Goal: Task Accomplishment & Management: Manage account settings

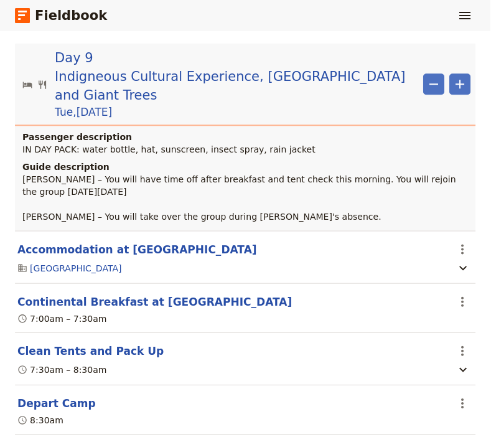
scroll to position [6688, 0]
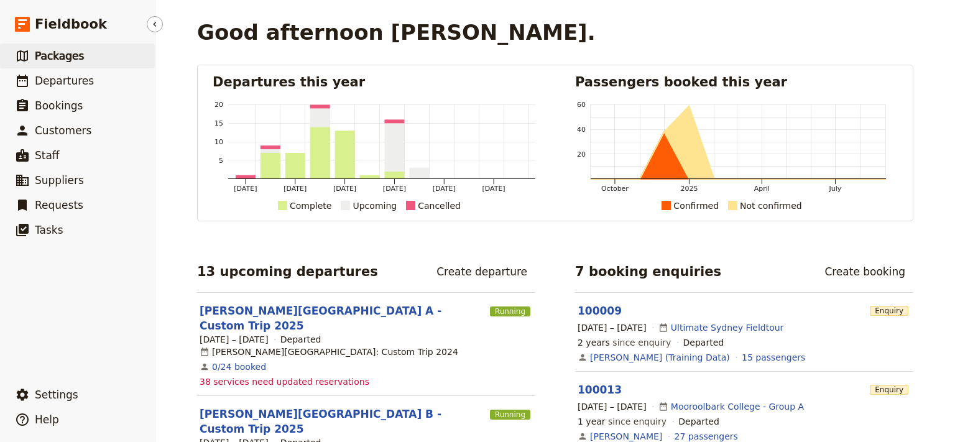
click at [53, 55] on span "Packages" at bounding box center [59, 56] width 49 height 12
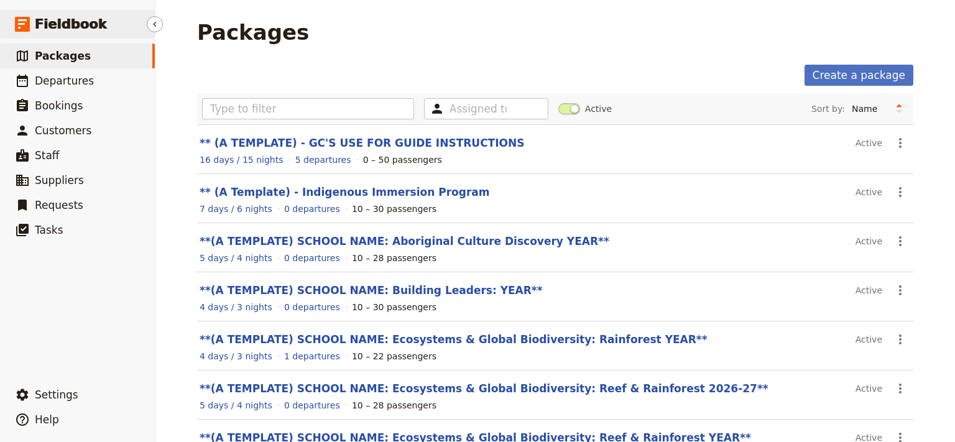
click at [65, 29] on span "Fieldbook" at bounding box center [71, 24] width 72 height 19
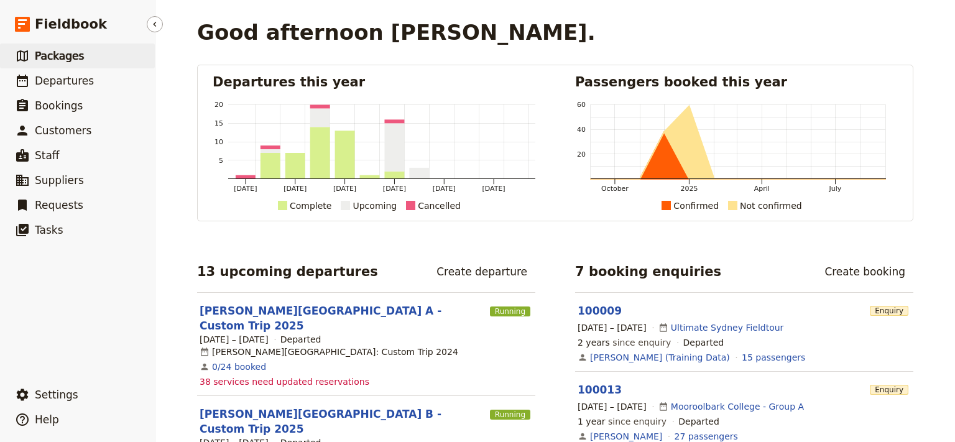
click at [75, 60] on span "Packages" at bounding box center [59, 56] width 49 height 12
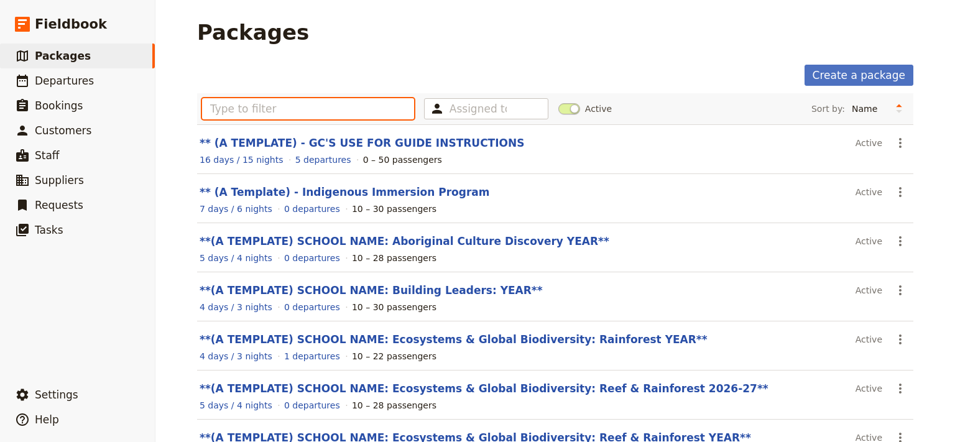
click at [286, 101] on input "text" at bounding box center [308, 108] width 212 height 21
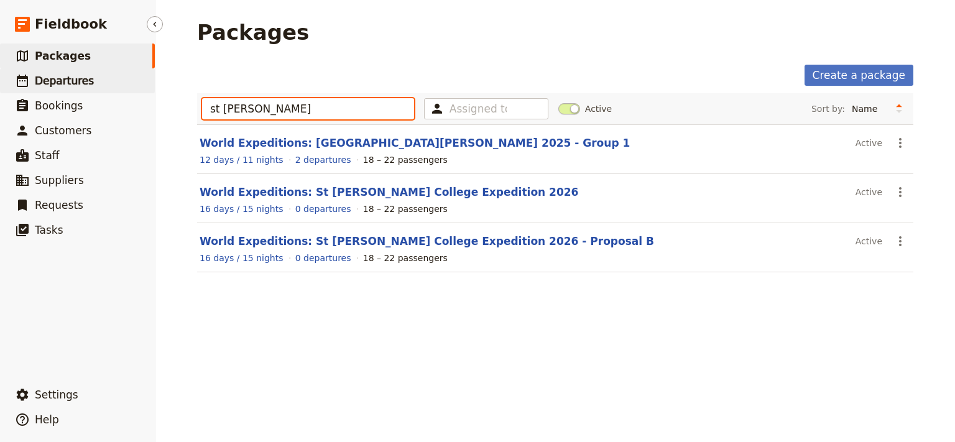
type input "st leo"
click at [78, 83] on span "Departures" at bounding box center [64, 81] width 59 height 12
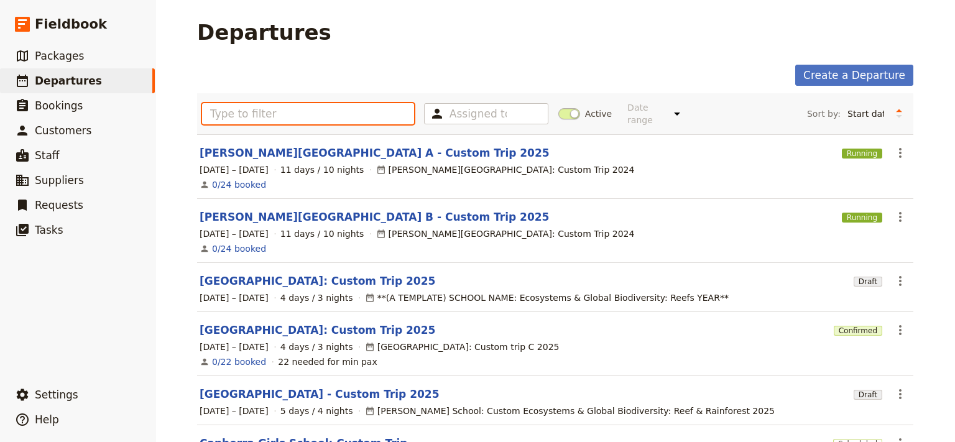
click at [238, 108] on input "text" at bounding box center [308, 113] width 212 height 21
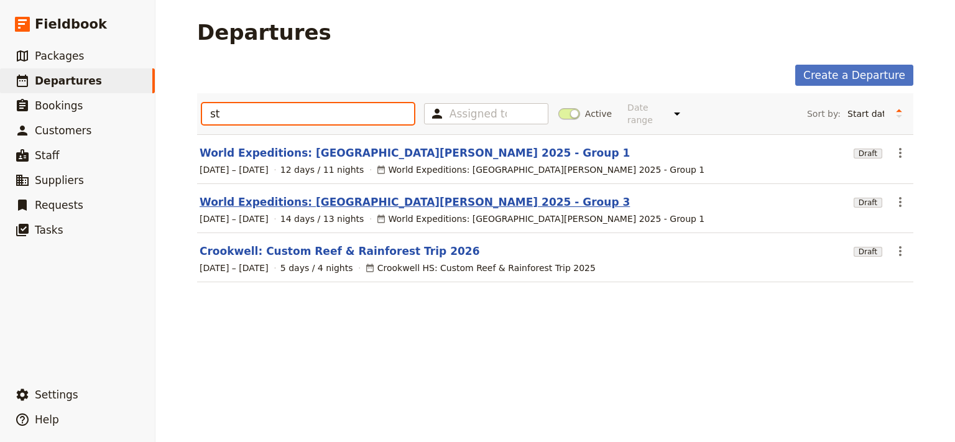
type input "st"
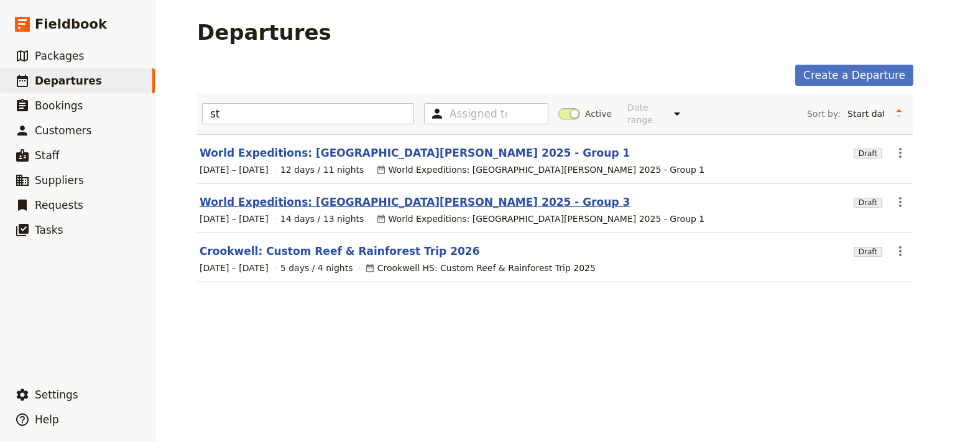
click at [280, 195] on link "World Expeditions: St Leonard's College 2025 - Group 3" at bounding box center [415, 202] width 430 height 15
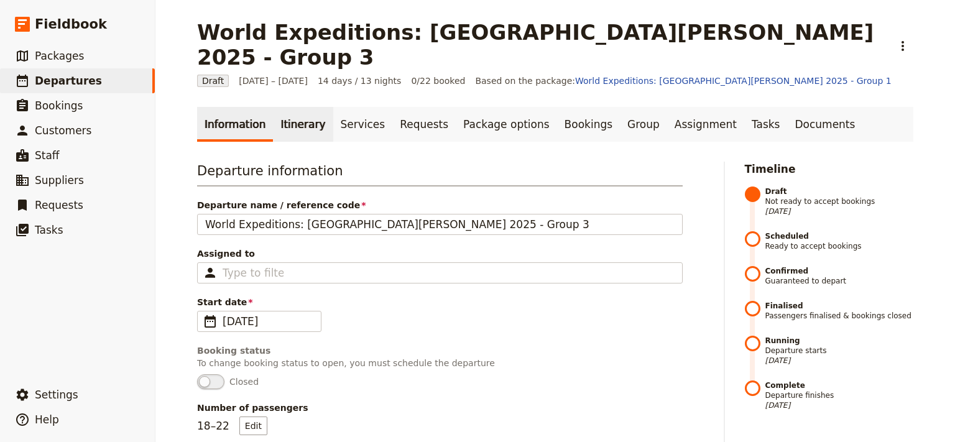
click at [294, 107] on link "Itinerary" at bounding box center [303, 124] width 60 height 35
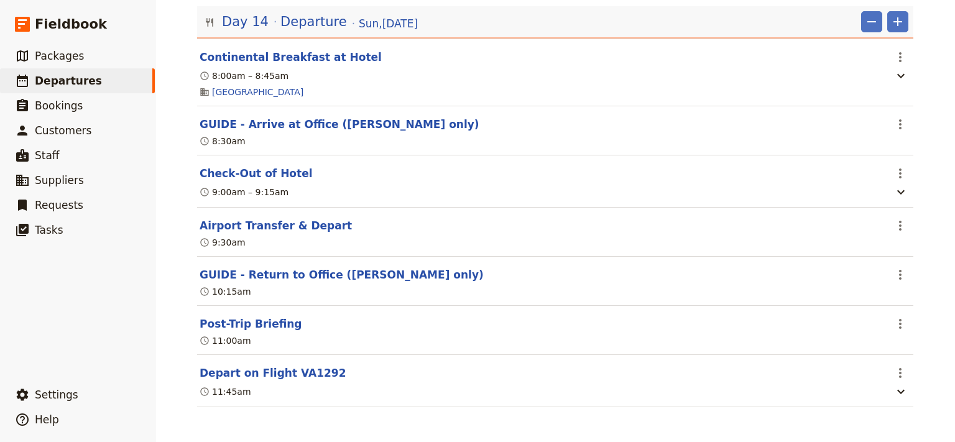
scroll to position [8620, 0]
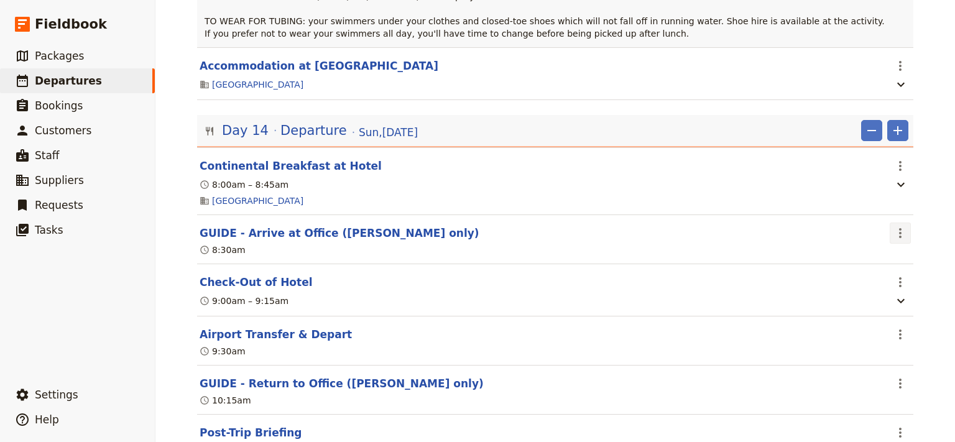
click at [893, 241] on icon "Actions" at bounding box center [900, 233] width 15 height 15
click at [862, 340] on span "Delete this itinerary item" at bounding box center [843, 336] width 109 height 12
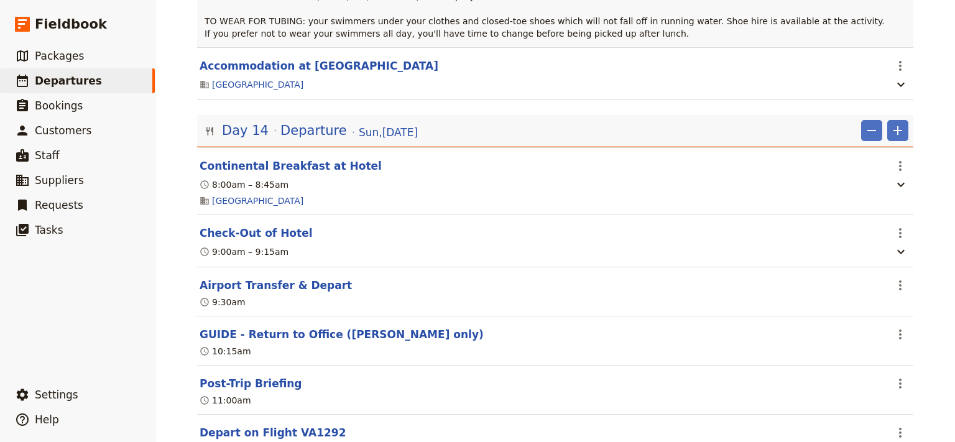
scroll to position [8703, 0]
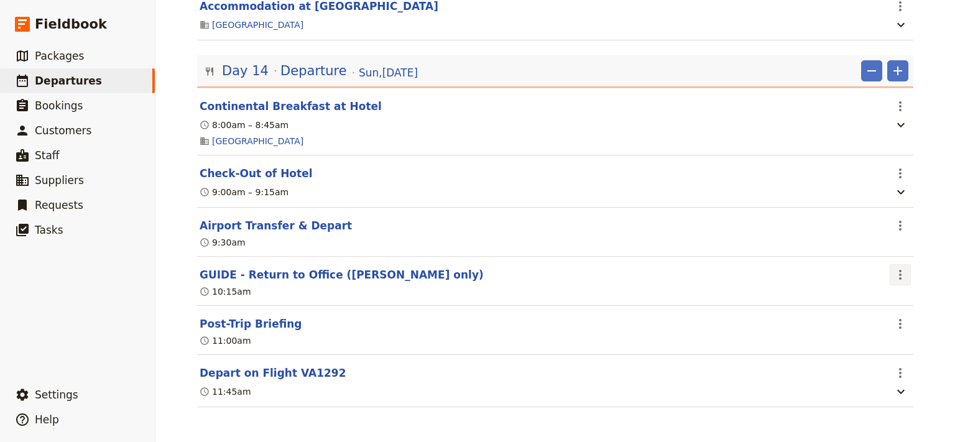
click at [894, 282] on icon "Actions" at bounding box center [900, 274] width 15 height 15
click at [869, 355] on span "Delete this itinerary item" at bounding box center [843, 354] width 109 height 12
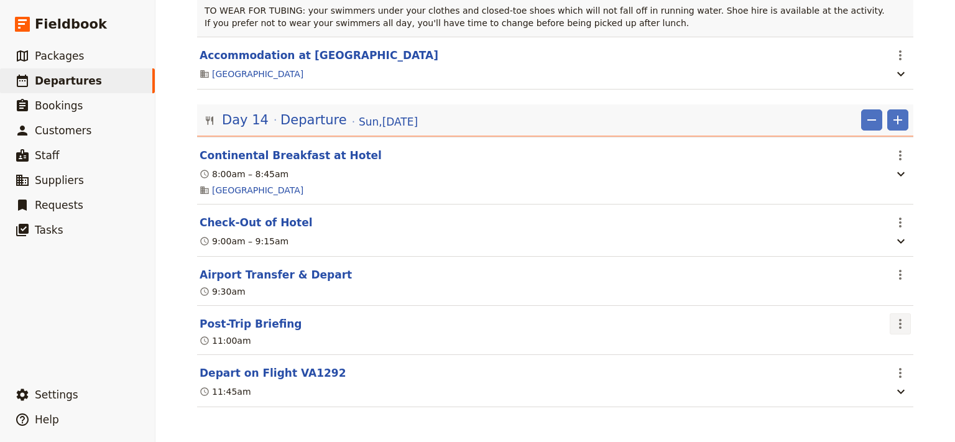
click at [899, 323] on icon "Actions" at bounding box center [900, 324] width 2 height 10
click at [880, 370] on span "Delete this itinerary item" at bounding box center [843, 368] width 109 height 12
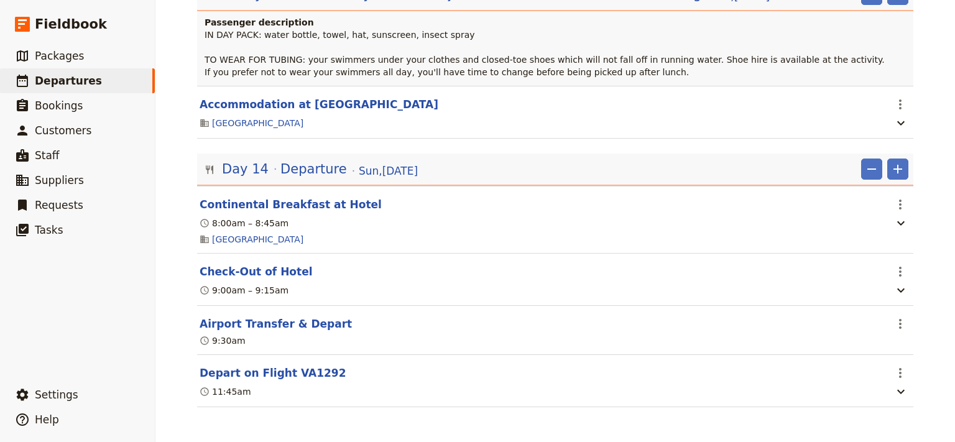
scroll to position [8641, 0]
click at [260, 325] on button "Airport Transfer & Depart" at bounding box center [276, 324] width 152 height 15
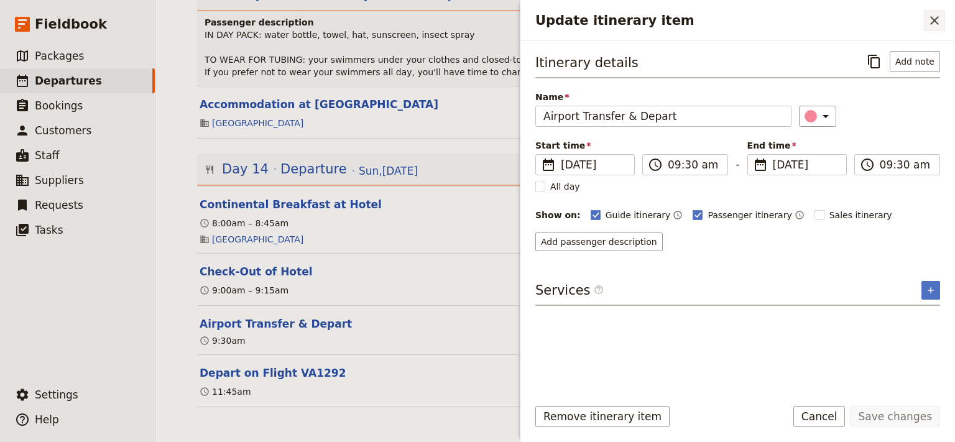
click at [932, 19] on icon "Close drawer" at bounding box center [934, 20] width 15 height 15
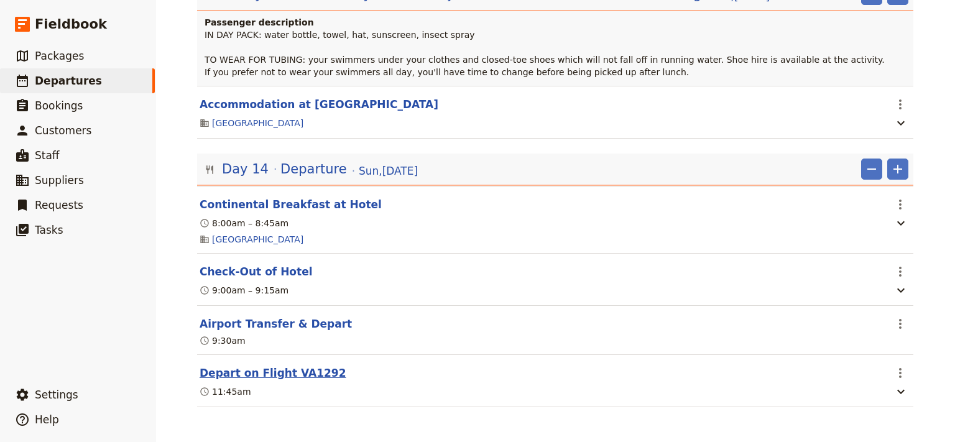
click at [267, 379] on button "Depart on Flight VA1292" at bounding box center [273, 373] width 146 height 15
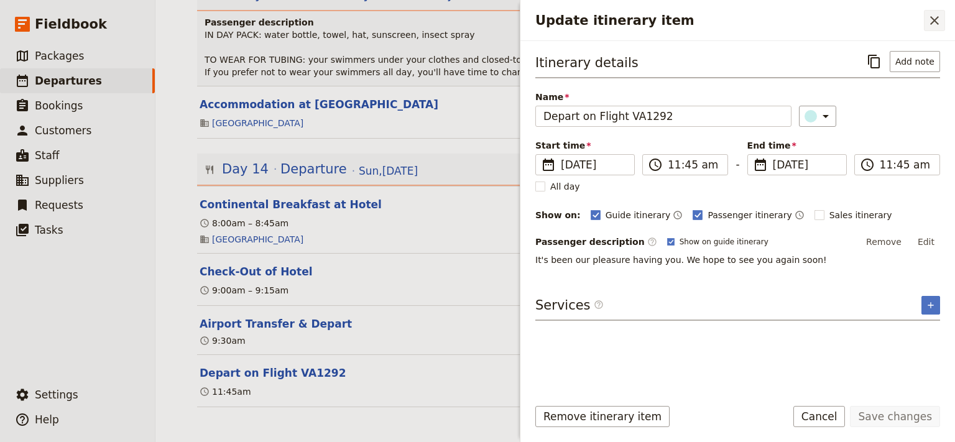
click at [937, 20] on icon "Close drawer" at bounding box center [934, 20] width 15 height 15
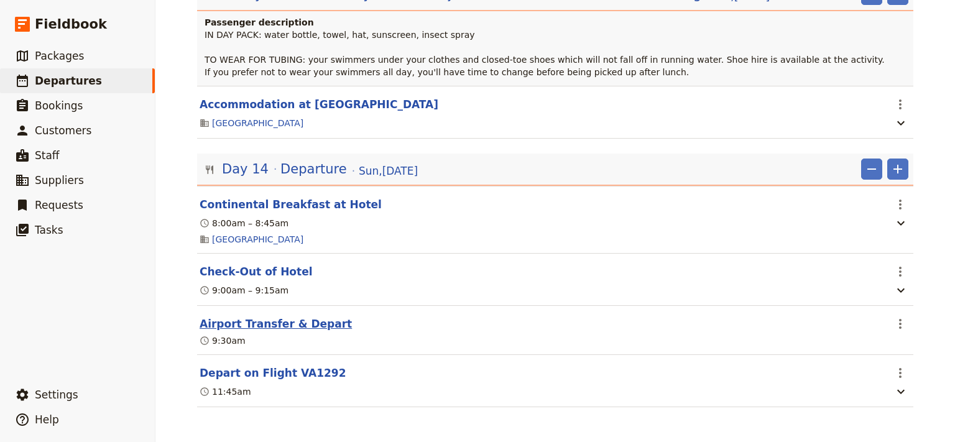
click at [254, 328] on button "Airport Transfer & Depart" at bounding box center [276, 324] width 152 height 15
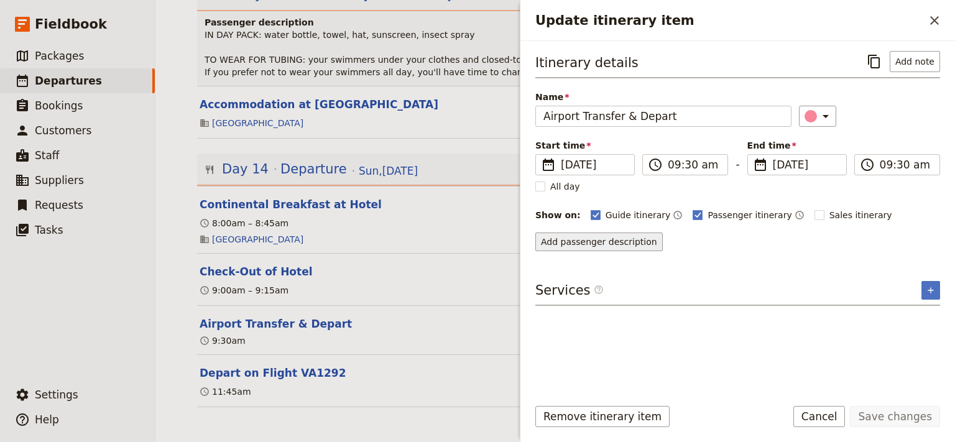
click at [618, 243] on button "Add passenger description" at bounding box center [600, 242] width 128 height 19
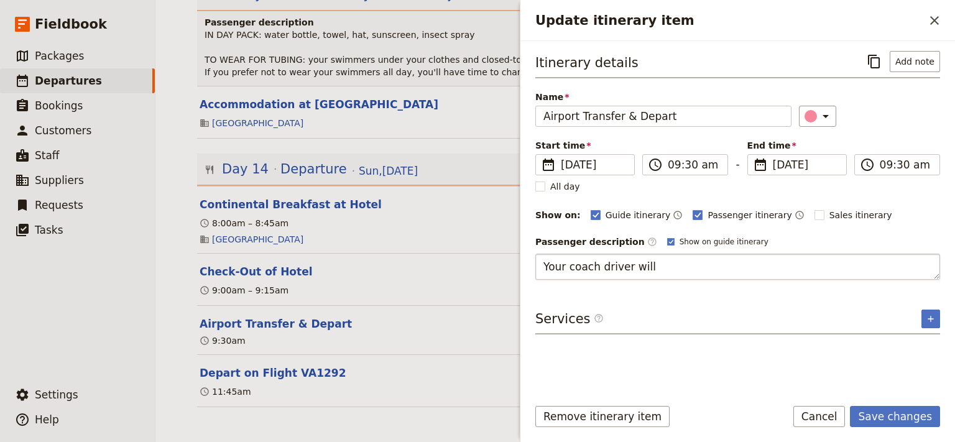
type textarea "Your coach driver will"
drag, startPoint x: 678, startPoint y: 264, endPoint x: 505, endPoint y: 260, distance: 173.0
click at [536, 260] on textarea "Your coach driver will" at bounding box center [738, 267] width 405 height 26
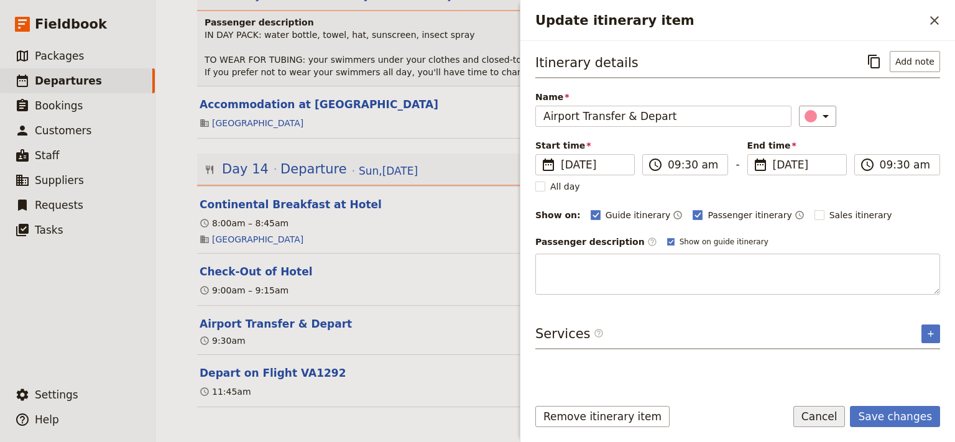
click at [832, 417] on button "Cancel" at bounding box center [820, 416] width 52 height 21
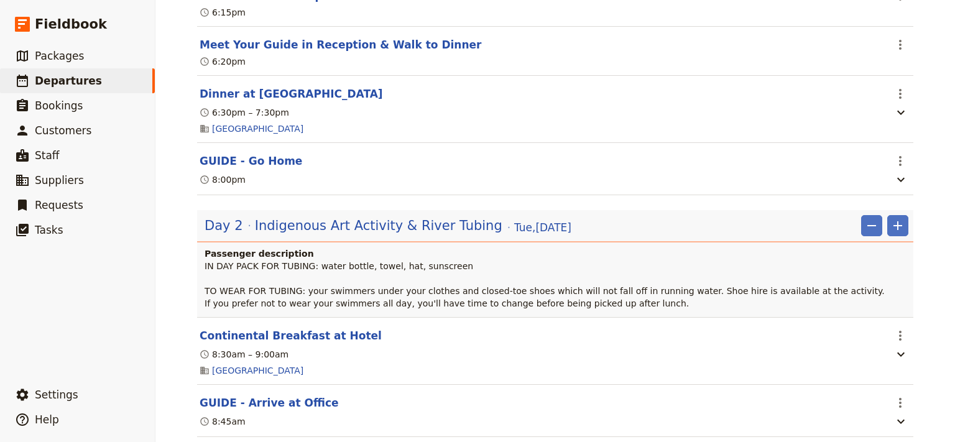
scroll to position [0, 0]
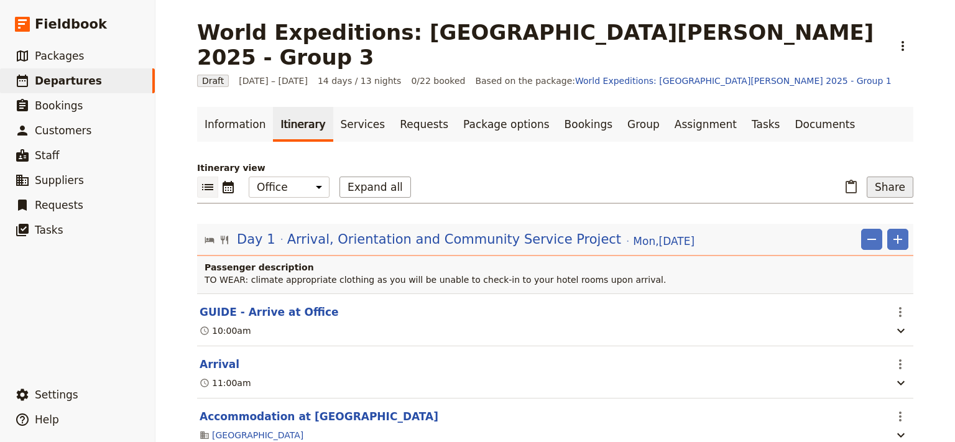
click at [888, 177] on button "Share" at bounding box center [890, 187] width 47 height 21
click at [870, 188] on span "Guide itinerary" at bounding box center [849, 189] width 65 height 12
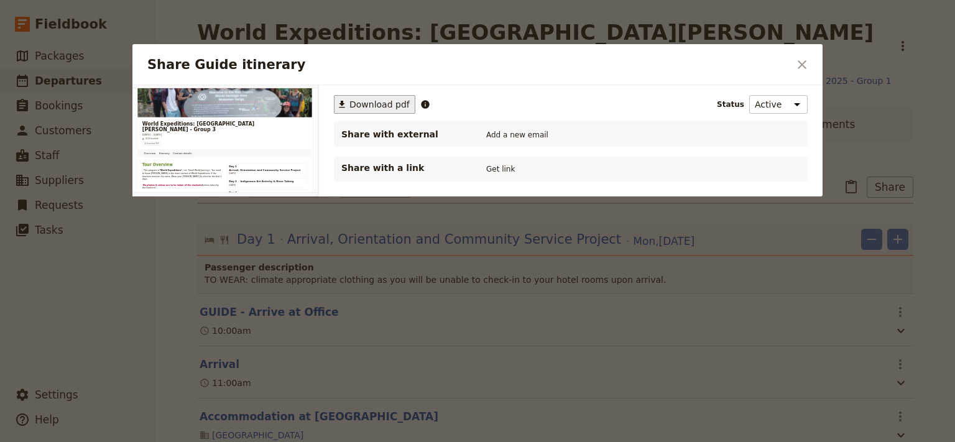
click at [384, 104] on span "Download pdf" at bounding box center [380, 104] width 60 height 12
click at [804, 65] on icon "Close dialog" at bounding box center [802, 64] width 9 height 9
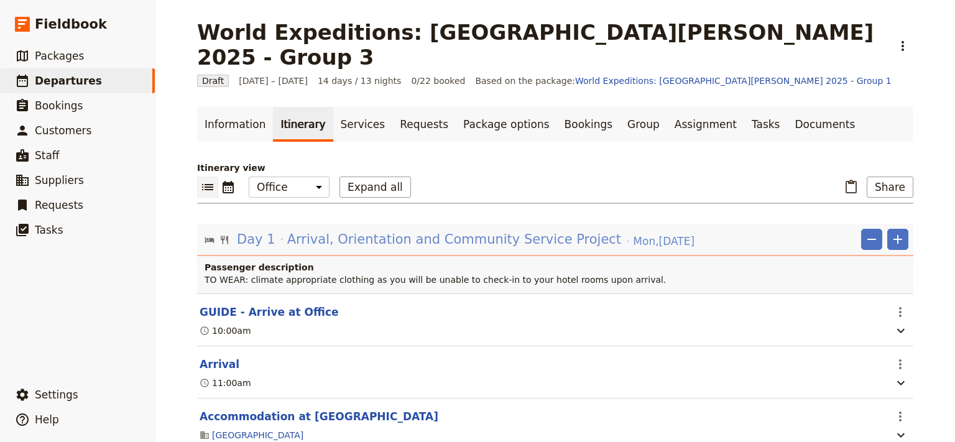
click at [496, 230] on span "Arrival, Orientation and Community Service Project" at bounding box center [454, 239] width 334 height 19
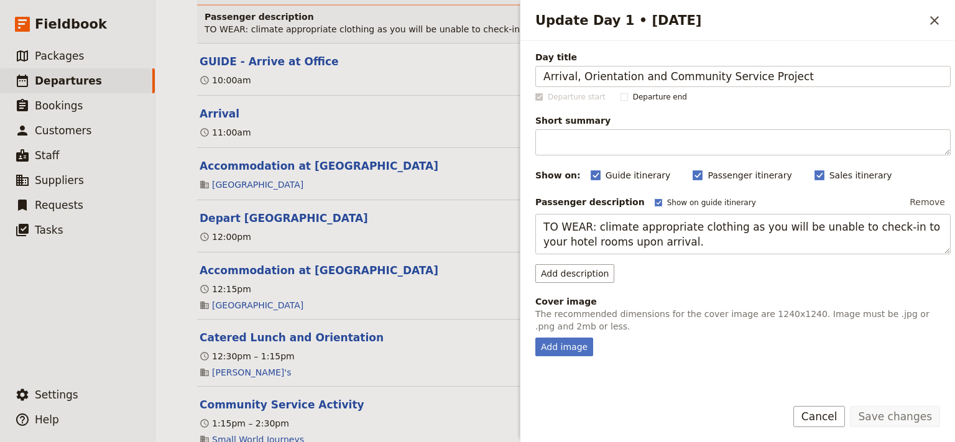
scroll to position [501, 0]
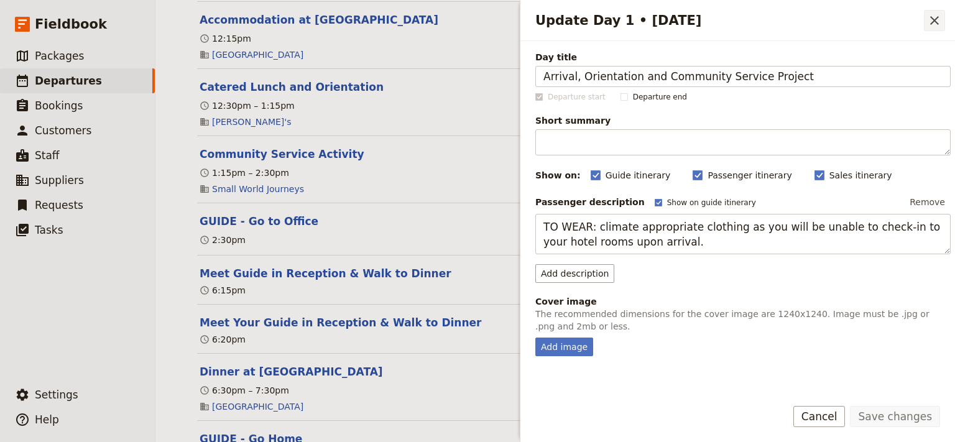
click at [932, 24] on icon "Close drawer" at bounding box center [934, 20] width 15 height 15
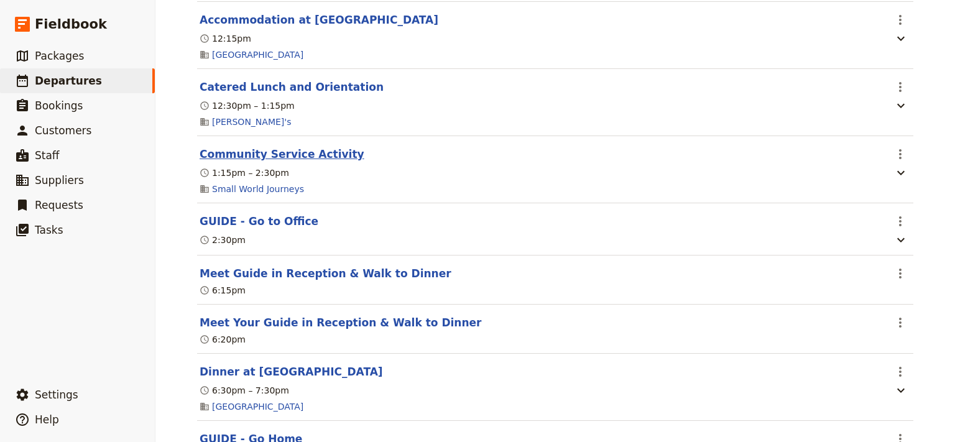
click at [278, 147] on button "Community Service Activity" at bounding box center [282, 154] width 165 height 15
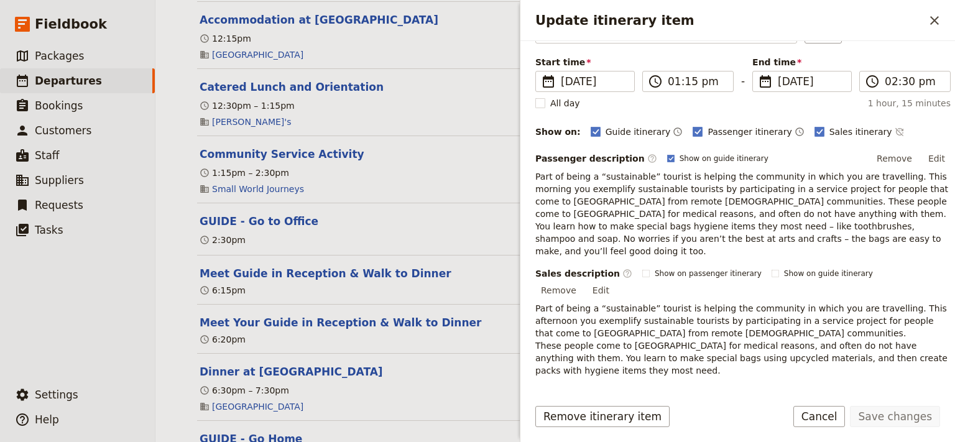
scroll to position [230, 0]
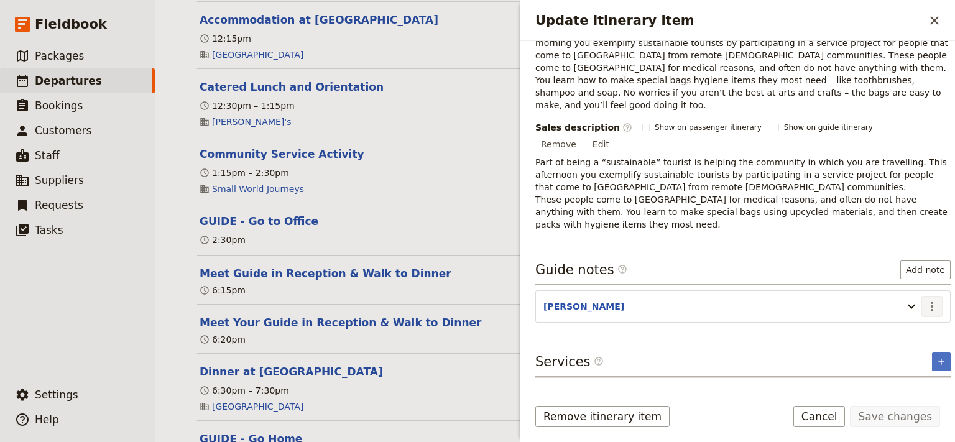
click at [925, 299] on icon "Actions" at bounding box center [932, 306] width 15 height 15
click at [893, 290] on span "Edit note" at bounding box center [885, 292] width 39 height 12
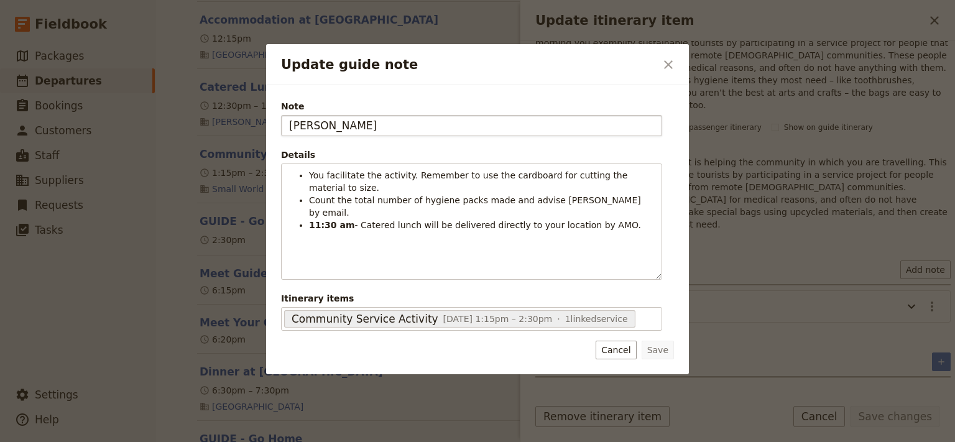
drag, startPoint x: 319, startPoint y: 124, endPoint x: 278, endPoint y: 133, distance: 42.0
click at [281, 133] on input "KATE" at bounding box center [471, 125] width 381 height 21
type input "STEVE"
click at [667, 346] on button "Save" at bounding box center [658, 350] width 32 height 19
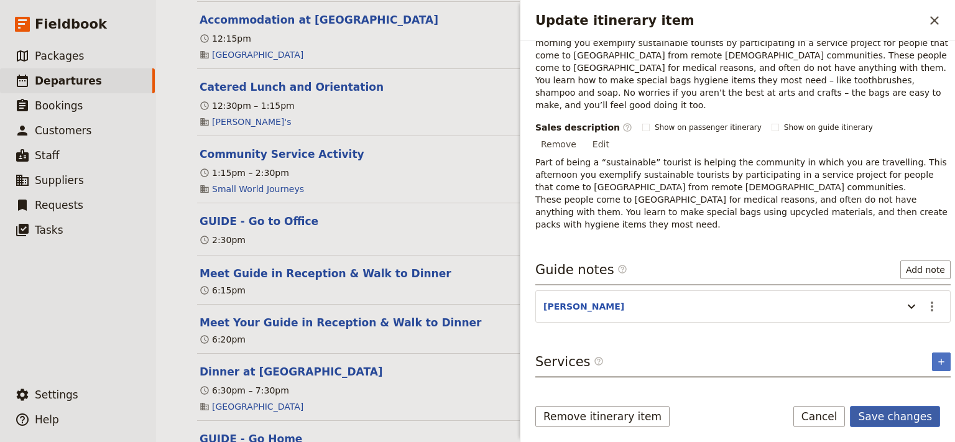
click at [889, 419] on button "Save changes" at bounding box center [895, 416] width 90 height 21
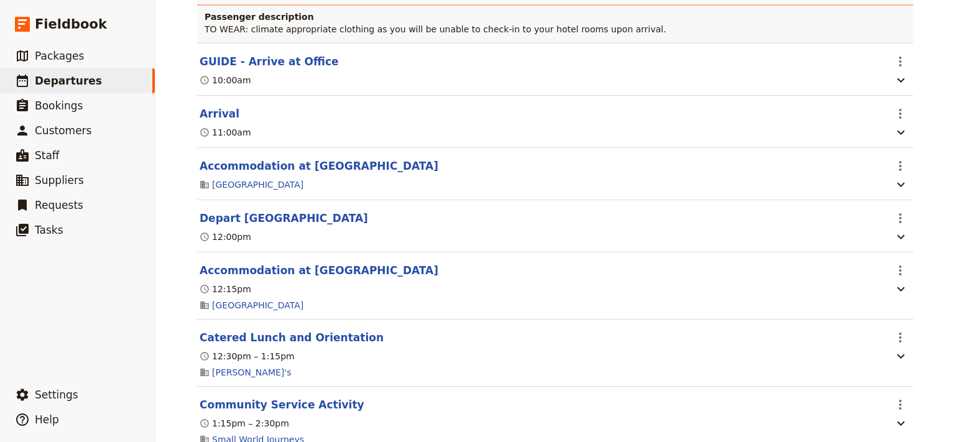
scroll to position [167, 0]
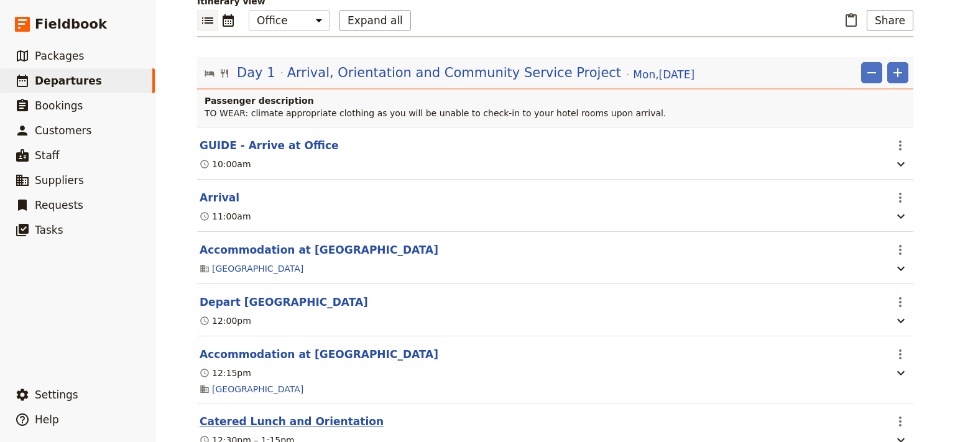
click at [284, 414] on button "Catered Lunch and Orientation" at bounding box center [292, 421] width 184 height 15
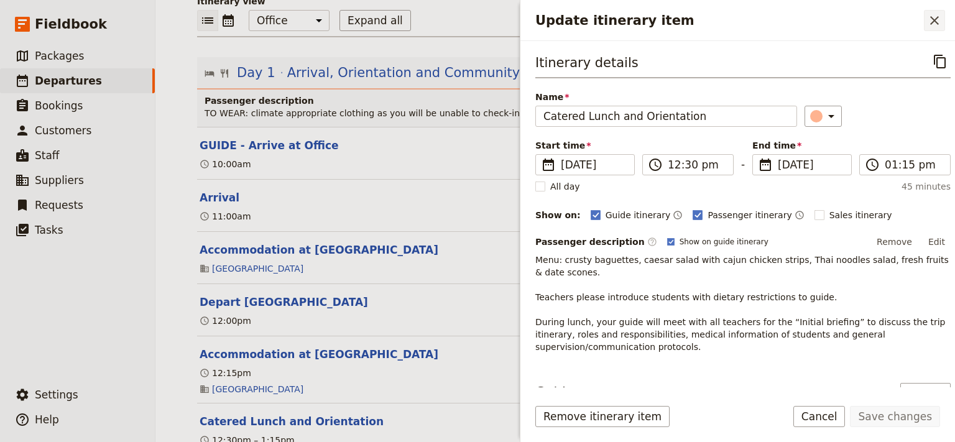
click at [939, 19] on icon "Close drawer" at bounding box center [934, 20] width 15 height 15
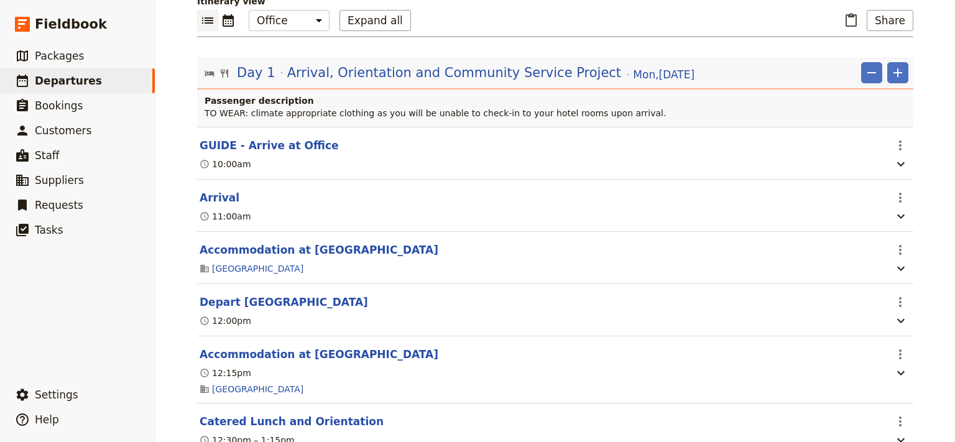
scroll to position [251, 0]
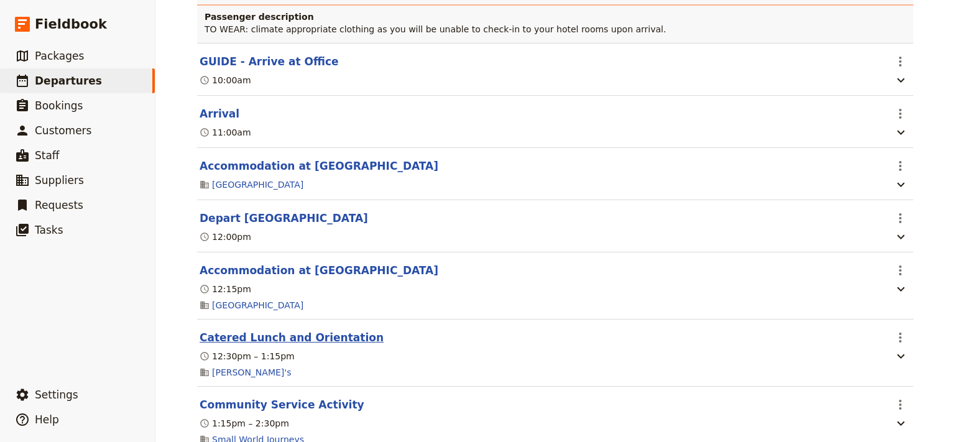
click at [319, 330] on button "Catered Lunch and Orientation" at bounding box center [292, 337] width 184 height 15
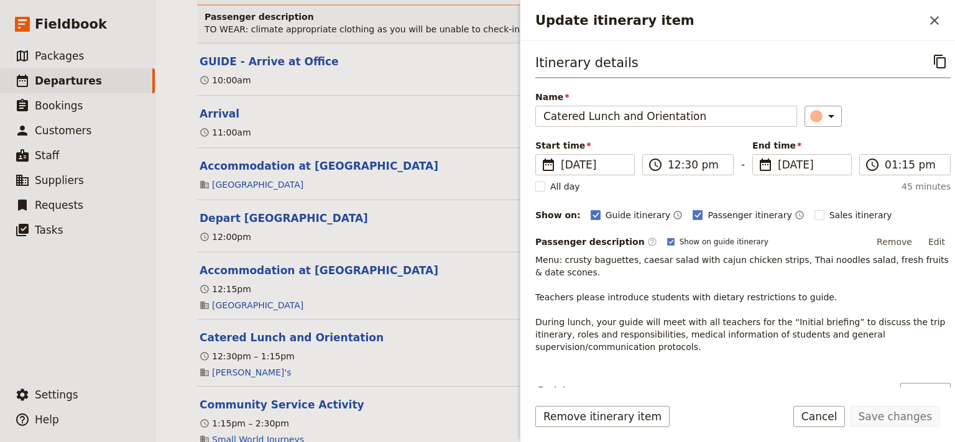
scroll to position [83, 0]
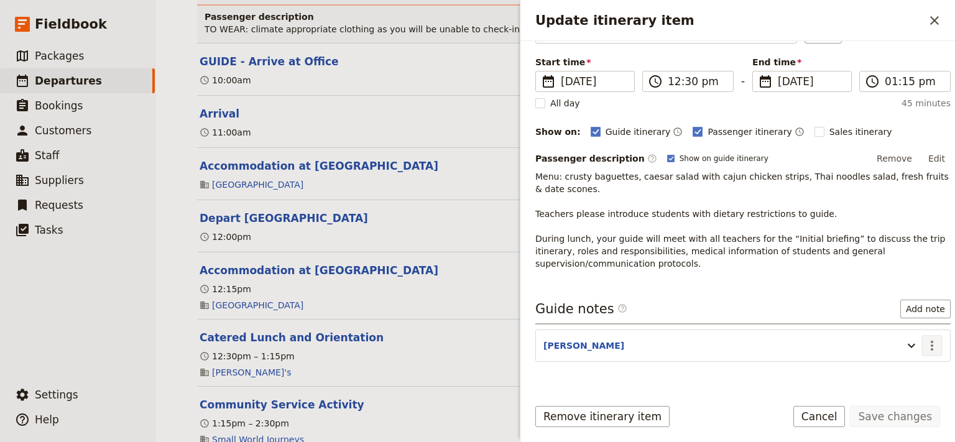
click at [922, 351] on button "​" at bounding box center [932, 345] width 21 height 21
click at [893, 371] on span "Edit note" at bounding box center [885, 370] width 39 height 12
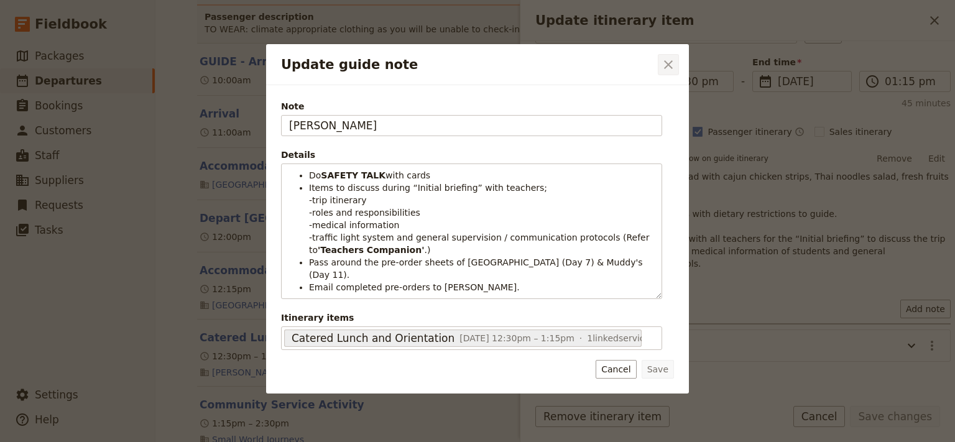
click at [674, 57] on button "​" at bounding box center [668, 64] width 21 height 21
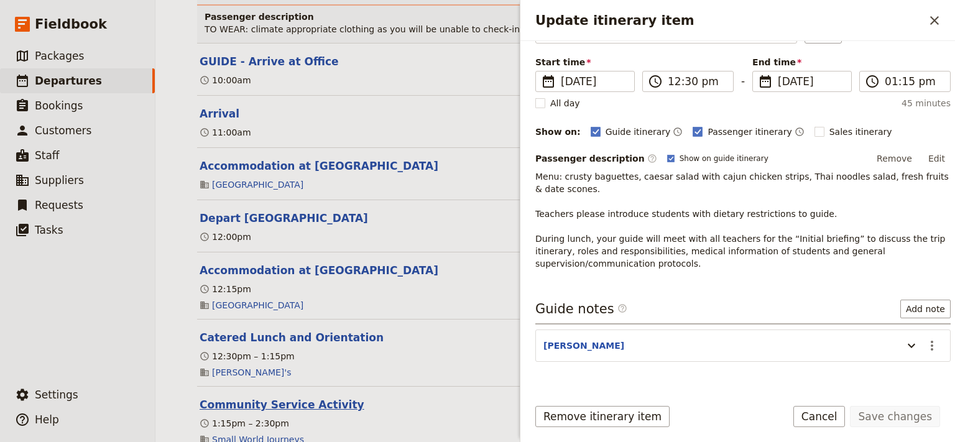
click at [289, 397] on button "Community Service Activity" at bounding box center [282, 404] width 165 height 15
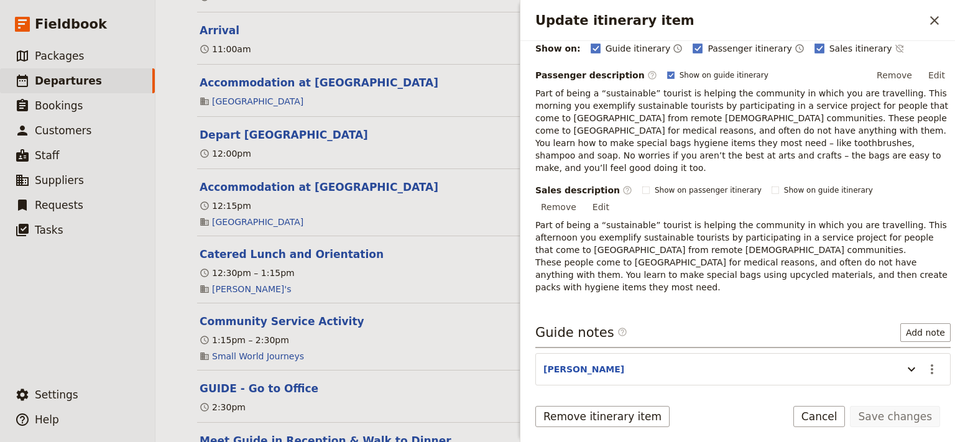
scroll to position [230, 0]
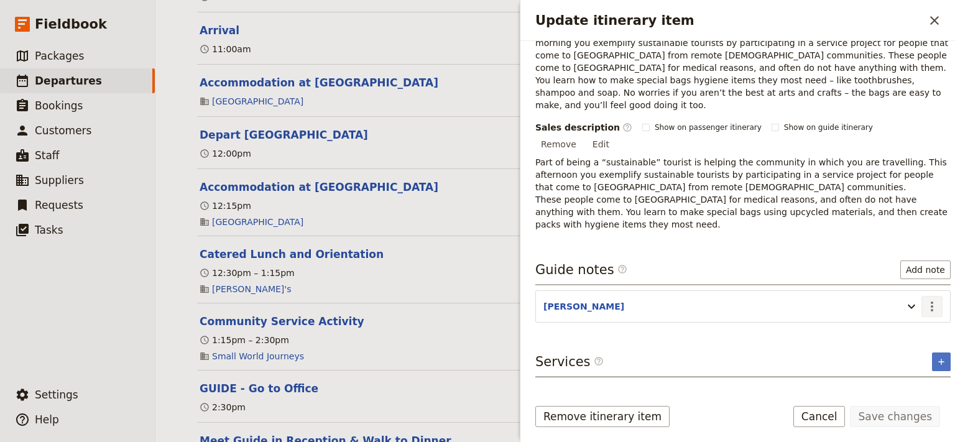
click at [927, 299] on icon "Actions" at bounding box center [932, 306] width 15 height 15
click at [902, 289] on span "Edit note" at bounding box center [885, 292] width 39 height 12
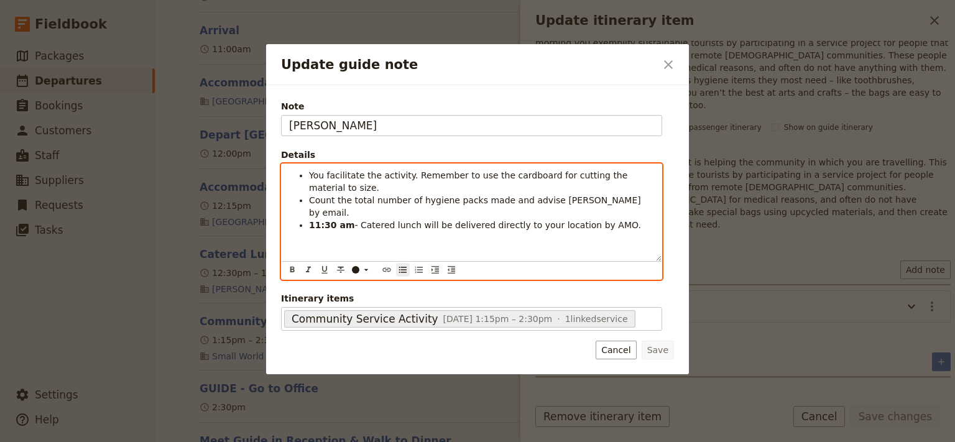
drag, startPoint x: 608, startPoint y: 202, endPoint x: 309, endPoint y: 223, distance: 300.6
click at [309, 223] on div "You facilitate the activity. Remember to use the cardboard for cutting the mate…" at bounding box center [472, 212] width 380 height 97
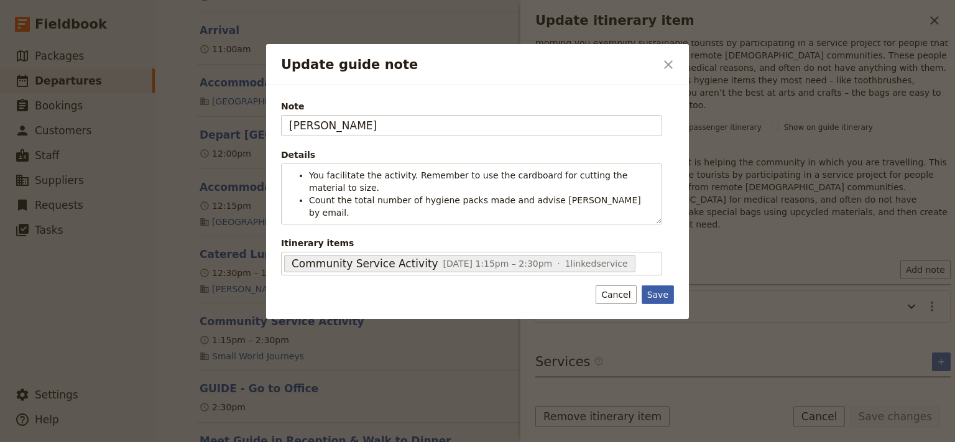
click at [663, 288] on div "Note STEVE Details You facilitate the activity. Remember to use the cardboard f…" at bounding box center [477, 202] width 423 height 234
click at [663, 286] on button "Save" at bounding box center [658, 295] width 32 height 19
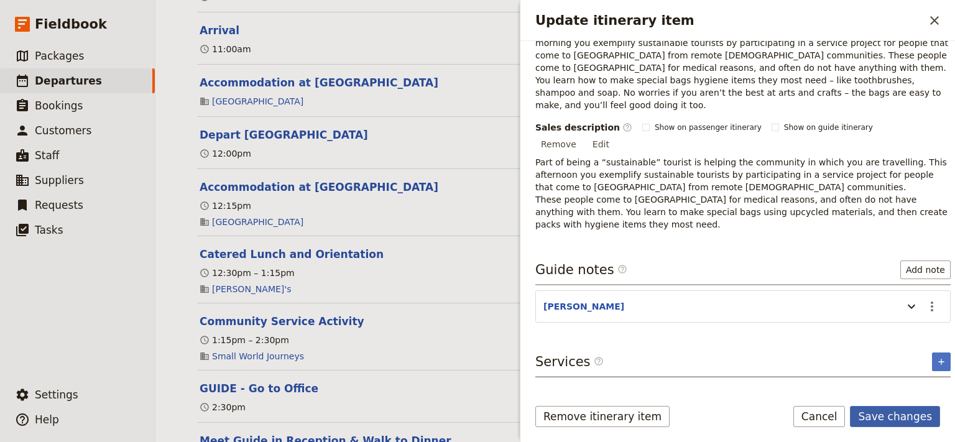
click at [893, 414] on button "Save changes" at bounding box center [895, 416] width 90 height 21
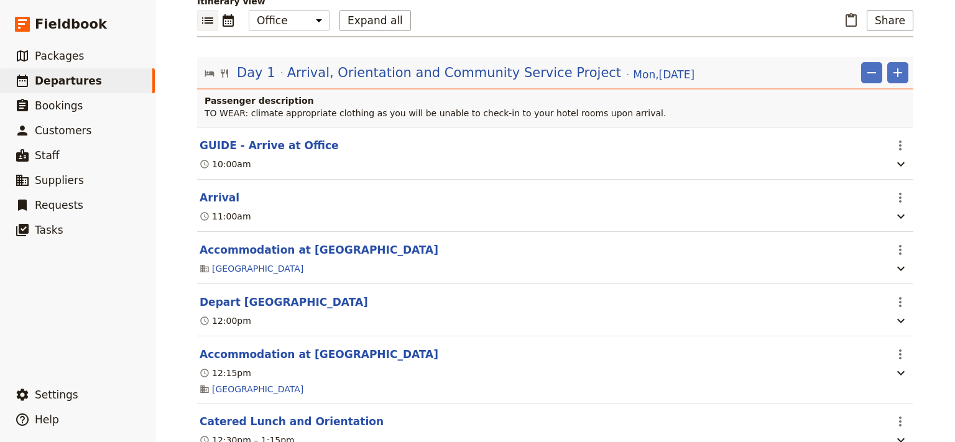
scroll to position [251, 0]
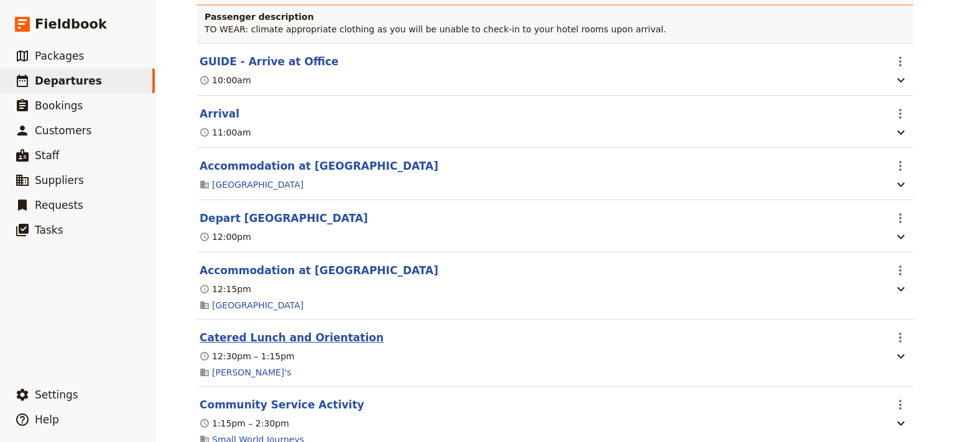
click at [303, 330] on button "Catered Lunch and Orientation" at bounding box center [292, 337] width 184 height 15
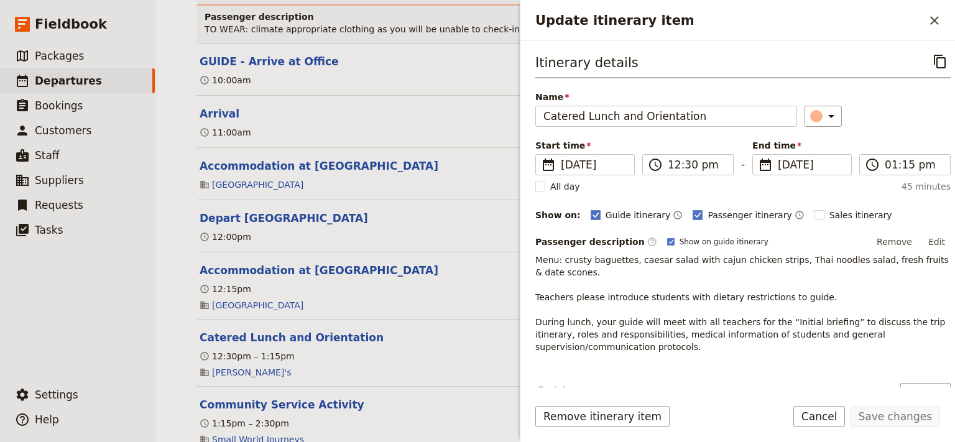
scroll to position [154, 0]
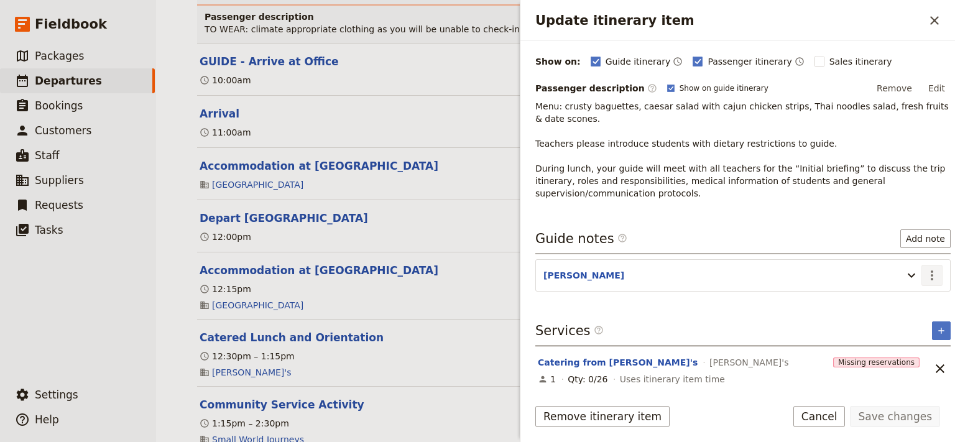
click at [931, 272] on icon "Actions" at bounding box center [932, 276] width 2 height 10
click at [899, 305] on span "Edit note" at bounding box center [885, 300] width 39 height 12
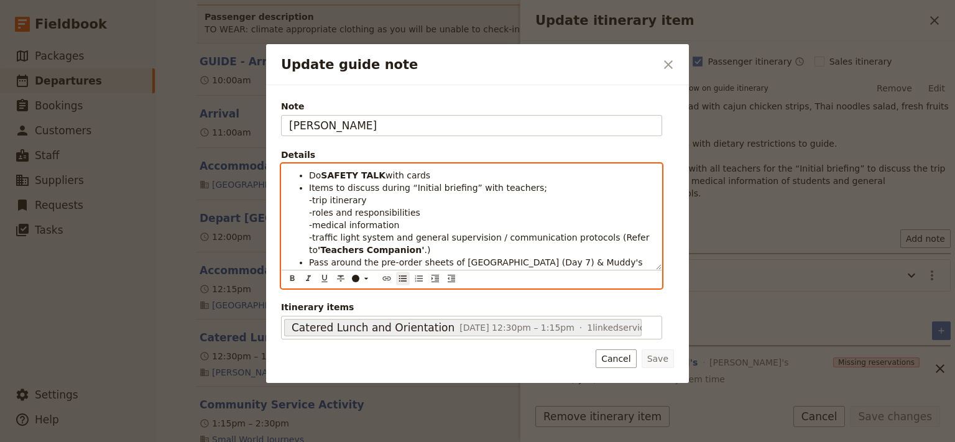
click at [309, 175] on span "Do" at bounding box center [315, 175] width 12 height 10
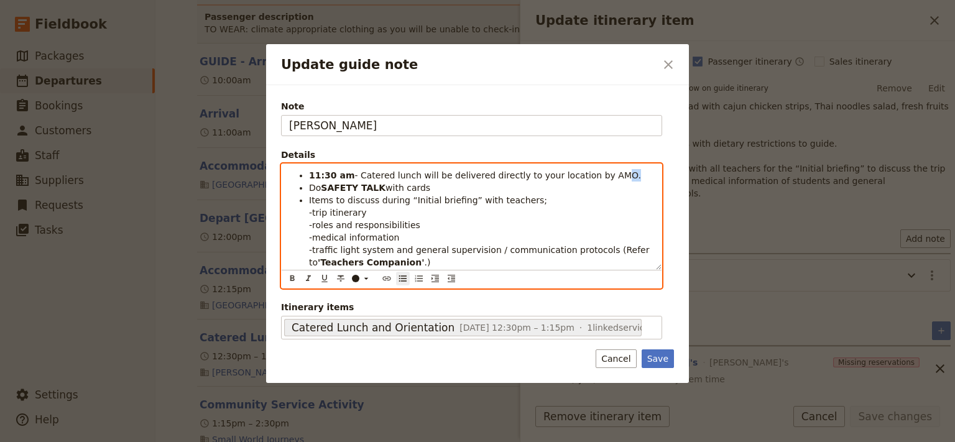
drag, startPoint x: 601, startPoint y: 179, endPoint x: 588, endPoint y: 175, distance: 13.0
click at [588, 175] on span "- Catered lunch will be delivered directly to your location by AMO." at bounding box center [498, 175] width 286 height 10
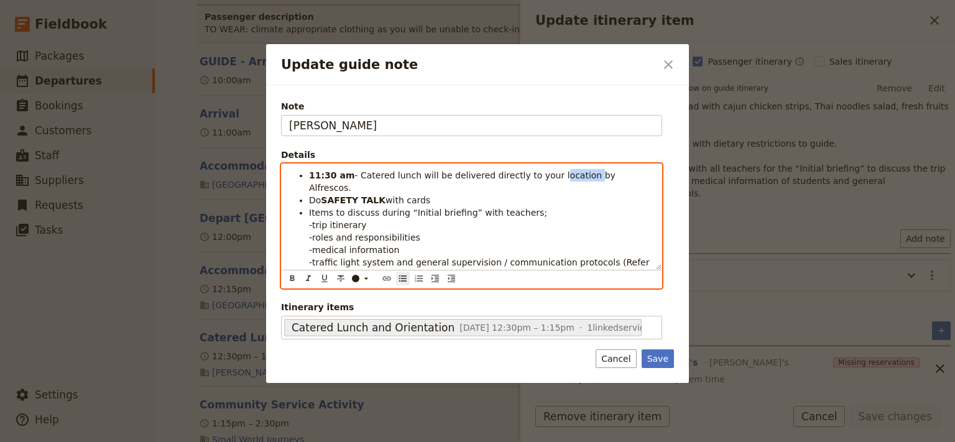
drag, startPoint x: 566, startPoint y: 178, endPoint x: 536, endPoint y: 176, distance: 29.9
click at [536, 176] on span "- Catered lunch will be delivered directly to your location by Alfrescos." at bounding box center [463, 181] width 309 height 22
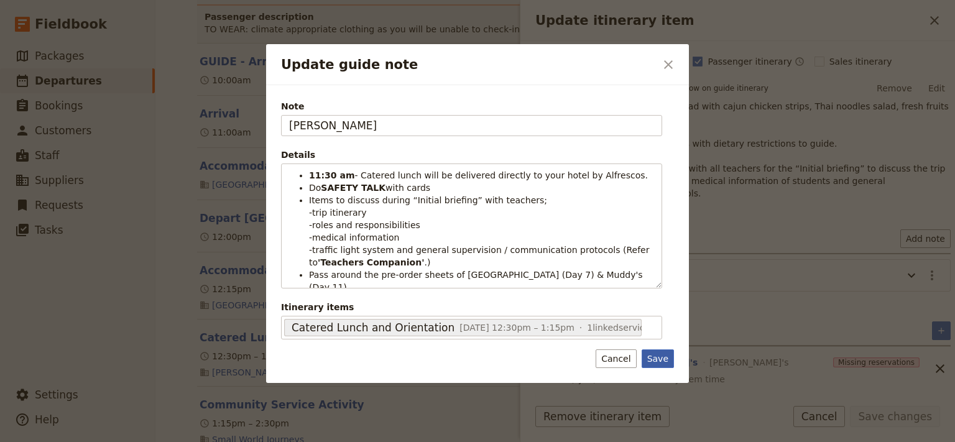
click at [659, 356] on button "Save" at bounding box center [658, 359] width 32 height 19
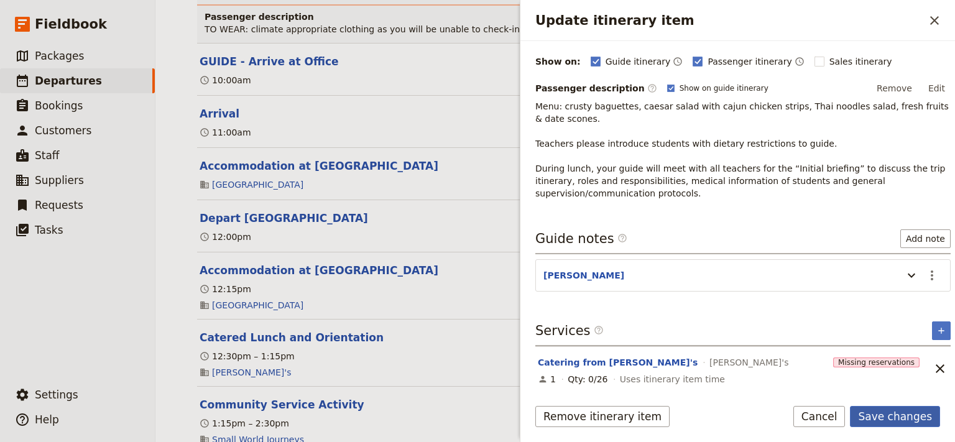
click at [889, 417] on button "Save changes" at bounding box center [895, 416] width 90 height 21
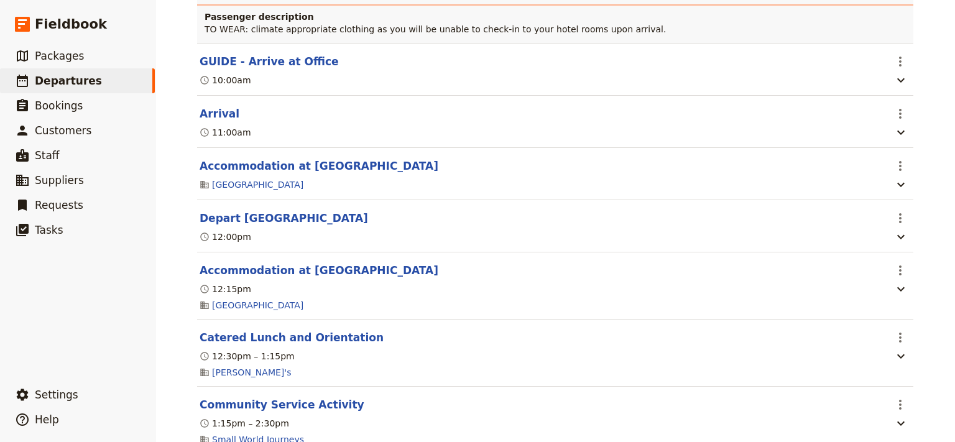
scroll to position [0, 0]
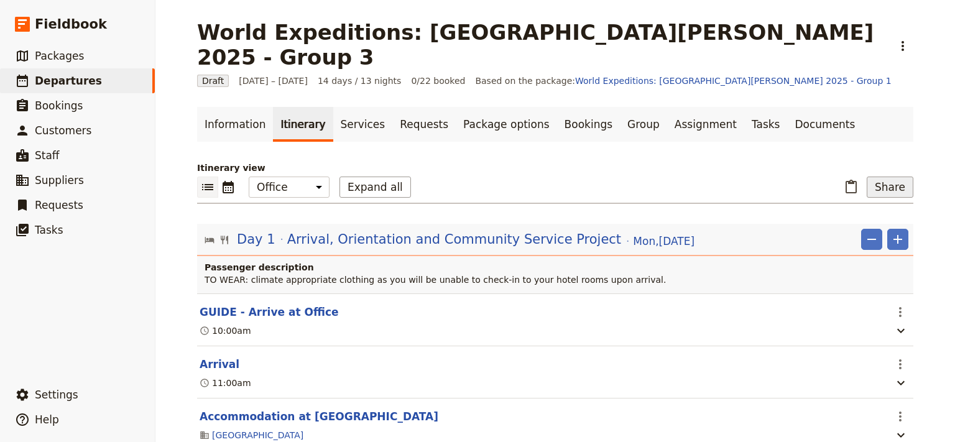
click at [887, 177] on button "Share" at bounding box center [890, 187] width 47 height 21
click at [871, 191] on span "Guide itinerary" at bounding box center [849, 189] width 65 height 12
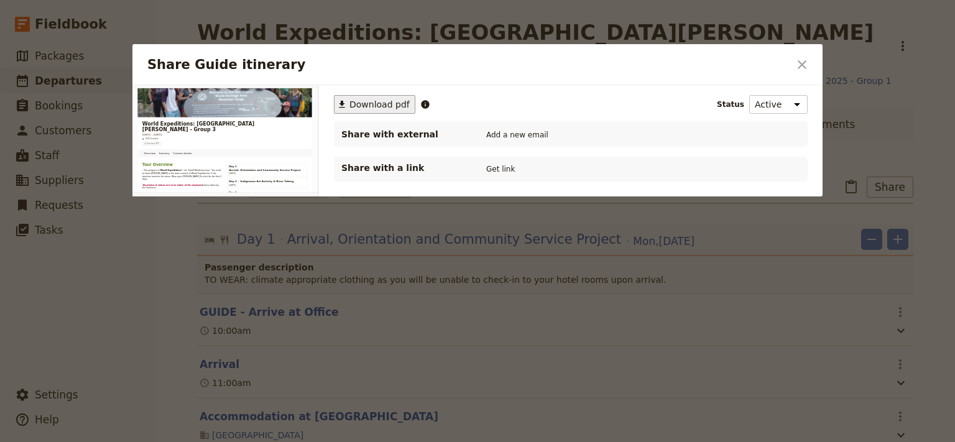
click at [374, 106] on span "Download pdf" at bounding box center [380, 104] width 60 height 12
click at [805, 58] on icon "Close dialog" at bounding box center [802, 64] width 15 height 15
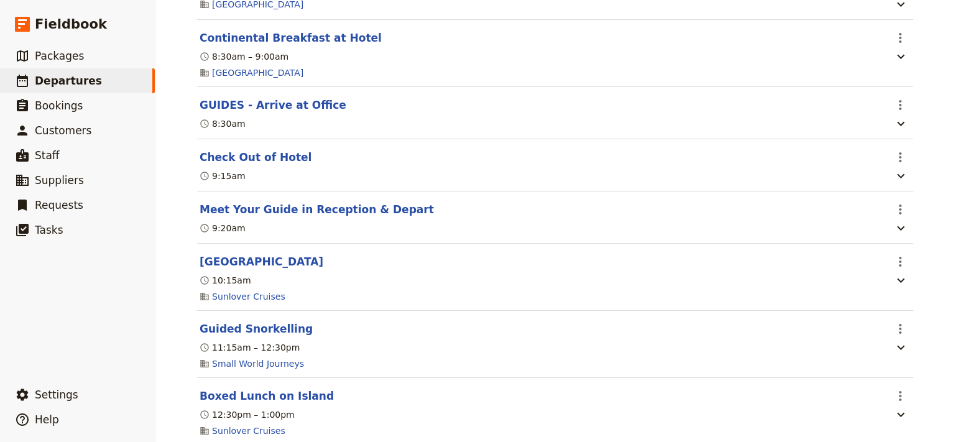
scroll to position [2675, 0]
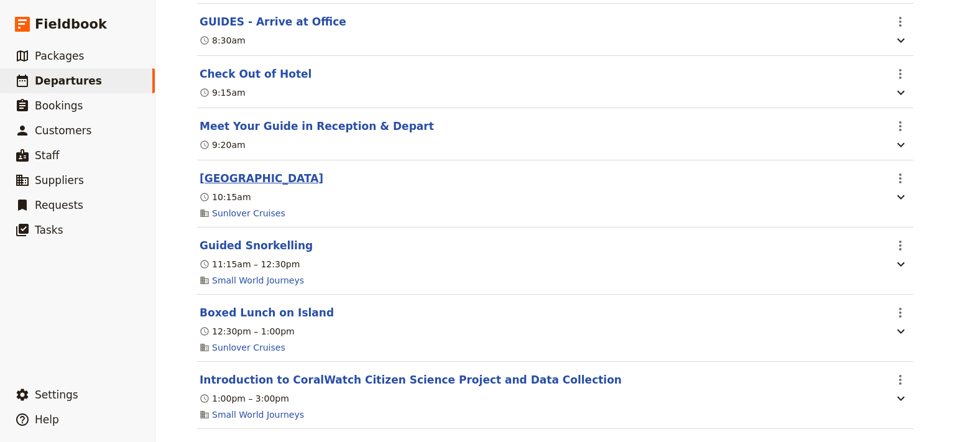
click at [238, 172] on button "[GEOGRAPHIC_DATA]" at bounding box center [262, 178] width 124 height 15
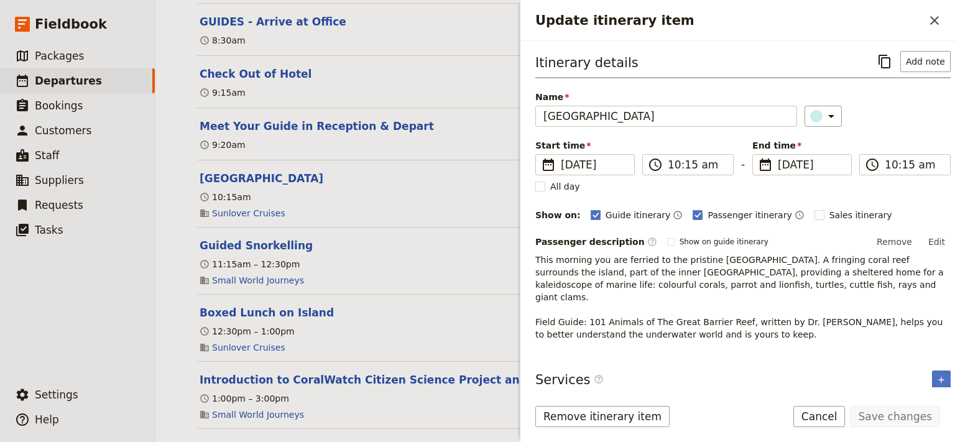
scroll to position [37, 0]
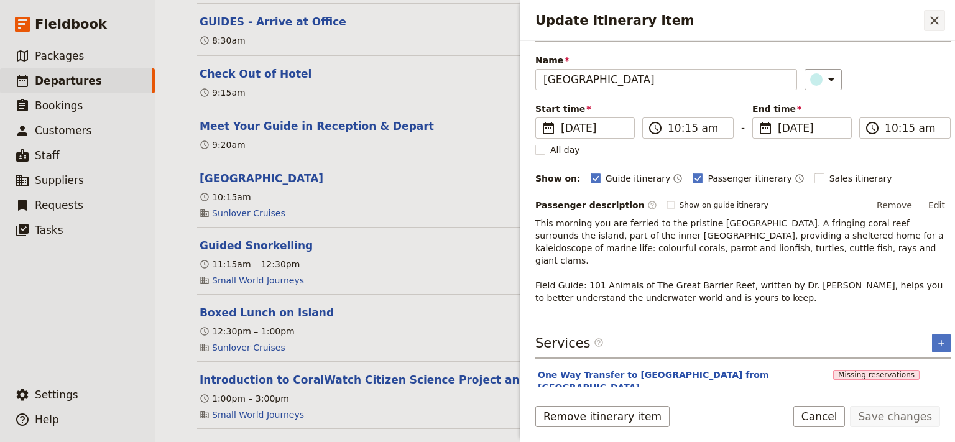
click at [937, 18] on icon "Close drawer" at bounding box center [935, 20] width 9 height 9
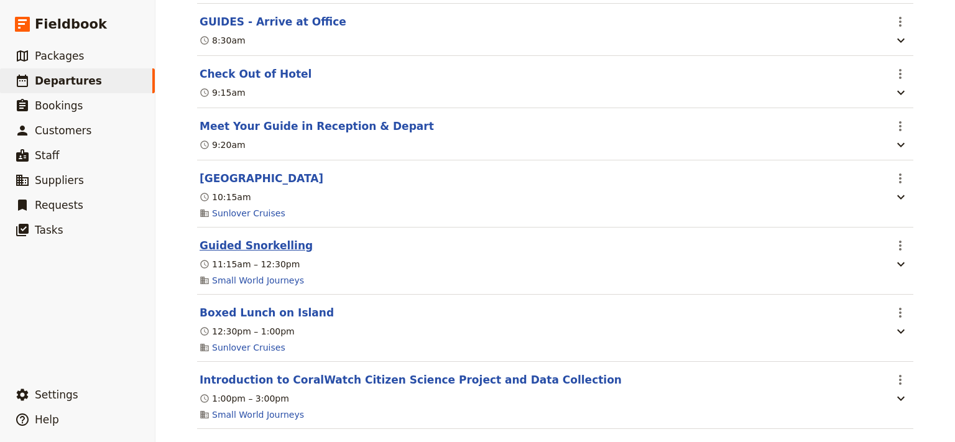
click at [267, 246] on button "Guided Snorkelling" at bounding box center [256, 245] width 113 height 15
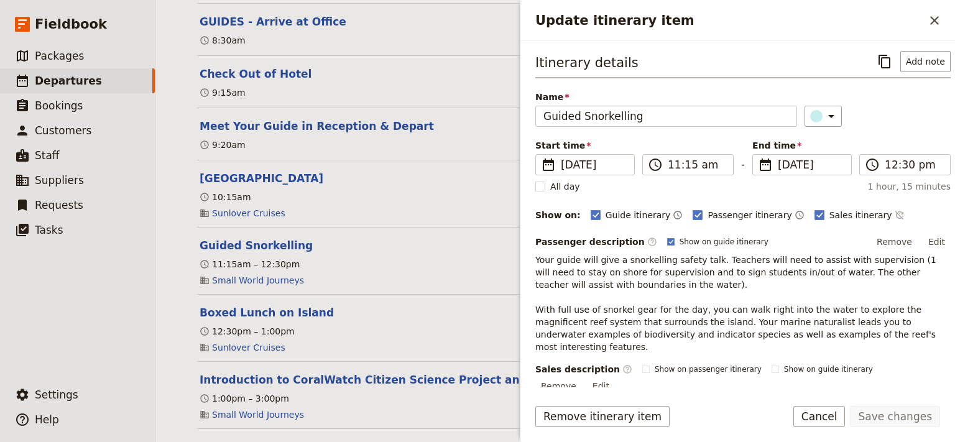
scroll to position [117, 0]
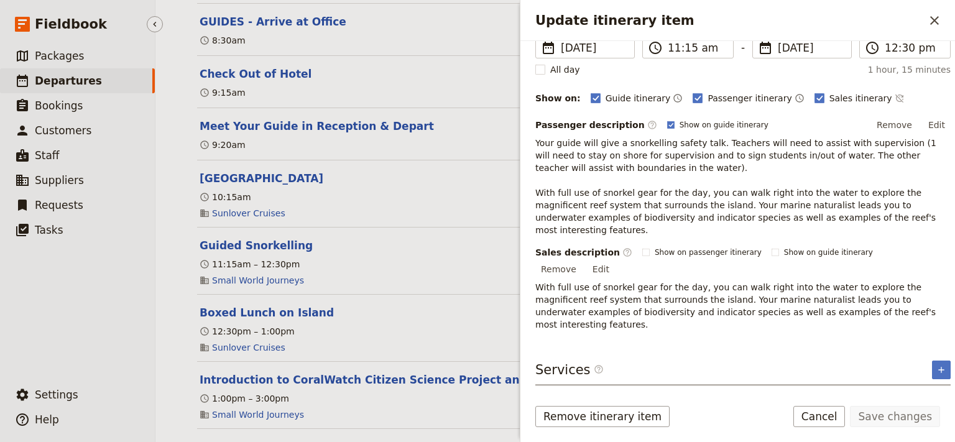
click at [116, 312] on ul "​ Packages ​ Departures ​ Bookings ​ Customers ​ Staff ​ Suppliers ​ Requests ​…" at bounding box center [77, 211] width 155 height 334
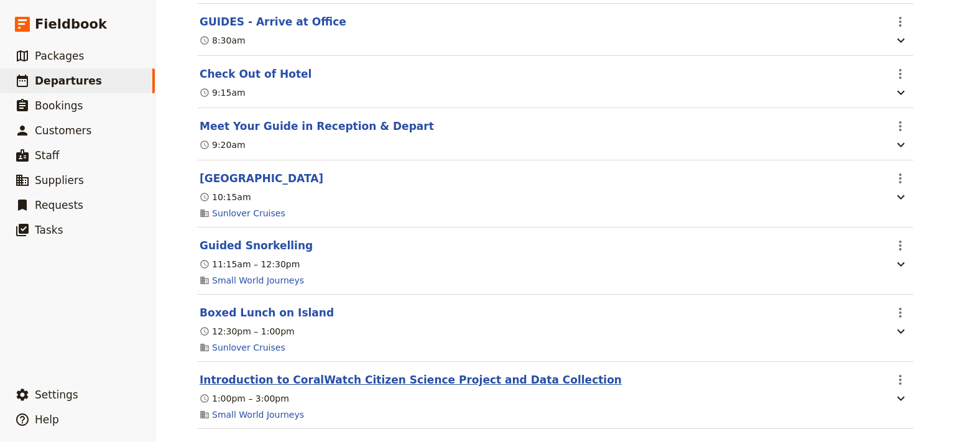
click at [302, 374] on button "Introduction to CoralWatch Citizen Science Project and Data Collection" at bounding box center [411, 380] width 422 height 15
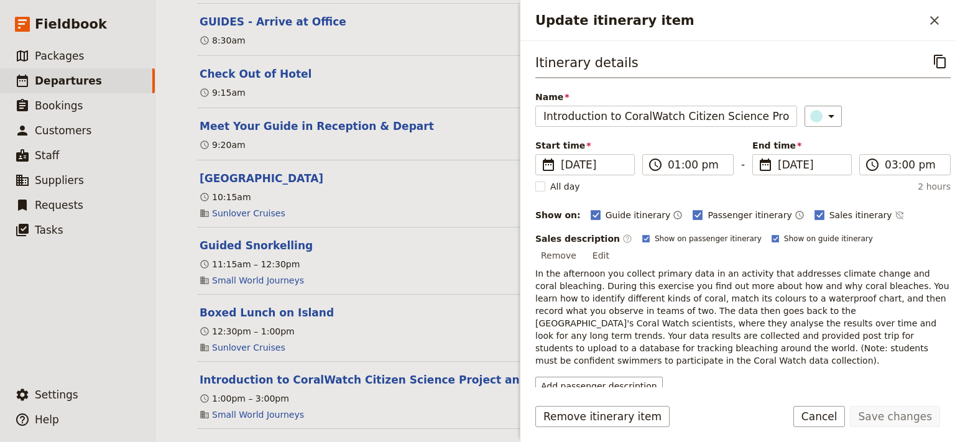
scroll to position [169, 0]
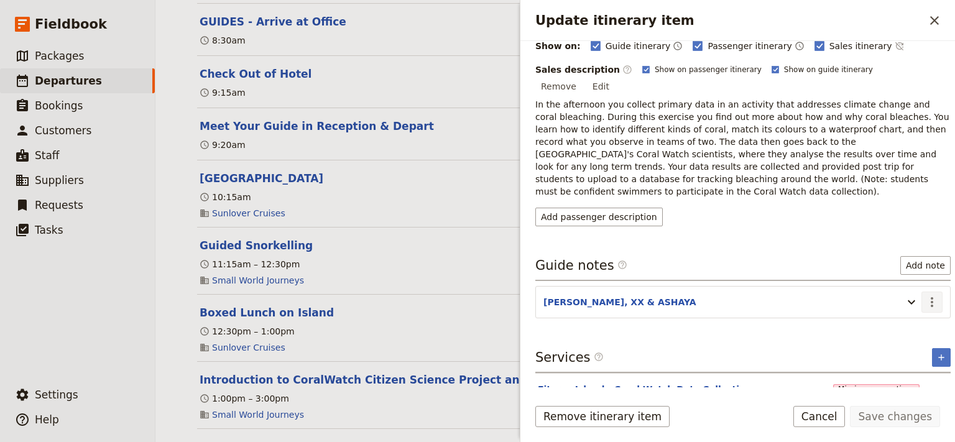
click at [925, 295] on icon "Actions" at bounding box center [932, 302] width 15 height 15
click at [897, 297] on span "Edit note" at bounding box center [885, 300] width 39 height 12
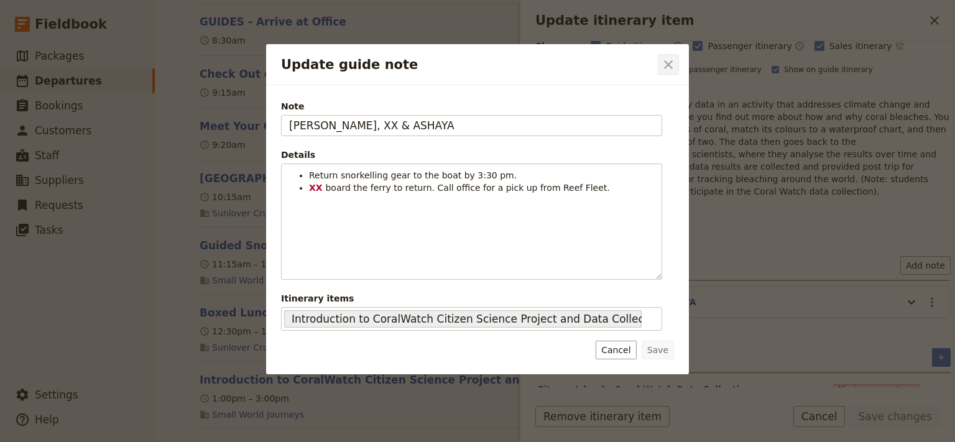
click at [672, 66] on icon "Close dialog" at bounding box center [668, 64] width 15 height 15
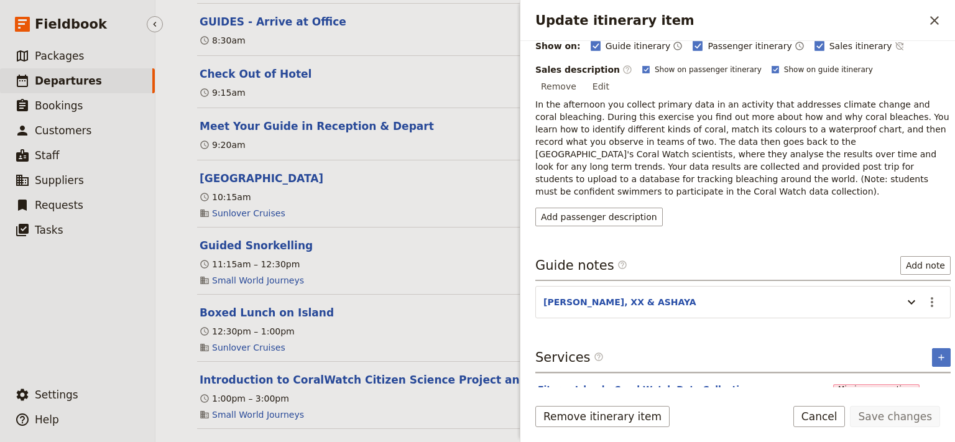
click at [86, 299] on ul "​ Packages ​ Departures ​ Bookings ​ Customers ​ Staff ​ Suppliers ​ Requests ​…" at bounding box center [77, 211] width 155 height 334
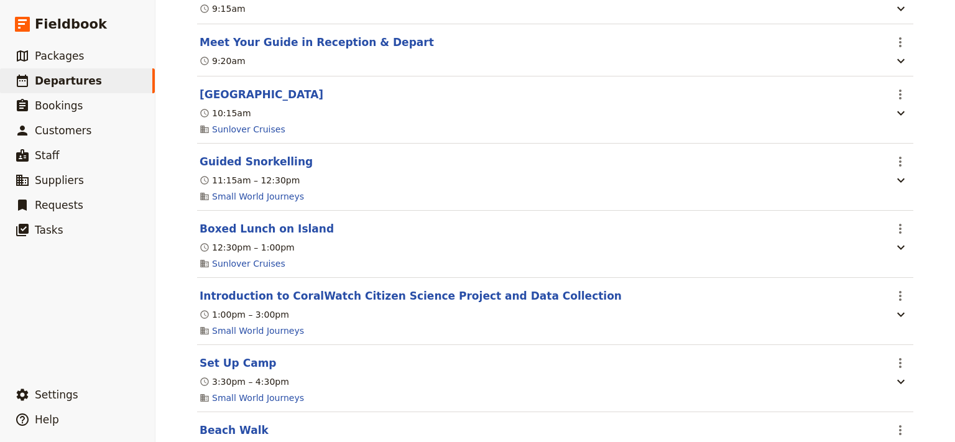
scroll to position [2842, 0]
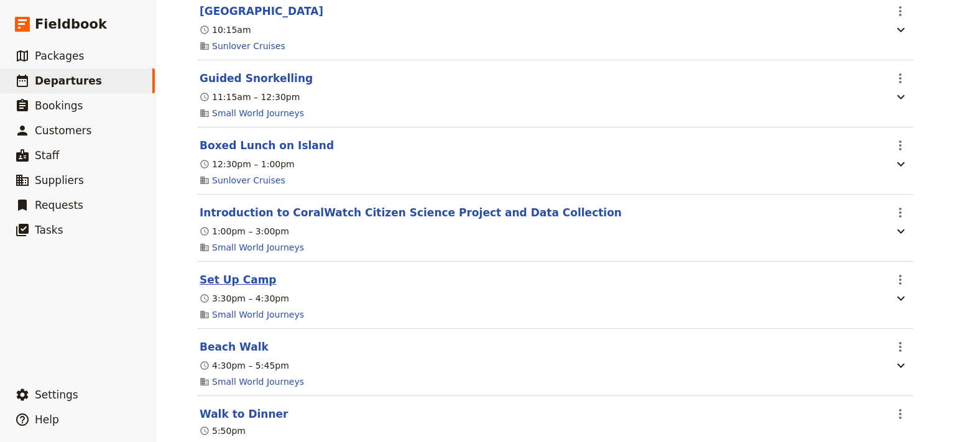
click at [234, 281] on button "Set Up Camp" at bounding box center [238, 279] width 77 height 15
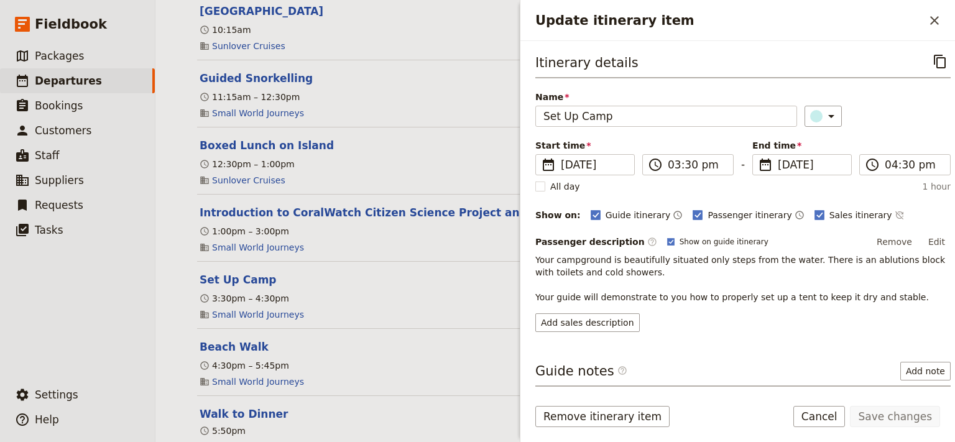
scroll to position [132, 0]
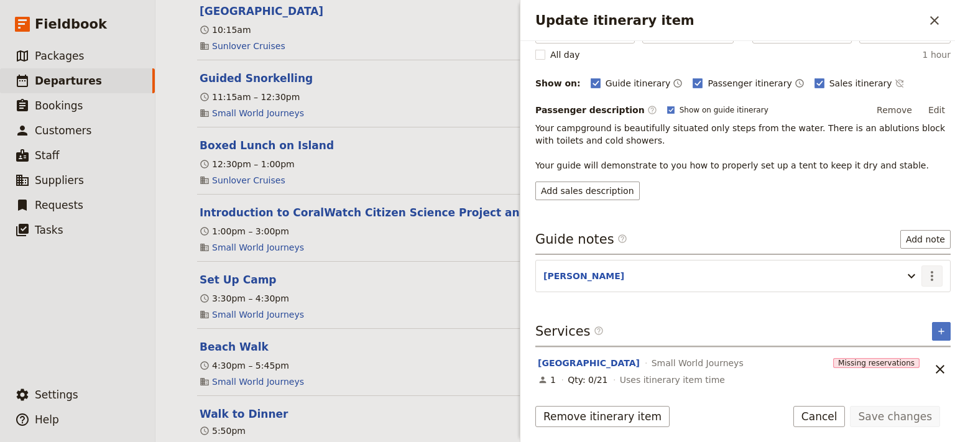
click at [925, 275] on icon "Actions" at bounding box center [932, 276] width 15 height 15
click at [900, 299] on span "Edit note" at bounding box center [885, 300] width 39 height 12
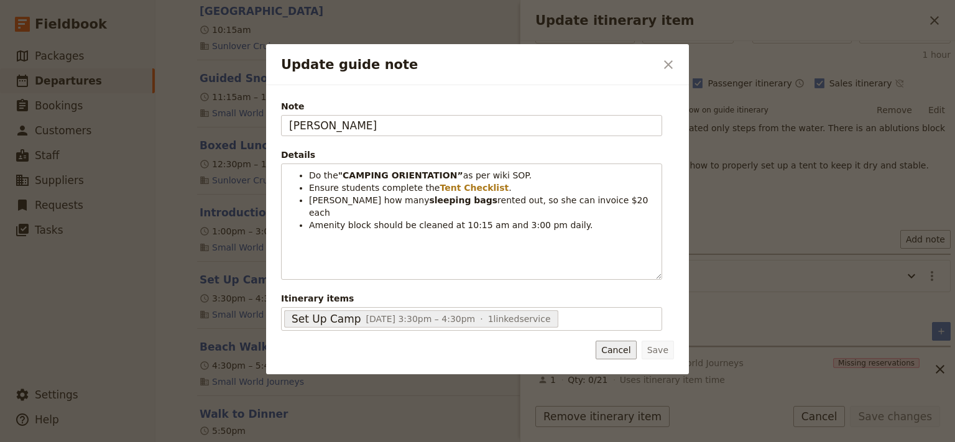
click at [628, 347] on button "Cancel" at bounding box center [616, 350] width 40 height 19
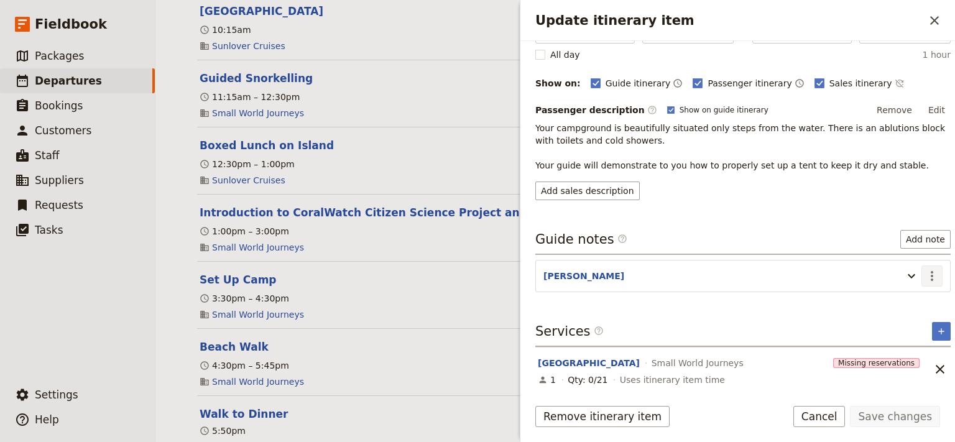
click at [925, 275] on icon "Actions" at bounding box center [932, 276] width 15 height 15
click at [899, 300] on span "Edit note" at bounding box center [885, 300] width 39 height 12
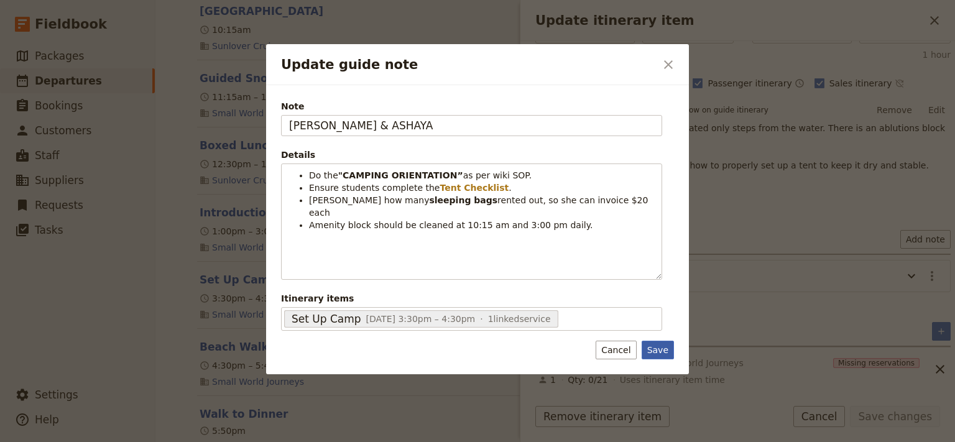
type input "STEVE & ASHAYA"
click at [658, 350] on button "Save" at bounding box center [658, 350] width 32 height 19
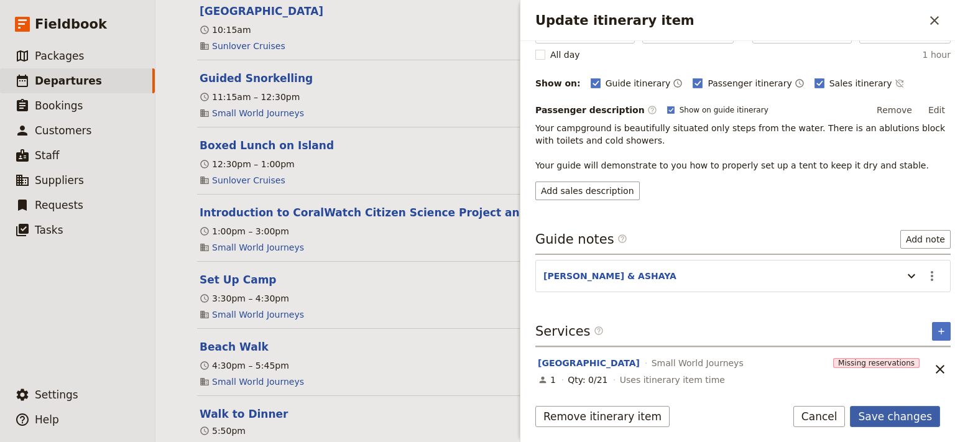
click at [880, 422] on button "Save changes" at bounding box center [895, 416] width 90 height 21
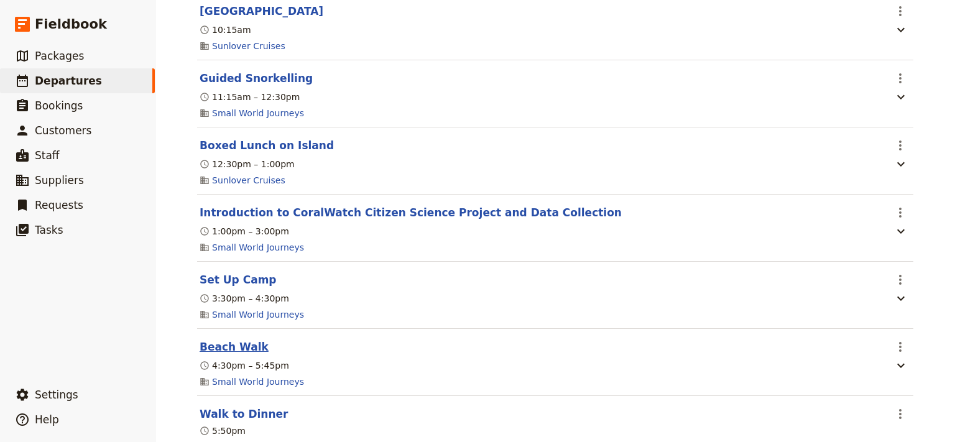
click at [231, 351] on button "Beach Walk" at bounding box center [234, 347] width 69 height 15
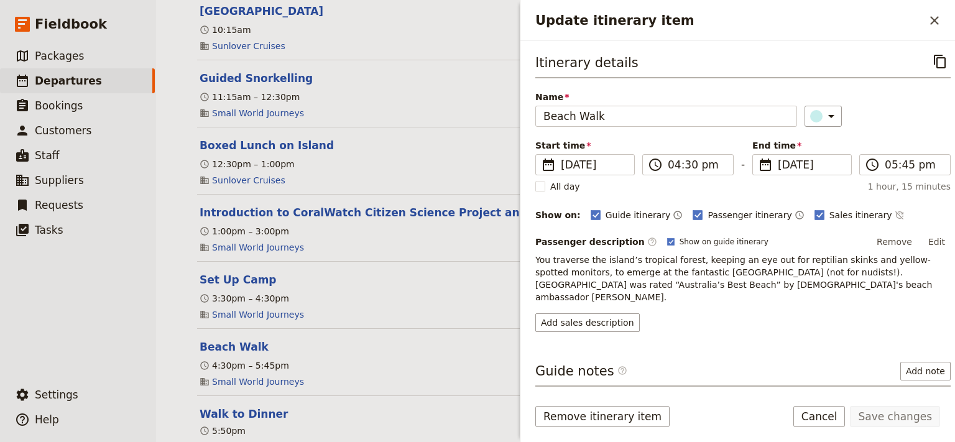
scroll to position [119, 0]
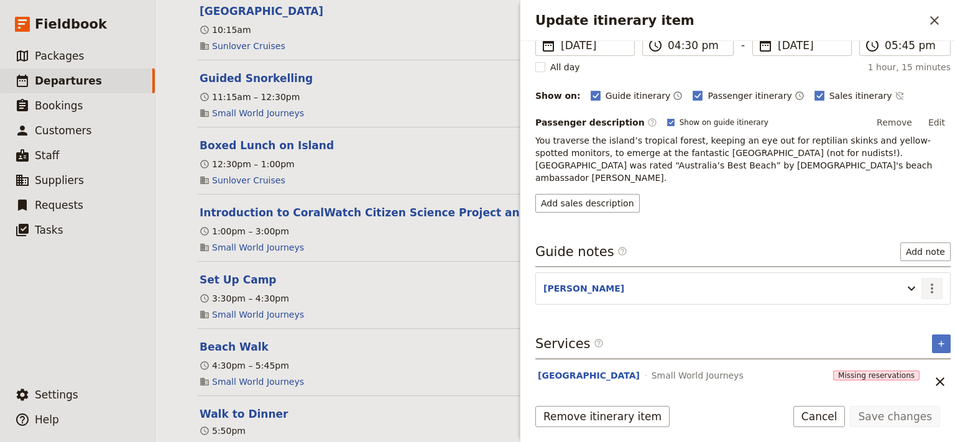
click at [925, 281] on icon "Actions" at bounding box center [932, 288] width 15 height 15
click at [899, 299] on span "Edit note" at bounding box center [885, 300] width 39 height 12
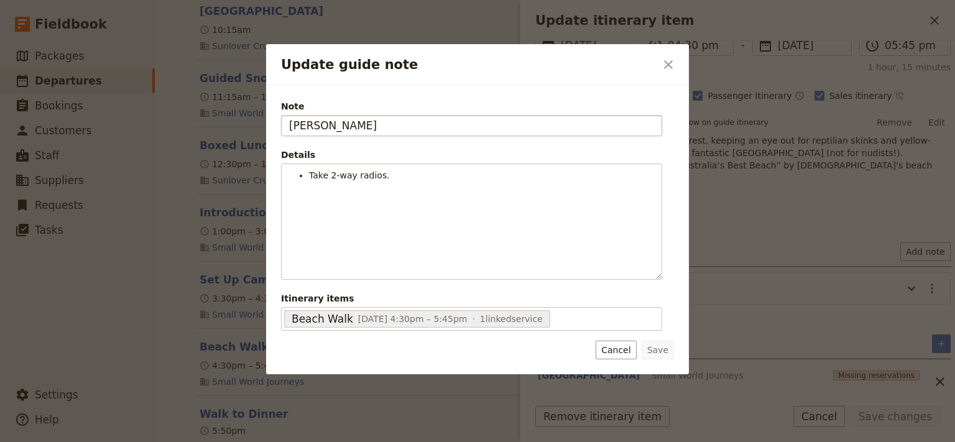
drag, startPoint x: 295, startPoint y: 126, endPoint x: 268, endPoint y: 121, distance: 27.7
click at [281, 121] on input "KATE" at bounding box center [471, 125] width 381 height 21
type input "STEVE & ASHAYA"
click at [656, 346] on button "Save" at bounding box center [658, 350] width 32 height 19
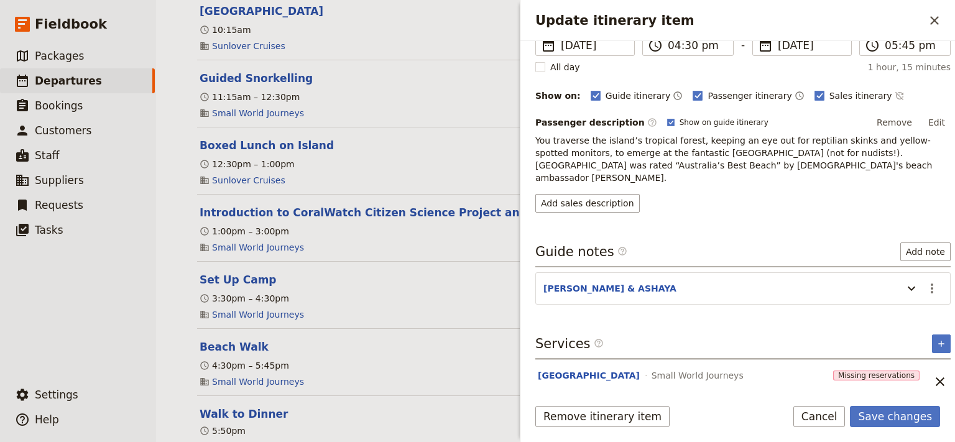
scroll to position [0, 0]
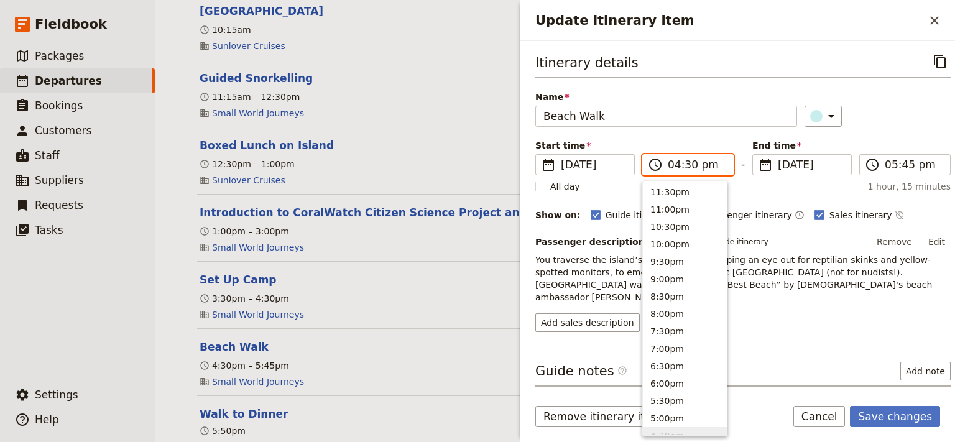
click at [673, 165] on input "04:30 pm" at bounding box center [697, 164] width 58 height 15
type input "03:30 pm"
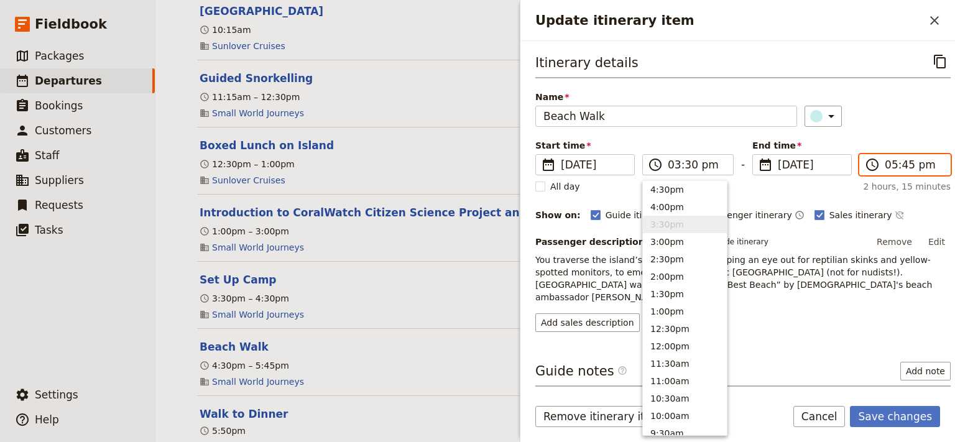
click at [887, 162] on input "05:45 pm" at bounding box center [914, 164] width 58 height 15
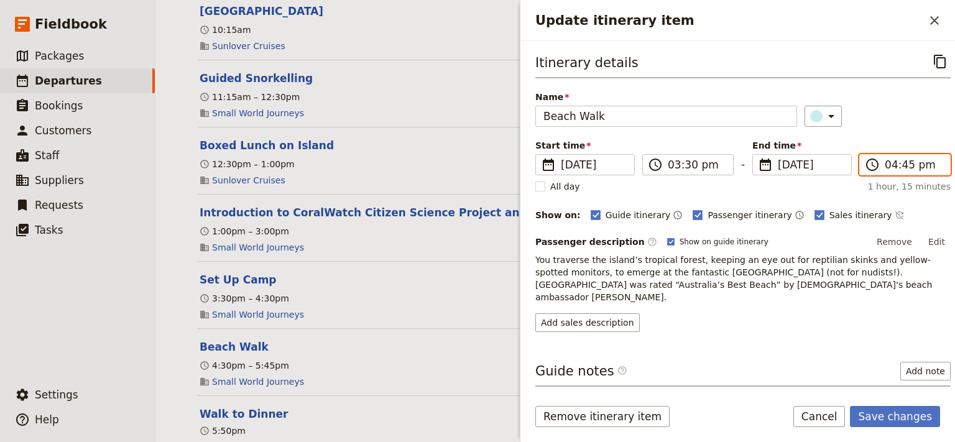
click at [899, 165] on input "04:45 pm" at bounding box center [914, 164] width 58 height 15
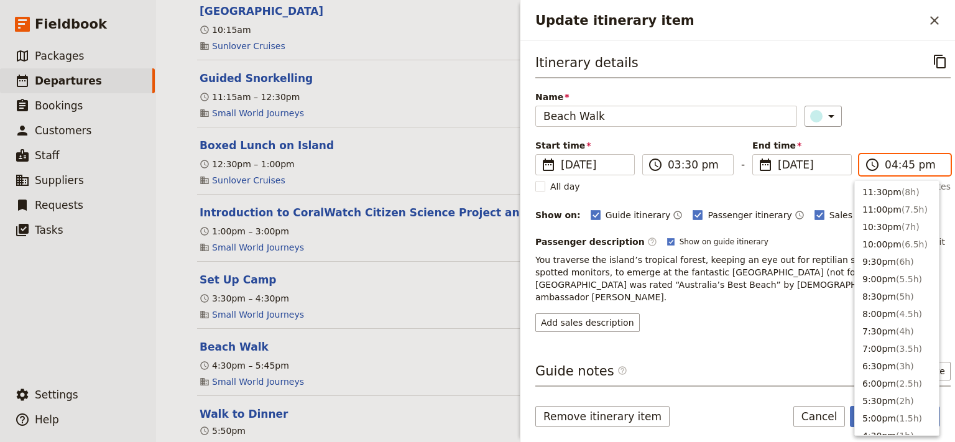
scroll to position [316, 0]
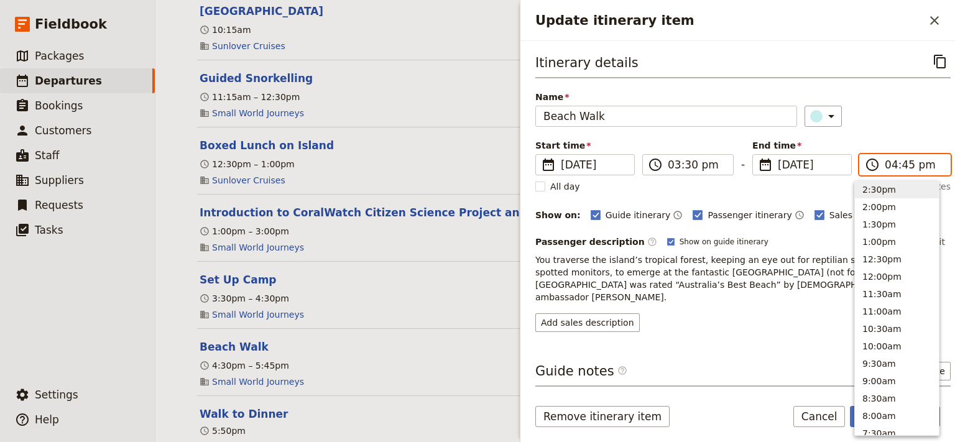
click at [899, 165] on input "04:45 pm" at bounding box center [914, 164] width 58 height 15
type input "04:30 pm"
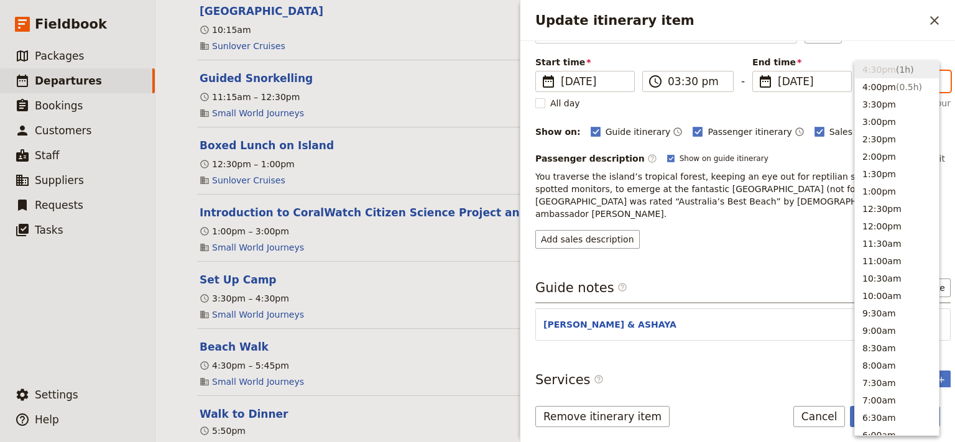
scroll to position [119, 0]
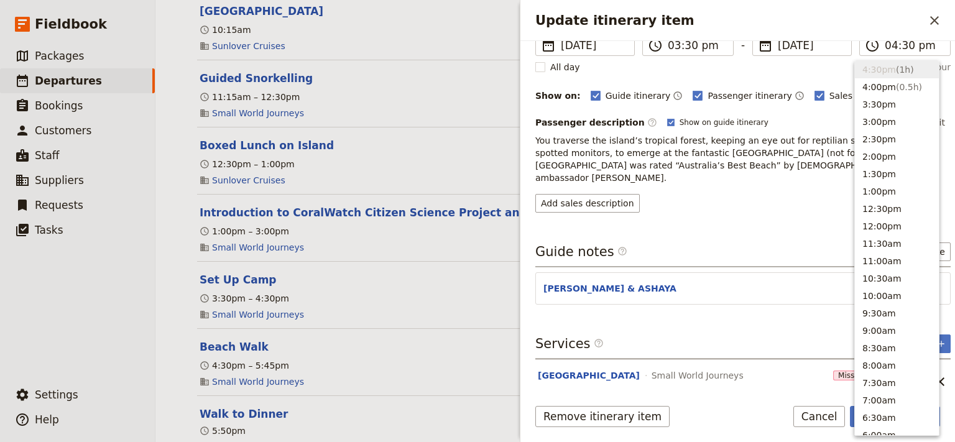
click at [750, 209] on div "Itinerary details ​ Name Beach Walk ​ Start time ​ 23 Oct 2025 23/10/2025 2025-…" at bounding box center [744, 99] width 416 height 335
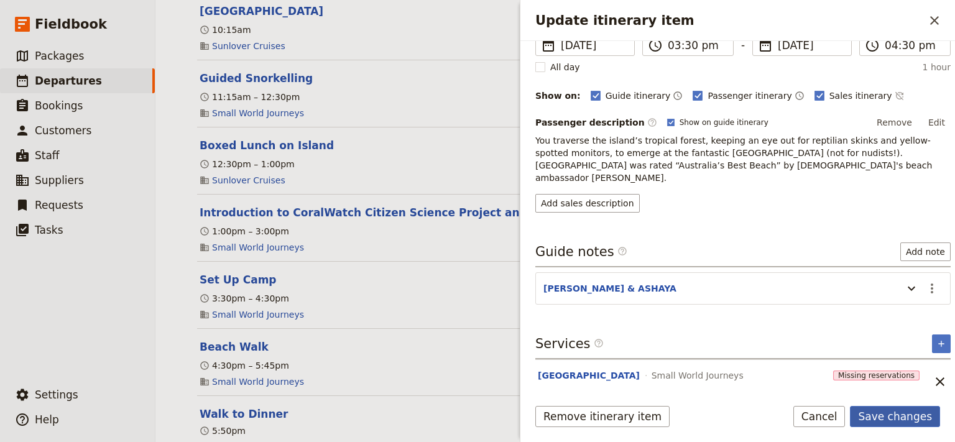
click at [877, 417] on button "Save changes" at bounding box center [895, 416] width 90 height 21
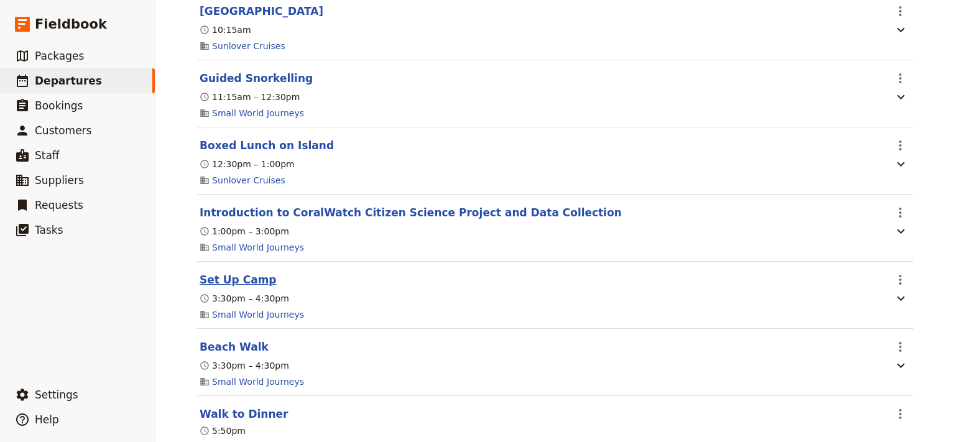
click at [230, 280] on button "Set Up Camp" at bounding box center [238, 279] width 77 height 15
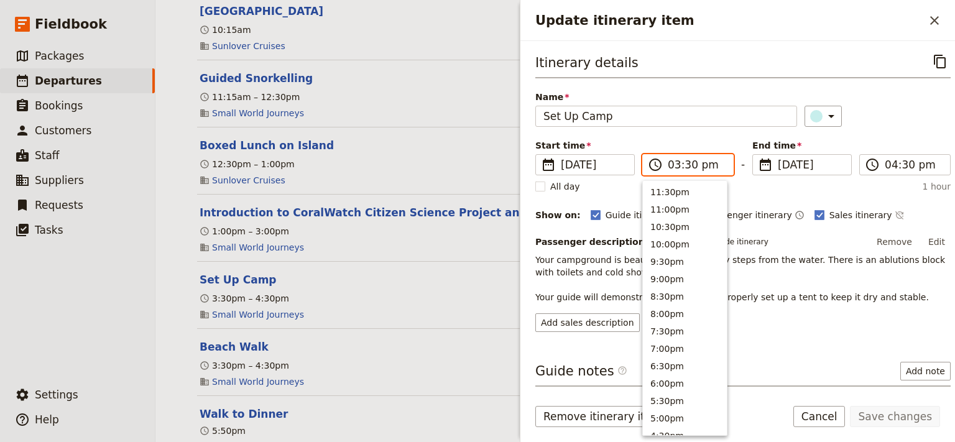
click at [672, 167] on input "03:30 pm" at bounding box center [697, 164] width 58 height 15
type input "04:30 pm"
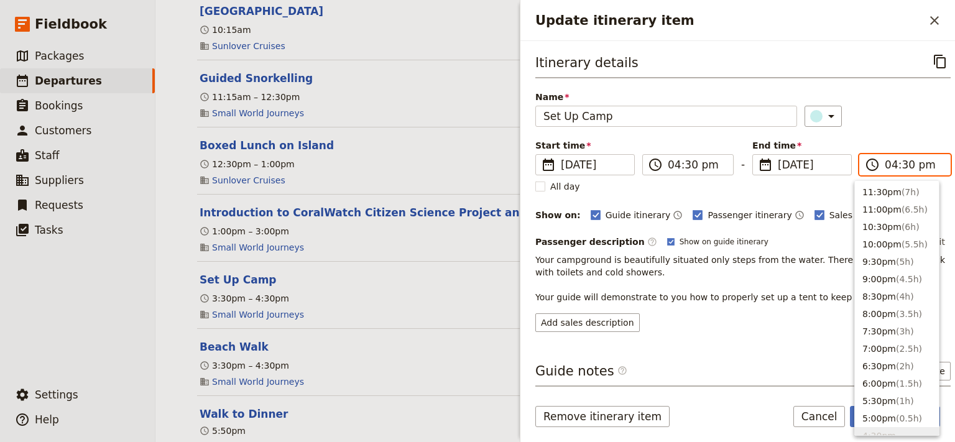
click at [885, 167] on input "04:30 pm" at bounding box center [914, 164] width 58 height 15
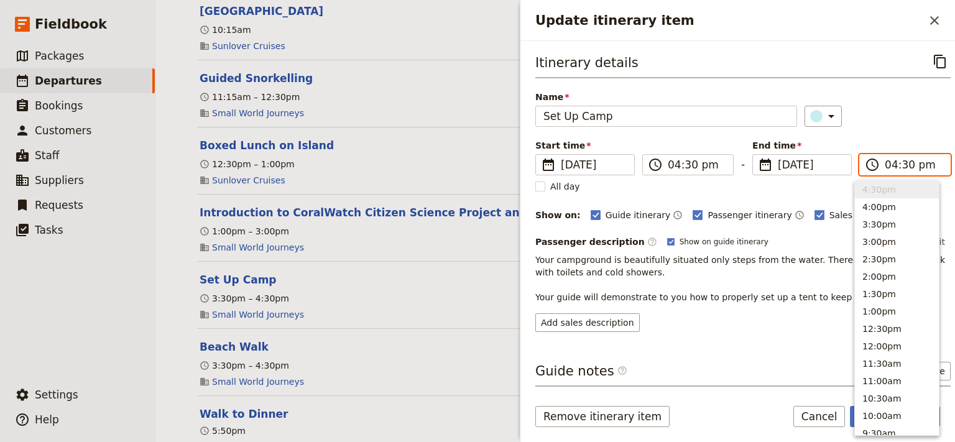
type input "05:30 pm"
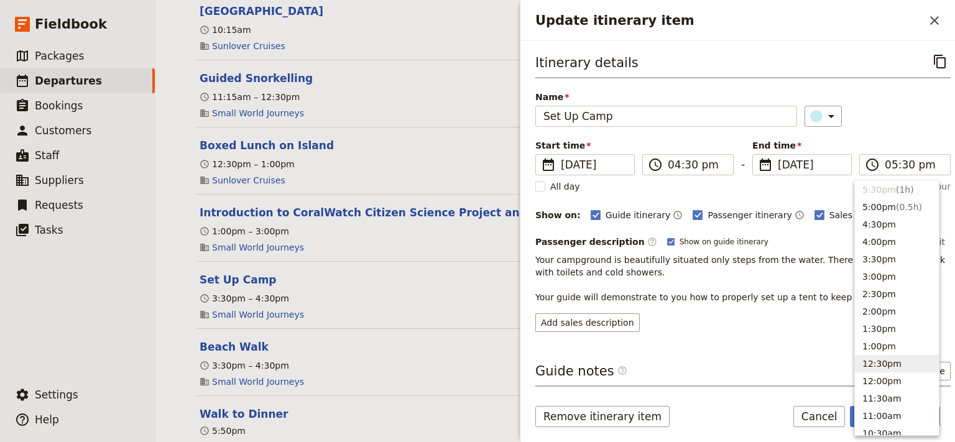
click at [726, 336] on div "Itinerary details ​ Name Set Up Camp ​ Start time ​ 23 Oct 2025 23/10/2025 2025…" at bounding box center [744, 218] width 416 height 335
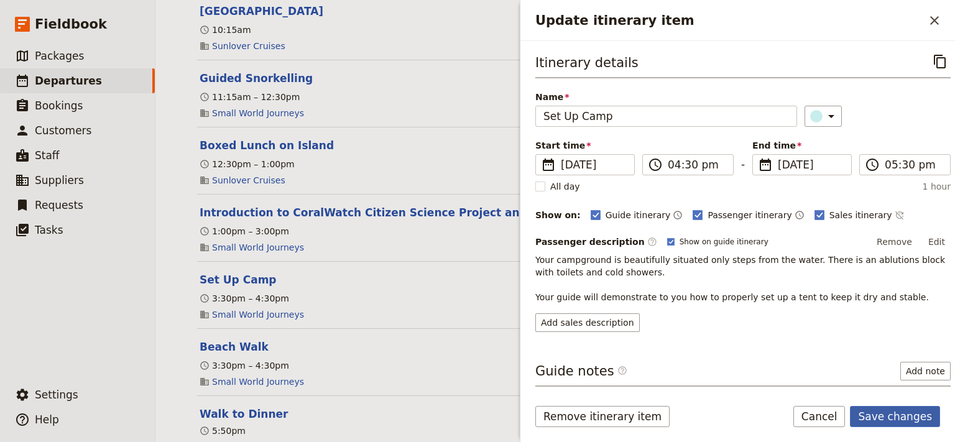
click at [903, 419] on button "Save changes" at bounding box center [895, 416] width 90 height 21
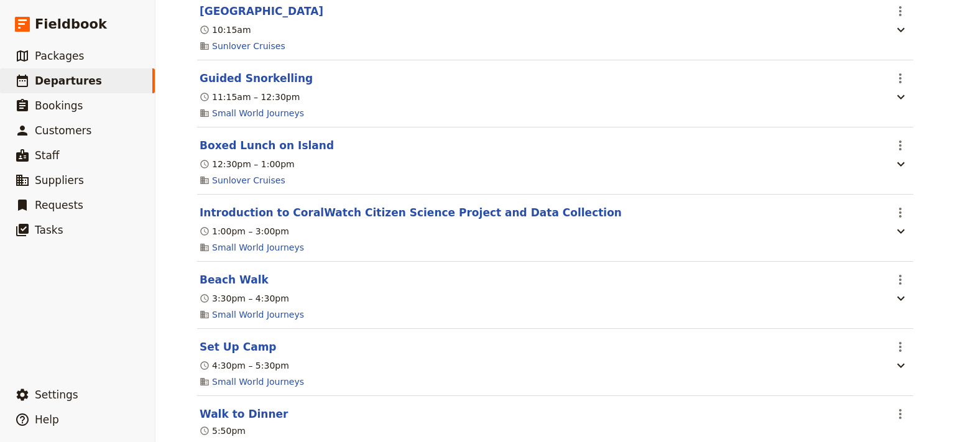
scroll to position [2926, 0]
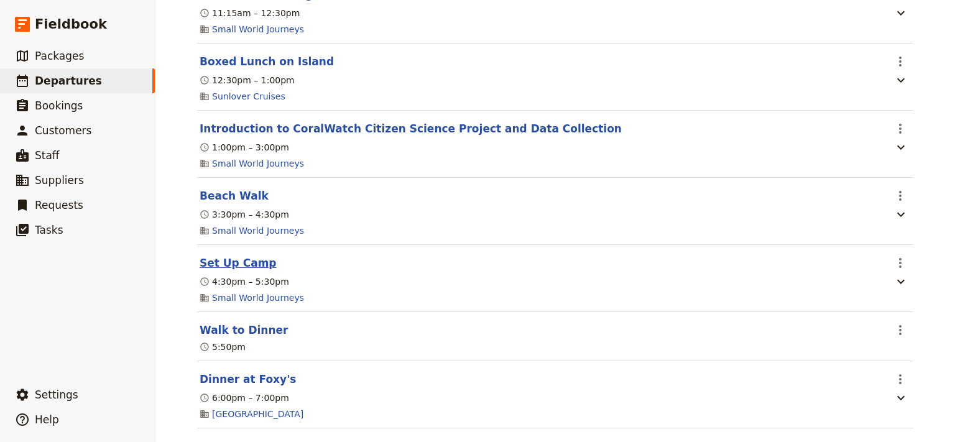
click at [225, 265] on button "Set Up Camp" at bounding box center [238, 263] width 77 height 15
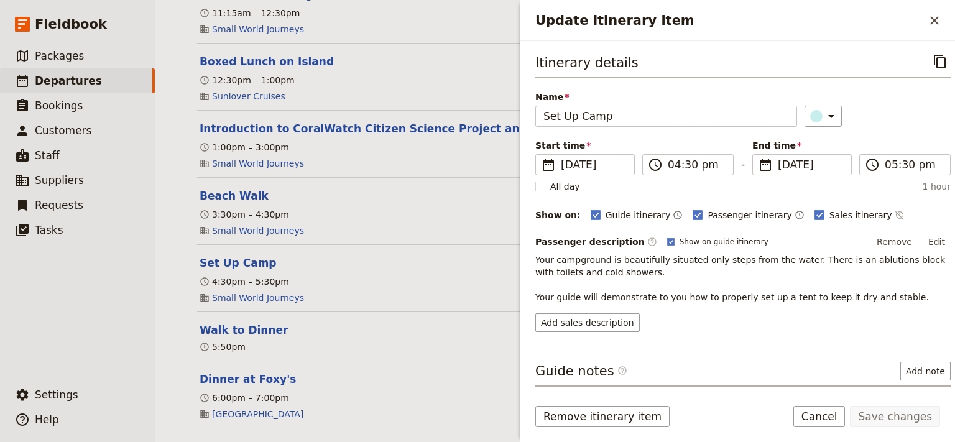
scroll to position [132, 0]
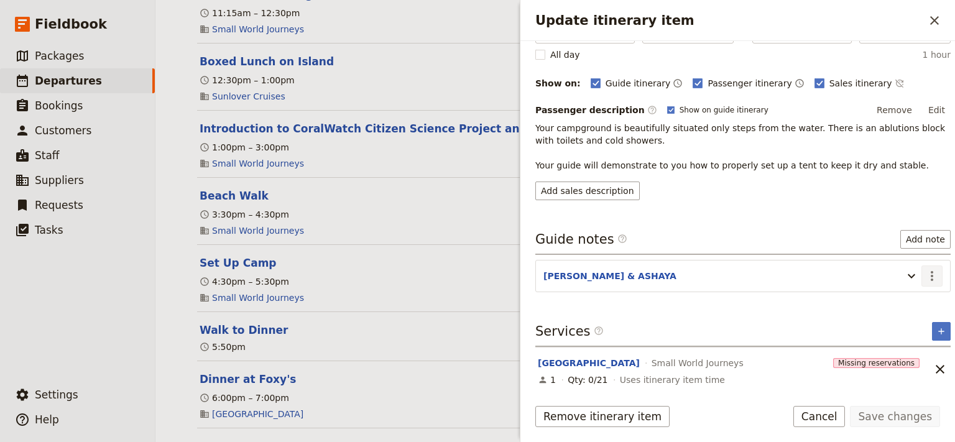
click at [931, 272] on icon "Actions" at bounding box center [932, 276] width 2 height 10
click at [895, 302] on span "Edit note" at bounding box center [885, 300] width 39 height 12
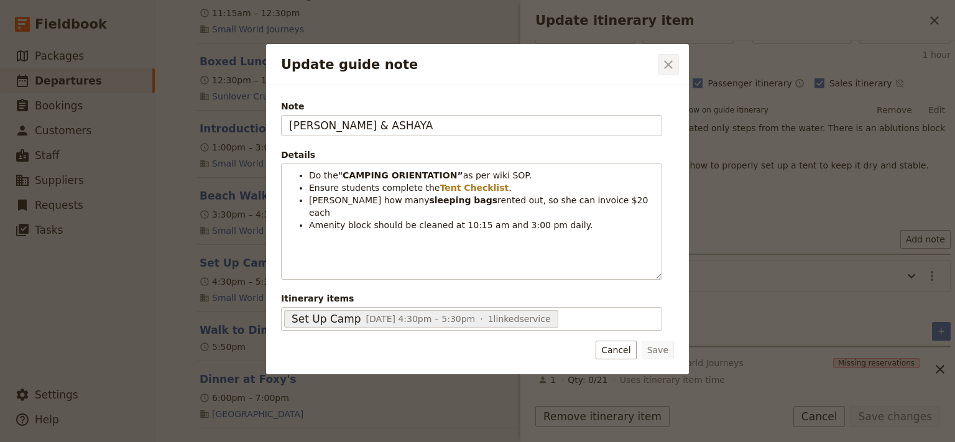
click at [668, 63] on icon "Close dialog" at bounding box center [668, 64] width 15 height 15
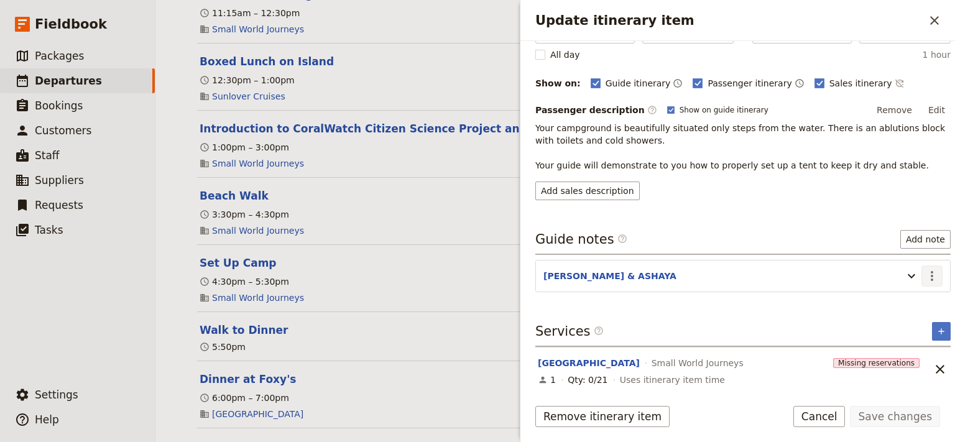
click at [931, 272] on icon "Actions" at bounding box center [932, 276] width 2 height 10
click at [891, 299] on span "Edit note" at bounding box center [885, 300] width 39 height 12
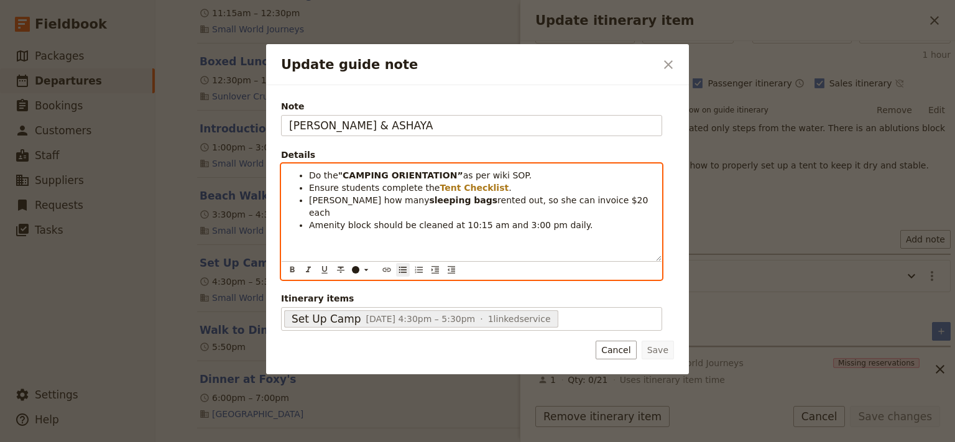
click at [312, 174] on span "Do the" at bounding box center [323, 175] width 29 height 10
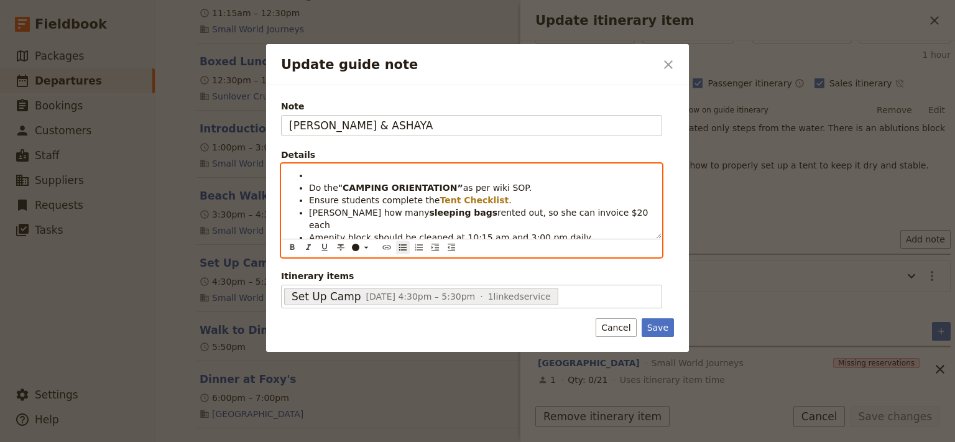
click at [312, 174] on li "Update guide note" at bounding box center [481, 175] width 345 height 12
drag, startPoint x: 364, startPoint y: 177, endPoint x: 347, endPoint y: 173, distance: 17.3
click at [347, 173] on span "Tents will ahve already been set up." at bounding box center [387, 175] width 157 height 10
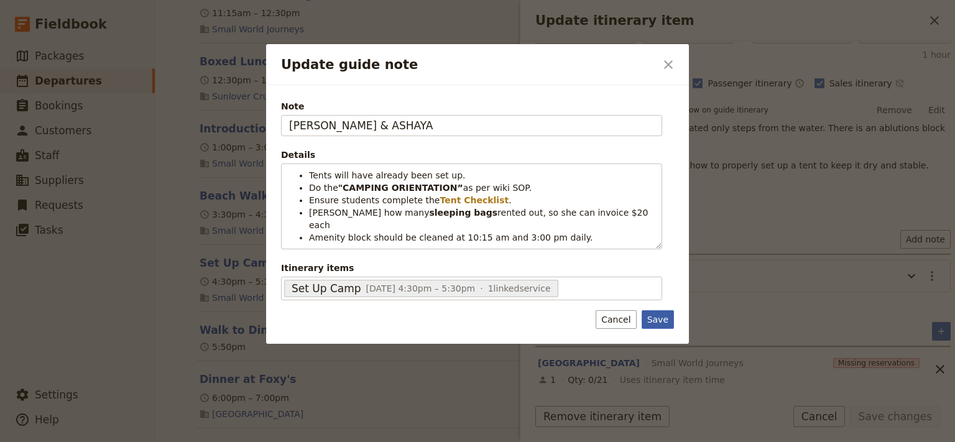
click at [671, 325] on div "Note STEVE & ASHAYA Details Tents will have already been set up. Do the "CAMPIN…" at bounding box center [477, 214] width 423 height 259
click at [658, 310] on button "Save" at bounding box center [658, 319] width 32 height 19
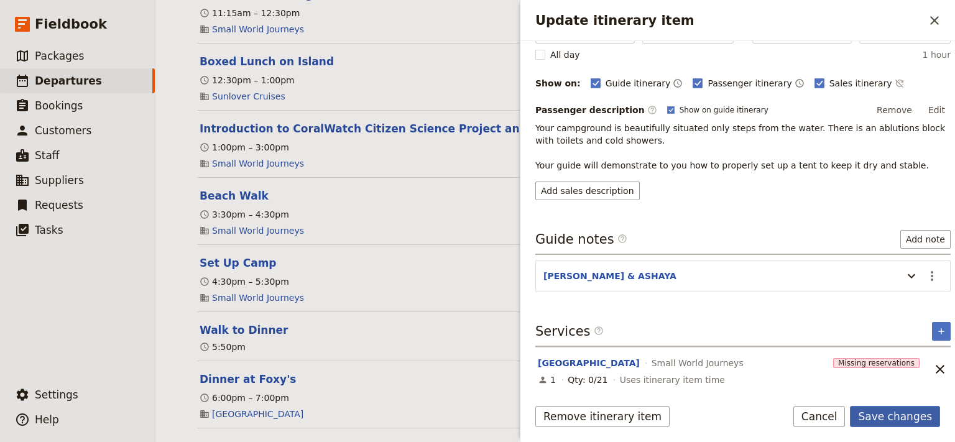
click at [898, 423] on button "Save changes" at bounding box center [895, 416] width 90 height 21
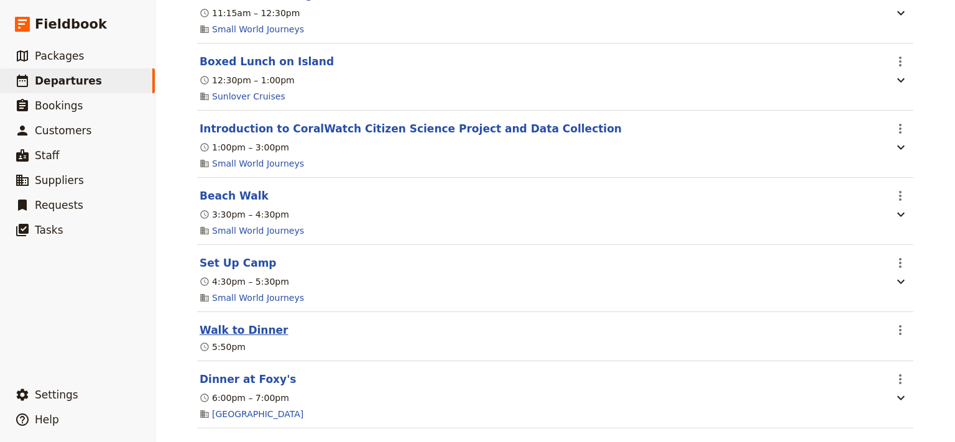
click at [211, 335] on button "Walk to Dinner" at bounding box center [244, 330] width 88 height 15
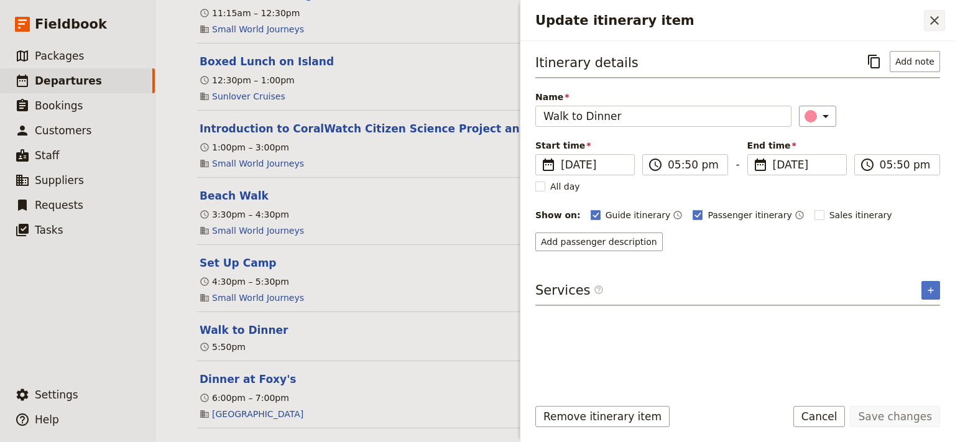
click at [932, 21] on icon "Close drawer" at bounding box center [934, 20] width 15 height 15
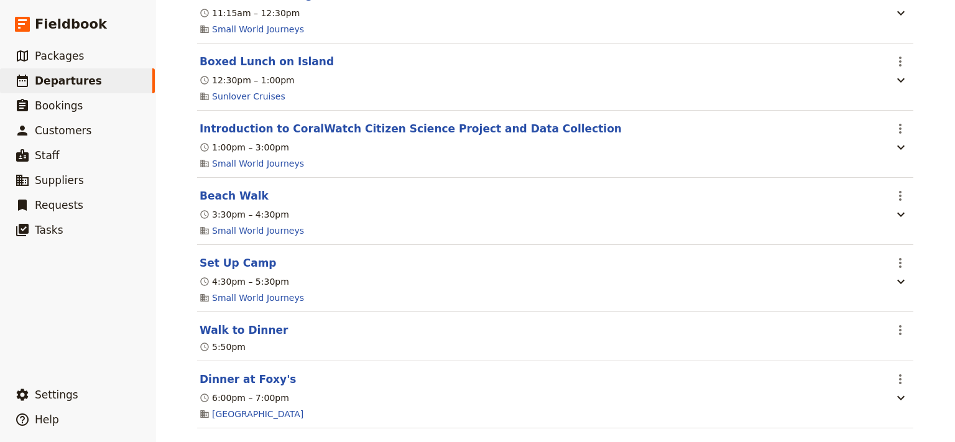
scroll to position [3009, 0]
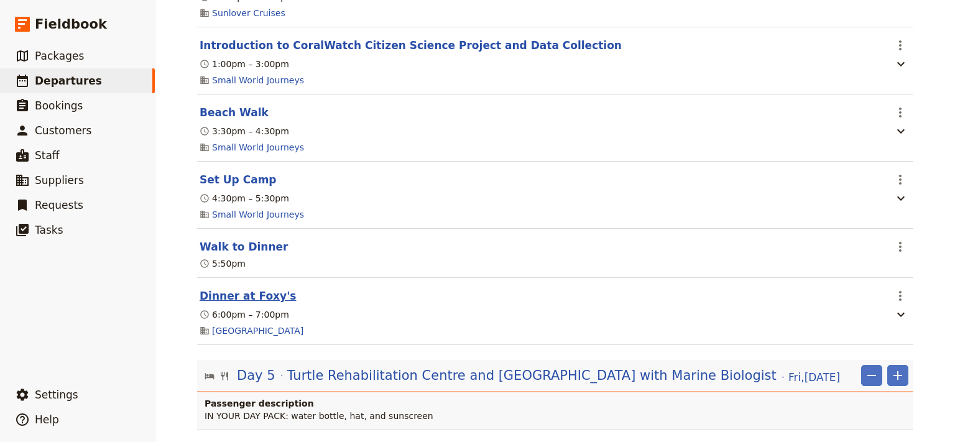
click at [261, 297] on button "Dinner at Foxy's" at bounding box center [248, 296] width 96 height 15
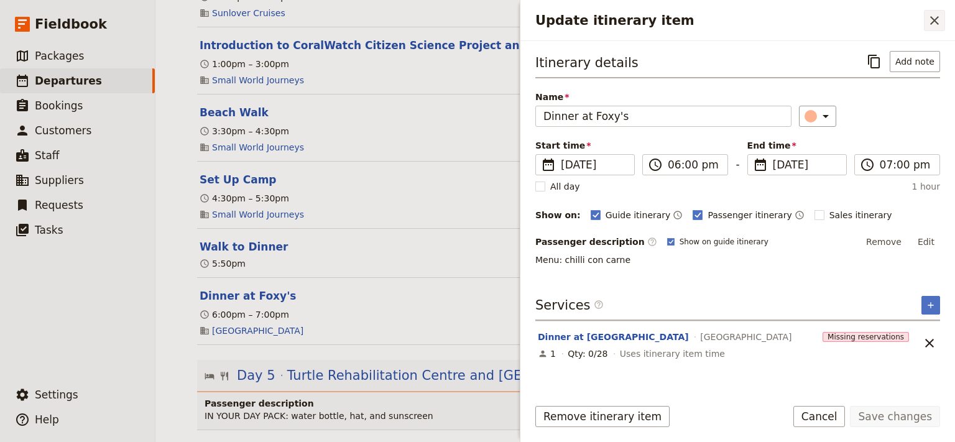
click at [939, 21] on icon "Close drawer" at bounding box center [934, 20] width 15 height 15
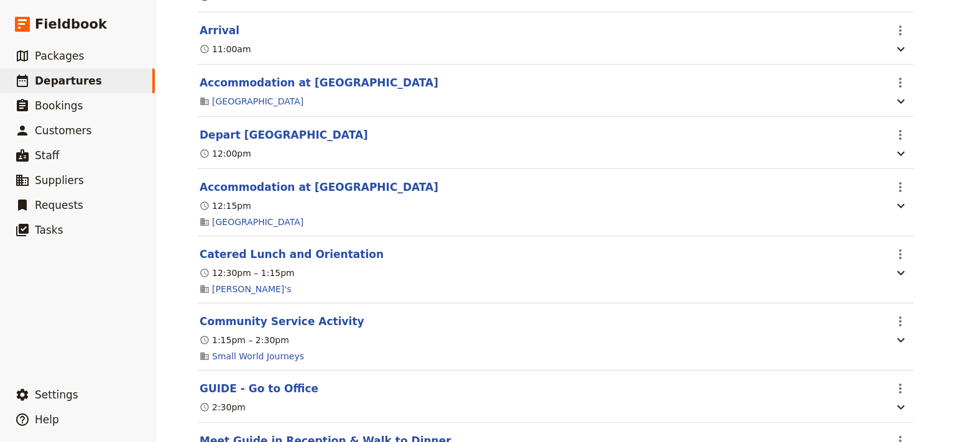
scroll to position [0, 0]
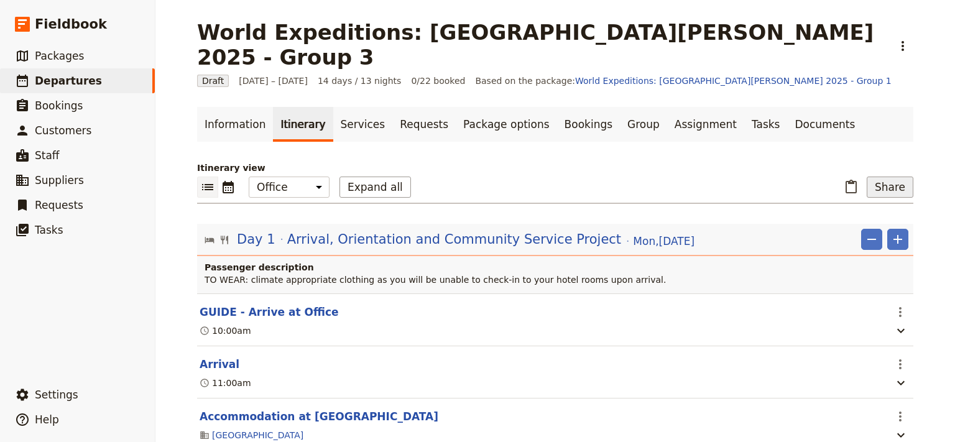
click at [885, 177] on button "Share" at bounding box center [890, 187] width 47 height 21
click at [871, 209] on span "Passenger itinerary" at bounding box center [859, 207] width 84 height 12
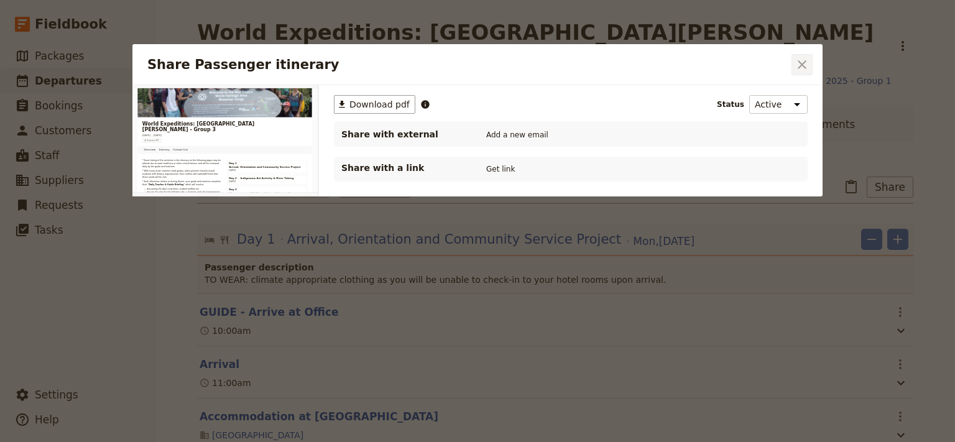
click at [807, 61] on icon "Close dialog" at bounding box center [802, 64] width 15 height 15
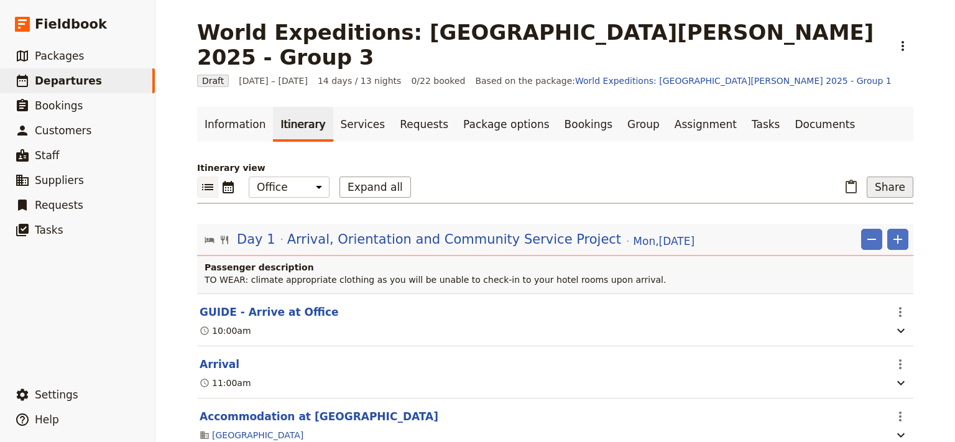
click at [887, 177] on button "Share" at bounding box center [890, 187] width 47 height 21
click at [836, 188] on span "Guide itinerary" at bounding box center [849, 189] width 65 height 12
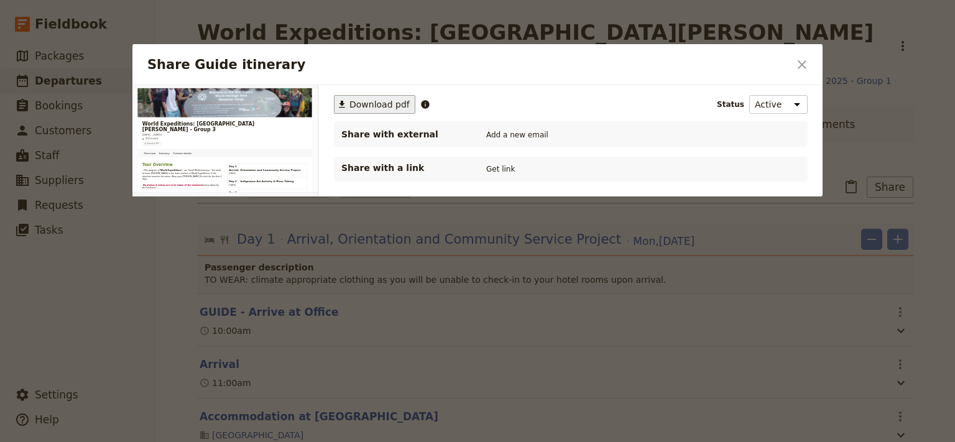
click at [365, 103] on span "Download pdf" at bounding box center [380, 104] width 60 height 12
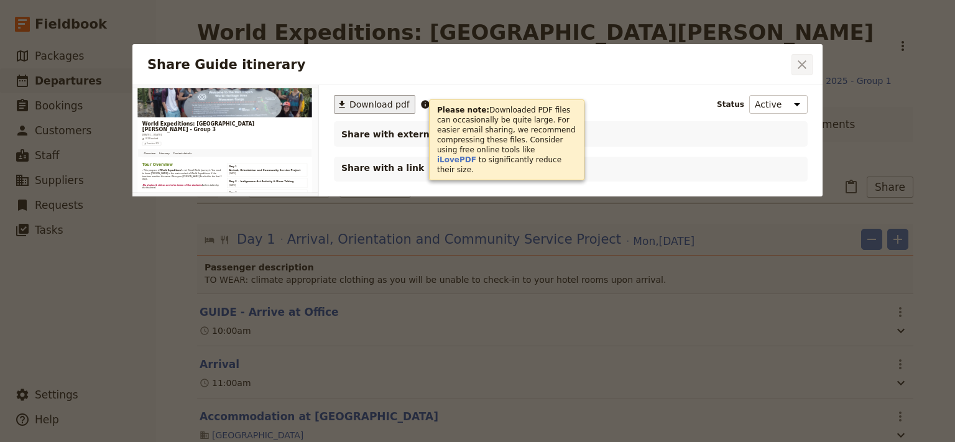
click at [804, 63] on icon "Close dialog" at bounding box center [802, 64] width 9 height 9
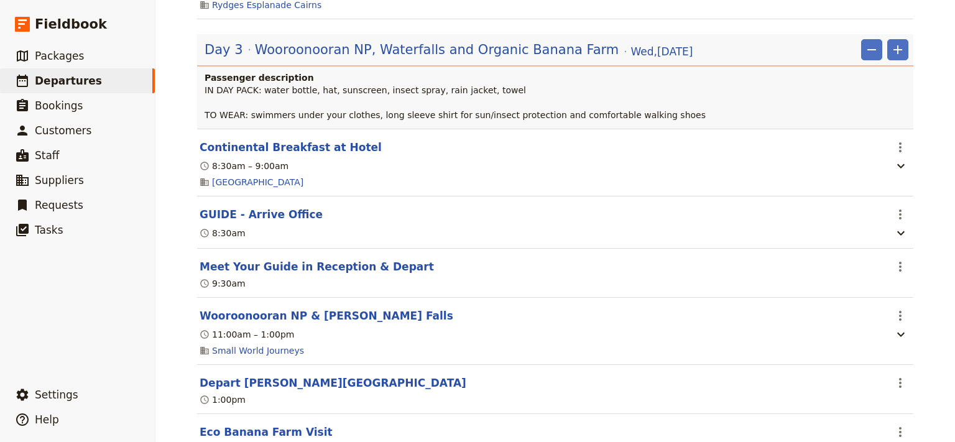
scroll to position [1755, 0]
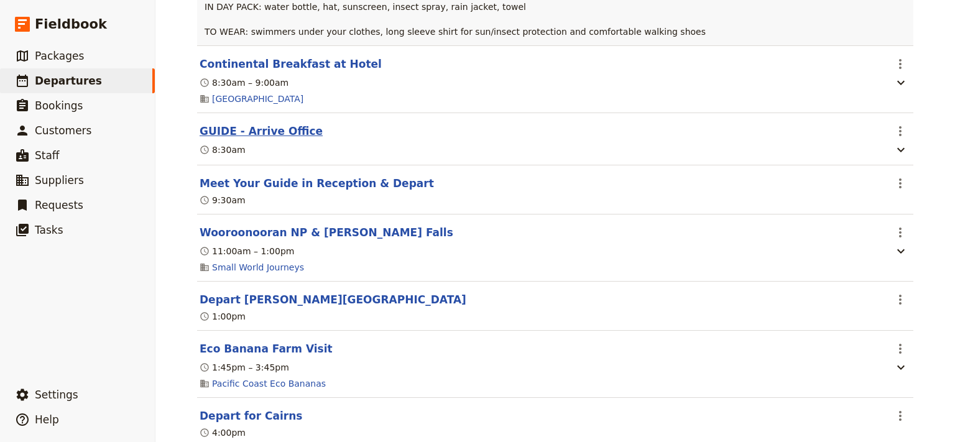
click at [272, 124] on button "GUIDE - Arrive Office" at bounding box center [261, 131] width 123 height 15
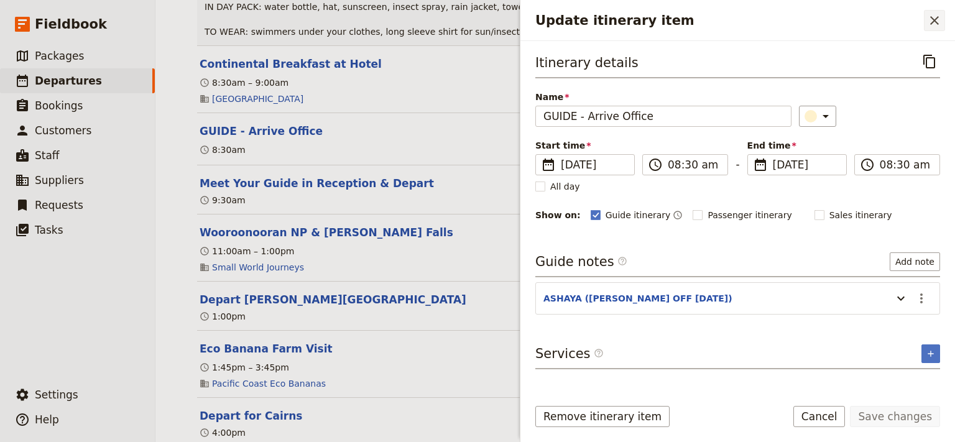
click at [934, 21] on icon "Close drawer" at bounding box center [935, 20] width 9 height 9
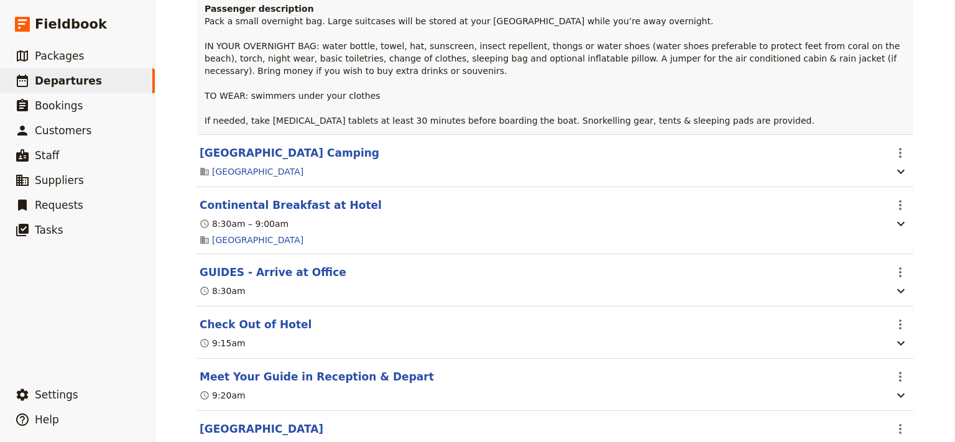
scroll to position [2591, 0]
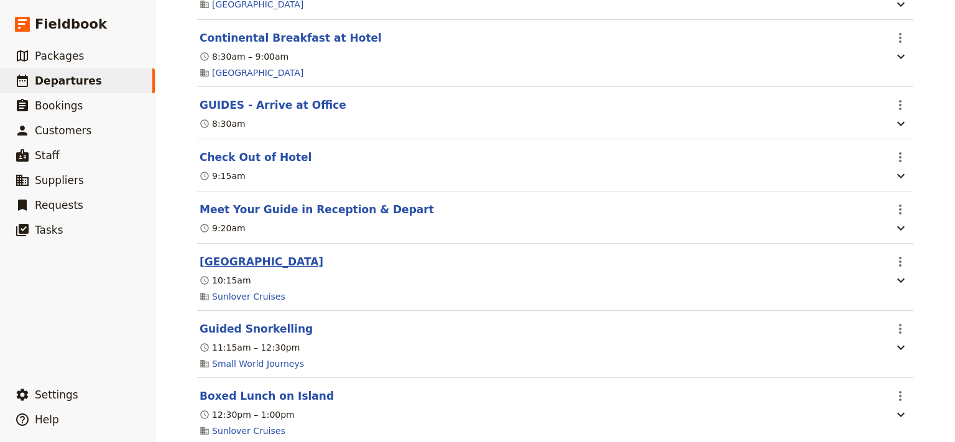
click at [228, 262] on button "[GEOGRAPHIC_DATA]" at bounding box center [262, 261] width 124 height 15
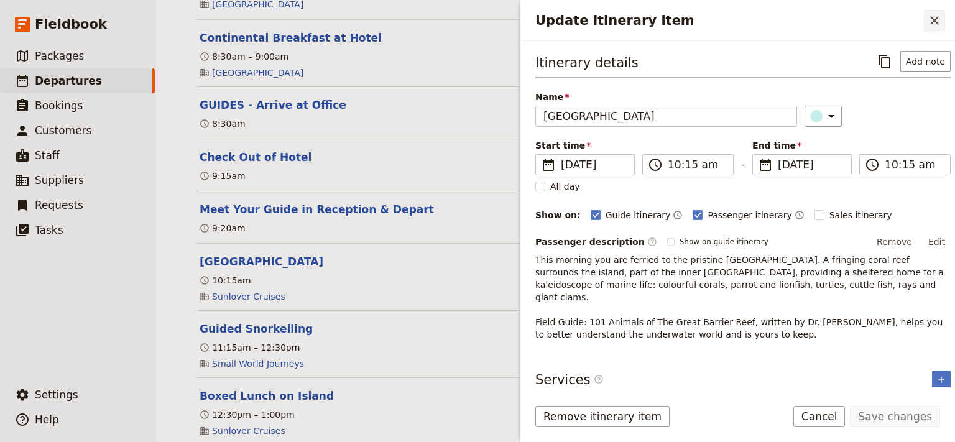
click at [939, 19] on icon "Close drawer" at bounding box center [934, 20] width 15 height 15
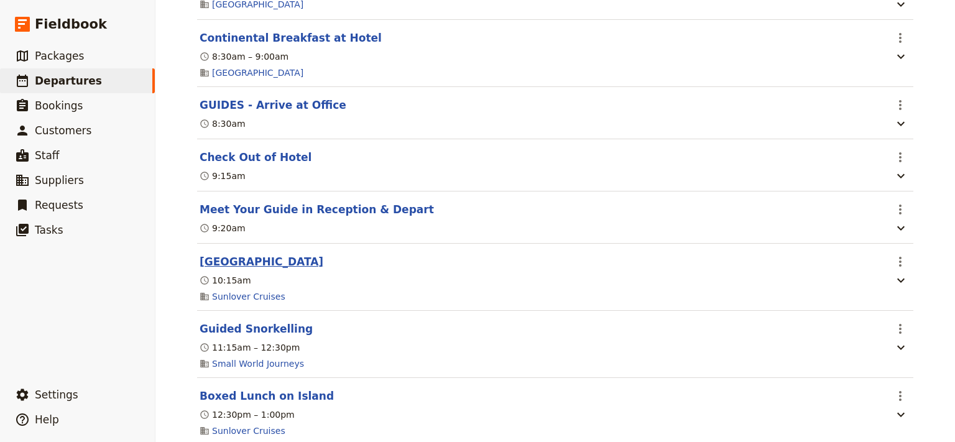
click at [235, 260] on button "[GEOGRAPHIC_DATA]" at bounding box center [262, 261] width 124 height 15
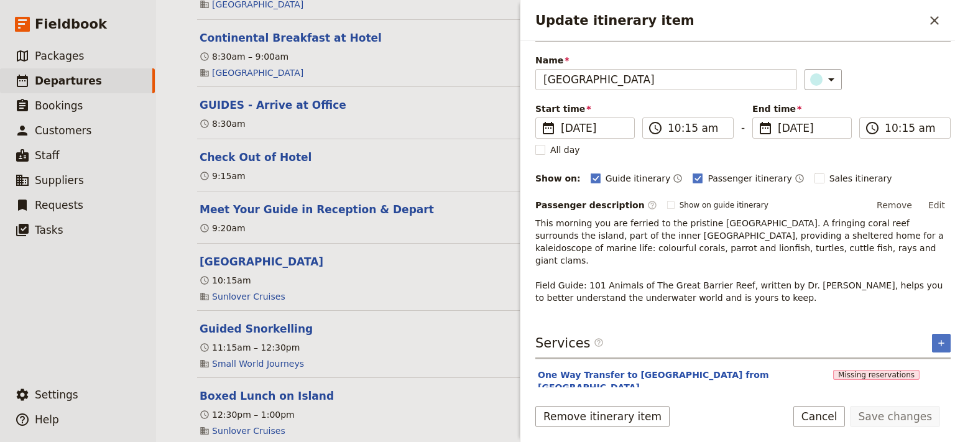
scroll to position [0, 0]
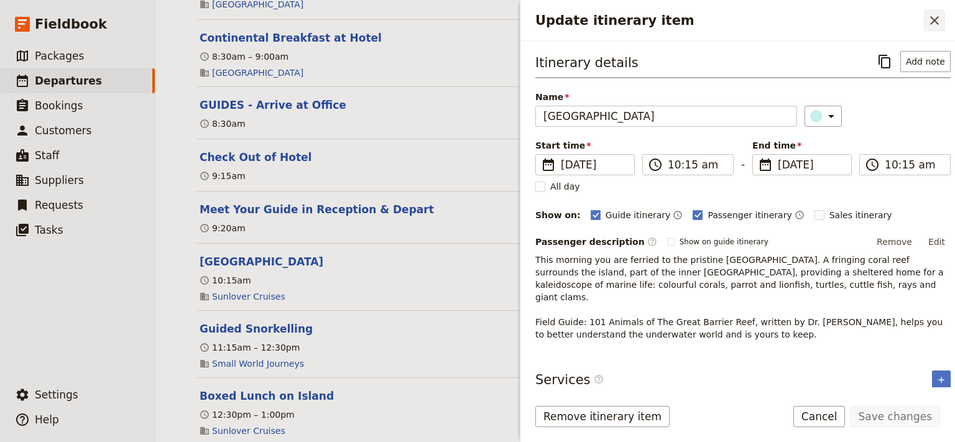
click at [937, 21] on icon "Close drawer" at bounding box center [934, 20] width 15 height 15
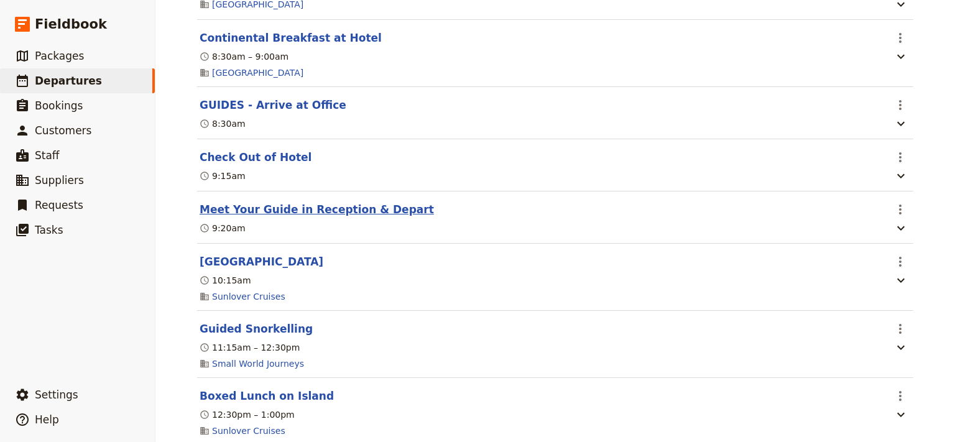
click at [333, 205] on button "Meet Your Guide in Reception & Depart" at bounding box center [317, 209] width 234 height 15
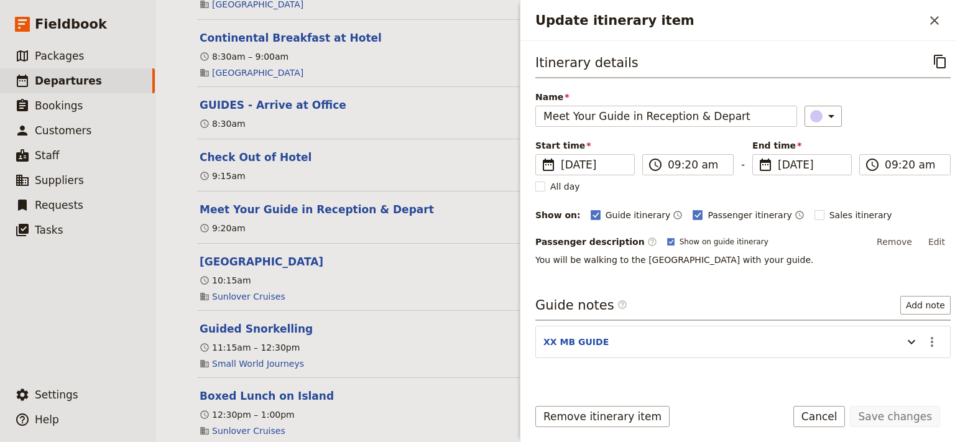
scroll to position [22, 0]
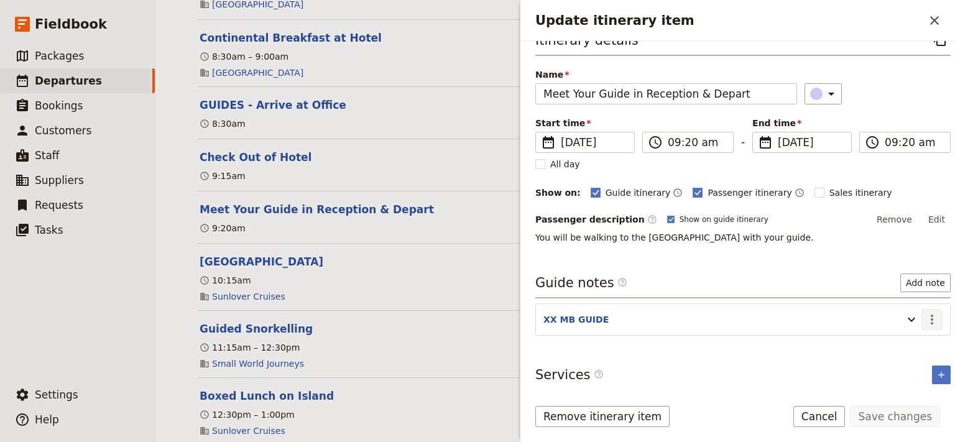
click at [925, 314] on icon "Actions" at bounding box center [932, 319] width 15 height 15
click at [898, 343] on span "Edit note" at bounding box center [885, 344] width 39 height 12
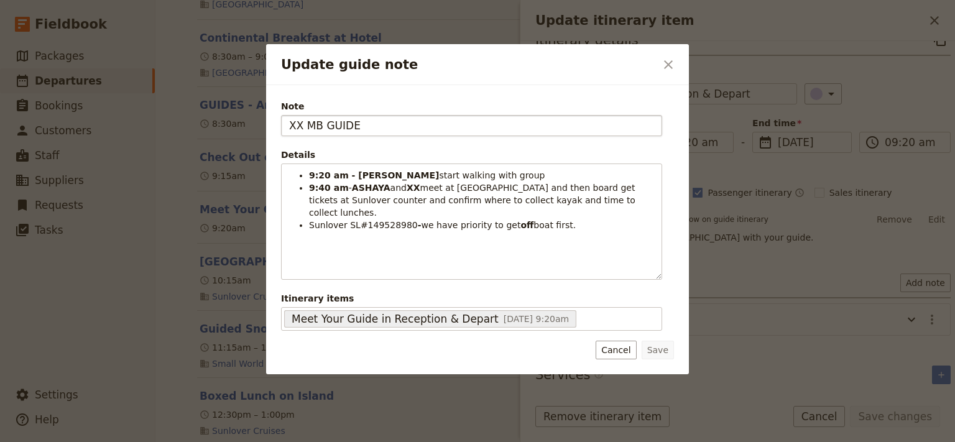
drag, startPoint x: 350, startPoint y: 125, endPoint x: 277, endPoint y: 143, distance: 74.4
click at [281, 136] on input "XX MB GUIDE" at bounding box center [471, 125] width 381 height 21
type input "GUIDES"
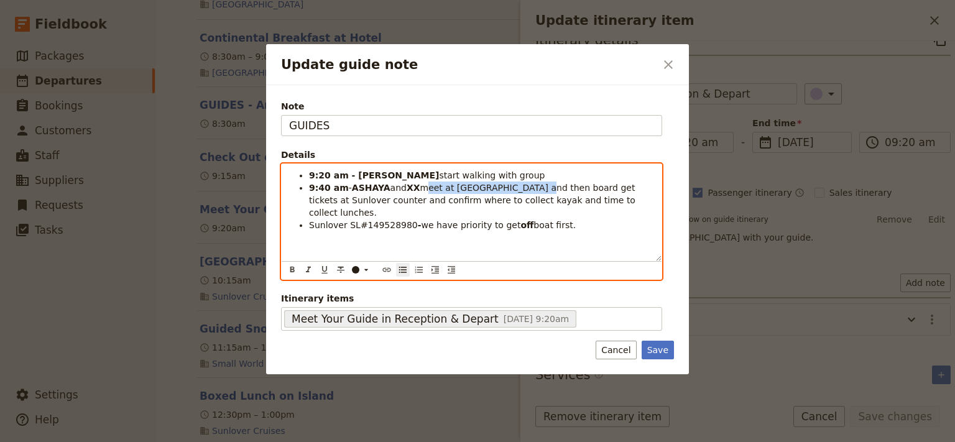
drag, startPoint x: 524, startPoint y: 188, endPoint x: 417, endPoint y: 190, distance: 107.0
click at [417, 190] on span "meet at RFT and then board get tickets at Sunlover counter and confirm where to…" at bounding box center [473, 200] width 329 height 35
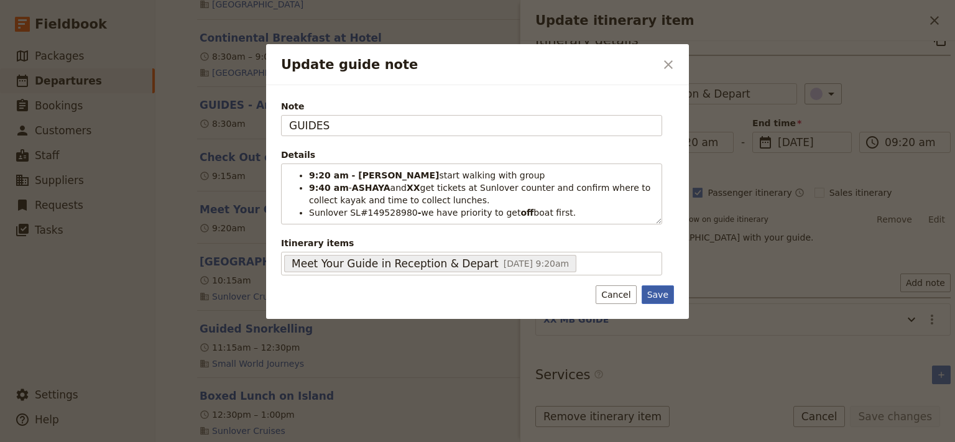
click at [658, 313] on div "Note GUIDES Details 9:20 am - STEVE start walking with group 9:40 am - ASHAYA a…" at bounding box center [477, 202] width 423 height 234
click at [658, 297] on button "Save" at bounding box center [658, 295] width 32 height 19
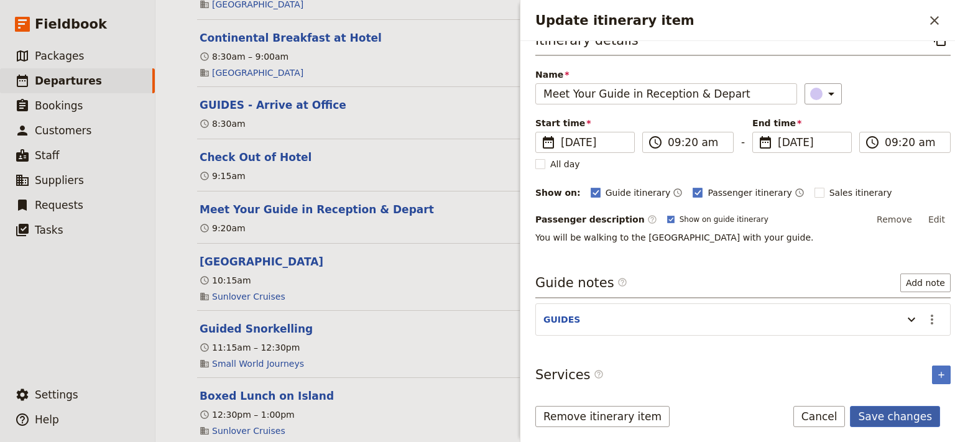
click at [896, 418] on button "Save changes" at bounding box center [895, 416] width 90 height 21
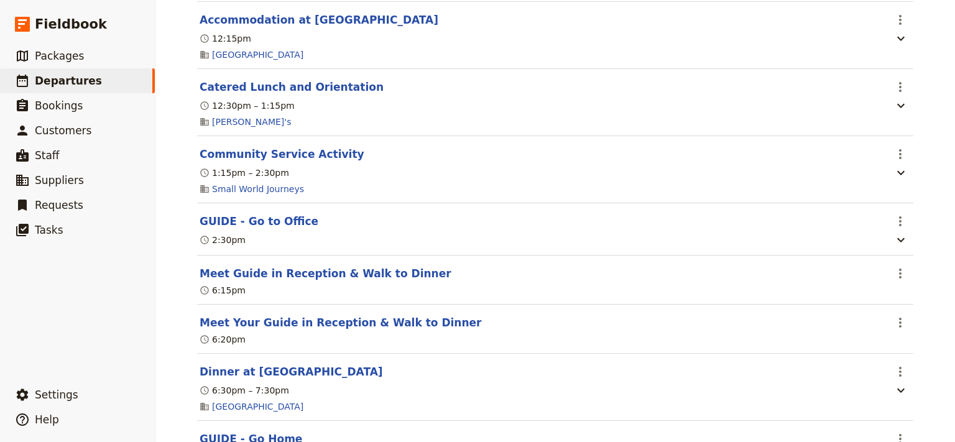
scroll to position [0, 0]
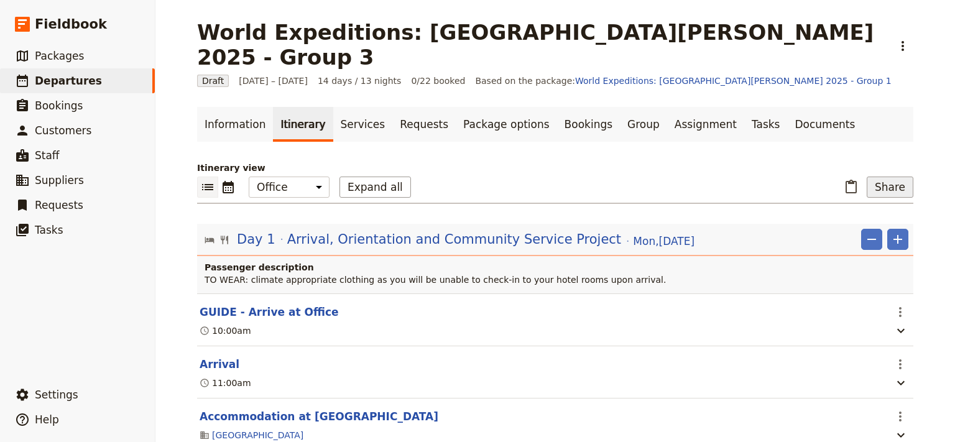
click at [886, 177] on button "Share" at bounding box center [890, 187] width 47 height 21
click at [857, 192] on span "Guide itinerary" at bounding box center [849, 189] width 65 height 12
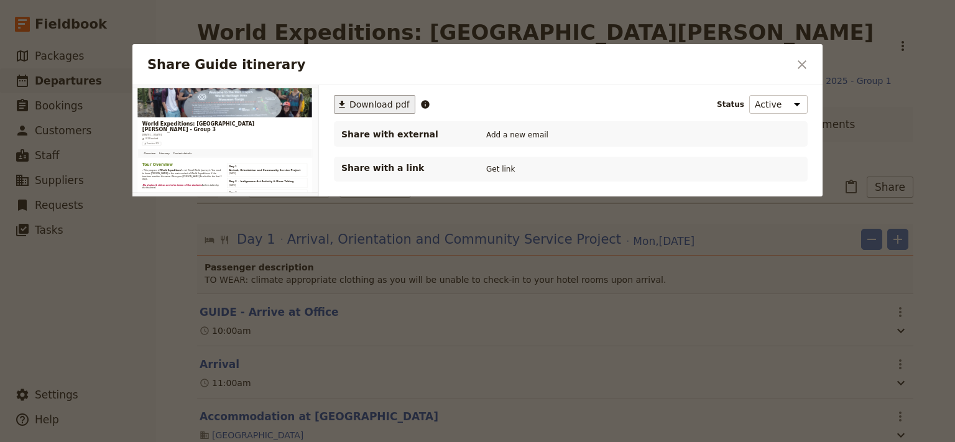
click at [383, 106] on span "Download pdf" at bounding box center [380, 104] width 60 height 12
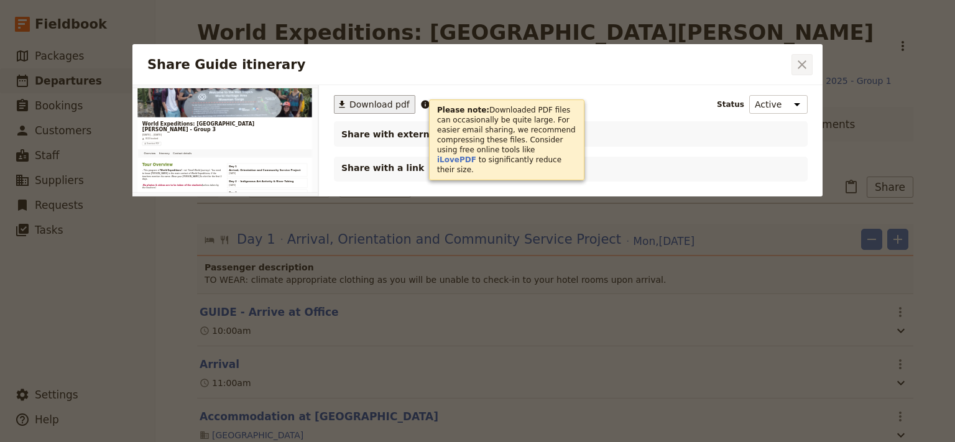
click at [799, 60] on icon "Close dialog" at bounding box center [802, 64] width 15 height 15
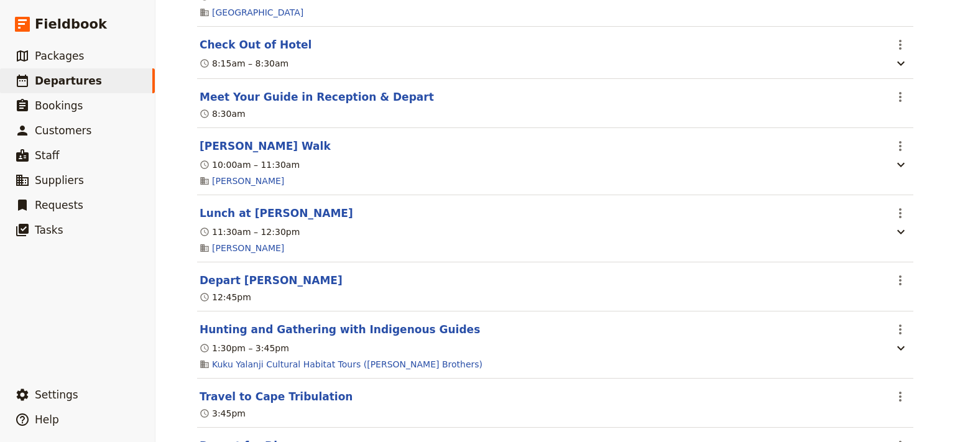
scroll to position [4514, 0]
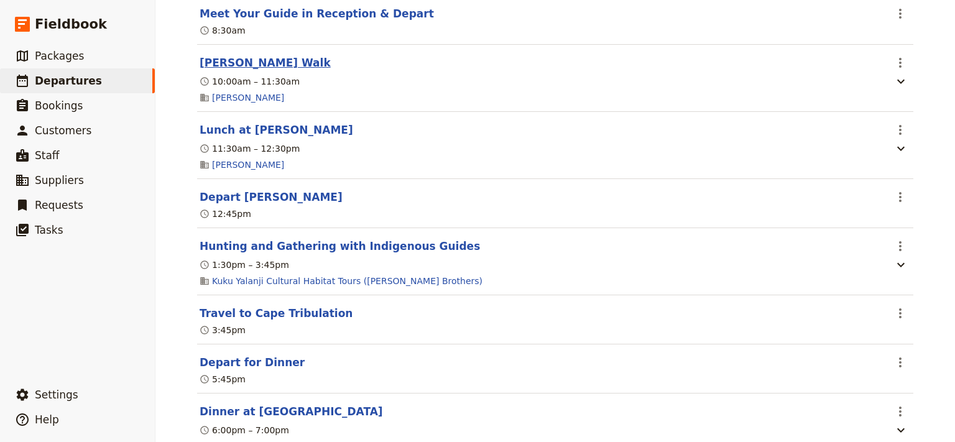
click at [243, 70] on button "[PERSON_NAME] Walk" at bounding box center [265, 62] width 131 height 15
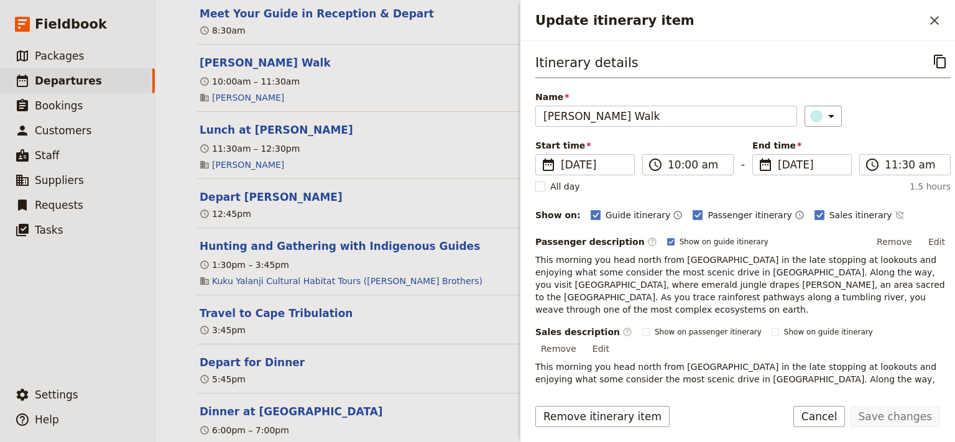
scroll to position [167, 0]
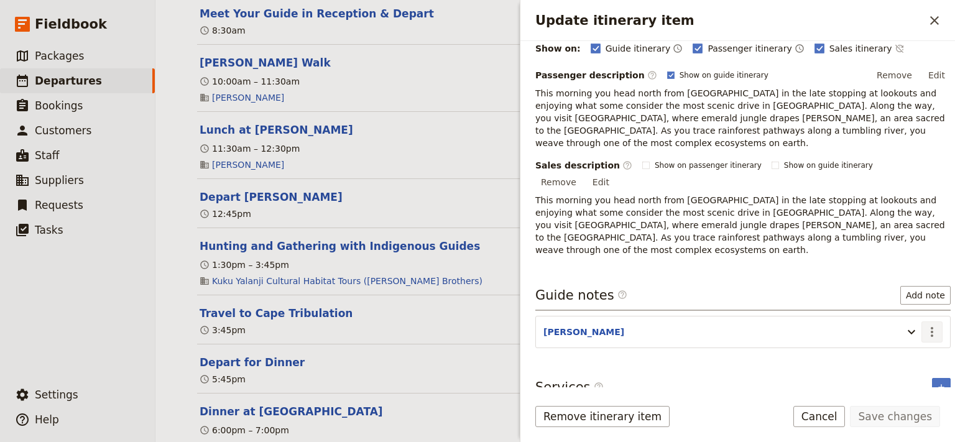
click at [925, 325] on icon "Actions" at bounding box center [932, 332] width 15 height 15
click at [901, 319] on span "Edit note" at bounding box center [885, 317] width 39 height 12
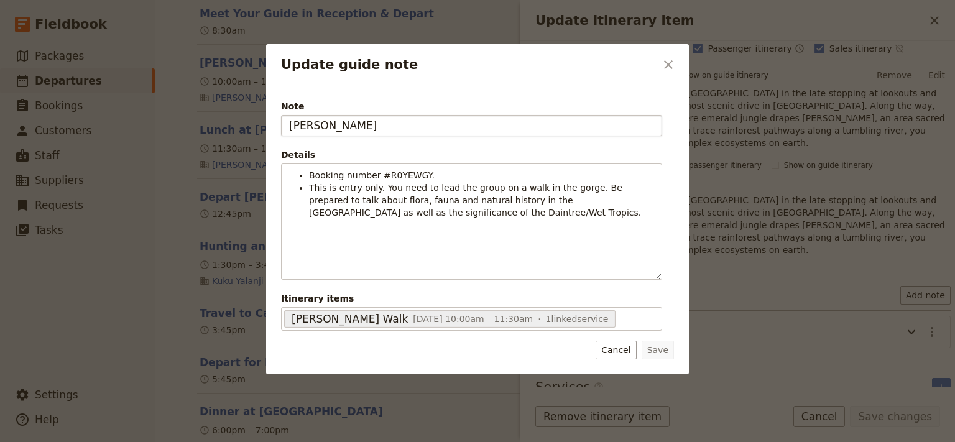
drag, startPoint x: 317, startPoint y: 124, endPoint x: 280, endPoint y: 138, distance: 39.8
click at [281, 136] on input "KATE" at bounding box center [471, 125] width 381 height 21
type input "STEVE"
click at [662, 348] on button "Save" at bounding box center [658, 350] width 32 height 19
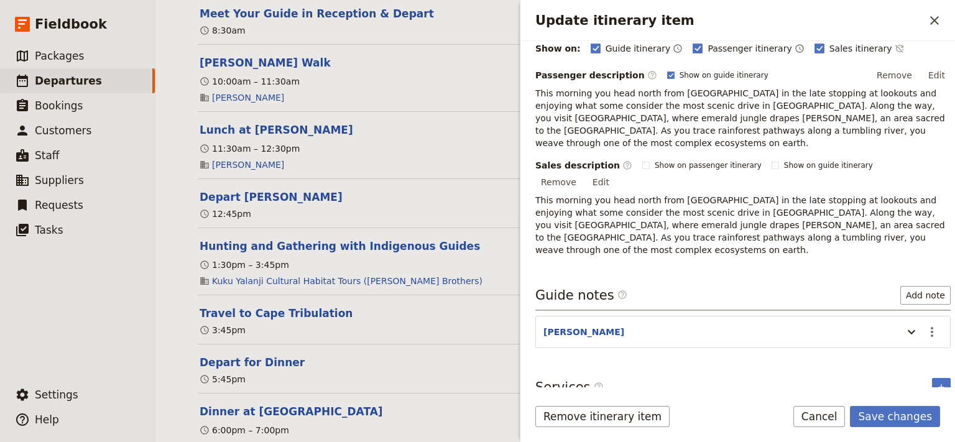
click at [831, 119] on p "This morning you head north from Cairns in the late stopping at lookouts and en…" at bounding box center [744, 118] width 416 height 62
click at [925, 325] on icon "Actions" at bounding box center [932, 332] width 15 height 15
click at [886, 319] on span "Edit note" at bounding box center [885, 317] width 39 height 12
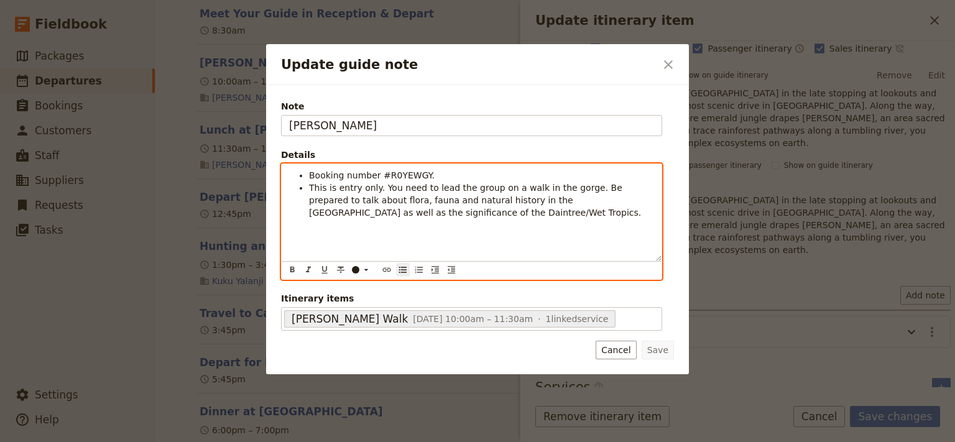
click at [435, 173] on li "Booking number #R0YEWGY." at bounding box center [481, 175] width 345 height 12
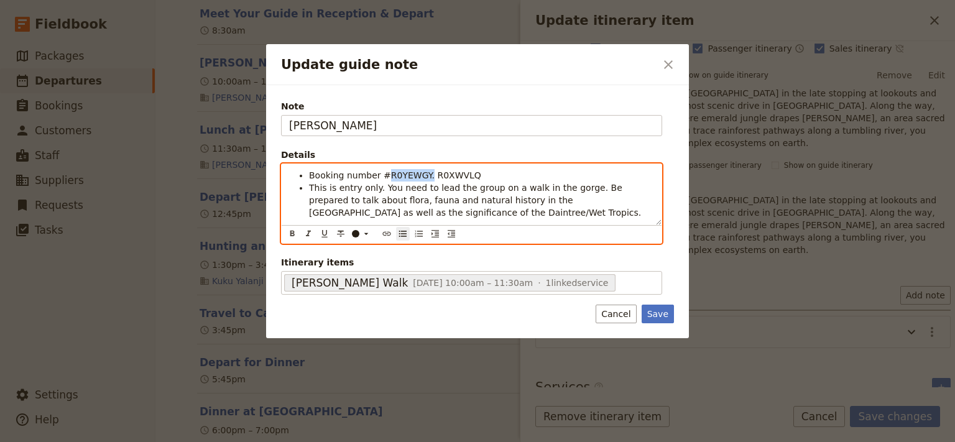
drag, startPoint x: 421, startPoint y: 173, endPoint x: 379, endPoint y: 173, distance: 41.7
click at [379, 173] on span "Booking number #R0YEWGY. R0XWVLQ" at bounding box center [395, 175] width 172 height 10
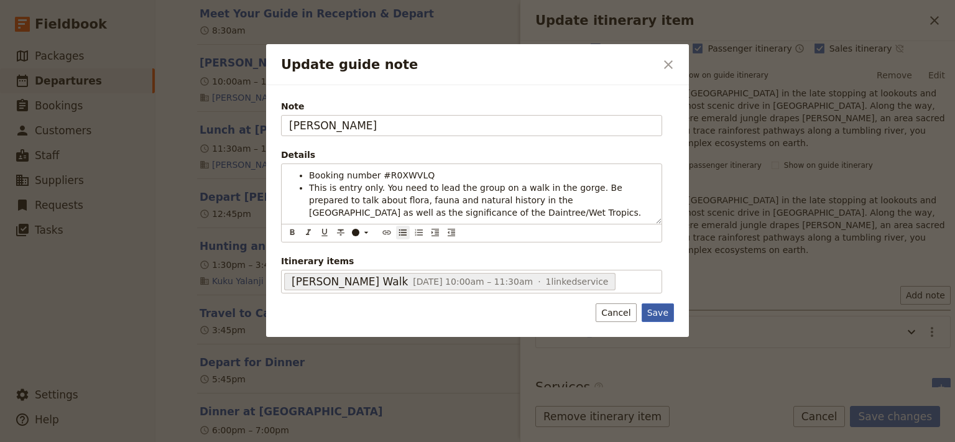
click at [657, 310] on div "Note STEVE Details Booking number #R0XWVLQ This is entry only. You need to lead…" at bounding box center [477, 211] width 423 height 252
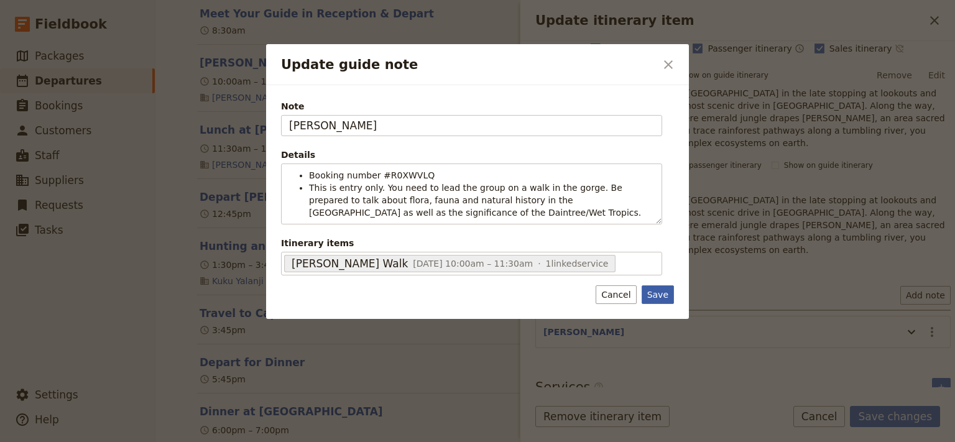
click at [661, 295] on button "Save" at bounding box center [658, 295] width 32 height 19
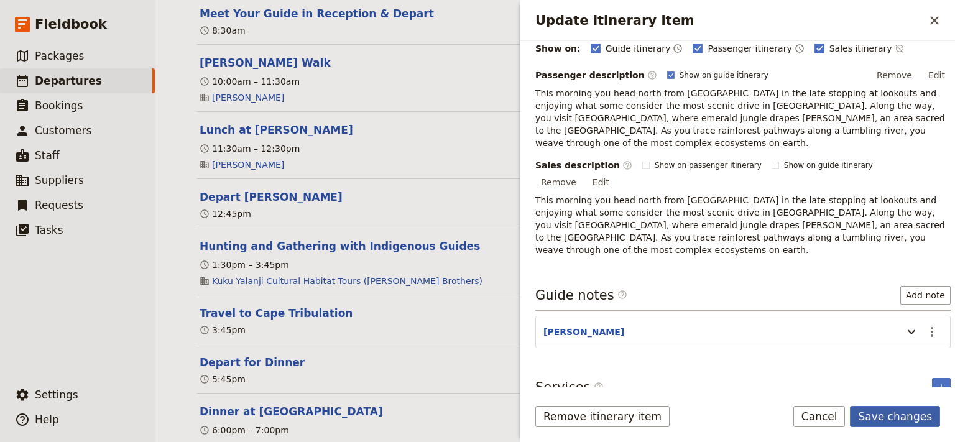
click at [911, 417] on button "Save changes" at bounding box center [895, 416] width 90 height 21
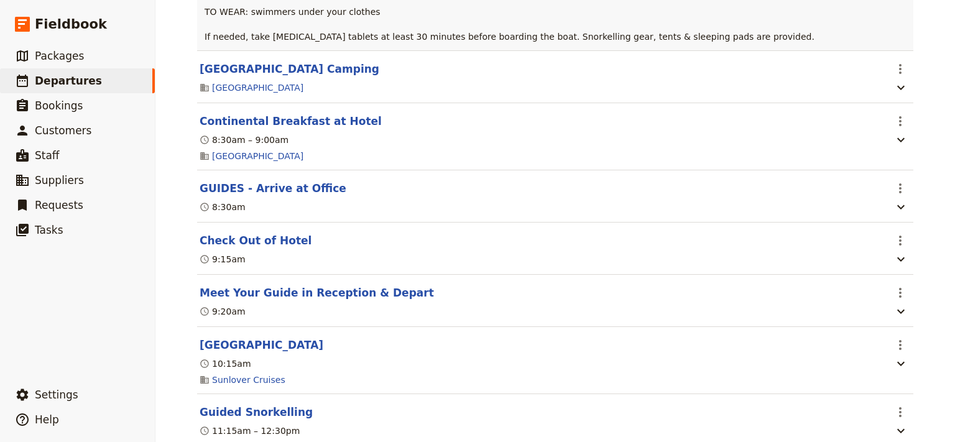
scroll to position [2424, 0]
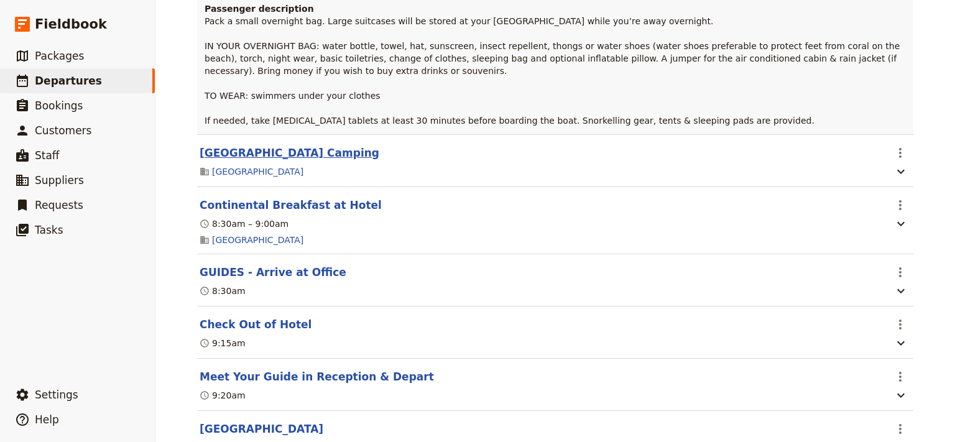
click at [275, 148] on button "[GEOGRAPHIC_DATA] Camping" at bounding box center [290, 153] width 180 height 15
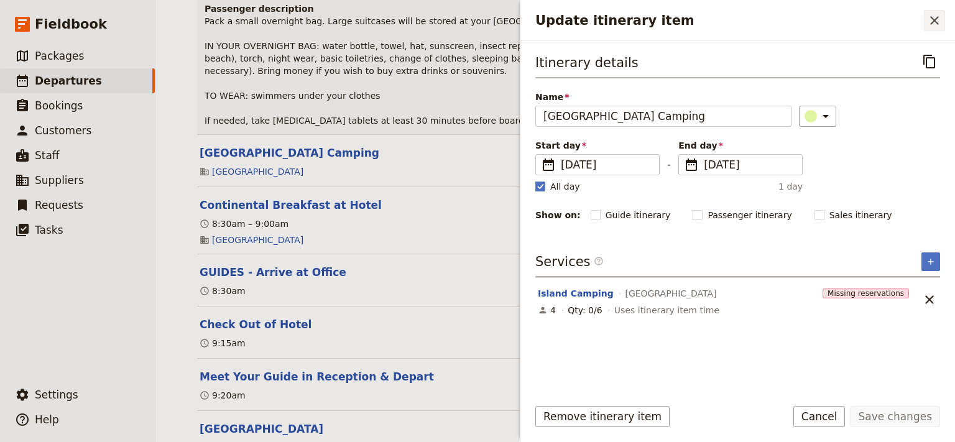
click at [932, 16] on icon "Close drawer" at bounding box center [934, 20] width 15 height 15
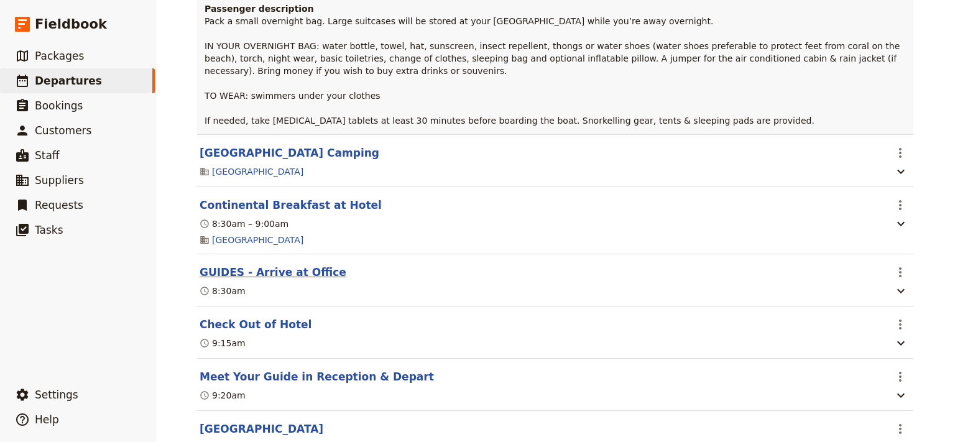
click at [258, 272] on button "GUIDES - Arrive at Office" at bounding box center [273, 272] width 147 height 15
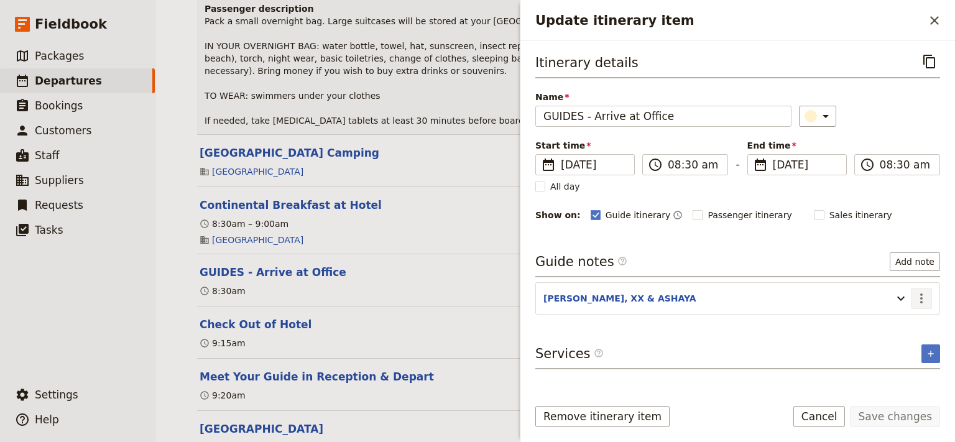
click at [922, 299] on icon "Actions" at bounding box center [921, 298] width 15 height 15
click at [902, 323] on span "Edit note" at bounding box center [885, 323] width 39 height 12
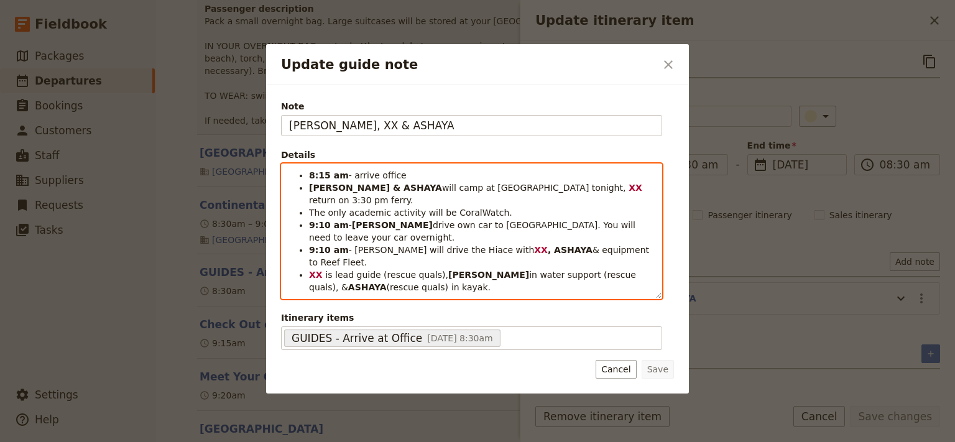
click at [479, 220] on span "drive own car to Coral Tree Inn. You will need to leave your car overnight." at bounding box center [473, 231] width 329 height 22
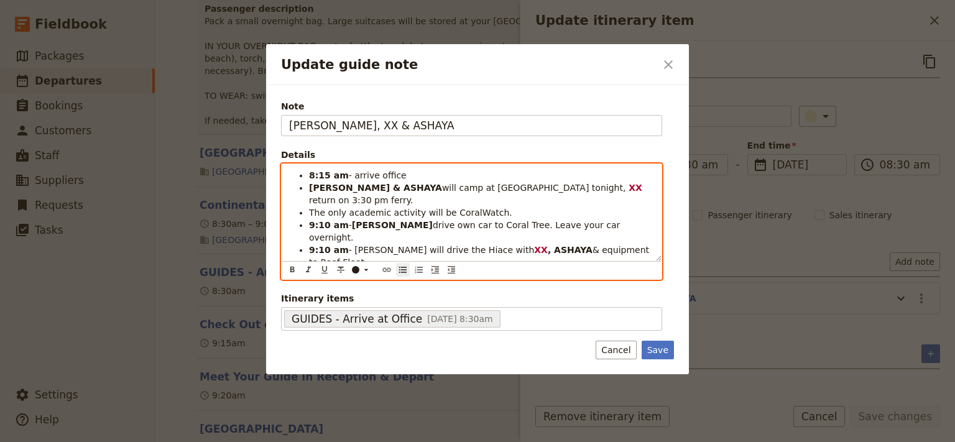
click at [393, 245] on span "- Andrew will drive the Hiace with" at bounding box center [442, 250] width 186 height 10
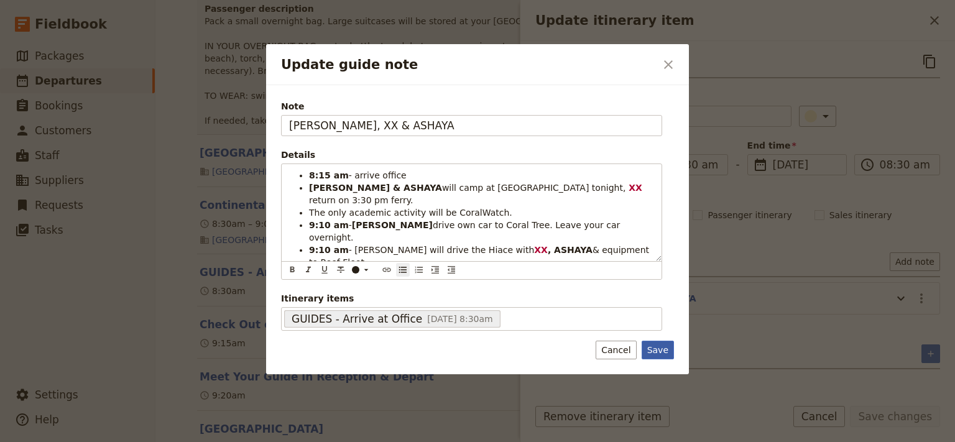
click at [654, 350] on div "Note STEVE, XX & ASHAYA Details 8:15 am - arrive office STEVE & ASHAYA will cam…" at bounding box center [477, 229] width 423 height 289
click at [656, 341] on button "Save" at bounding box center [658, 350] width 32 height 19
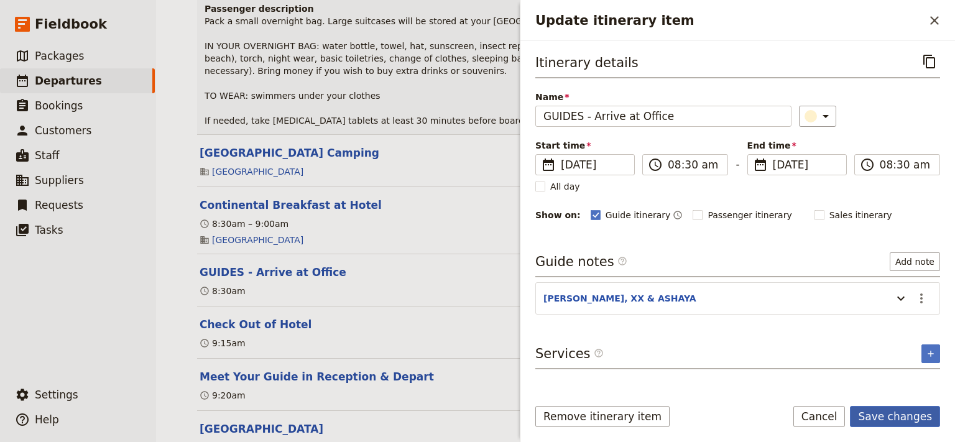
click at [894, 415] on button "Save changes" at bounding box center [895, 416] width 90 height 21
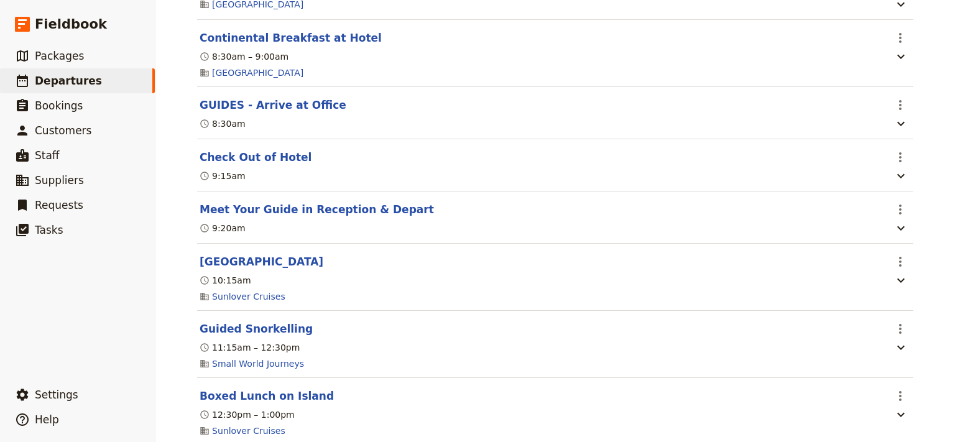
scroll to position [2675, 0]
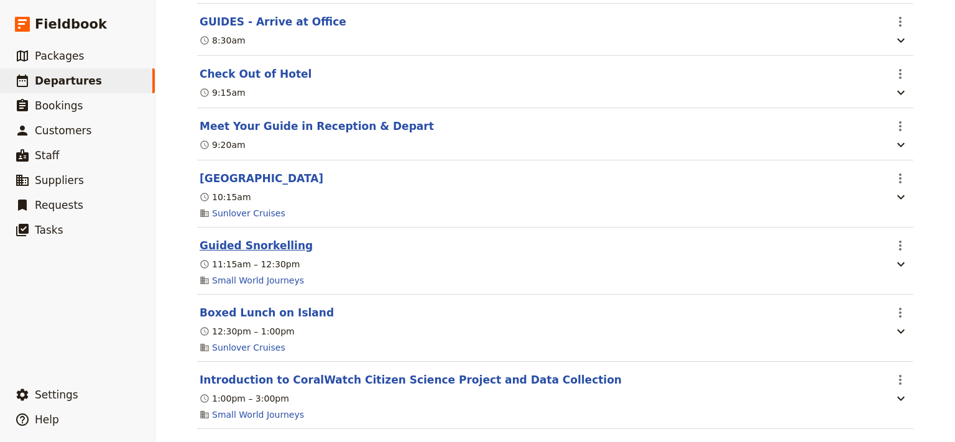
click at [254, 241] on button "Guided Snorkelling" at bounding box center [256, 245] width 113 height 15
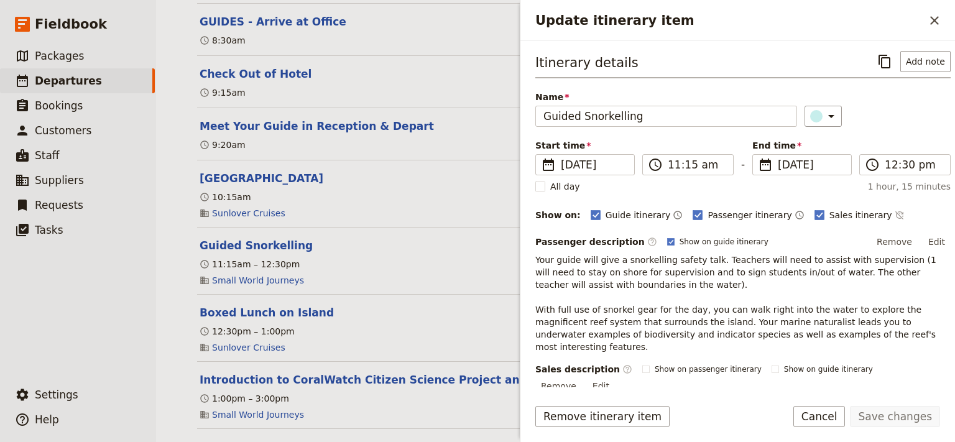
scroll to position [117, 0]
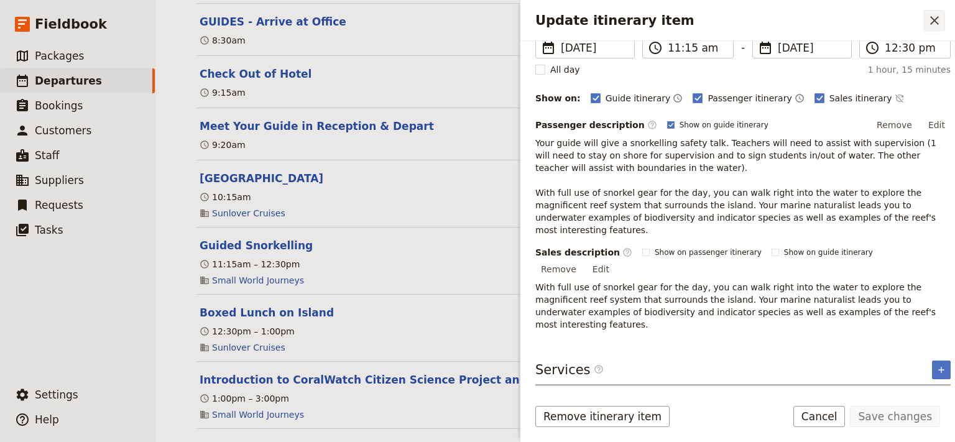
click at [933, 23] on icon "Close drawer" at bounding box center [935, 20] width 9 height 9
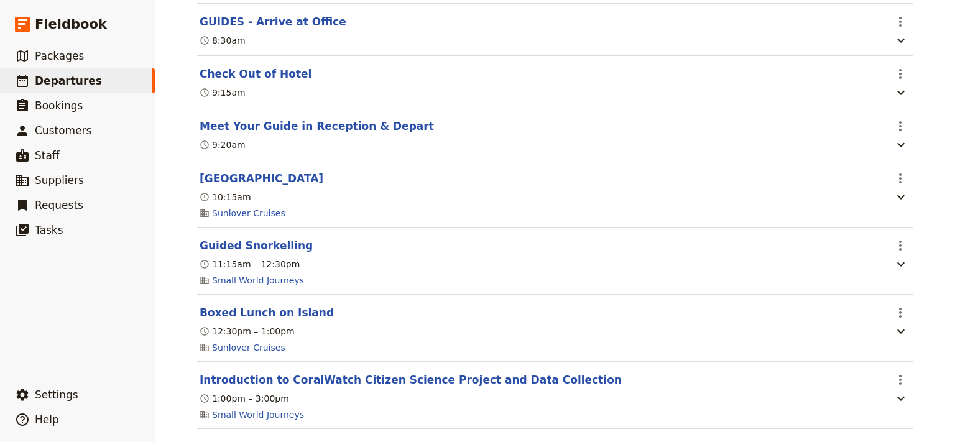
scroll to position [2759, 0]
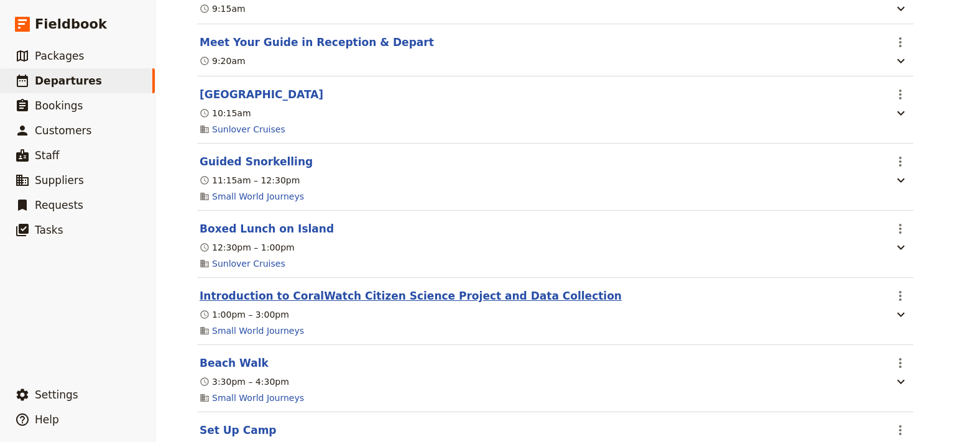
click at [379, 297] on button "Introduction to CoralWatch Citizen Science Project and Data Collection" at bounding box center [411, 296] width 422 height 15
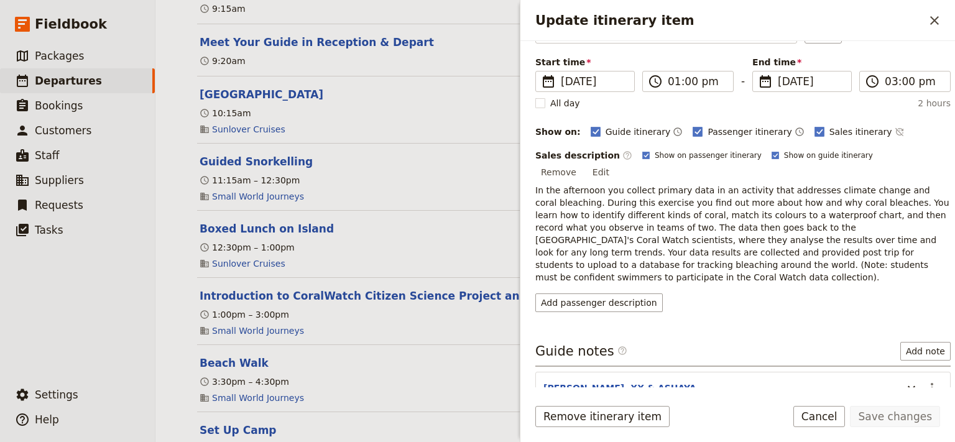
scroll to position [167, 0]
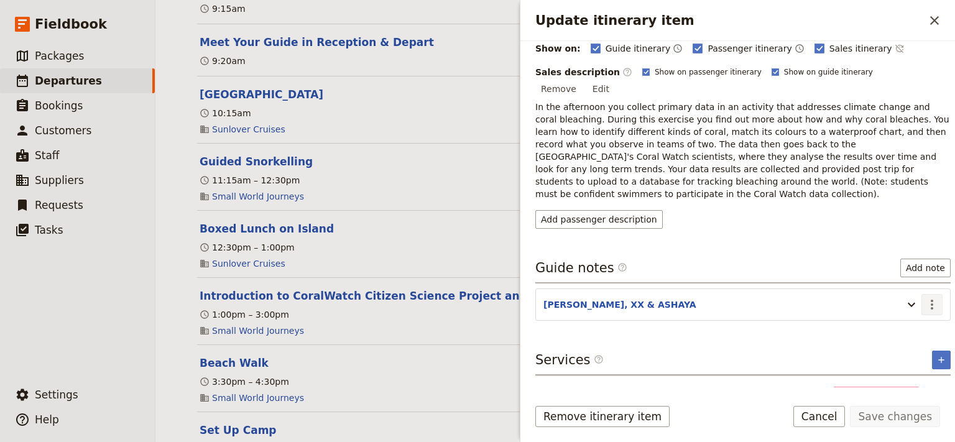
click at [925, 297] on icon "Actions" at bounding box center [932, 304] width 15 height 15
click at [894, 304] on span "Edit note" at bounding box center [885, 302] width 39 height 12
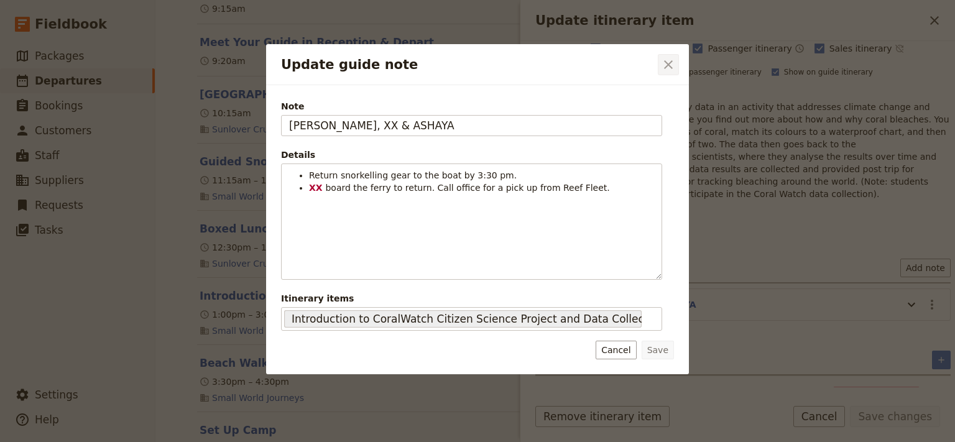
click at [671, 65] on icon "Close dialog" at bounding box center [668, 64] width 15 height 15
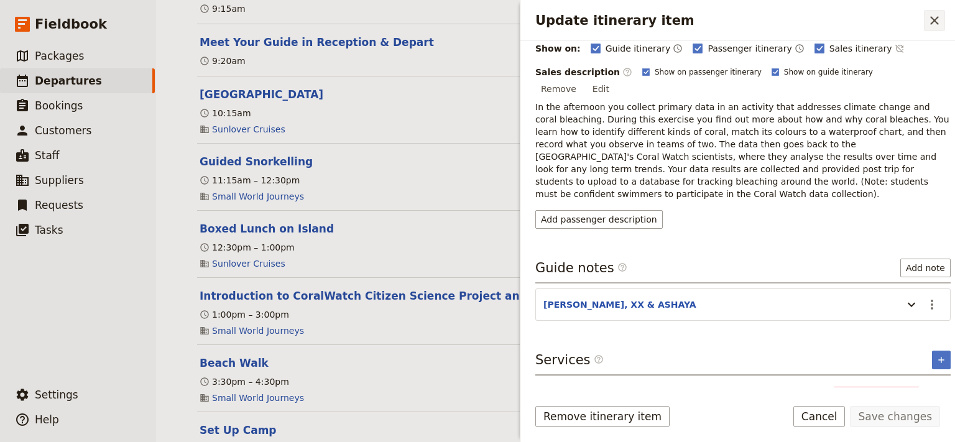
click at [940, 19] on icon "Close drawer" at bounding box center [934, 20] width 15 height 15
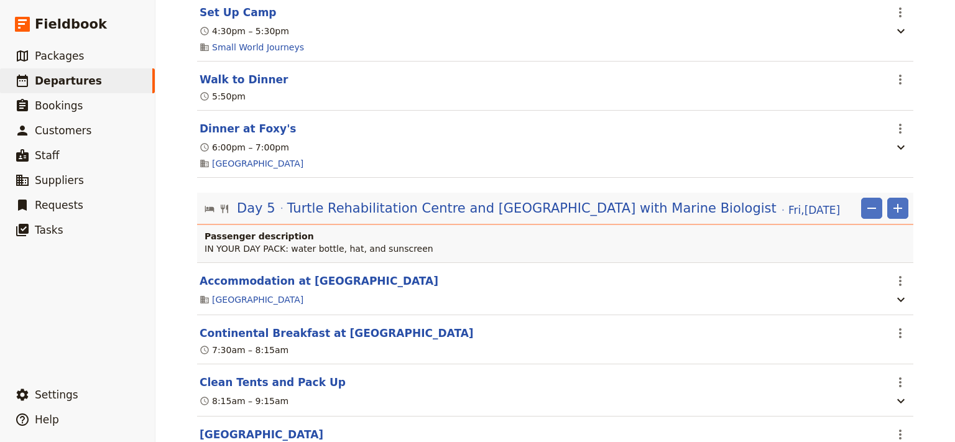
scroll to position [3344, 0]
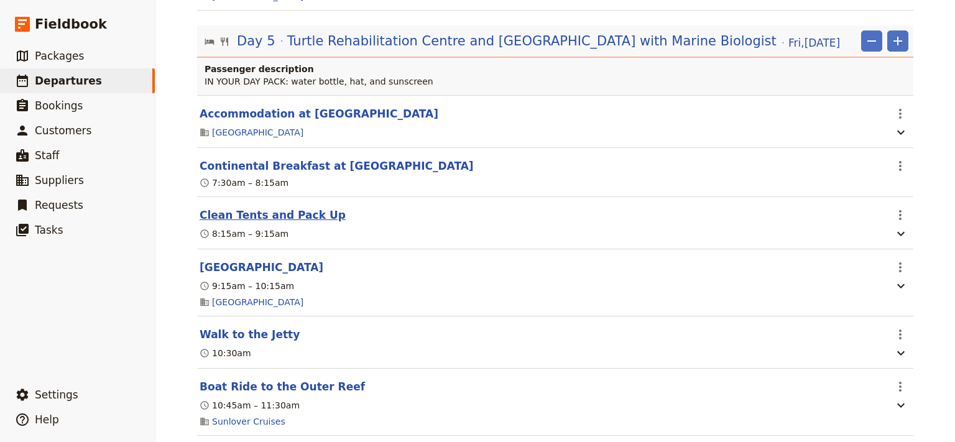
click at [260, 219] on button "Clean Tents and Pack Up" at bounding box center [273, 215] width 146 height 15
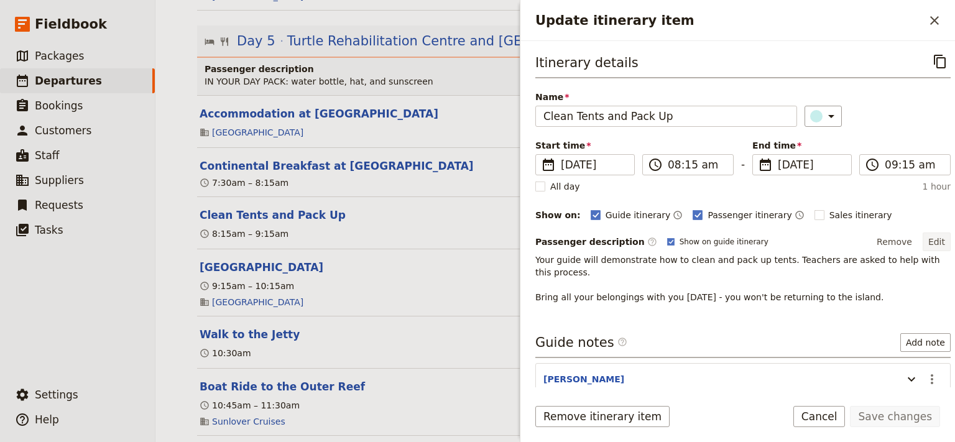
click at [932, 238] on button "Edit" at bounding box center [937, 242] width 28 height 19
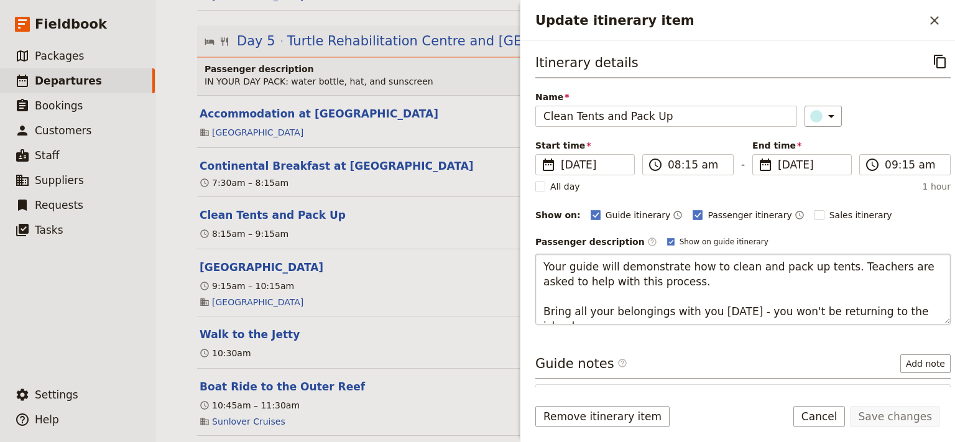
click at [669, 278] on textarea "Your guide will demonstrate how to clean and pack up tents. Teachers are asked …" at bounding box center [744, 289] width 416 height 71
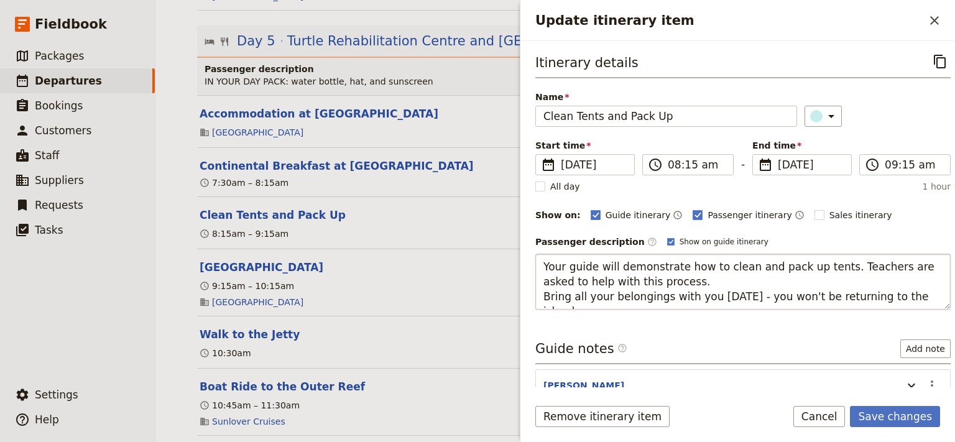
type textarea "Your guide will demonstrate how to clean and pack up tents. Teachers are asked …"
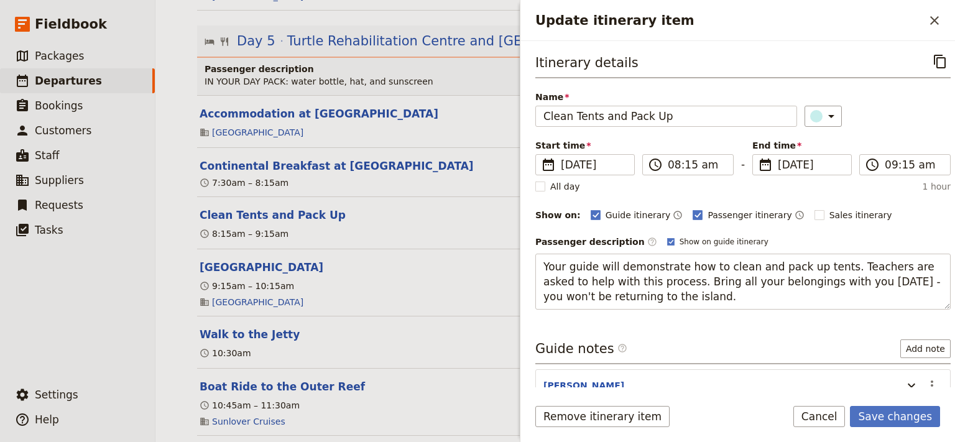
scroll to position [65, 0]
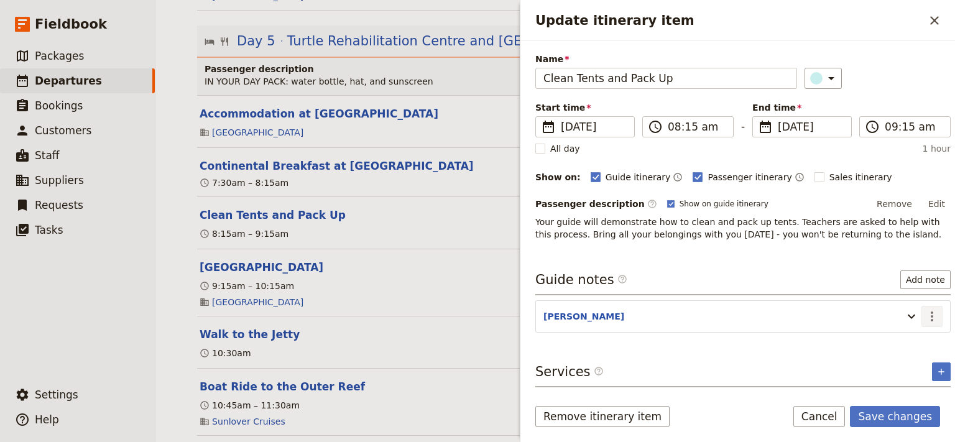
click at [931, 316] on icon "Actions" at bounding box center [932, 317] width 2 height 10
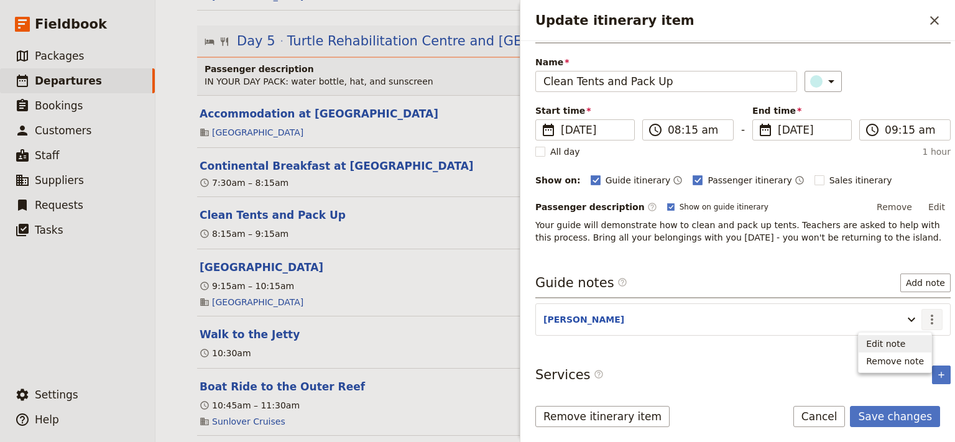
click at [904, 340] on span "Edit note" at bounding box center [885, 344] width 39 height 12
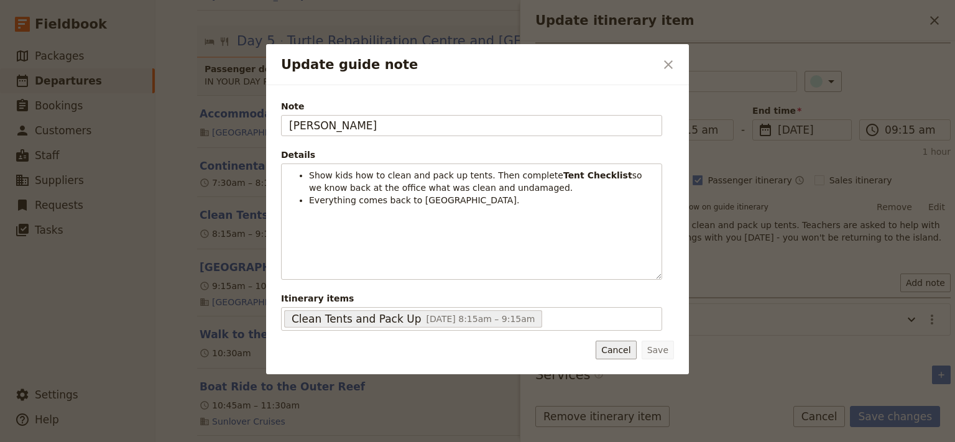
click at [623, 350] on button "Cancel" at bounding box center [616, 350] width 40 height 19
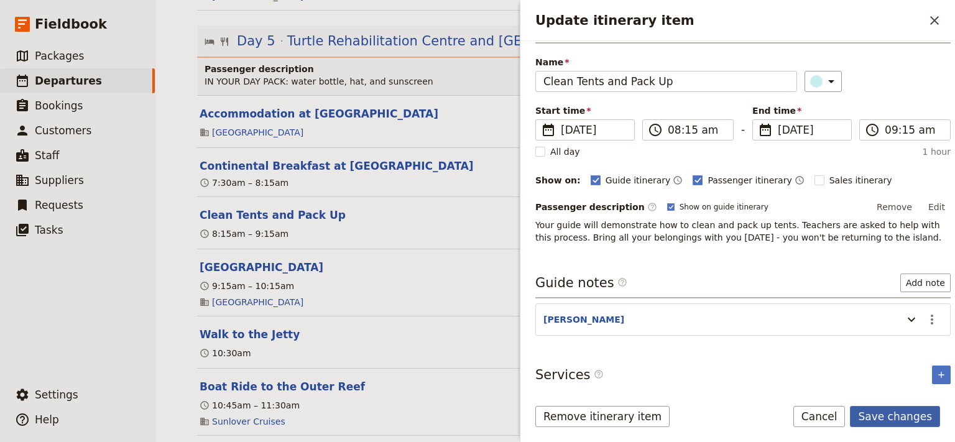
click at [885, 416] on button "Save changes" at bounding box center [895, 416] width 90 height 21
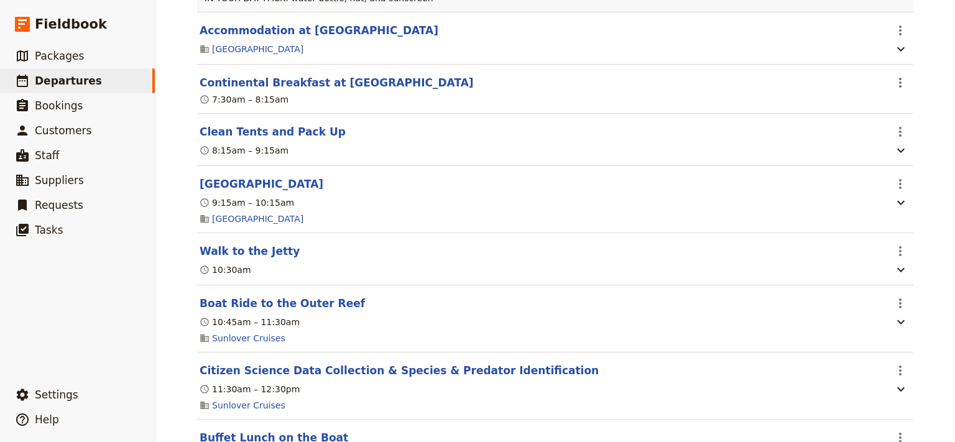
scroll to position [3511, 0]
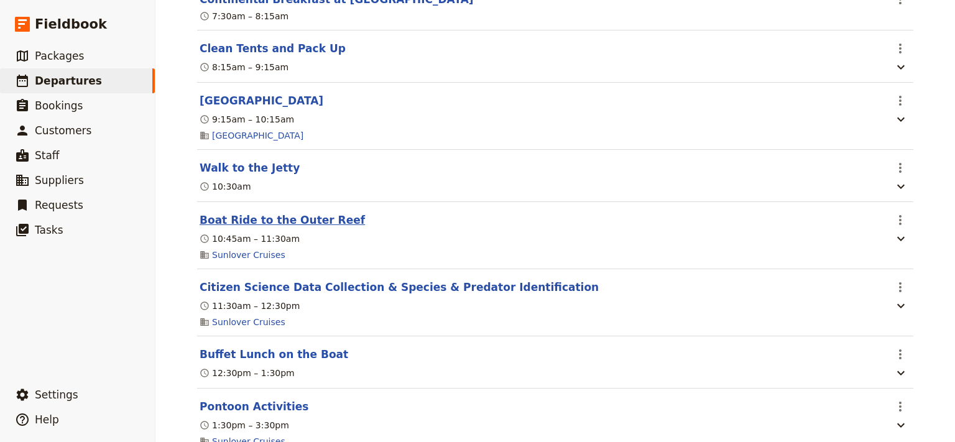
click at [285, 228] on button "Boat Ride to the Outer Reef" at bounding box center [282, 220] width 165 height 15
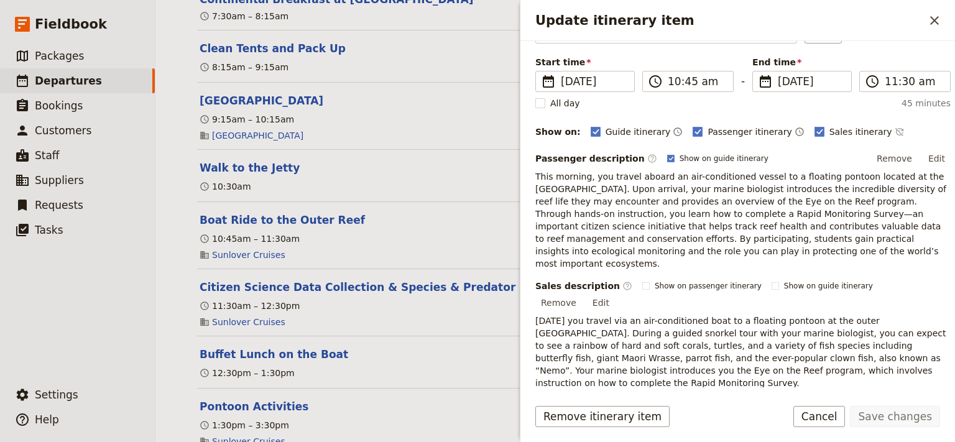
scroll to position [150, 0]
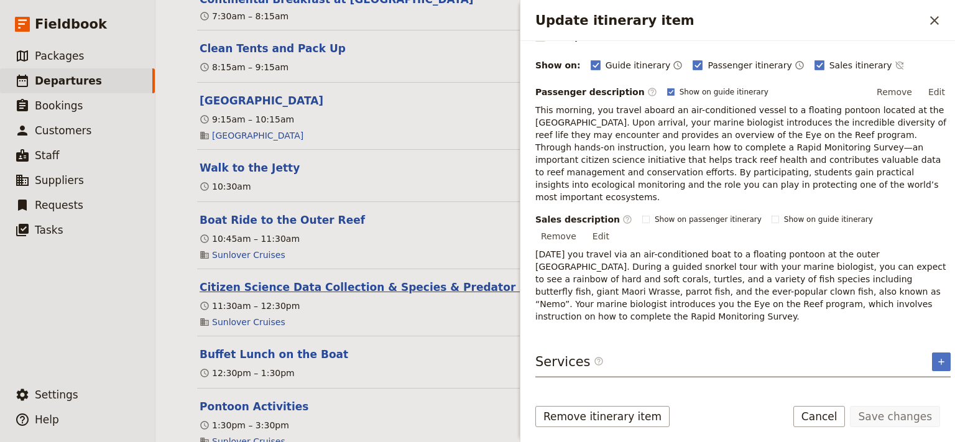
click at [371, 290] on button "Citizen Science Data Collection & Species & Predator Identification" at bounding box center [399, 287] width 399 height 15
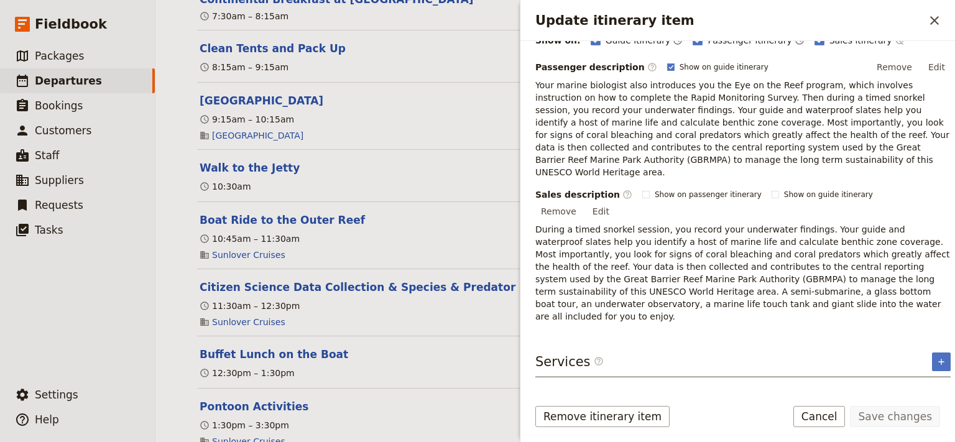
scroll to position [91, 0]
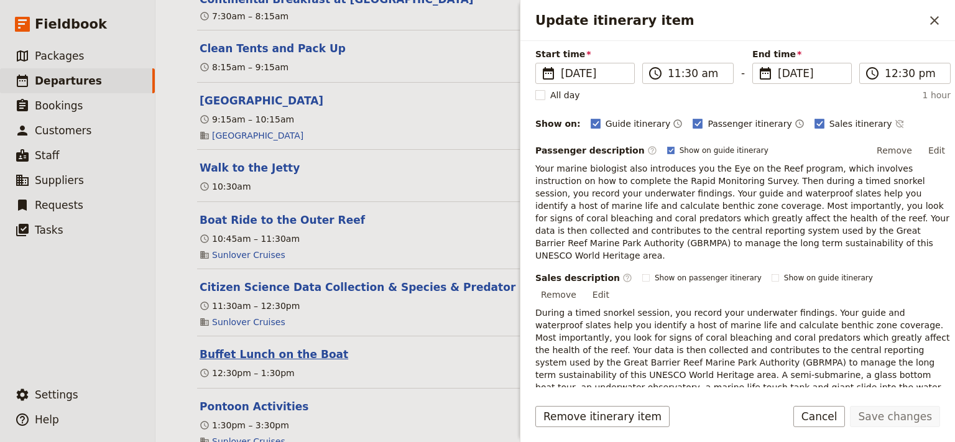
click at [253, 361] on button "Buffet Lunch on the Boat" at bounding box center [274, 354] width 149 height 15
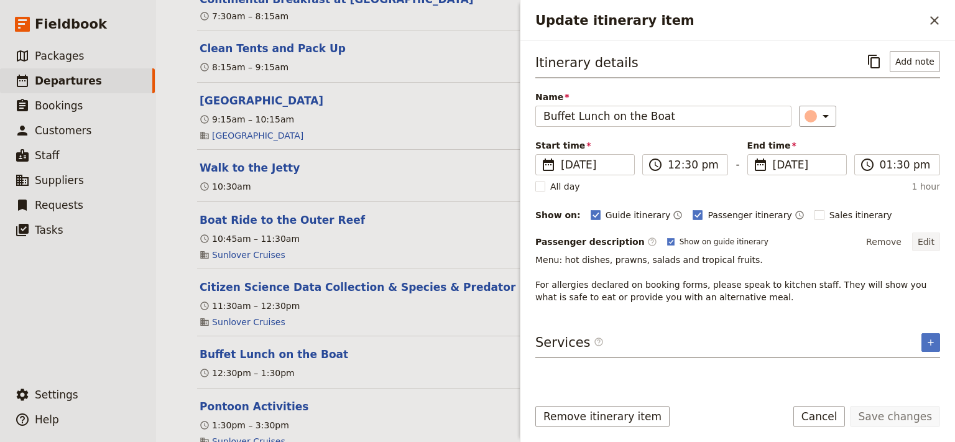
click at [932, 241] on button "Edit" at bounding box center [926, 242] width 28 height 19
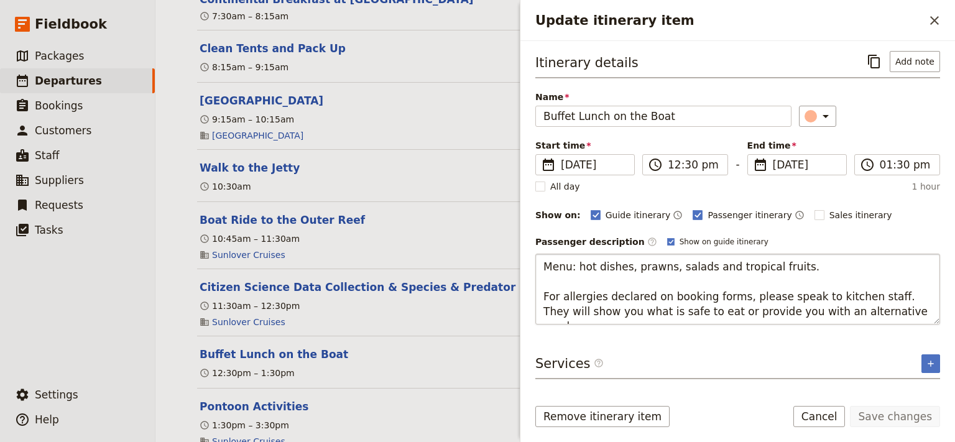
click at [793, 269] on textarea "Menu: hot dishes, prawns, salads and tropical fruits. For allergies declared on…" at bounding box center [738, 289] width 405 height 71
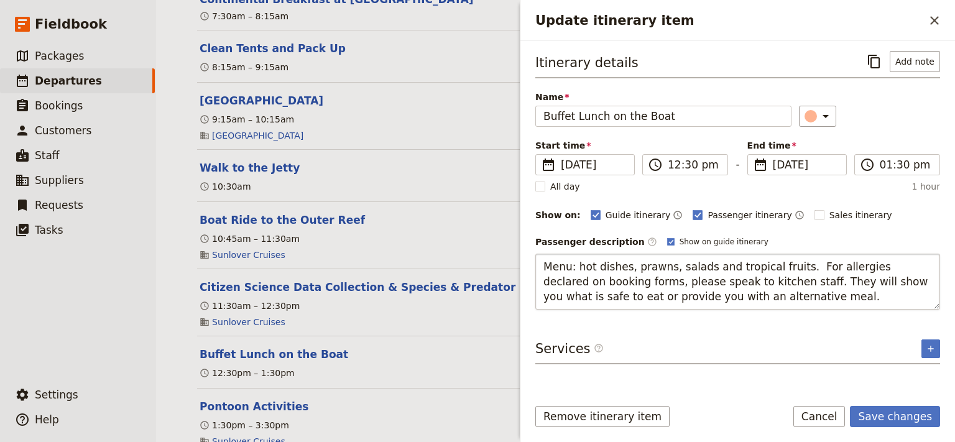
type textarea "Menu: hot dishes, prawns, salads and tropical fruits. For allergies declared on…"
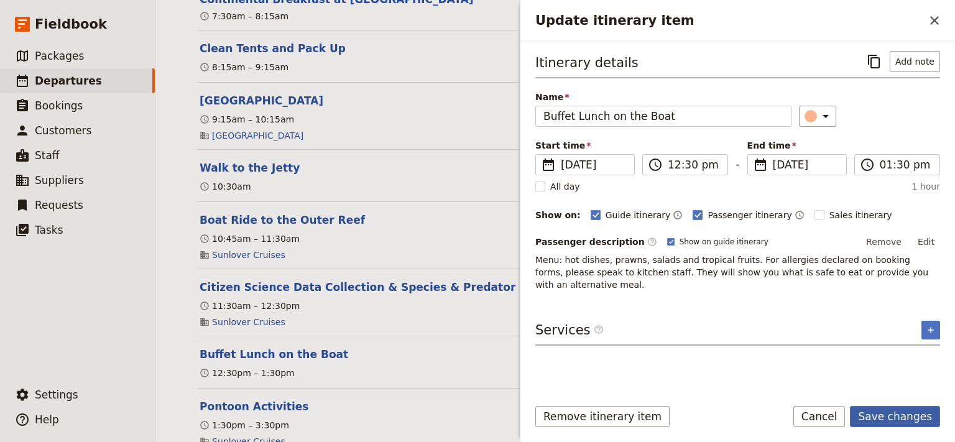
click at [896, 417] on button "Save changes" at bounding box center [895, 416] width 90 height 21
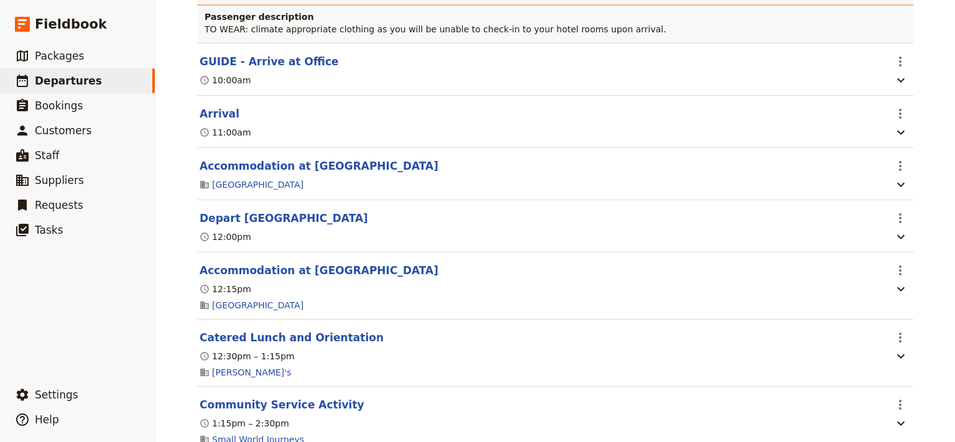
scroll to position [0, 0]
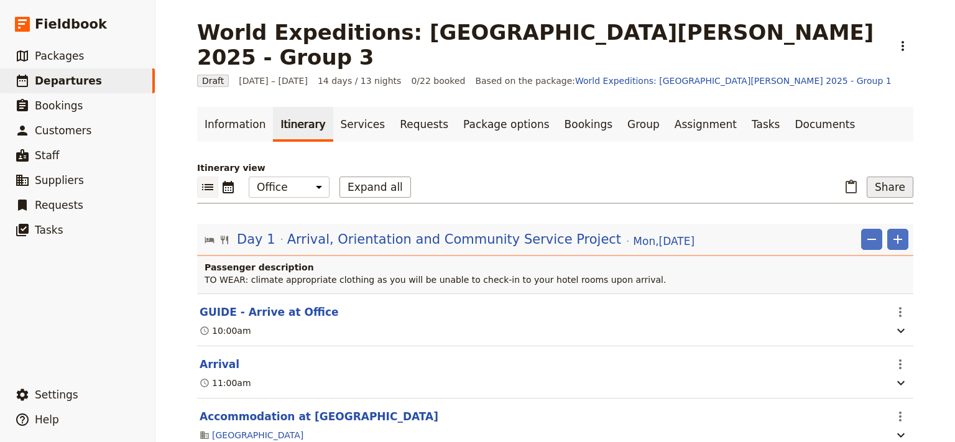
click at [882, 177] on button "Share" at bounding box center [890, 187] width 47 height 21
click at [867, 192] on span "Guide itinerary" at bounding box center [849, 189] width 65 height 12
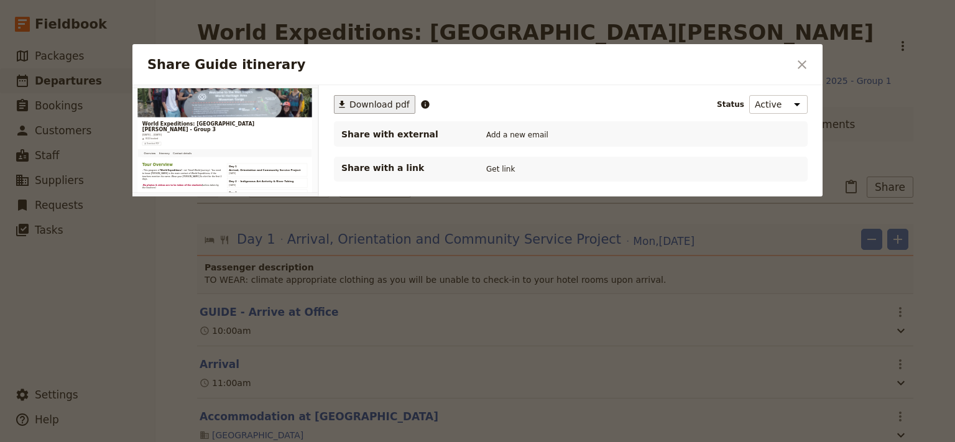
click at [371, 102] on span "Download pdf" at bounding box center [380, 104] width 60 height 12
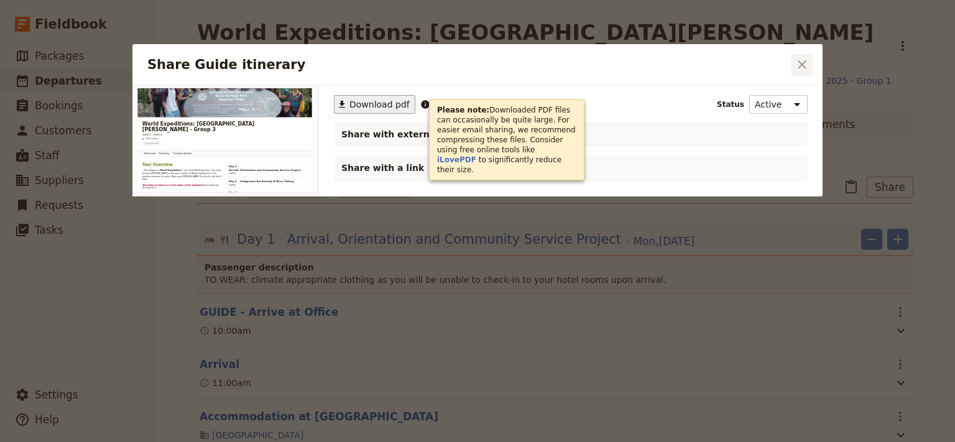
click at [804, 66] on icon "Close dialog" at bounding box center [802, 64] width 9 height 9
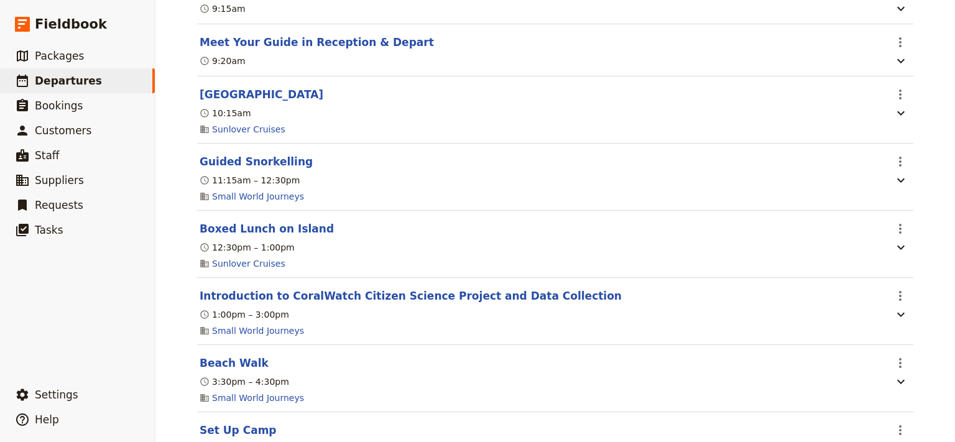
scroll to position [2926, 0]
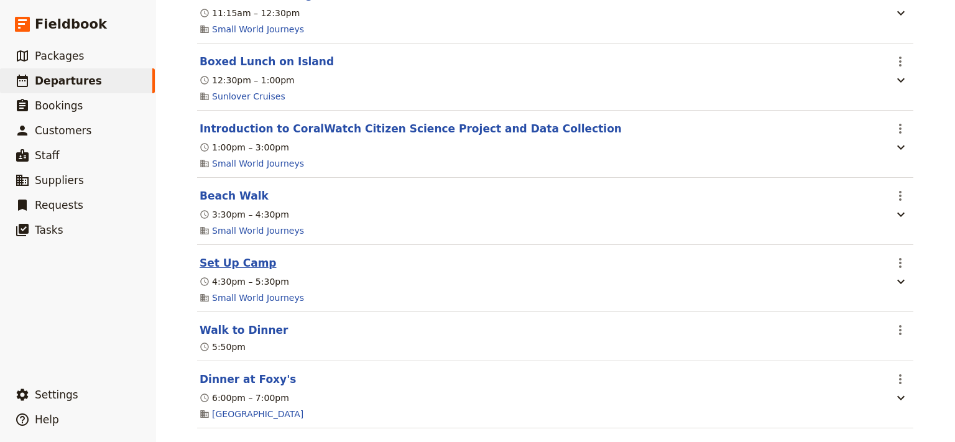
click at [235, 263] on button "Set Up Camp" at bounding box center [238, 263] width 77 height 15
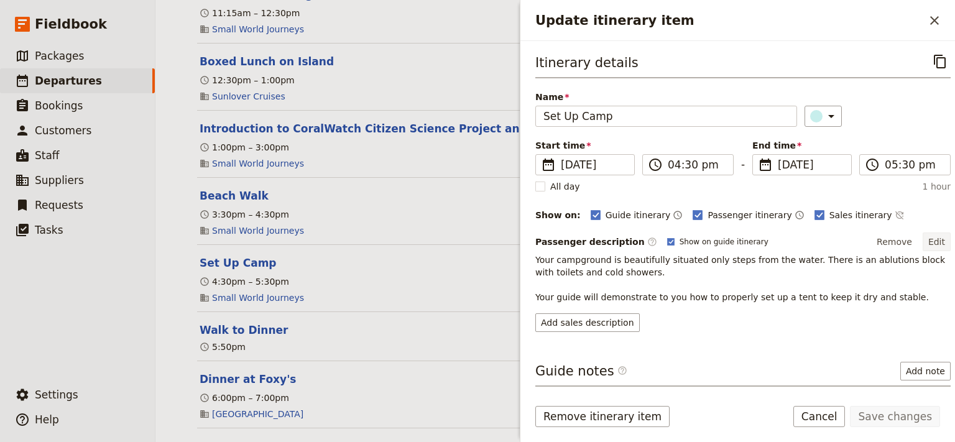
click at [927, 239] on button "Edit" at bounding box center [937, 242] width 28 height 19
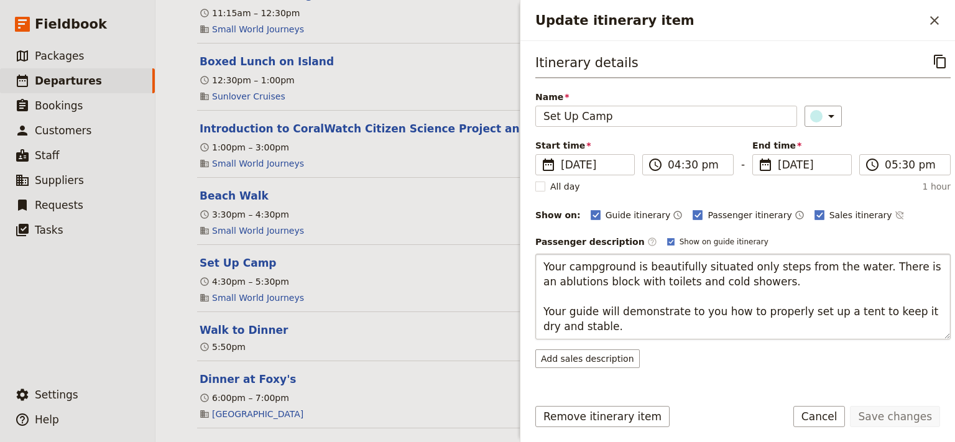
click at [770, 279] on textarea "Your campground is beautifully situated only steps from the water. There is an …" at bounding box center [744, 297] width 416 height 86
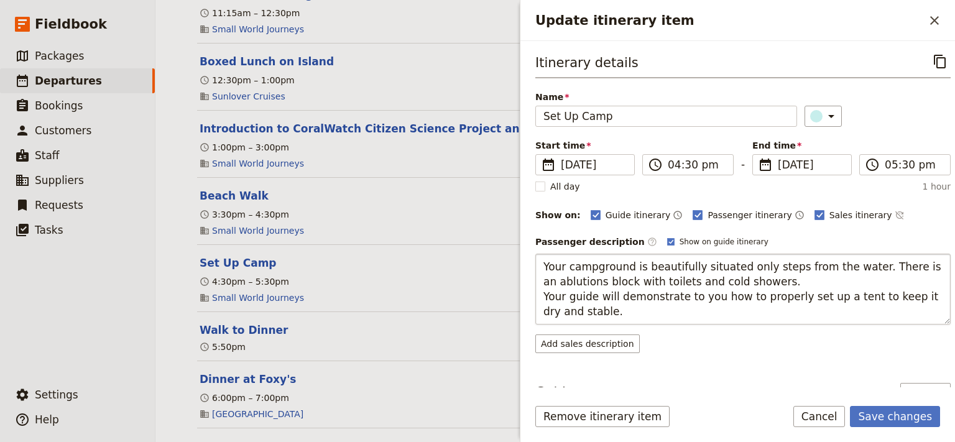
type textarea "Your campground is beautifully situated only steps from the water. There is an …"
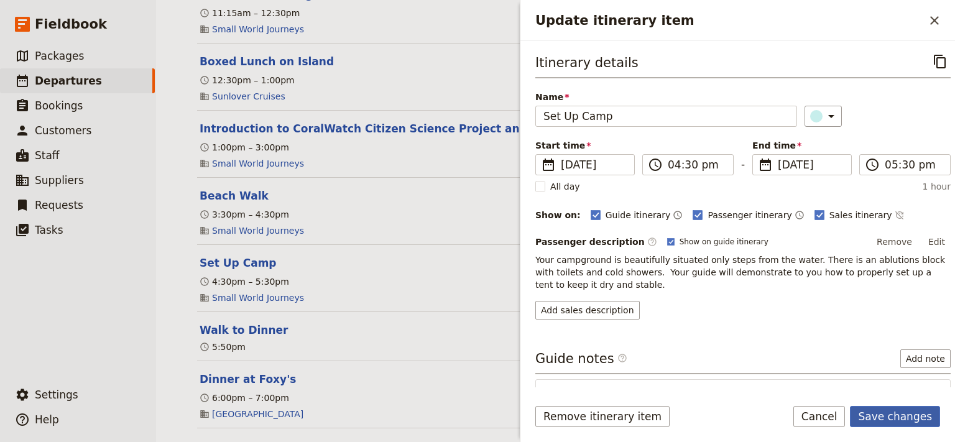
click at [898, 419] on button "Save changes" at bounding box center [895, 416] width 90 height 21
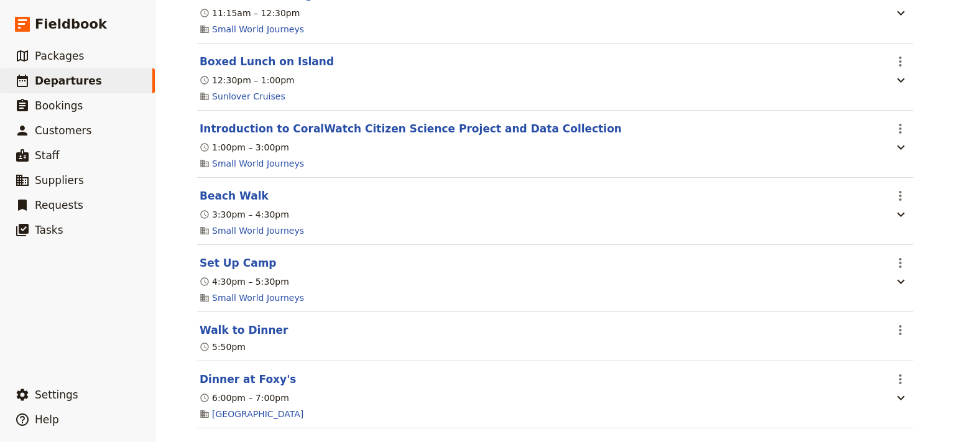
scroll to position [2842, 0]
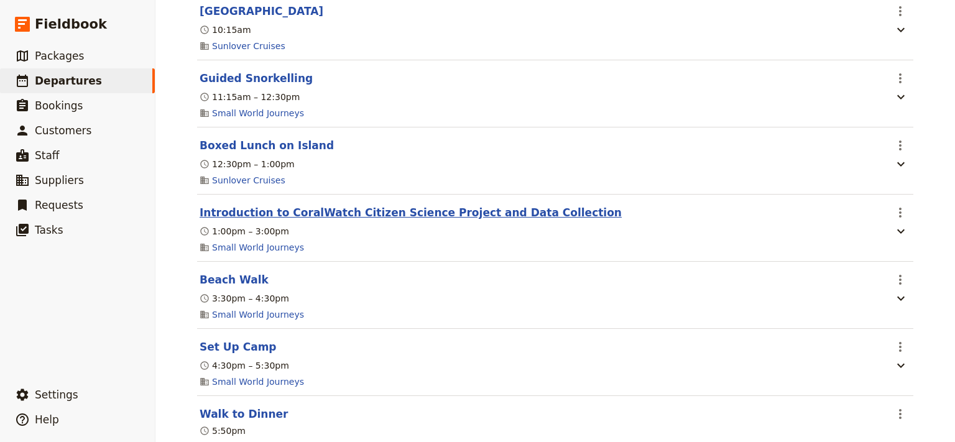
click at [268, 212] on button "Introduction to CoralWatch Citizen Science Project and Data Collection" at bounding box center [411, 212] width 422 height 15
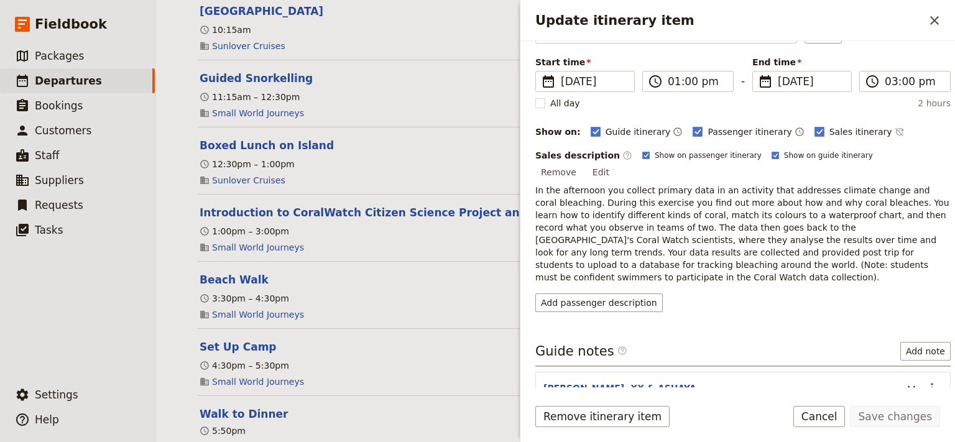
scroll to position [167, 0]
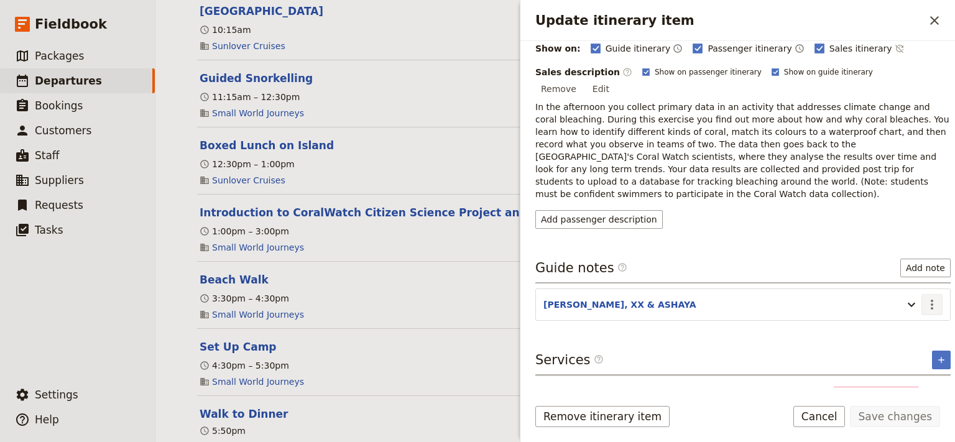
click at [925, 297] on icon "Actions" at bounding box center [932, 304] width 15 height 15
click at [894, 301] on span "Edit note" at bounding box center [885, 302] width 39 height 12
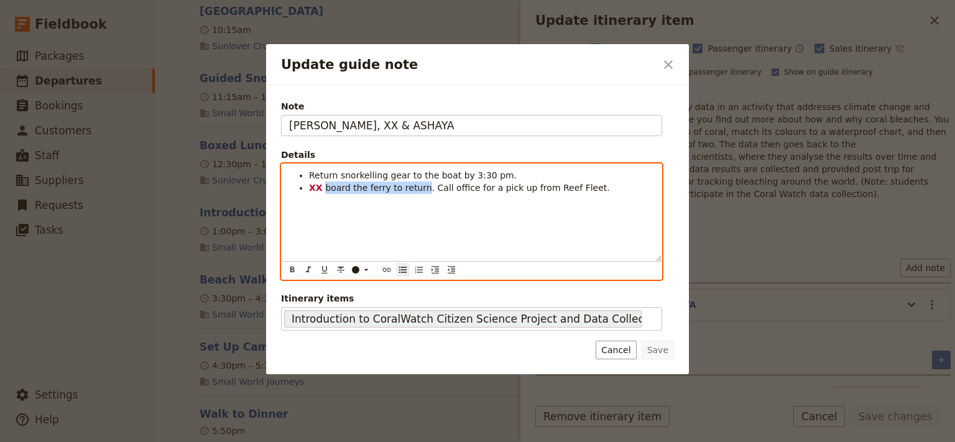
drag, startPoint x: 416, startPoint y: 190, endPoint x: 322, endPoint y: 188, distance: 93.3
click at [322, 188] on li "XX board the ferry to return. Call office for a pick up from Reef Fleet." at bounding box center [481, 188] width 345 height 12
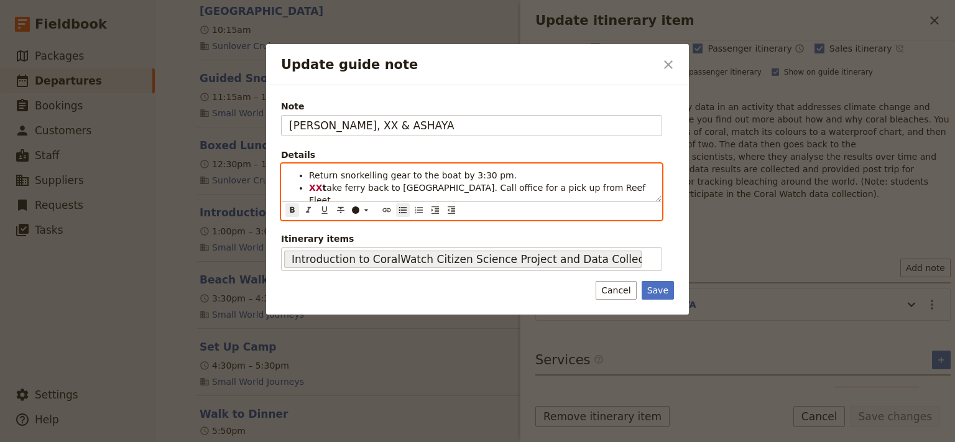
click at [323, 188] on strong "t" at bounding box center [325, 188] width 4 height 10
click at [323, 188] on li "XX t ake ferry back to Cairns. Call office for a pick up from Reef Fleet." at bounding box center [481, 194] width 345 height 25
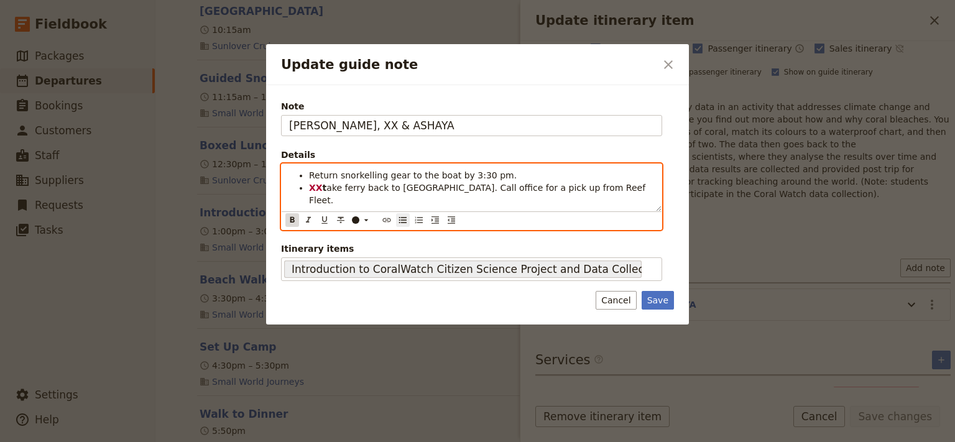
click at [289, 215] on icon "Format bold" at bounding box center [292, 220] width 10 height 10
click at [525, 189] on span "take ferry back to Cairns. Call office for a pick up from Reef Fleet." at bounding box center [479, 194] width 341 height 22
click at [508, 189] on span "take ferry back to Cairns. Call office for a pick up from Reef Fleet." at bounding box center [479, 194] width 341 height 22
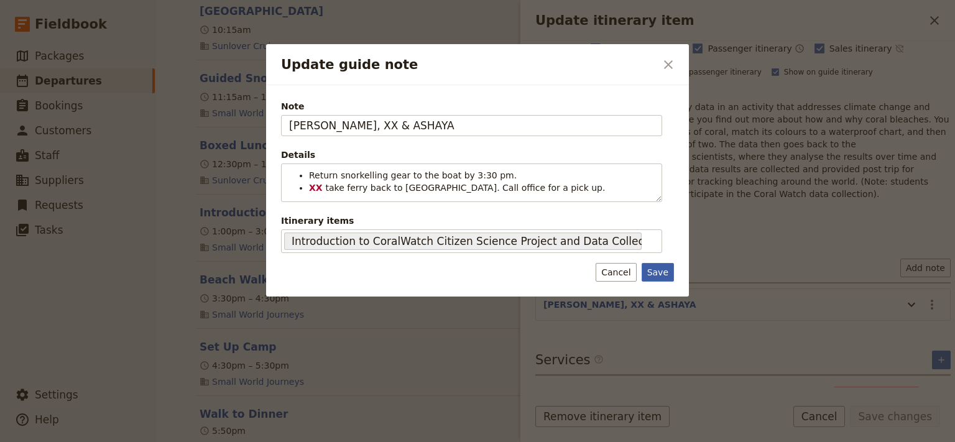
click at [657, 288] on div "Note STEVE, XX & ASHAYA Details Return snorkelling gear to the boat by 3:30 pm.…" at bounding box center [477, 190] width 423 height 211
click at [657, 271] on button "Save" at bounding box center [658, 272] width 32 height 19
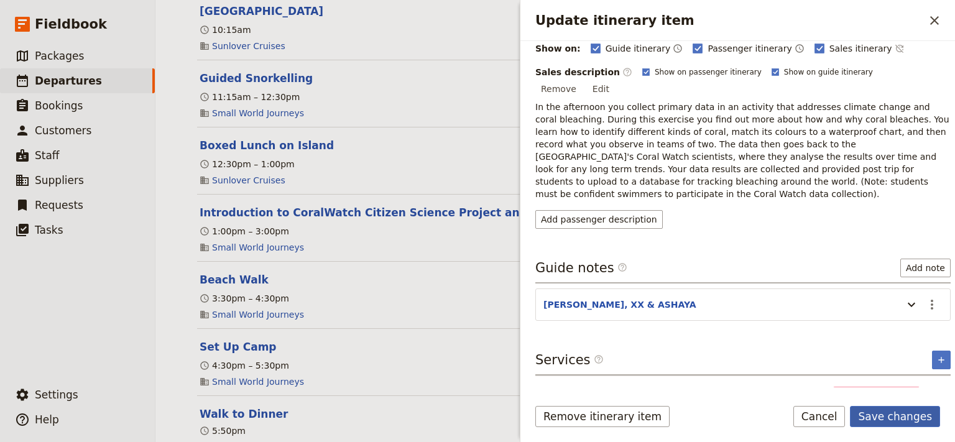
click at [905, 419] on button "Save changes" at bounding box center [895, 416] width 90 height 21
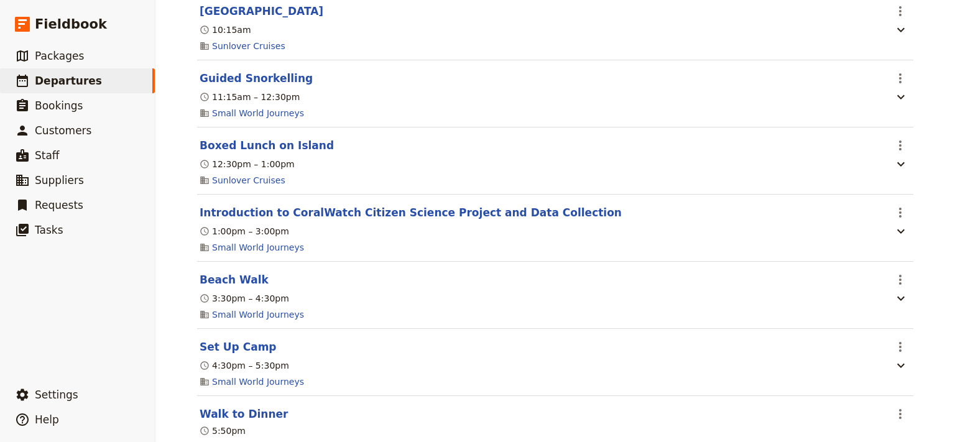
scroll to position [2926, 0]
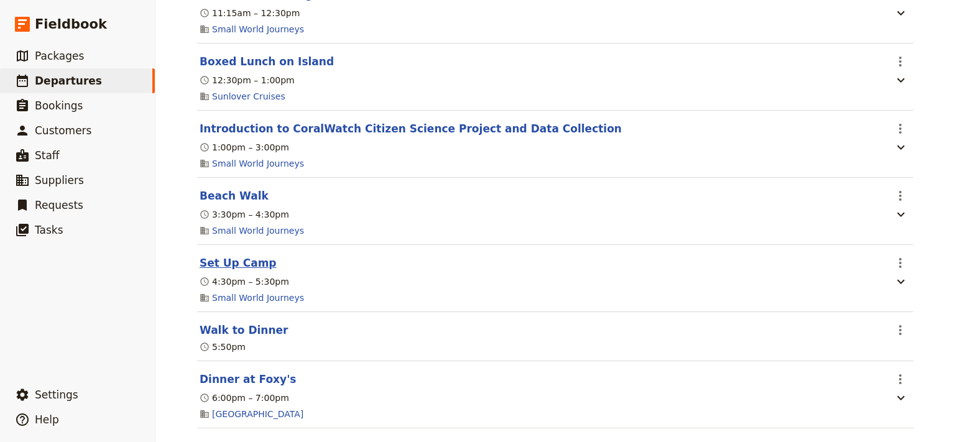
click at [221, 263] on button "Set Up Camp" at bounding box center [238, 263] width 77 height 15
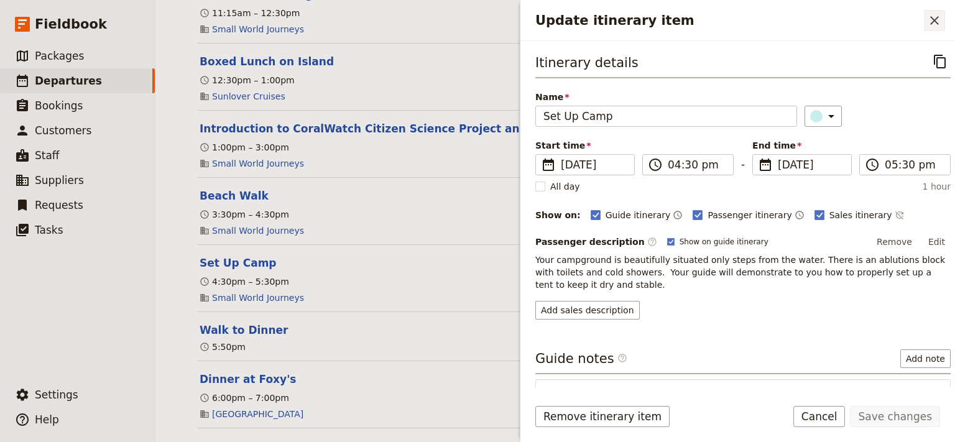
click at [931, 24] on icon "Close drawer" at bounding box center [934, 20] width 15 height 15
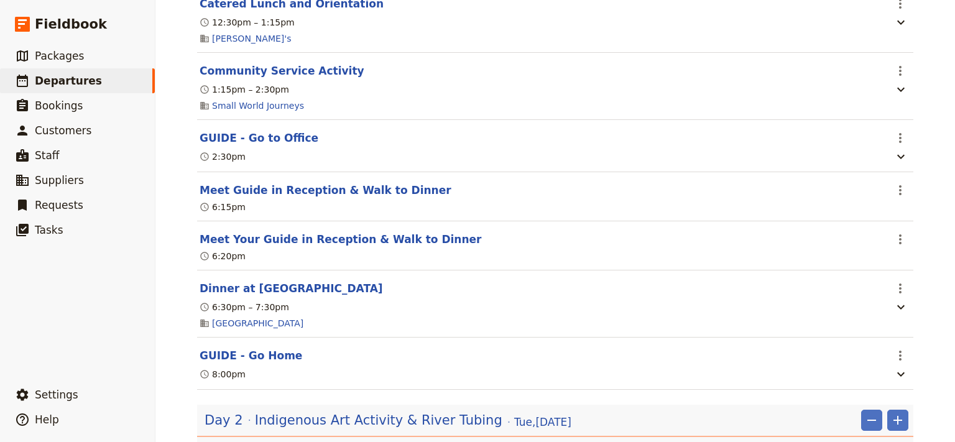
scroll to position [0, 0]
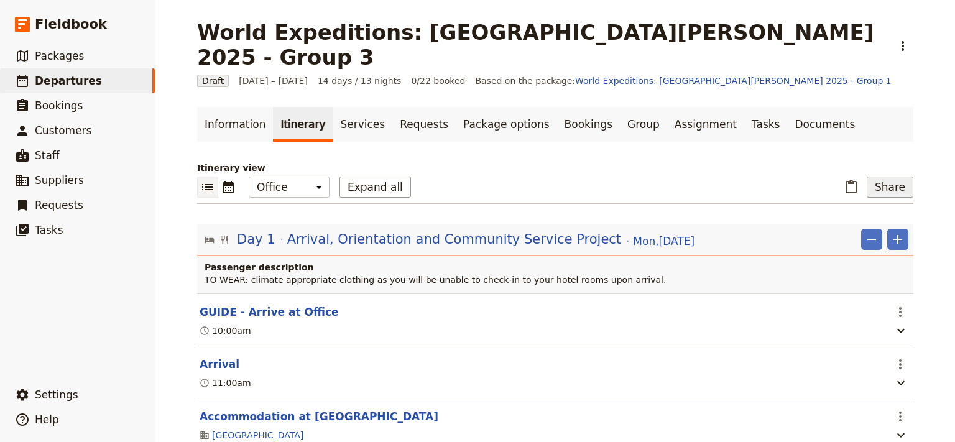
click at [893, 177] on button "Share" at bounding box center [890, 187] width 47 height 21
click at [858, 193] on span "Guide itinerary" at bounding box center [849, 189] width 65 height 12
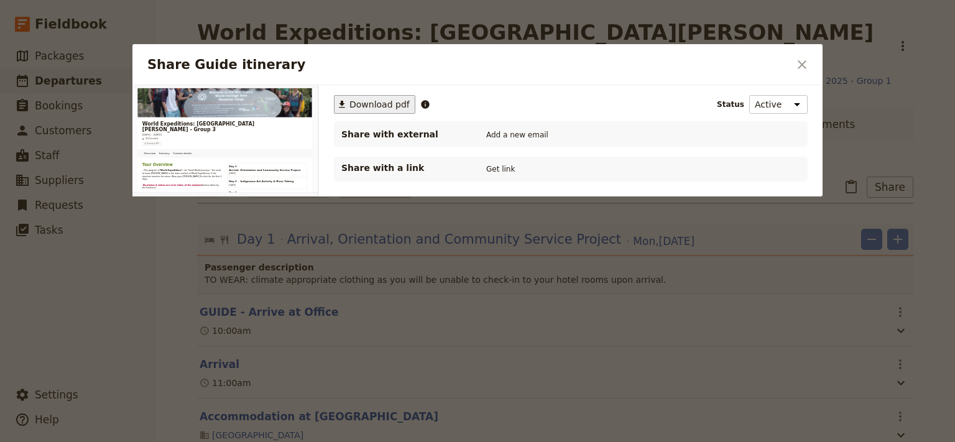
click at [363, 103] on span "Download pdf" at bounding box center [380, 104] width 60 height 12
click at [806, 63] on icon "Close dialog" at bounding box center [802, 64] width 15 height 15
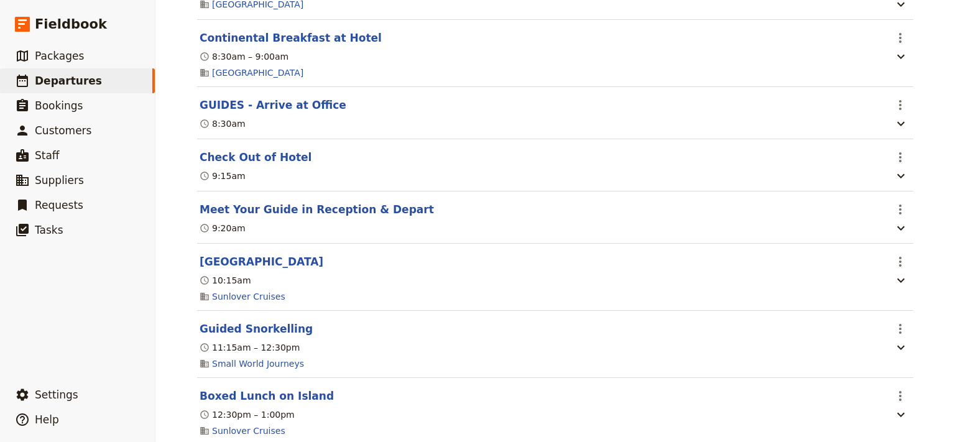
scroll to position [2675, 0]
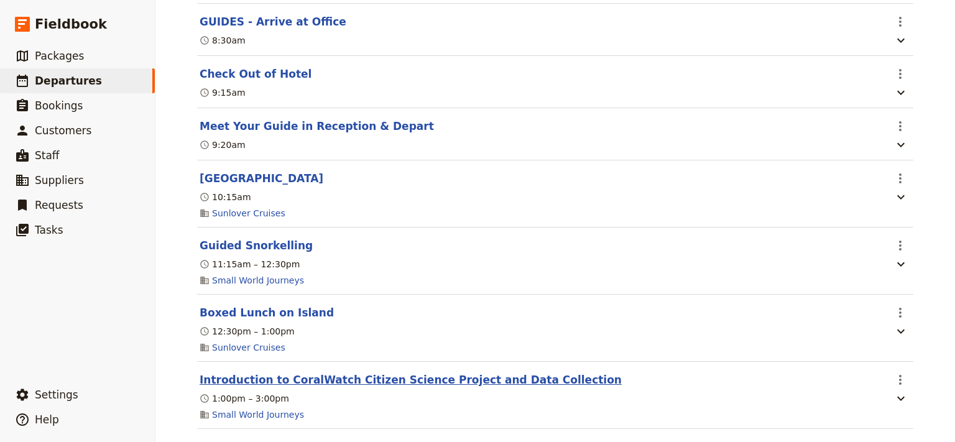
click at [332, 378] on button "Introduction to CoralWatch Citizen Science Project and Data Collection" at bounding box center [411, 380] width 422 height 15
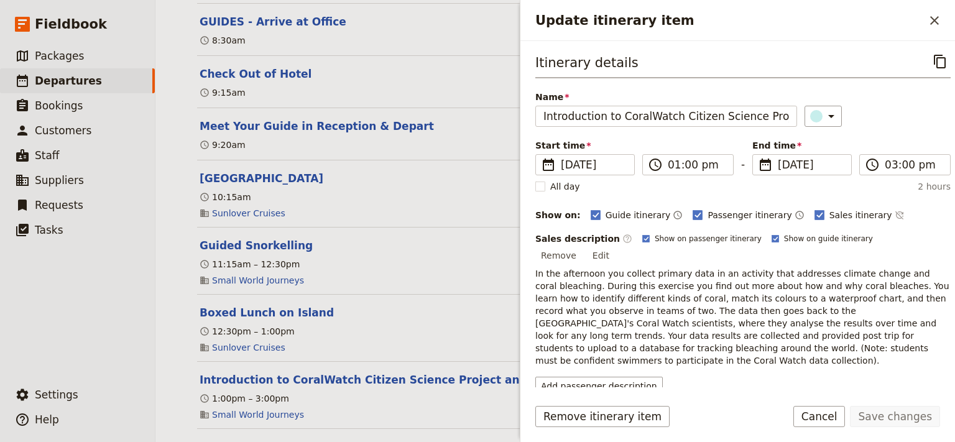
scroll to position [83, 0]
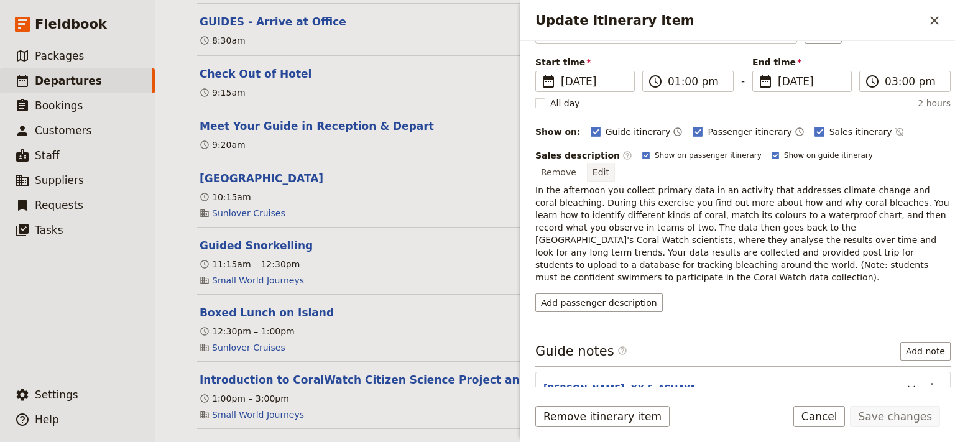
click at [615, 163] on button "Edit" at bounding box center [601, 172] width 28 height 19
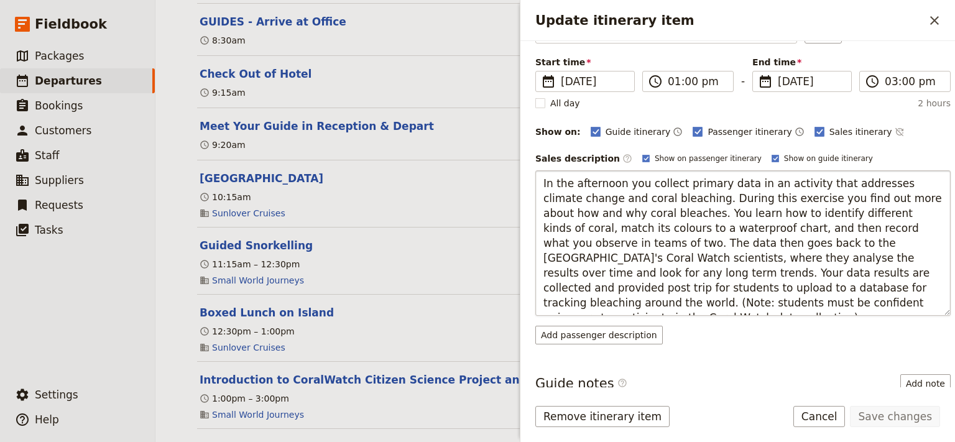
drag, startPoint x: 618, startPoint y: 182, endPoint x: 542, endPoint y: 183, distance: 75.9
click at [542, 183] on textarea "In the afternoon you collect primary data in an activity that addresses climate…" at bounding box center [744, 243] width 416 height 146
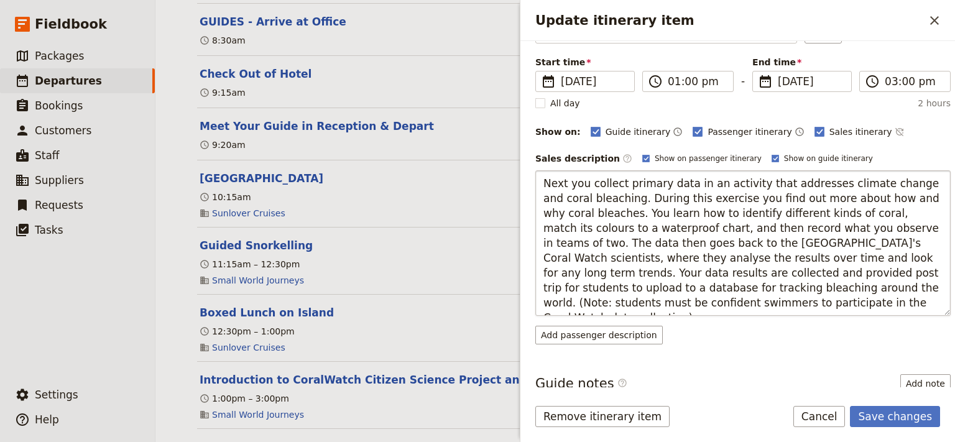
drag, startPoint x: 684, startPoint y: 198, endPoint x: 623, endPoint y: 190, distance: 60.9
click at [623, 190] on textarea "Next you collect primary data in an activity that addresses climate change and …" at bounding box center [744, 243] width 416 height 146
drag, startPoint x: 847, startPoint y: 198, endPoint x: 807, endPoint y: 198, distance: 39.2
click at [807, 198] on textarea "Next you collect primary data in an activity that addresses climate change and …" at bounding box center [744, 243] width 416 height 146
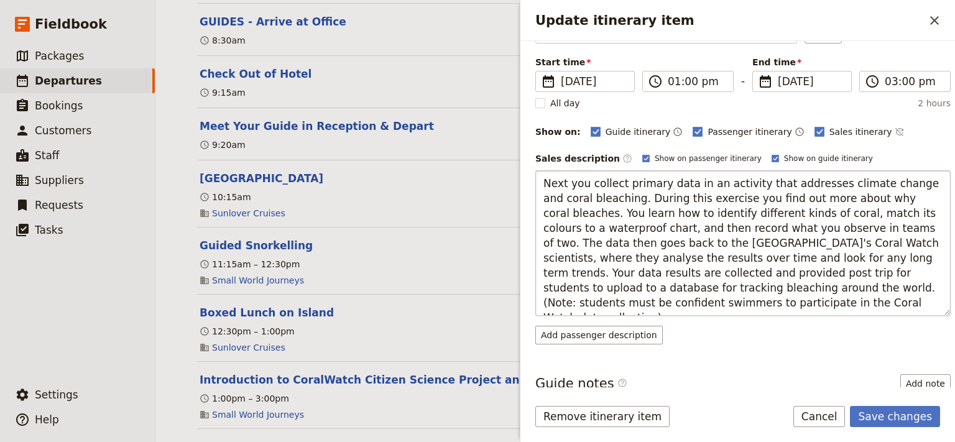
click at [894, 199] on textarea "Next you collect primary data in an activity that addresses climate change and …" at bounding box center [744, 243] width 416 height 146
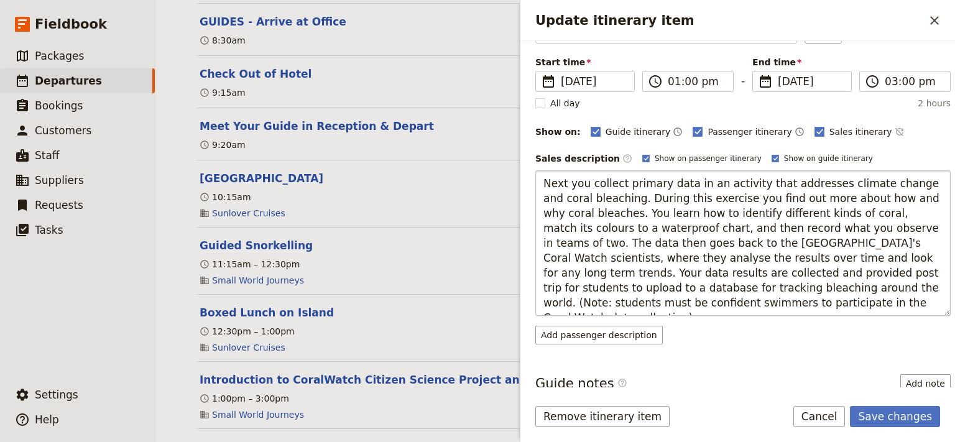
click at [657, 214] on textarea "Next you collect primary data in an activity that addresses climate change and …" at bounding box center [744, 243] width 416 height 146
drag, startPoint x: 713, startPoint y: 289, endPoint x: 843, endPoint y: 256, distance: 134.9
click at [843, 256] on textarea "Next you collect primary data in an activity that addresses climate change and …" at bounding box center [744, 243] width 416 height 146
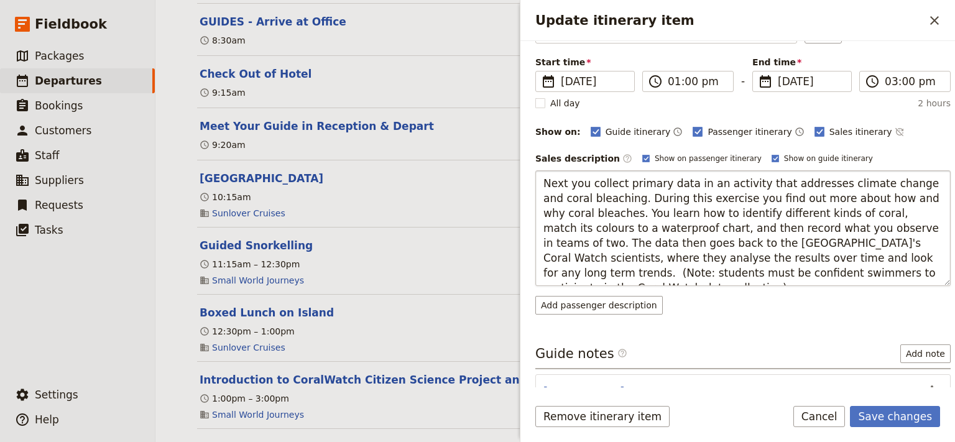
type textarea "Next you collect primary data in an activity that addresses climate change and …"
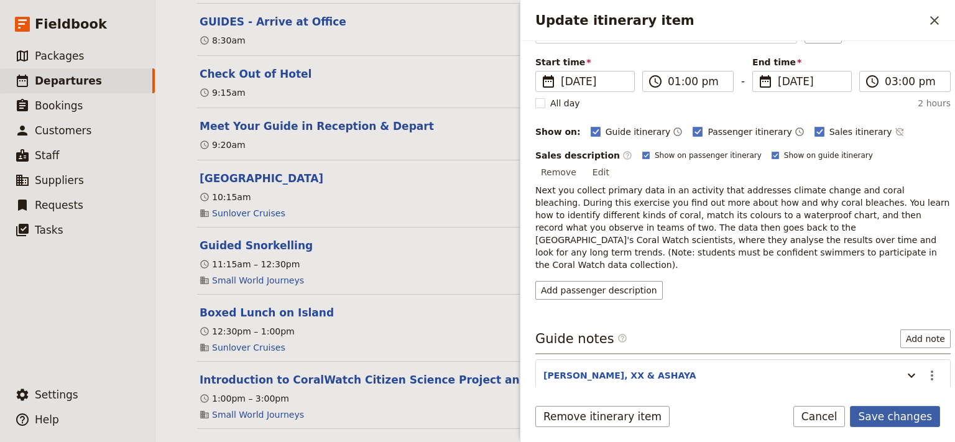
click at [892, 420] on button "Save changes" at bounding box center [895, 416] width 90 height 21
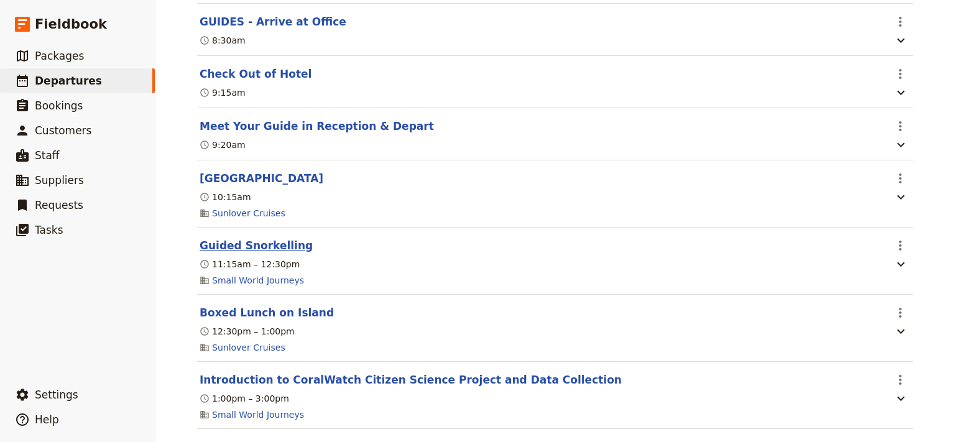
click at [215, 247] on button "Guided Snorkelling" at bounding box center [256, 245] width 113 height 15
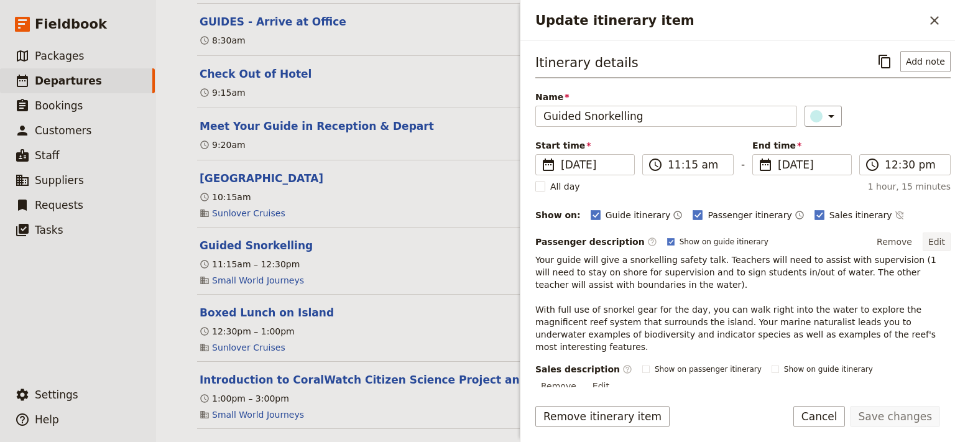
click at [924, 241] on button "Edit" at bounding box center [937, 242] width 28 height 19
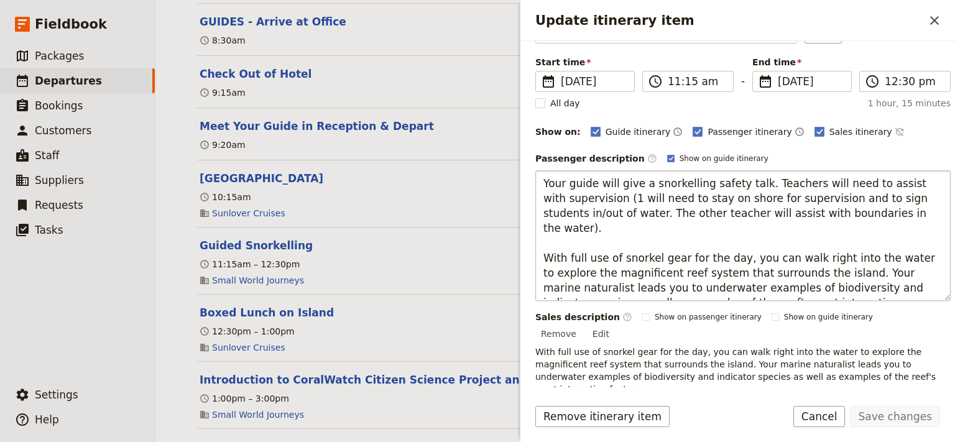
click at [867, 214] on textarea "Your guide will give a snorkelling safety talk. Teachers will need to assist wi…" at bounding box center [744, 235] width 416 height 131
drag, startPoint x: 919, startPoint y: 273, endPoint x: 820, endPoint y: 277, distance: 99.0
click at [820, 277] on textarea "Your guide will give a snorkelling safety talk. Teachers will need to assist wi…" at bounding box center [744, 235] width 416 height 131
type textarea "Your guide will give a snorkelling safety talk. Teachers will need to assist wi…"
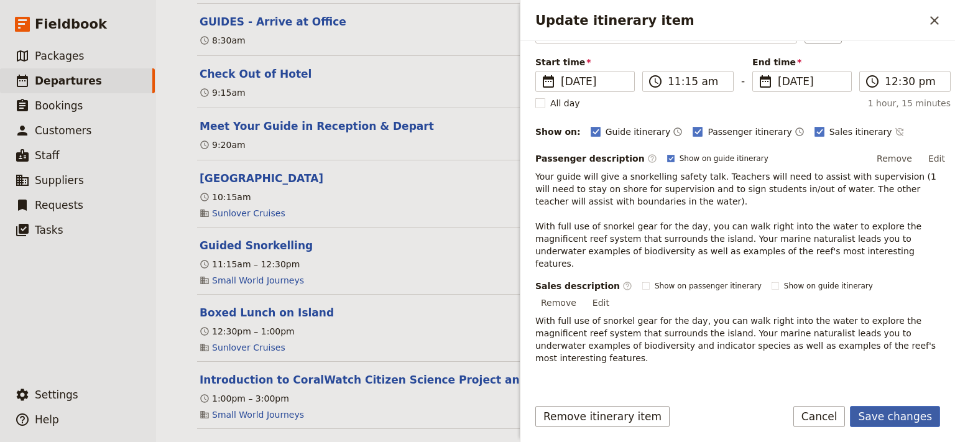
click at [911, 417] on button "Save changes" at bounding box center [895, 416] width 90 height 21
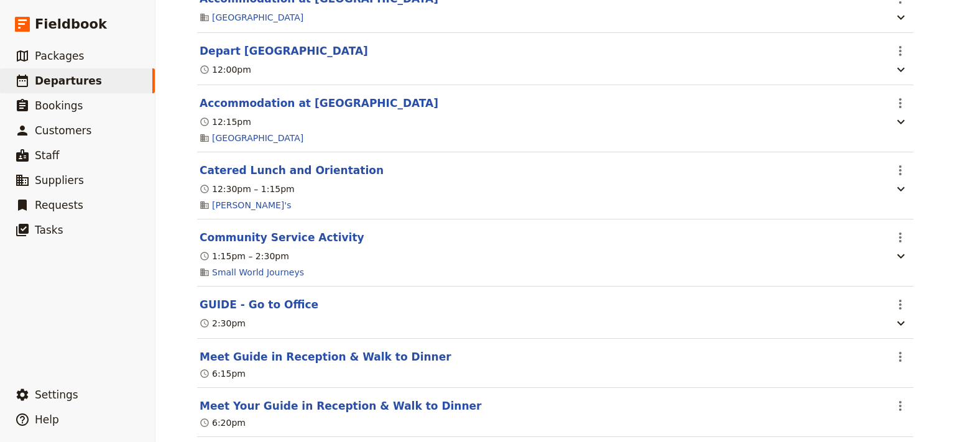
scroll to position [0, 0]
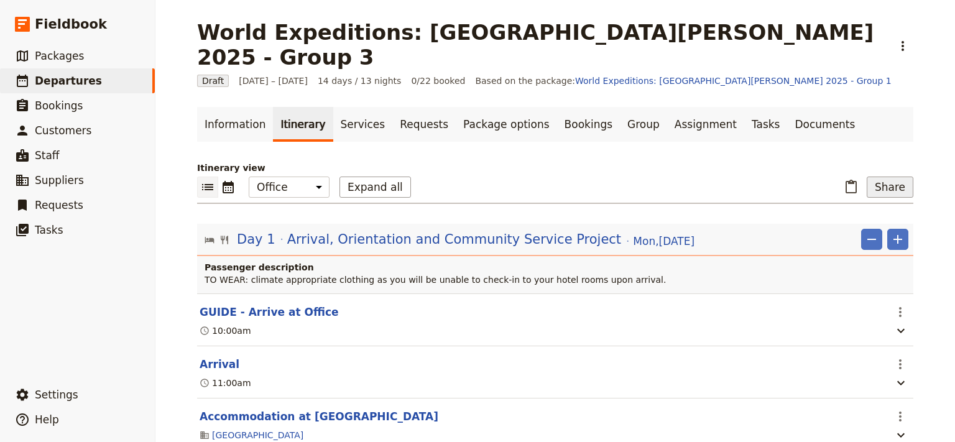
click at [881, 177] on button "Share" at bounding box center [890, 187] width 47 height 21
click at [867, 189] on span "Guide itinerary" at bounding box center [849, 189] width 65 height 12
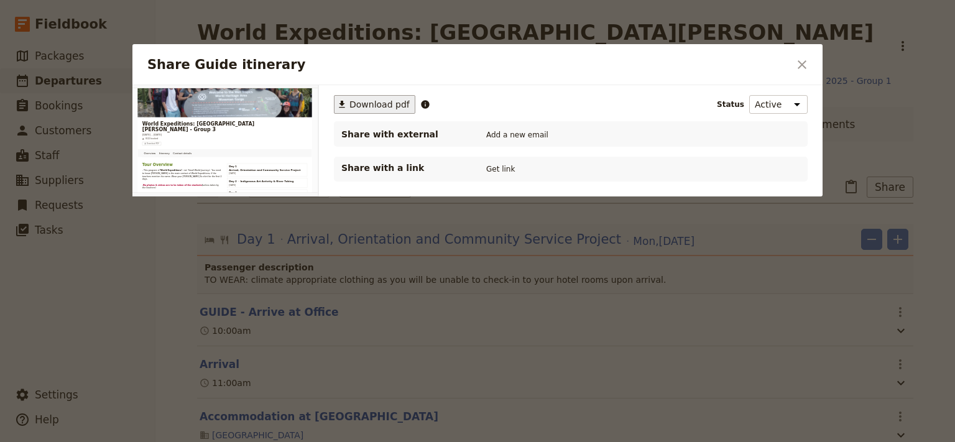
click at [370, 106] on span "Download pdf" at bounding box center [380, 104] width 60 height 12
click at [804, 64] on icon "Close dialog" at bounding box center [802, 64] width 15 height 15
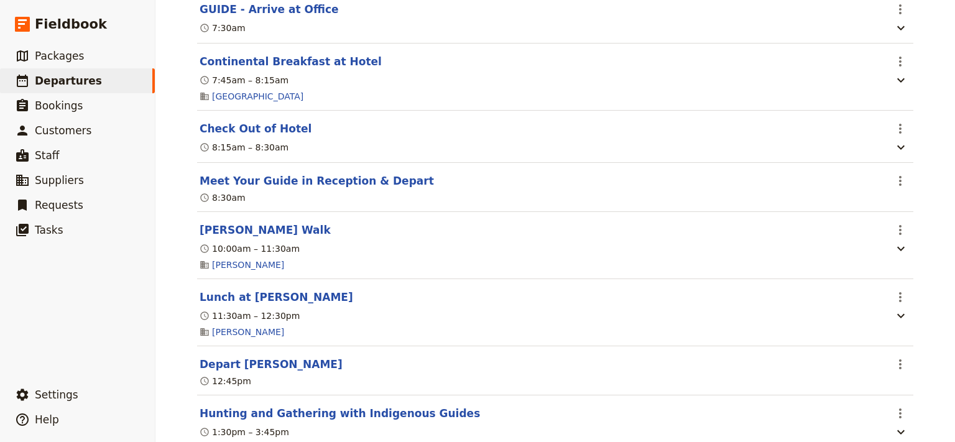
scroll to position [4431, 0]
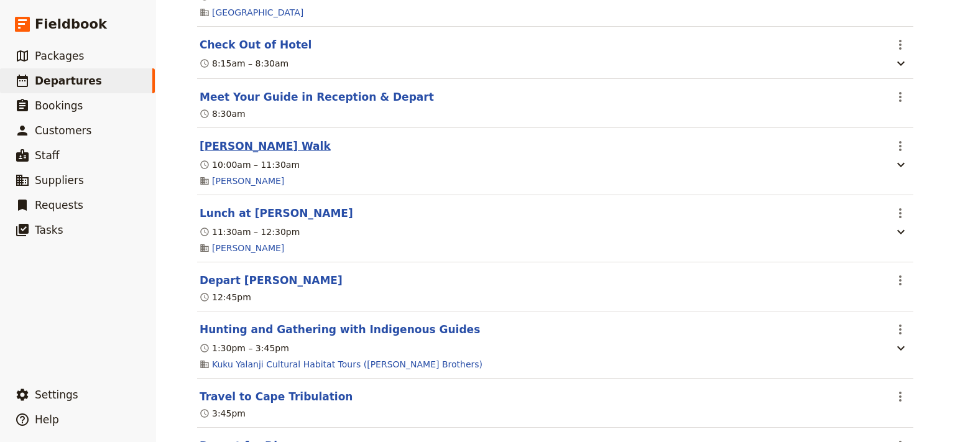
click at [278, 154] on button "[PERSON_NAME] Walk" at bounding box center [265, 146] width 131 height 15
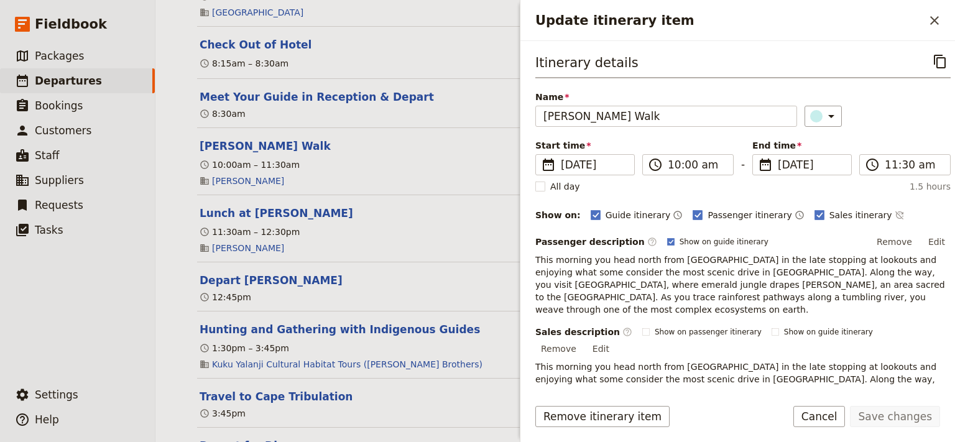
scroll to position [184, 0]
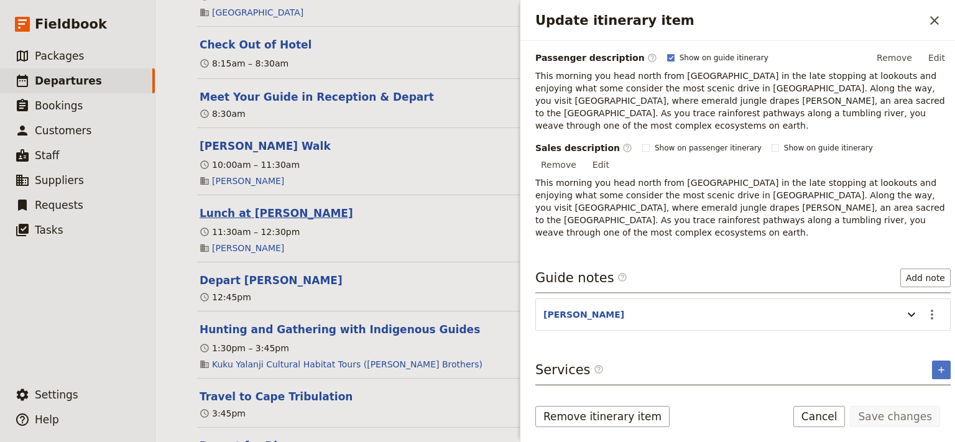
click at [272, 221] on button "Lunch at [PERSON_NAME]" at bounding box center [277, 213] width 154 height 15
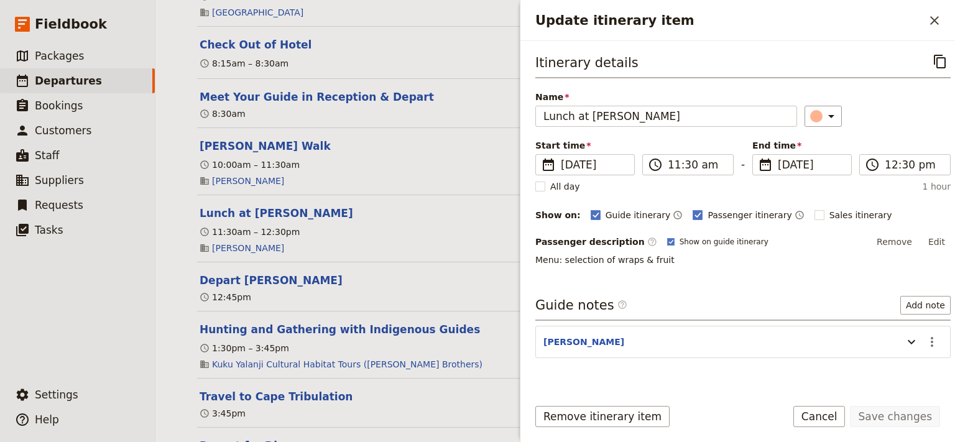
scroll to position [67, 0]
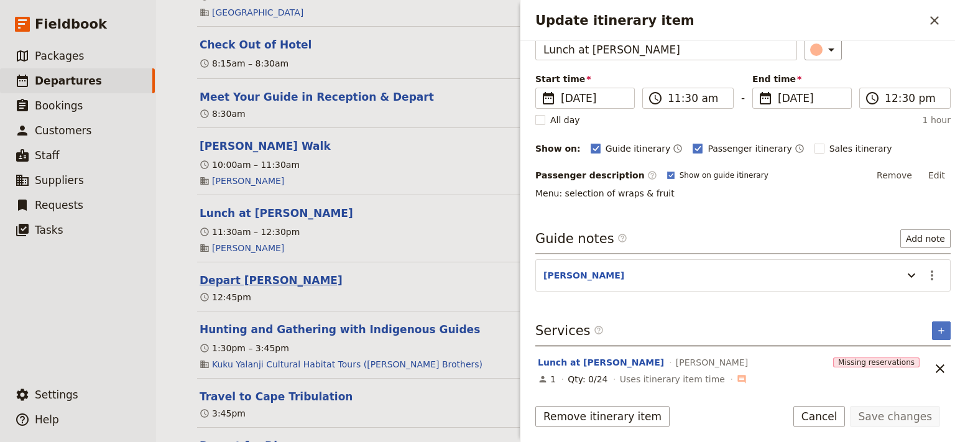
click at [265, 288] on button "Depart [PERSON_NAME]" at bounding box center [271, 280] width 143 height 15
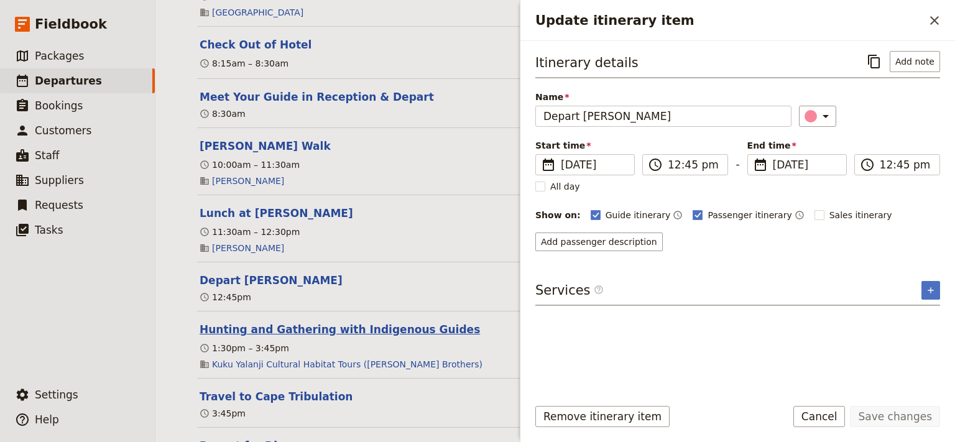
click at [320, 337] on button "Hunting and Gathering with Indigenous Guides" at bounding box center [340, 329] width 281 height 15
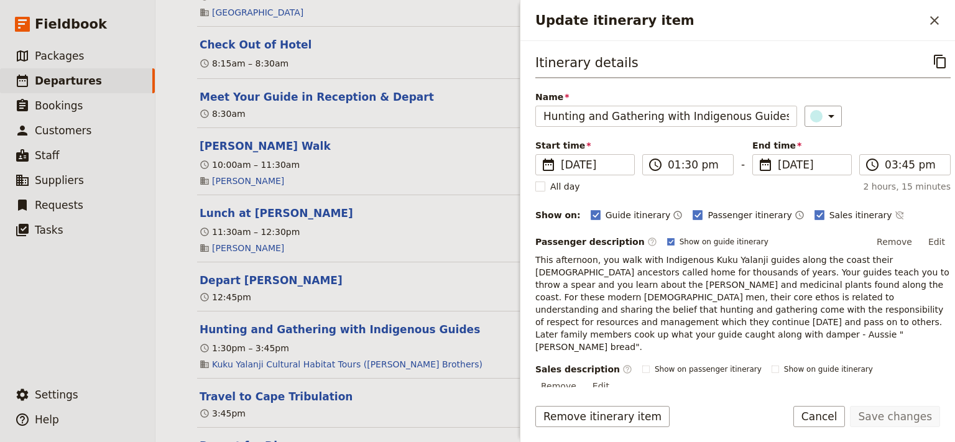
scroll to position [242, 0]
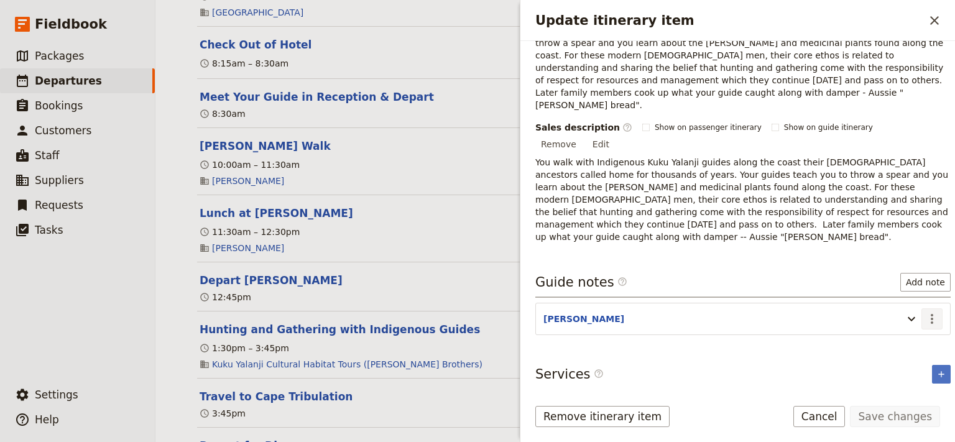
click at [925, 312] on icon "Actions" at bounding box center [932, 319] width 15 height 15
click at [894, 290] on span "Edit note" at bounding box center [885, 292] width 39 height 12
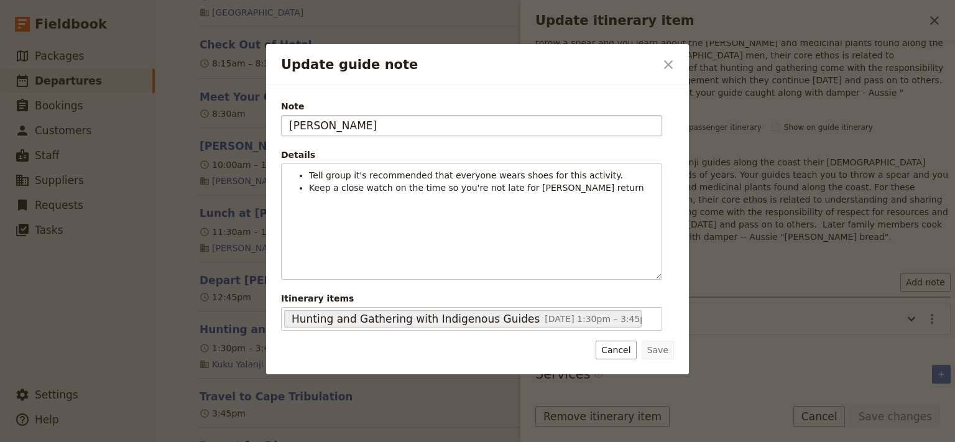
drag, startPoint x: 320, startPoint y: 120, endPoint x: 280, endPoint y: 123, distance: 40.5
click at [281, 123] on input "KATE" at bounding box center [471, 125] width 381 height 21
type input "STEVE"
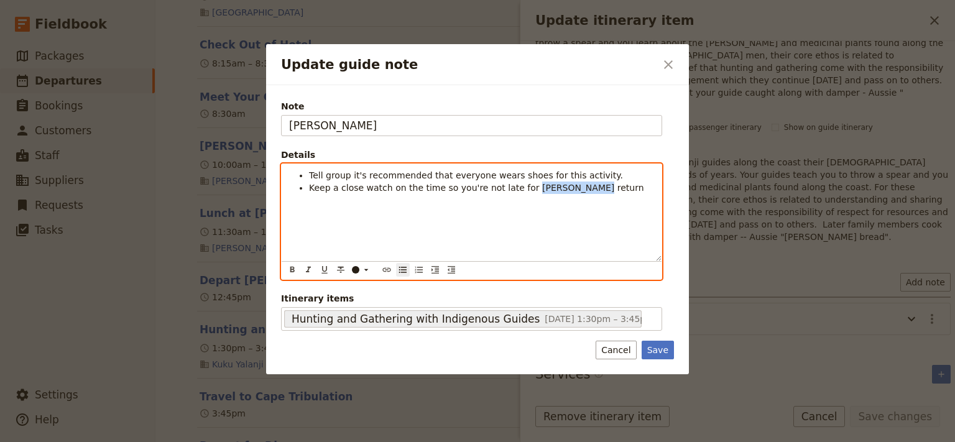
drag, startPoint x: 567, startPoint y: 192, endPoint x: 512, endPoint y: 193, distance: 54.8
click at [512, 193] on li "Keep a close watch on the time so you're not late for Cairns return" at bounding box center [481, 188] width 345 height 12
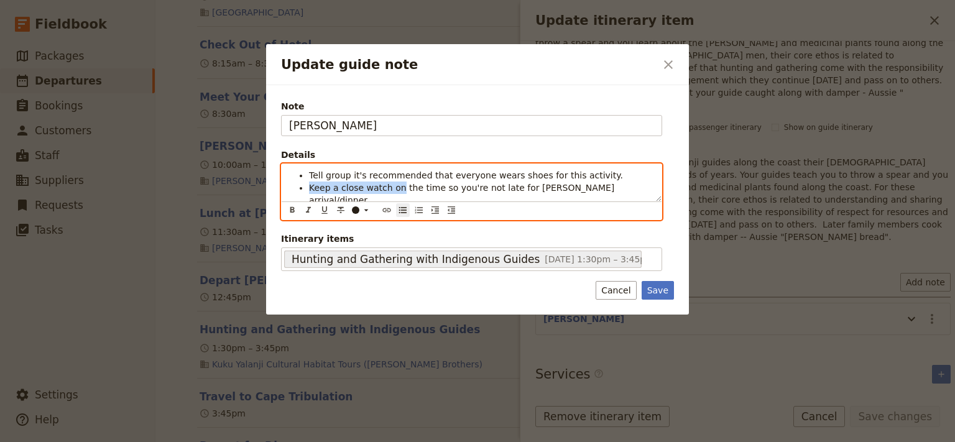
drag, startPoint x: 394, startPoint y: 188, endPoint x: 310, endPoint y: 187, distance: 84.6
click at [310, 187] on span "Keep a close watch on the time so you're not late for Daintree arrival/dinner" at bounding box center [463, 194] width 309 height 22
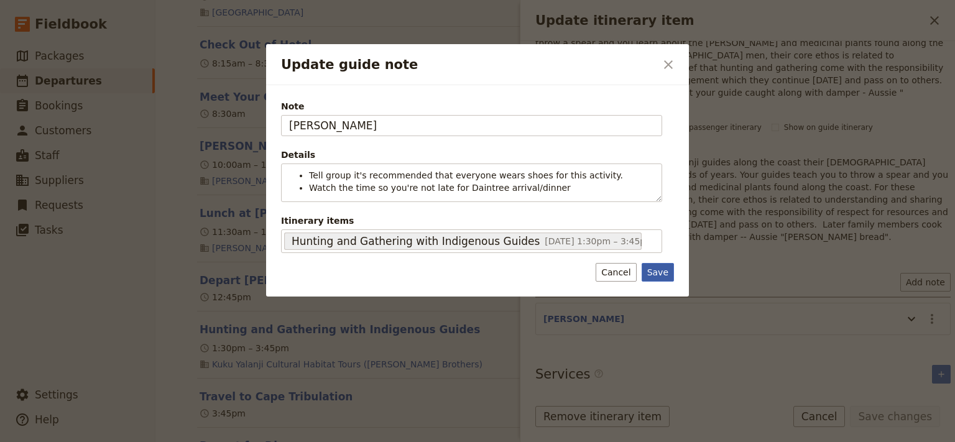
click at [654, 289] on div "Note STEVE Details Tell group it's recommended that everyone wears shoes for th…" at bounding box center [477, 190] width 423 height 211
click at [656, 270] on button "Save" at bounding box center [658, 272] width 32 height 19
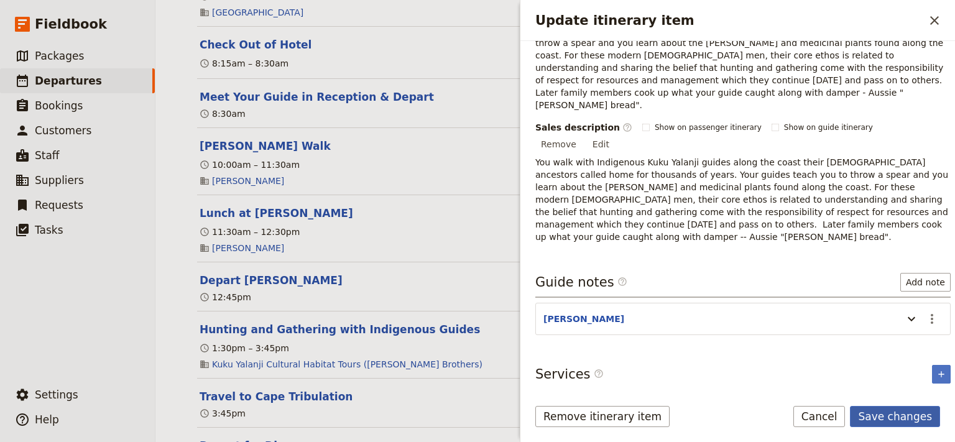
click at [902, 415] on button "Save changes" at bounding box center [895, 416] width 90 height 21
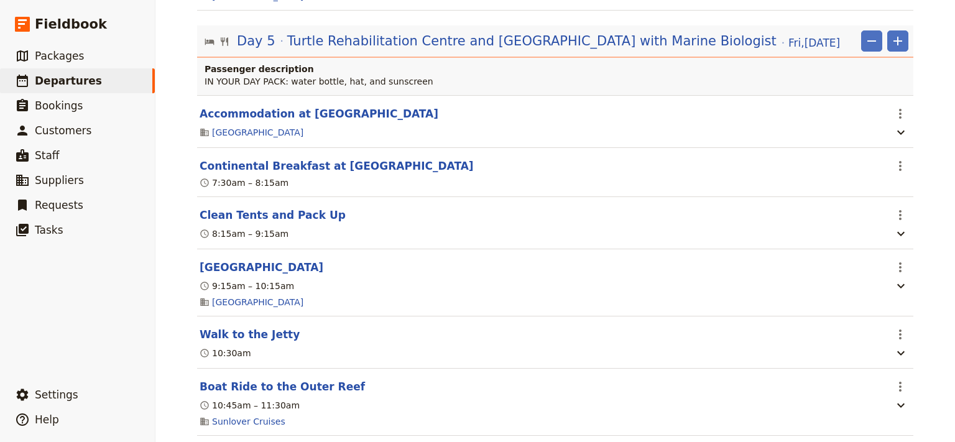
scroll to position [3427, 0]
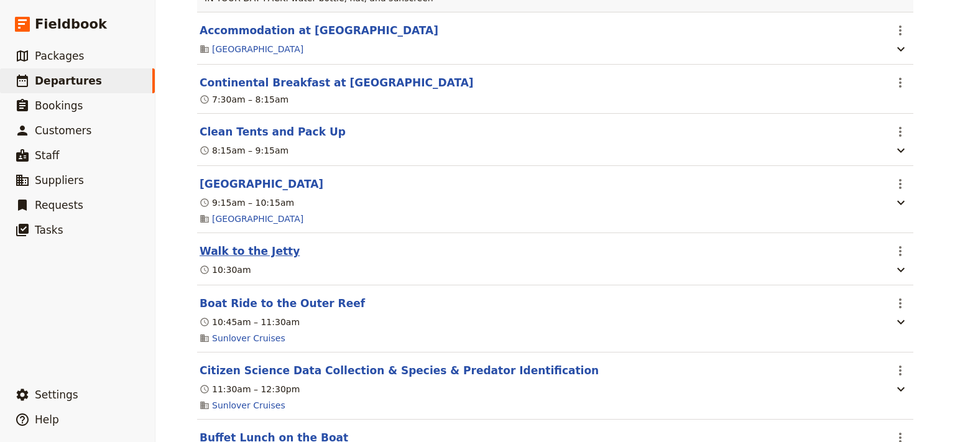
click at [253, 253] on button "Walk to the Jetty" at bounding box center [250, 251] width 100 height 15
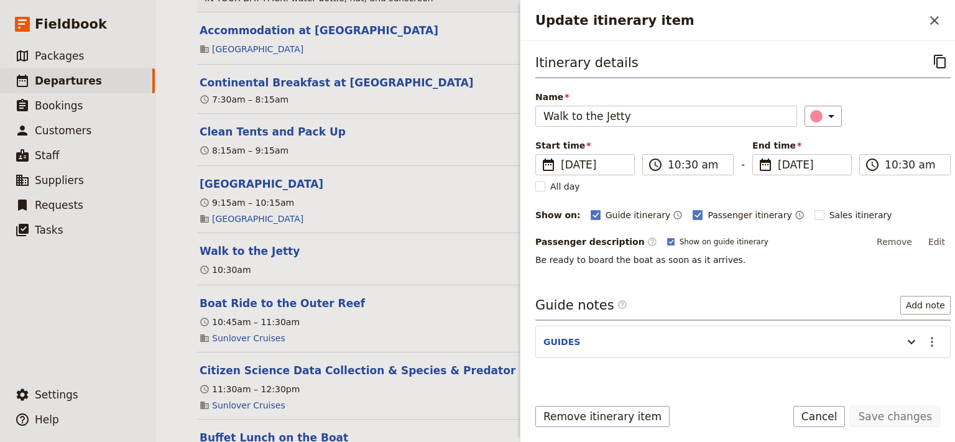
scroll to position [22, 0]
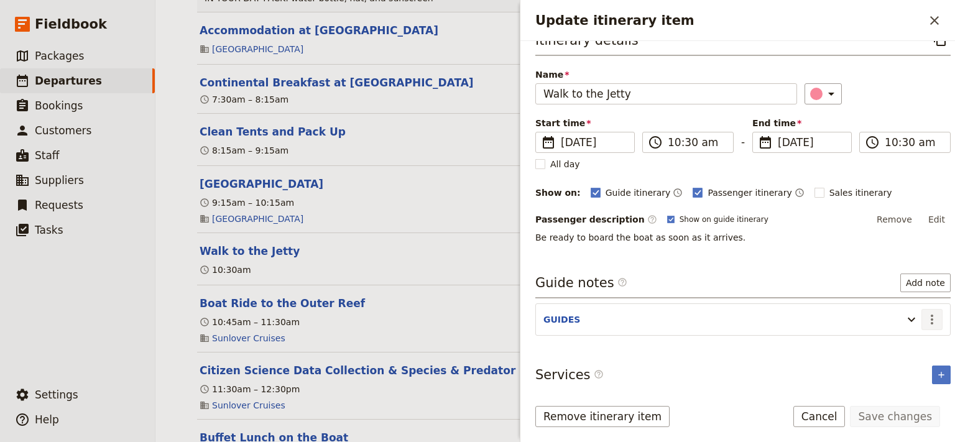
click at [931, 318] on icon "Actions" at bounding box center [932, 320] width 2 height 10
click at [897, 347] on span "Edit note" at bounding box center [885, 344] width 39 height 12
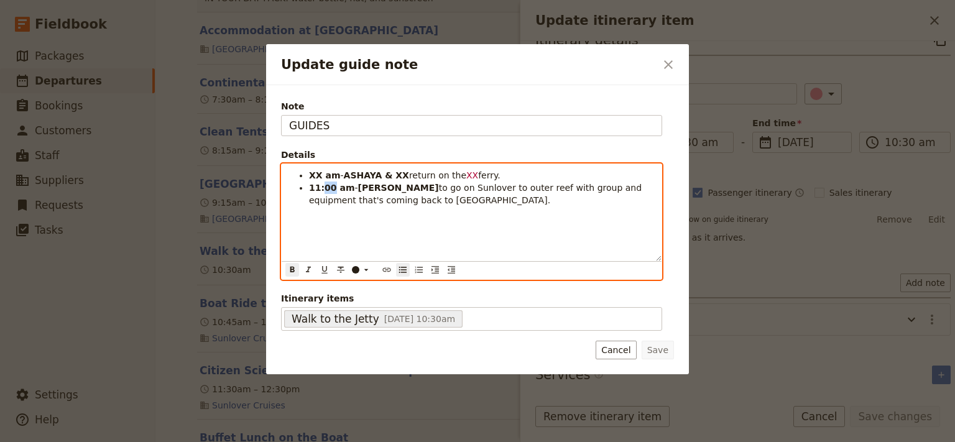
drag, startPoint x: 330, startPoint y: 187, endPoint x: 323, endPoint y: 190, distance: 7.3
click at [323, 190] on strong "11:00 am" at bounding box center [331, 188] width 45 height 10
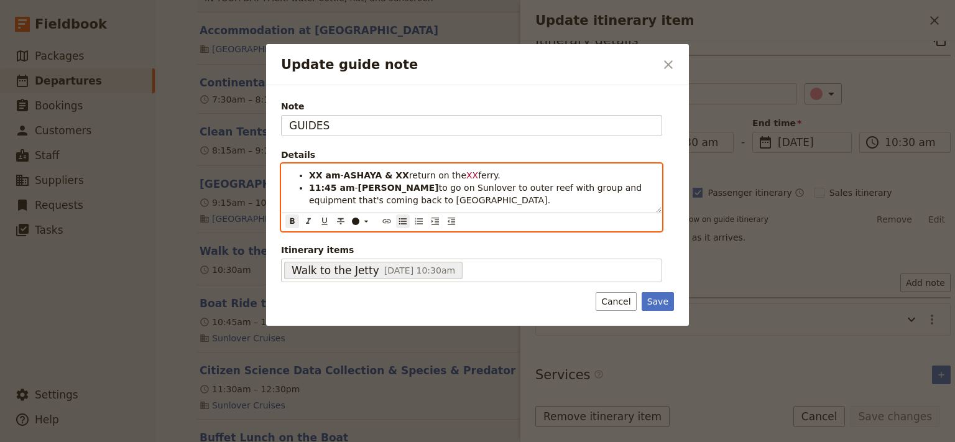
click at [319, 188] on strong "11:45 am" at bounding box center [331, 188] width 45 height 10
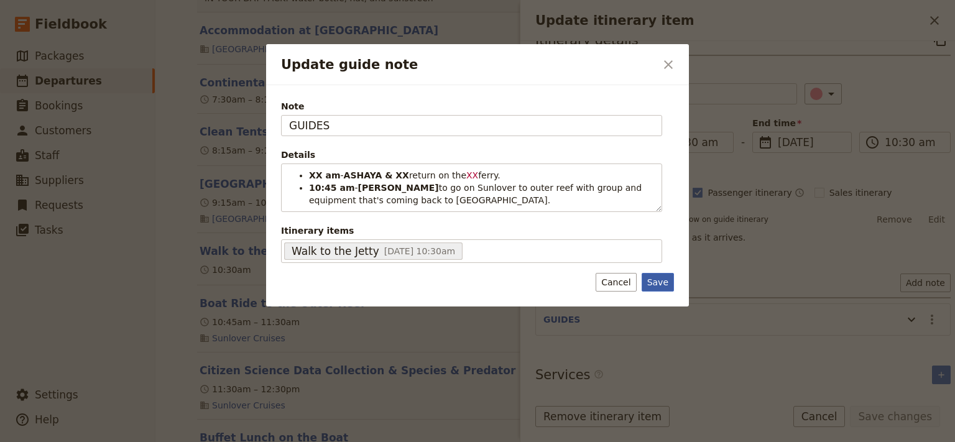
click at [658, 303] on div "Note GUIDES Details XX am - ASHAYA & XX return on the XX ferry. 10:45 am - STEV…" at bounding box center [477, 195] width 423 height 221
click at [659, 281] on button "Save" at bounding box center [658, 282] width 32 height 19
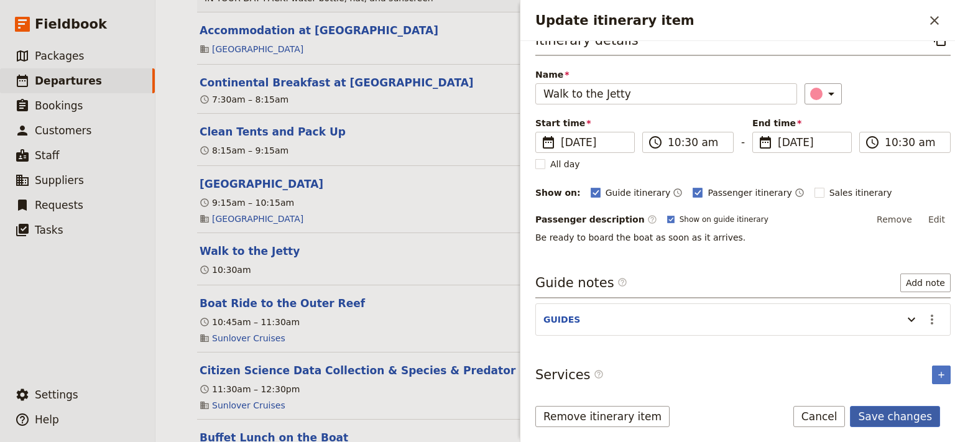
click at [883, 420] on button "Save changes" at bounding box center [895, 416] width 90 height 21
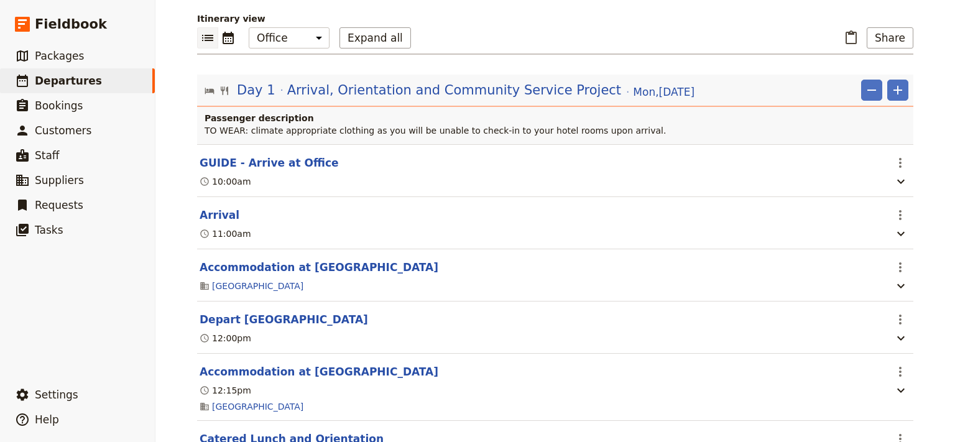
scroll to position [0, 0]
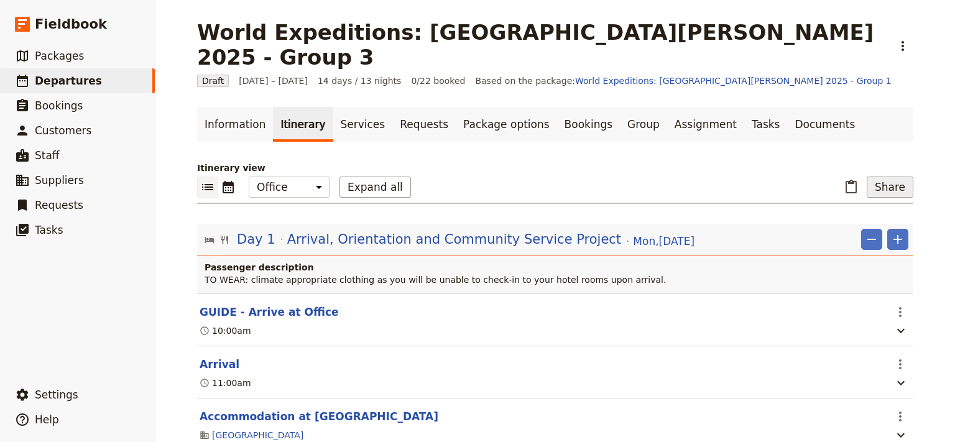
click at [892, 177] on button "Share" at bounding box center [890, 187] width 47 height 21
click at [843, 190] on span "Guide itinerary" at bounding box center [849, 189] width 65 height 12
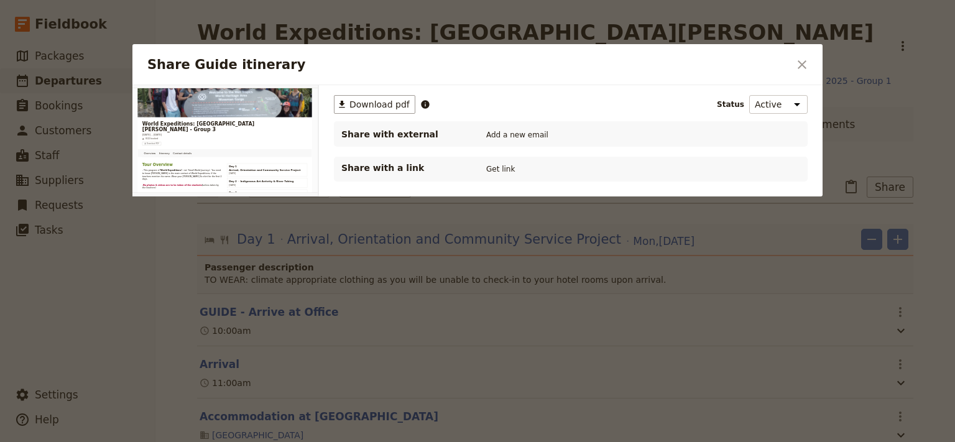
click at [384, 108] on span "Download pdf" at bounding box center [380, 104] width 60 height 12
click at [379, 107] on span "Download pdf" at bounding box center [380, 104] width 60 height 12
click at [801, 67] on icon "Close dialog" at bounding box center [802, 64] width 9 height 9
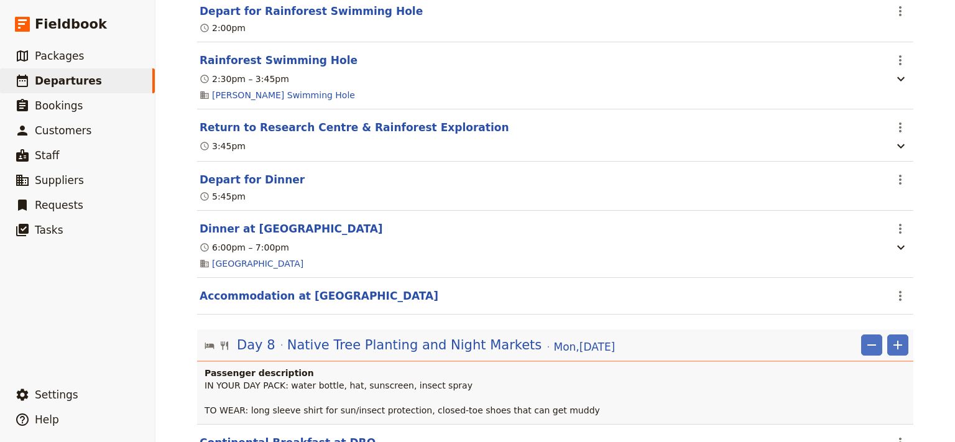
scroll to position [5731, 0]
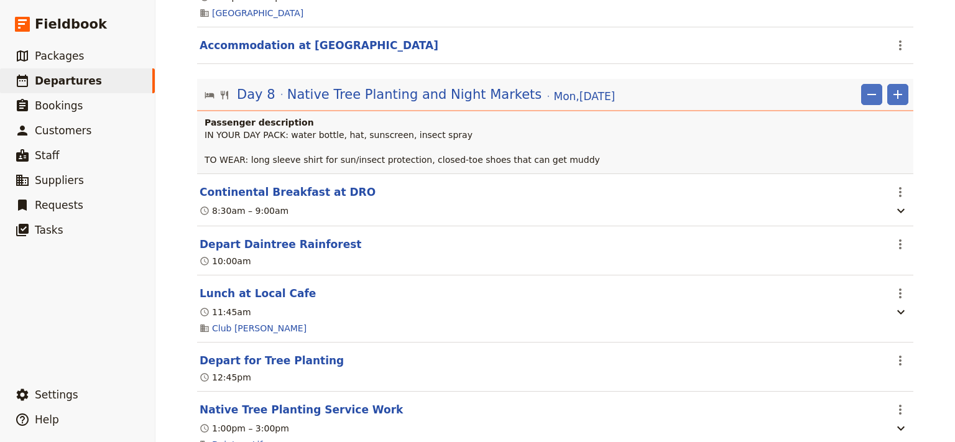
click at [274, 200] on button "Continental Breakfast at DRO" at bounding box center [288, 192] width 176 height 15
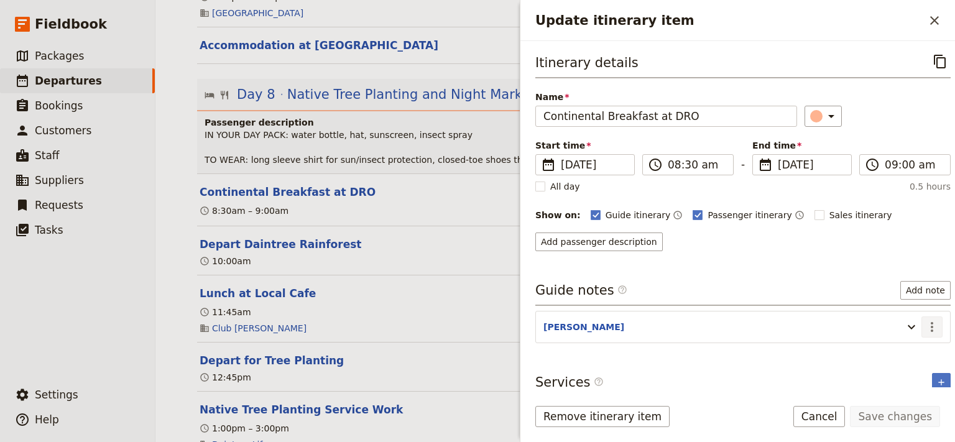
click at [925, 322] on icon "Actions" at bounding box center [932, 327] width 15 height 15
click at [898, 351] on span "Edit note" at bounding box center [885, 351] width 39 height 12
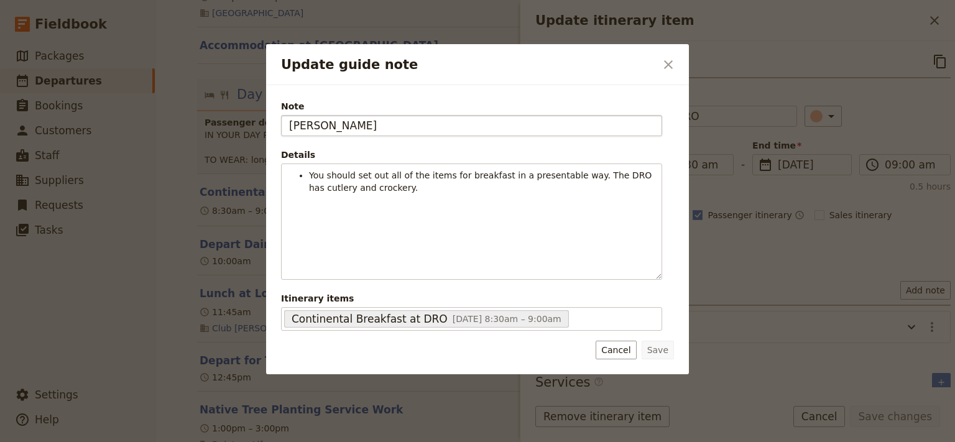
drag, startPoint x: 340, startPoint y: 129, endPoint x: 251, endPoint y: 140, distance: 90.3
click at [281, 136] on input "KATE" at bounding box center [471, 125] width 381 height 21
type input "STEVE"
click at [659, 350] on button "Save" at bounding box center [658, 350] width 32 height 19
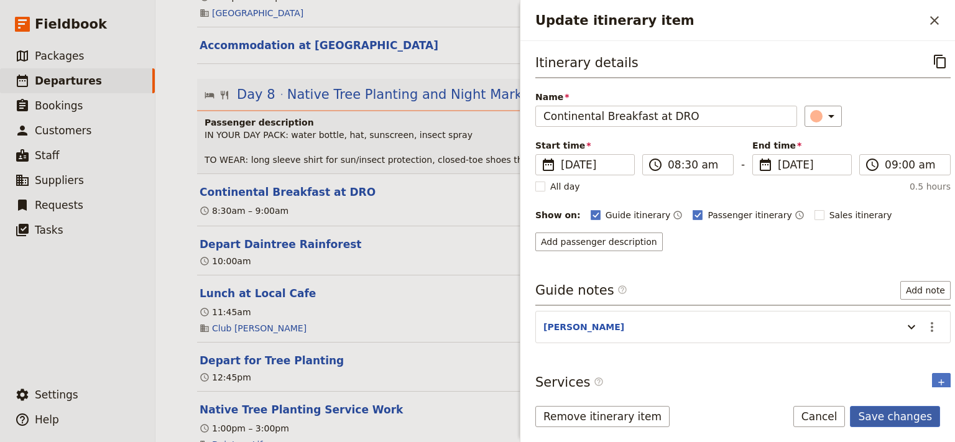
click at [889, 414] on button "Save changes" at bounding box center [895, 416] width 90 height 21
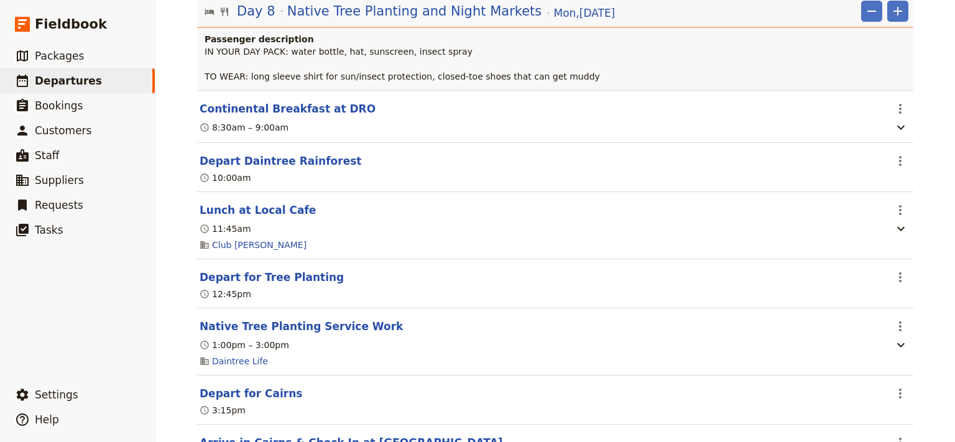
scroll to position [5899, 0]
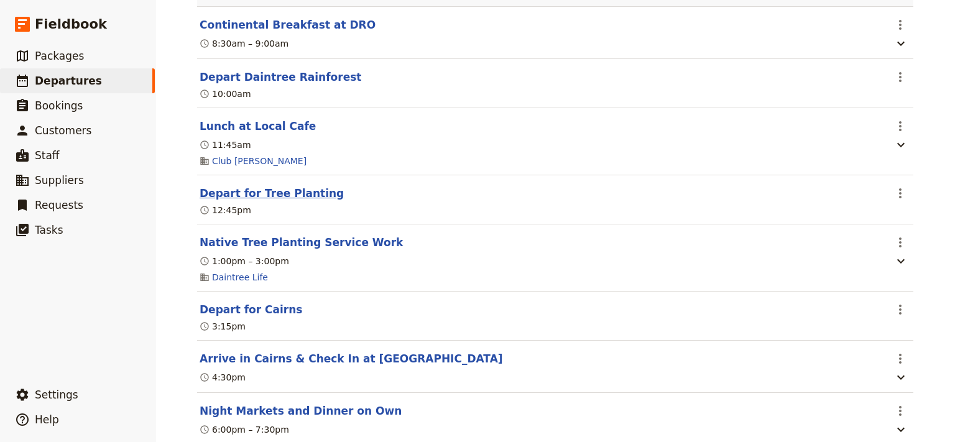
click at [271, 201] on button "Depart for Tree Planting" at bounding box center [272, 193] width 144 height 15
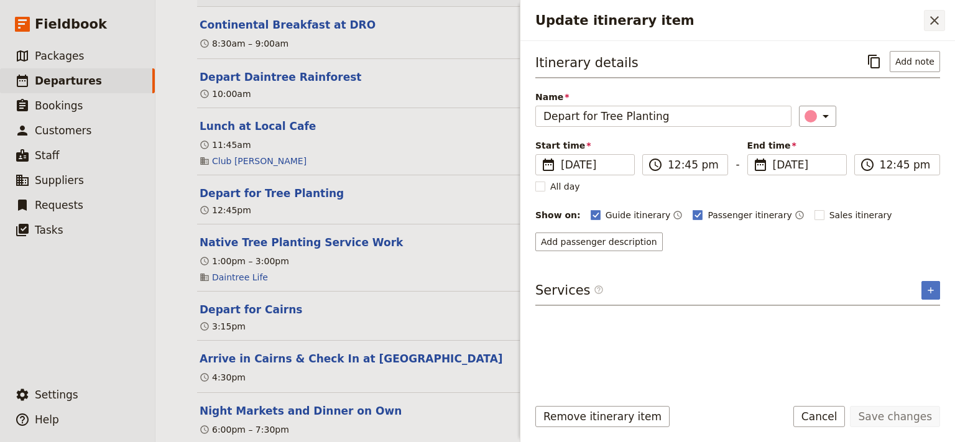
click at [939, 16] on icon "Close drawer" at bounding box center [934, 20] width 15 height 15
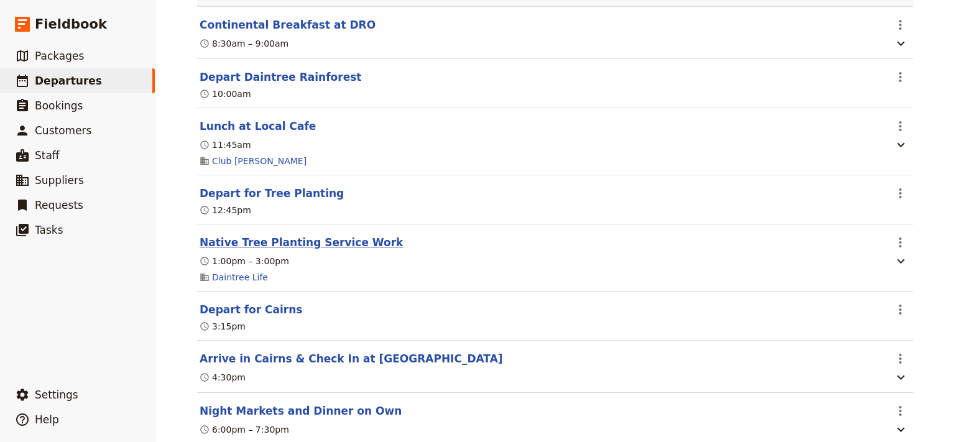
click at [330, 250] on button "Native Tree Planting Service Work" at bounding box center [301, 242] width 203 height 15
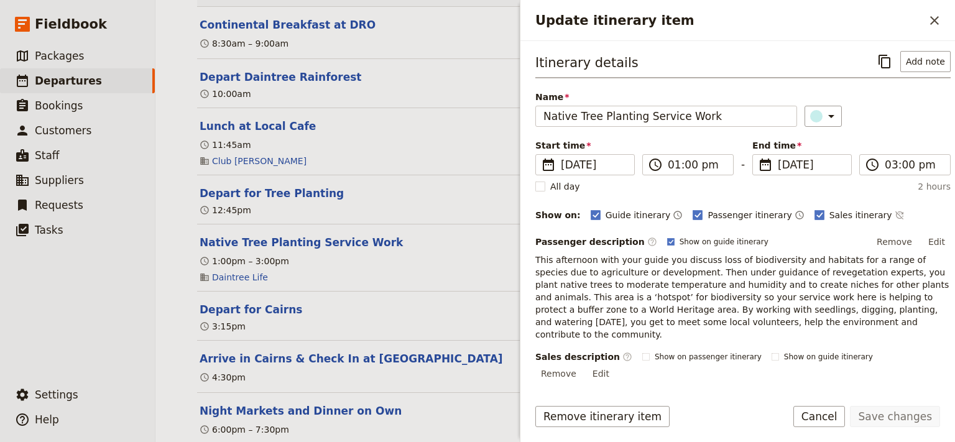
scroll to position [142, 0]
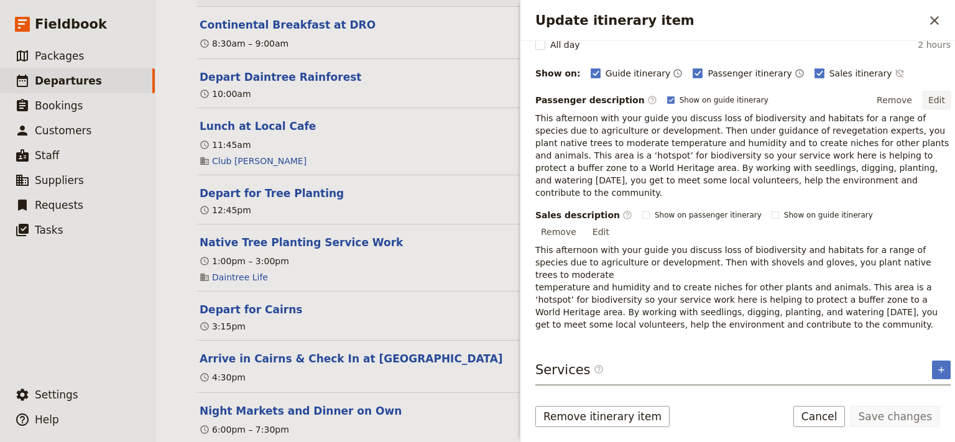
click at [931, 98] on button "Edit" at bounding box center [937, 100] width 28 height 19
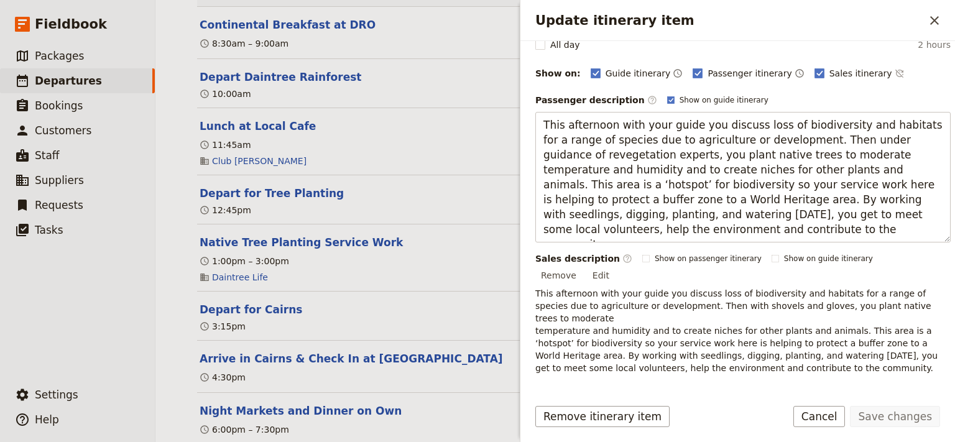
scroll to position [93, 0]
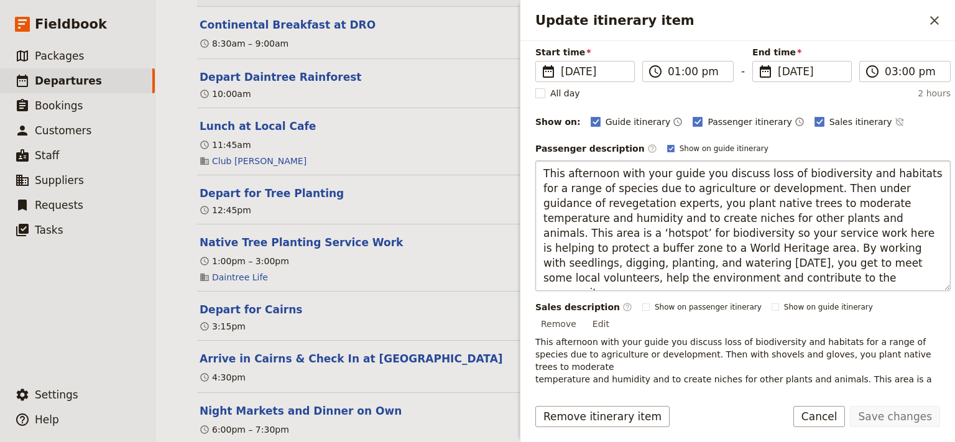
drag, startPoint x: 812, startPoint y: 186, endPoint x: 613, endPoint y: 173, distance: 198.9
click at [613, 173] on textarea "This afternoon with your guide you discuss loss of biodiversity and habitats fo…" at bounding box center [744, 225] width 416 height 131
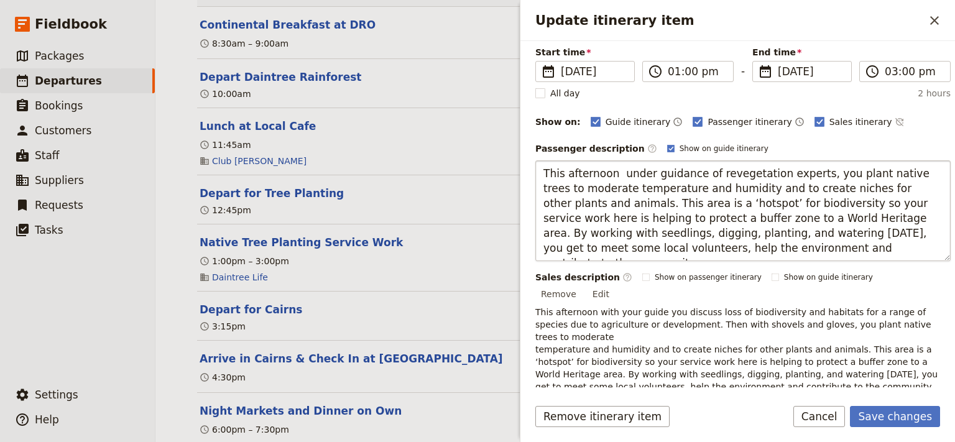
type textarea "This afternoon under guidance of revegetation experts, you plant native trees t…"
drag, startPoint x: 810, startPoint y: 248, endPoint x: 539, endPoint y: 171, distance: 281.8
click at [539, 171] on textarea "This afternoon under guidance of revegetation experts, you plant native trees t…" at bounding box center [744, 210] width 416 height 101
click at [893, 419] on button "Save changes" at bounding box center [895, 416] width 90 height 21
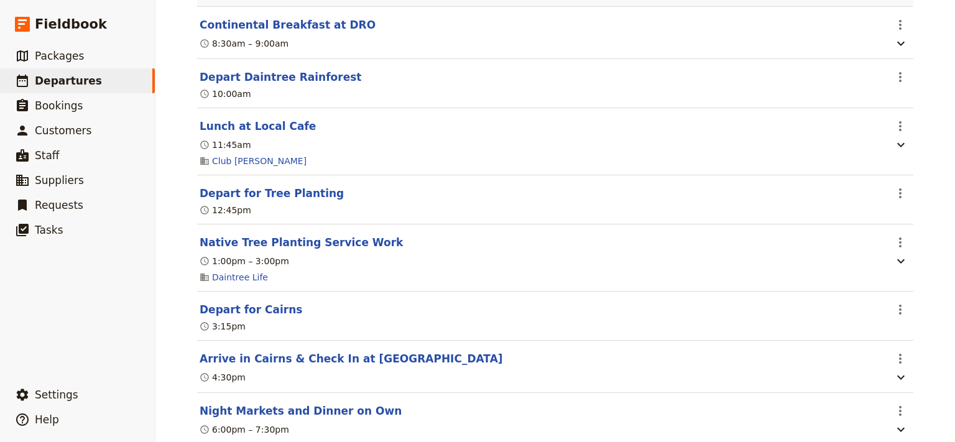
click at [341, 250] on button "Native Tree Planting Service Work" at bounding box center [301, 242] width 203 height 15
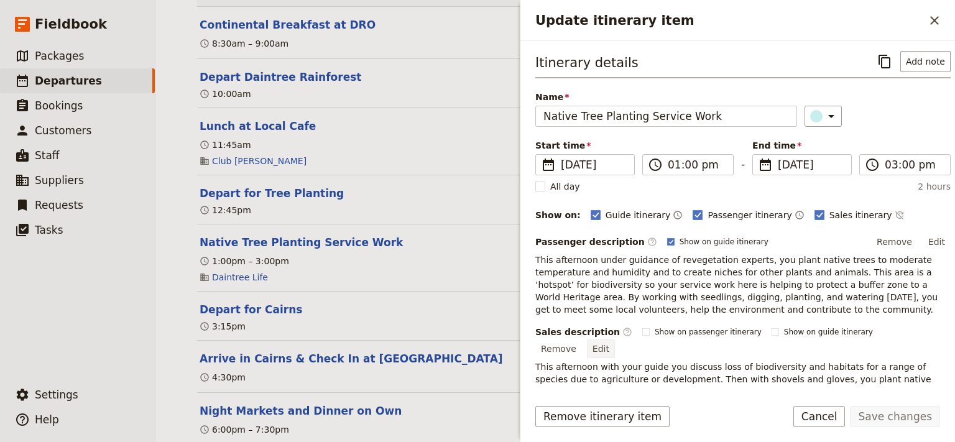
click at [615, 340] on button "Edit" at bounding box center [601, 349] width 28 height 19
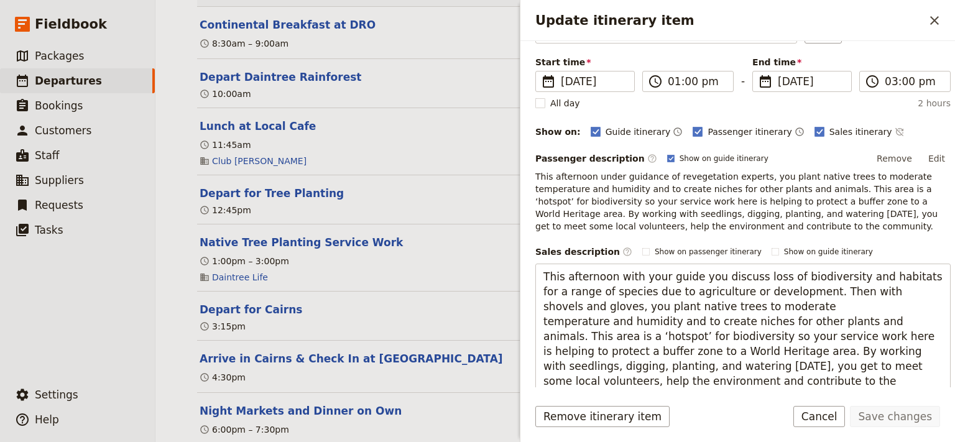
scroll to position [167, 0]
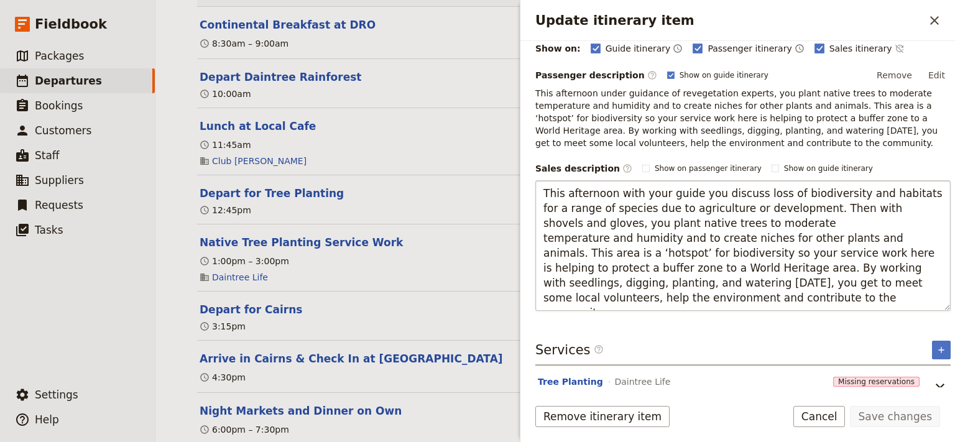
drag, startPoint x: 734, startPoint y: 296, endPoint x: 534, endPoint y: 197, distance: 222.8
click at [536, 197] on textarea "This afternoon with your guide you discuss loss of biodiversity and habitats fo…" at bounding box center [744, 245] width 416 height 131
type textarea "This afternoon under guidance of revegetation experts, you plant native trees t…"
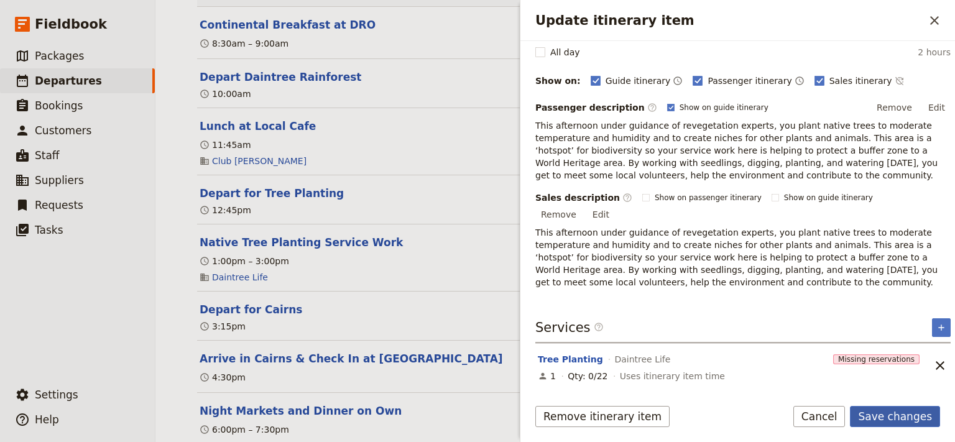
scroll to position [117, 0]
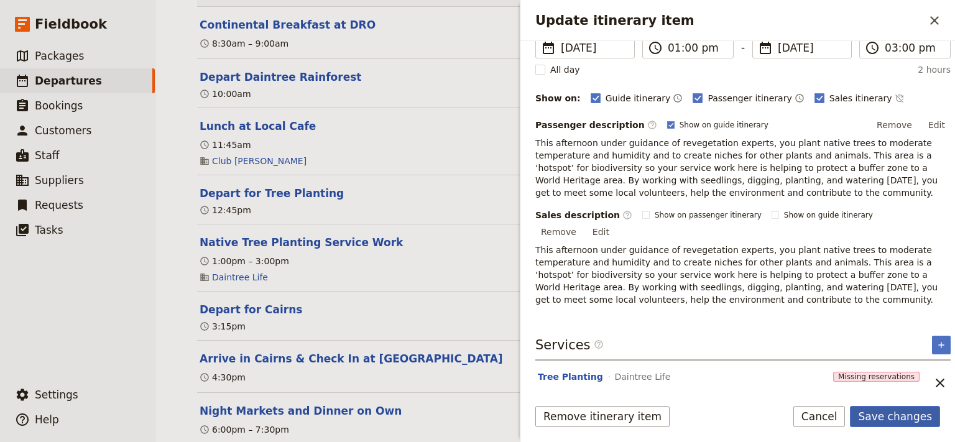
click at [899, 410] on button "Save changes" at bounding box center [895, 416] width 90 height 21
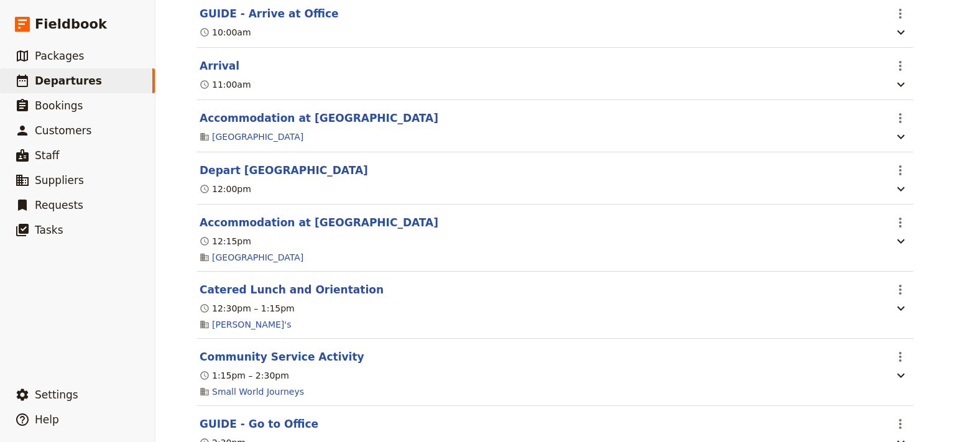
scroll to position [0, 0]
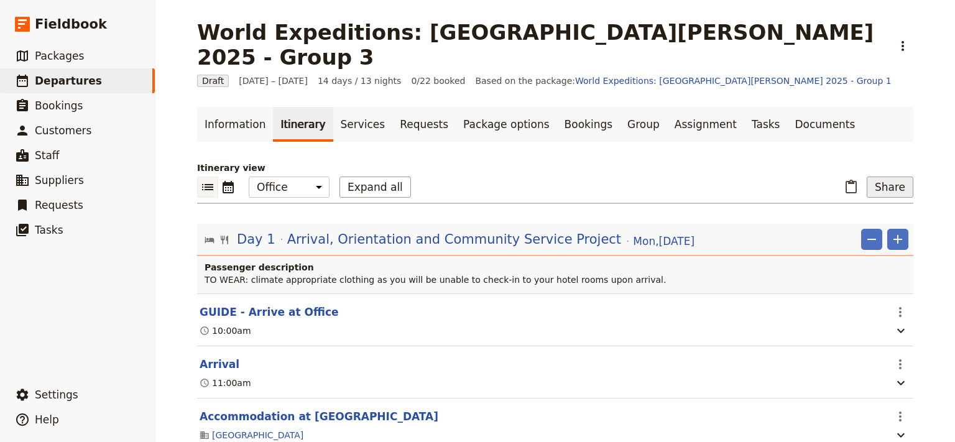
click at [887, 177] on button "Share" at bounding box center [890, 187] width 47 height 21
click at [860, 191] on span "Guide itinerary" at bounding box center [849, 189] width 65 height 12
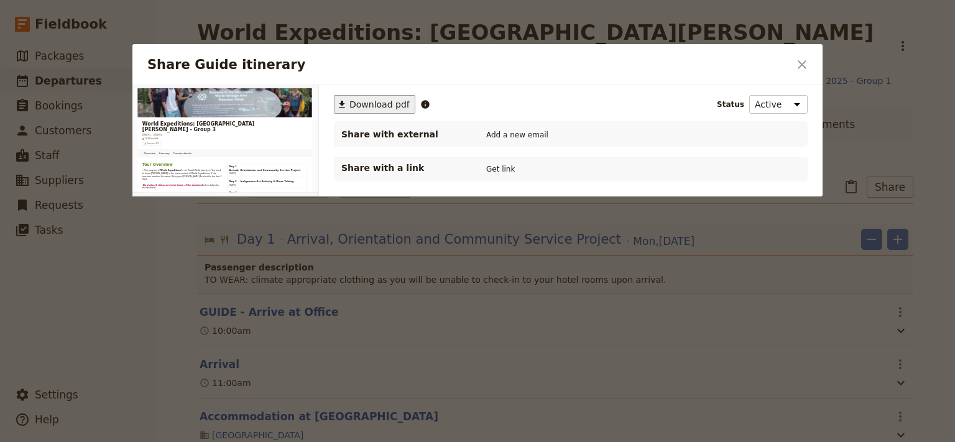
click at [363, 104] on span "Download pdf" at bounding box center [380, 104] width 60 height 12
click at [802, 65] on icon "Close dialog" at bounding box center [802, 64] width 9 height 9
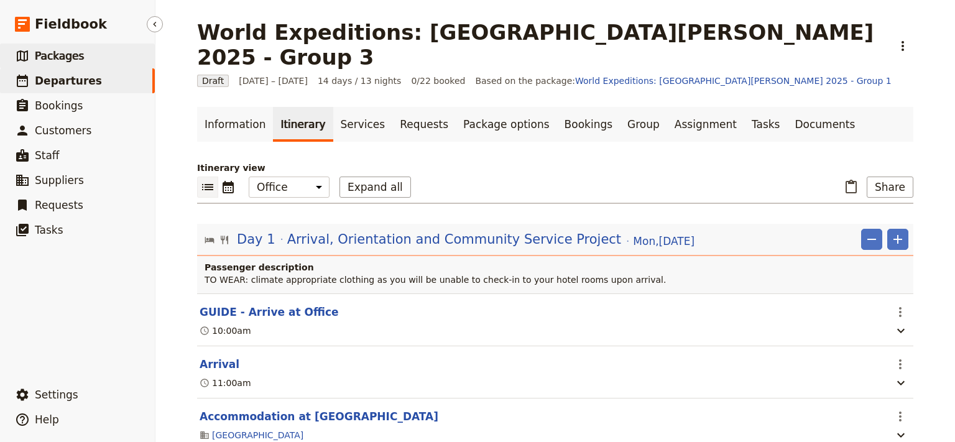
click at [53, 60] on span "Packages" at bounding box center [59, 56] width 49 height 12
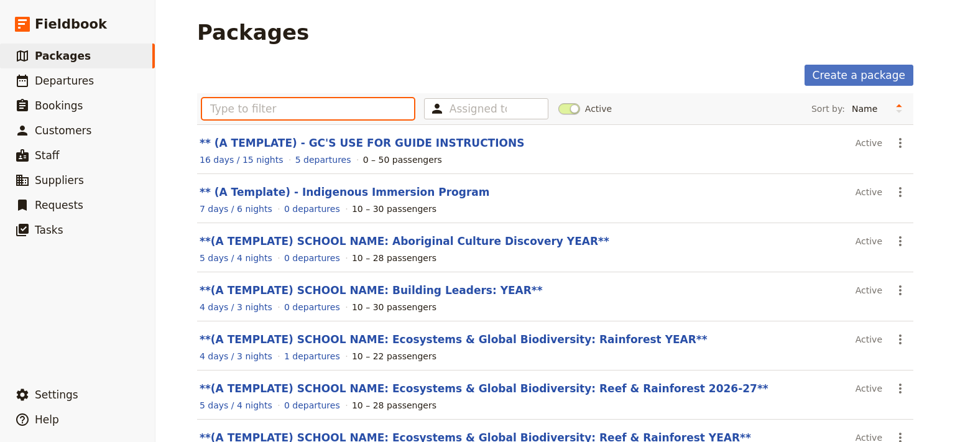
click at [240, 110] on input "text" at bounding box center [308, 108] width 212 height 21
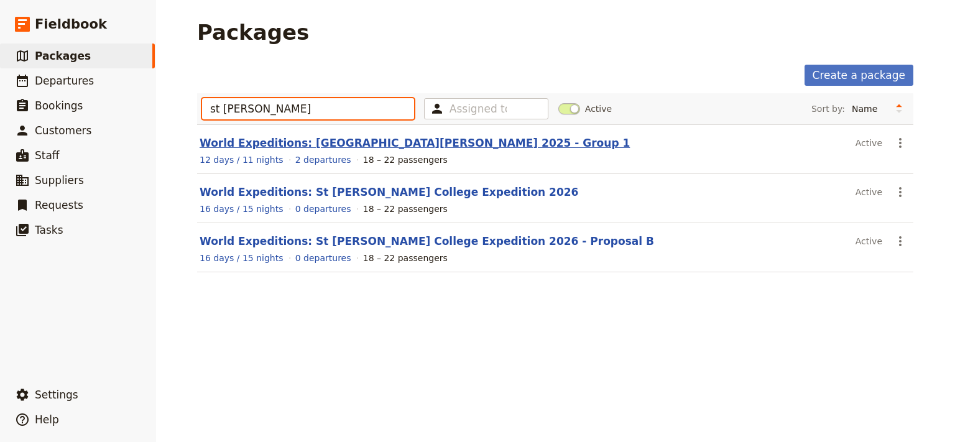
type input "st leo"
click at [296, 142] on link "World Expeditions: [GEOGRAPHIC_DATA][PERSON_NAME] 2025 - Group 1" at bounding box center [415, 143] width 430 height 12
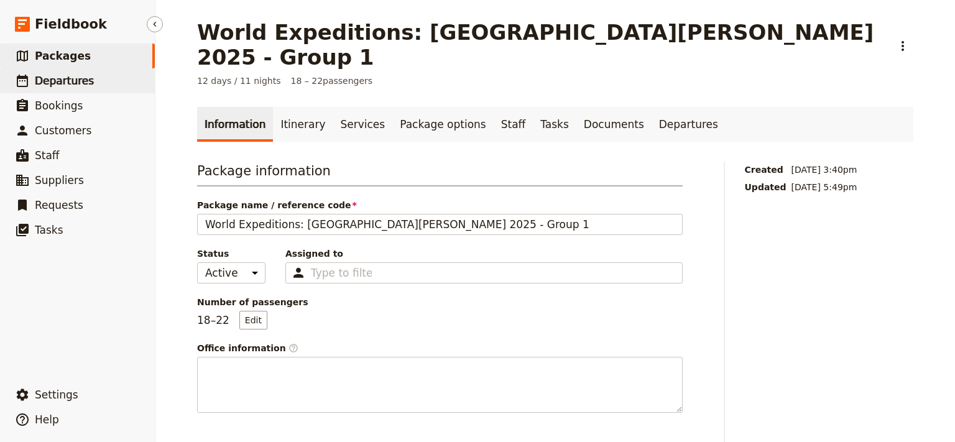
click at [46, 85] on span "Departures" at bounding box center [64, 81] width 59 height 12
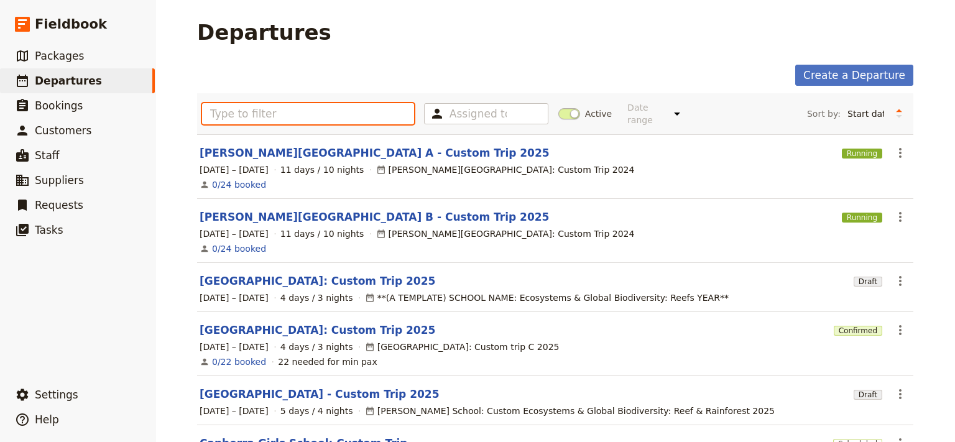
click at [325, 114] on input "text" at bounding box center [308, 113] width 212 height 21
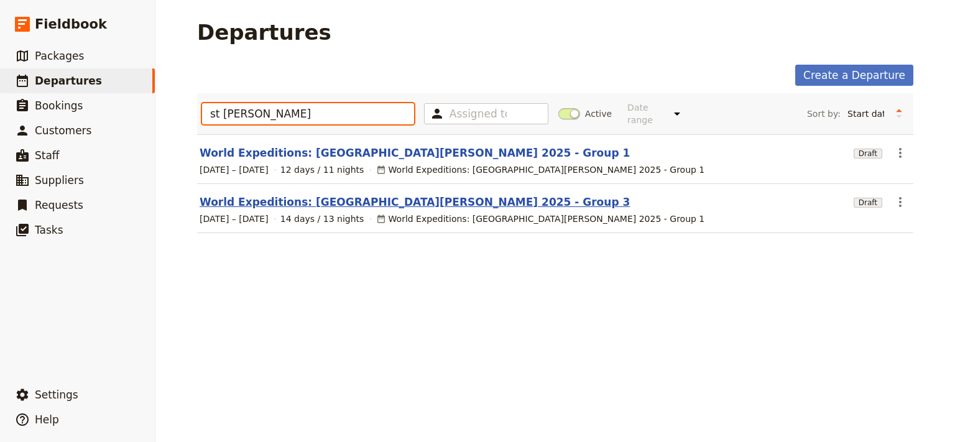
type input "st leo"
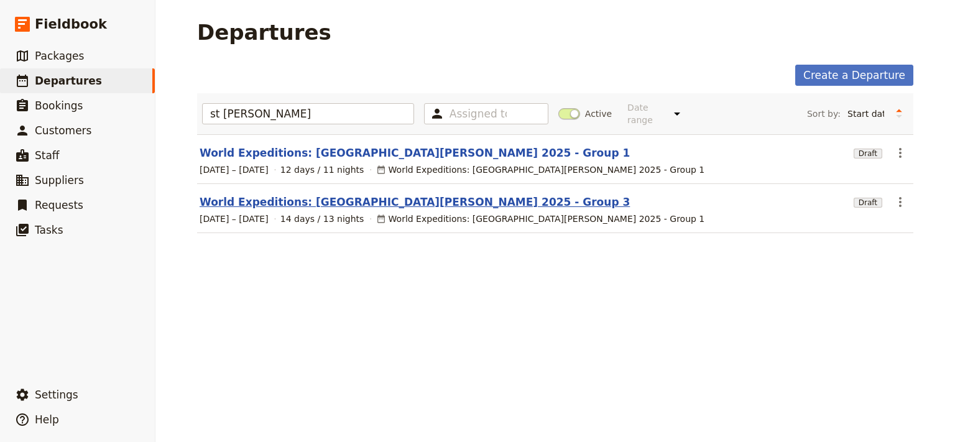
click at [335, 195] on link "World Expeditions: St Leonard's College 2025 - Group 3" at bounding box center [415, 202] width 430 height 15
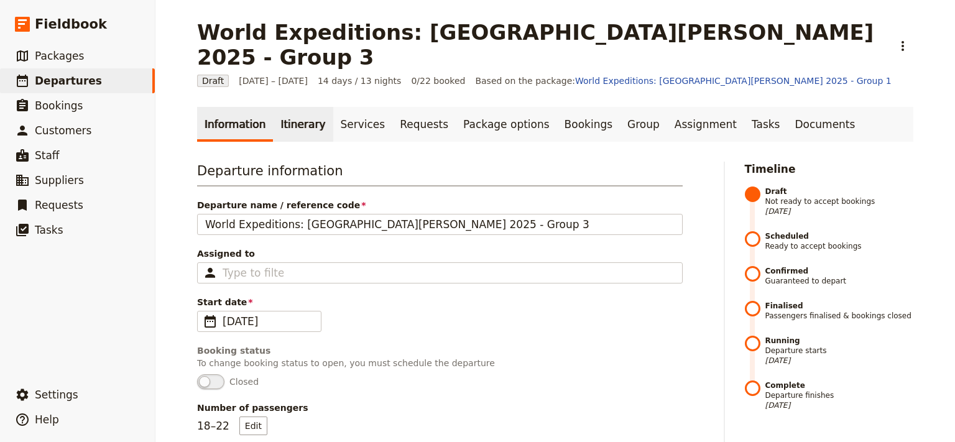
click at [292, 107] on link "Itinerary" at bounding box center [303, 124] width 60 height 35
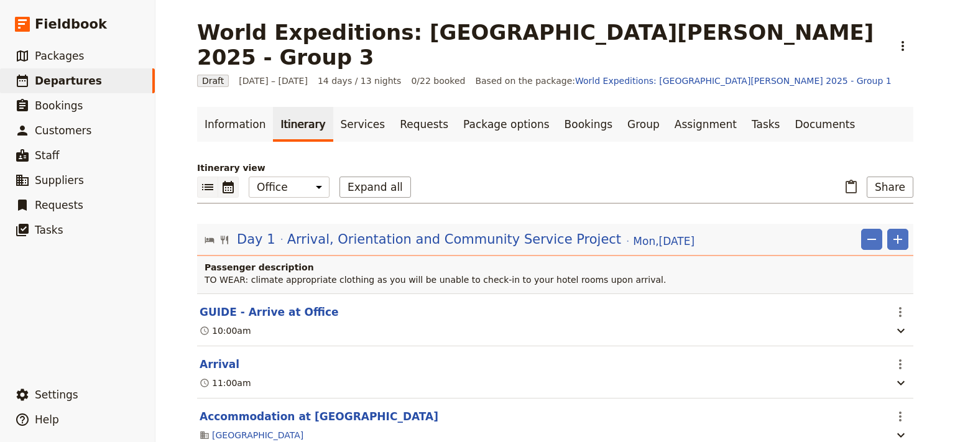
click at [224, 180] on icon "Calendar view" at bounding box center [228, 187] width 15 height 15
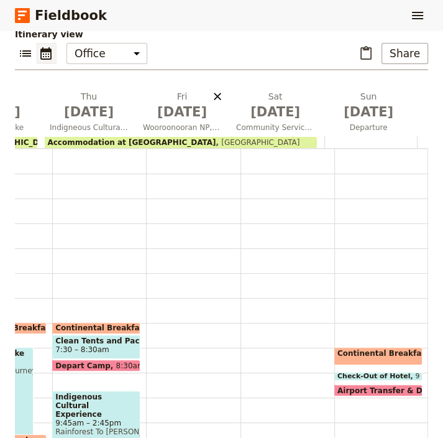
click at [220, 90] on icon "Delete Fri Oct 31" at bounding box center [217, 96] width 12 height 12
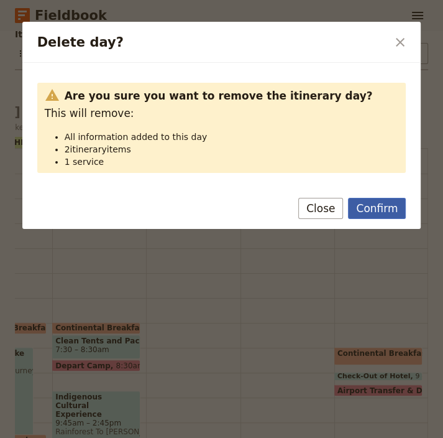
click at [367, 211] on button "Confirm" at bounding box center [377, 208] width 58 height 21
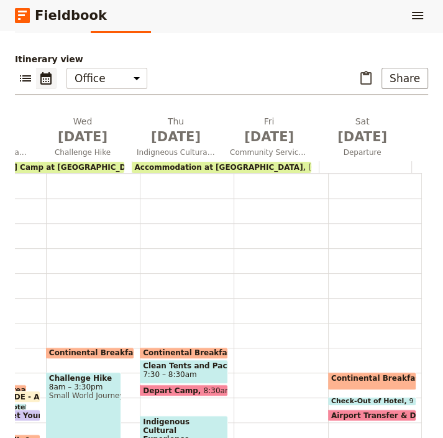
scroll to position [0, 858]
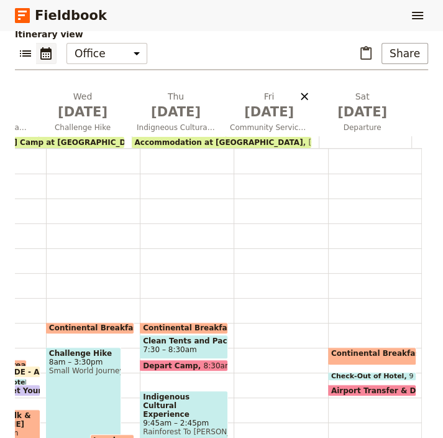
click at [301, 93] on icon "Delete Fri Oct 31" at bounding box center [304, 96] width 7 height 7
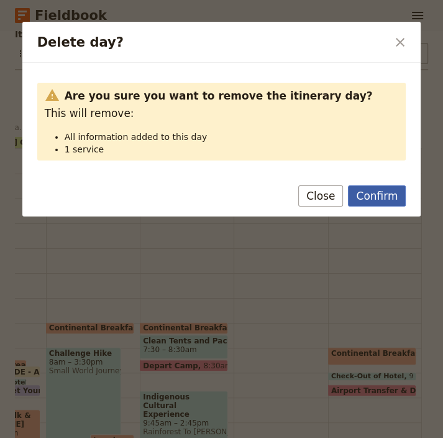
click at [377, 202] on button "Confirm" at bounding box center [377, 195] width 58 height 21
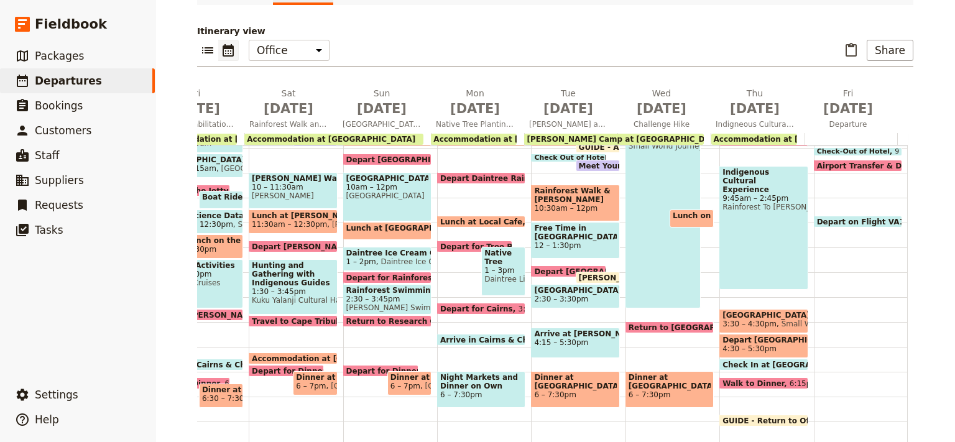
scroll to position [0, 0]
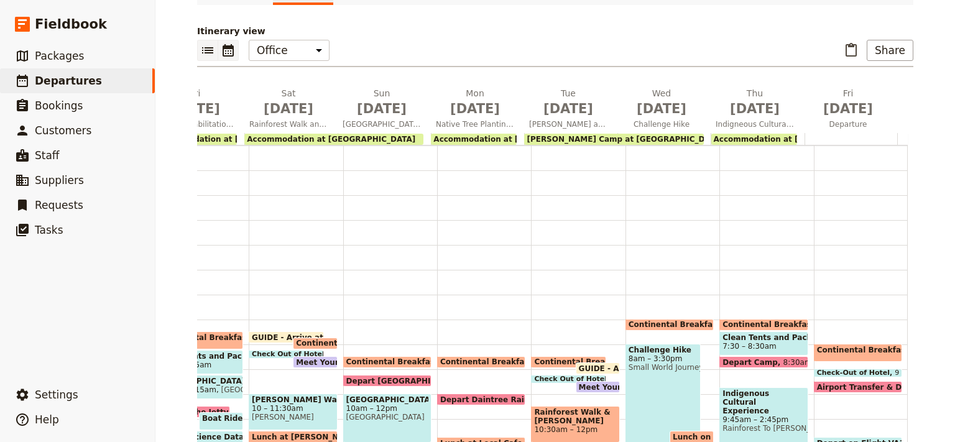
click at [205, 43] on icon "List view" at bounding box center [207, 50] width 15 height 15
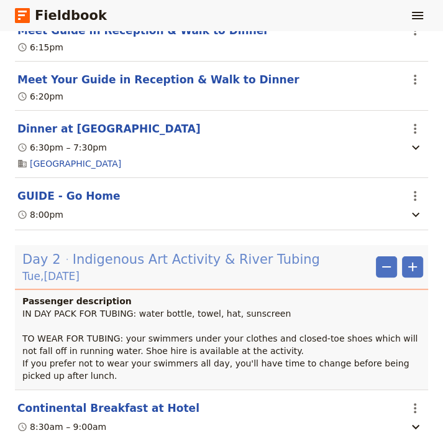
scroll to position [977, 0]
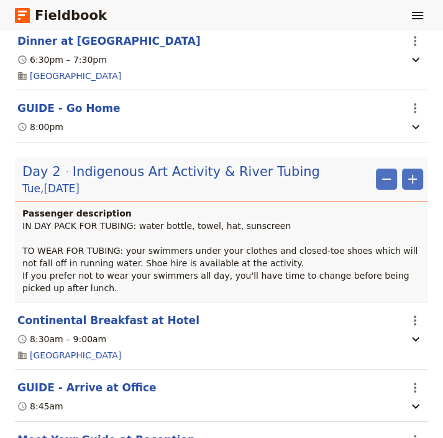
click at [248, 380] on header "GUIDE - Arrive at Office" at bounding box center [208, 387] width 383 height 15
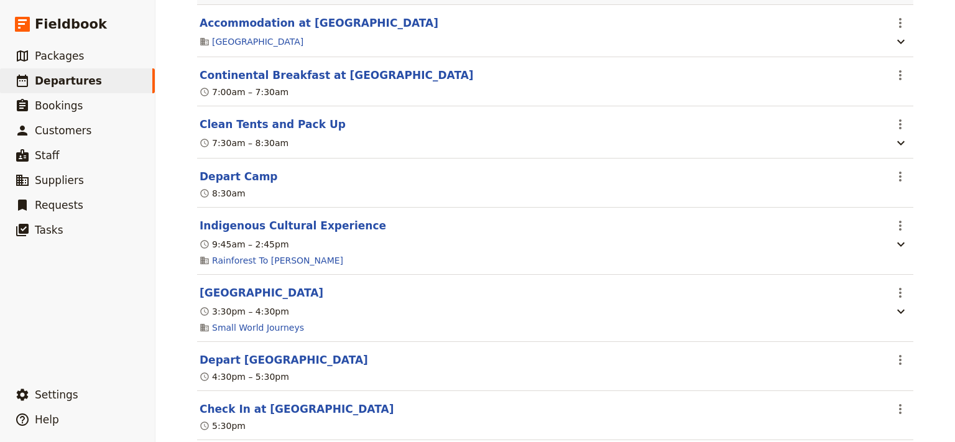
scroll to position [7635, 0]
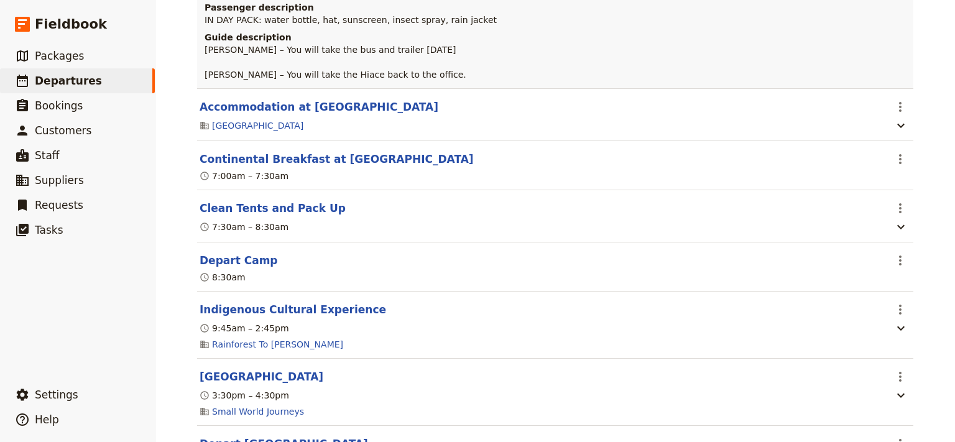
click at [863, 58] on span "Add itinerary item" at bounding box center [856, 59] width 79 height 12
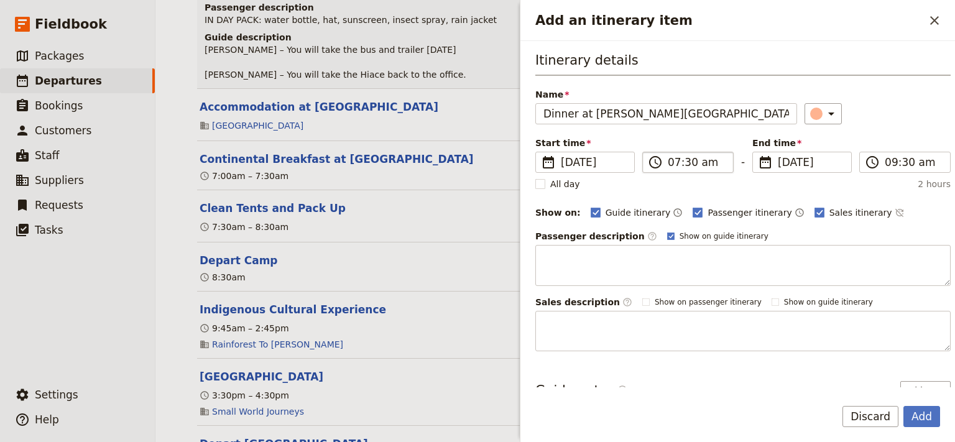
type input "Dinner at [PERSON_NAME][GEOGRAPHIC_DATA]"
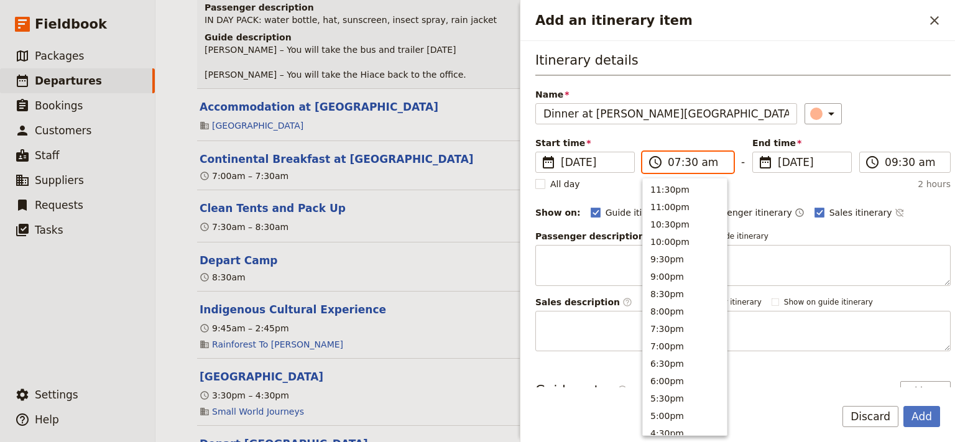
click at [672, 163] on input "07:30 am" at bounding box center [697, 162] width 58 height 15
click at [708, 161] on input "06:30 am" at bounding box center [697, 162] width 58 height 15
click at [703, 163] on input "06:30 am" at bounding box center [697, 162] width 58 height 15
type input "06:30 pm"
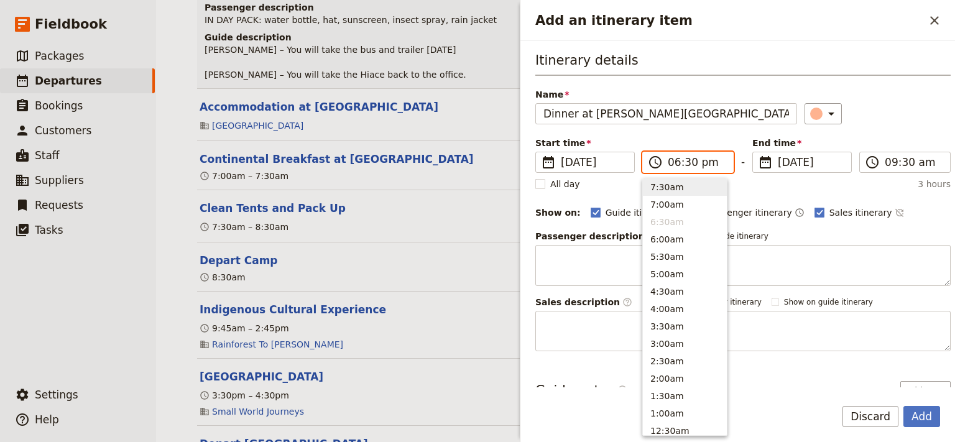
scroll to position [177, 0]
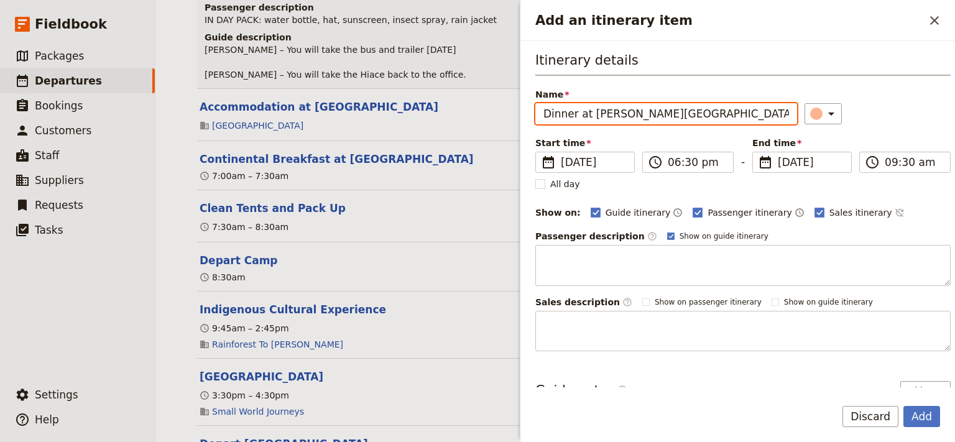
type input "06:30 pm"
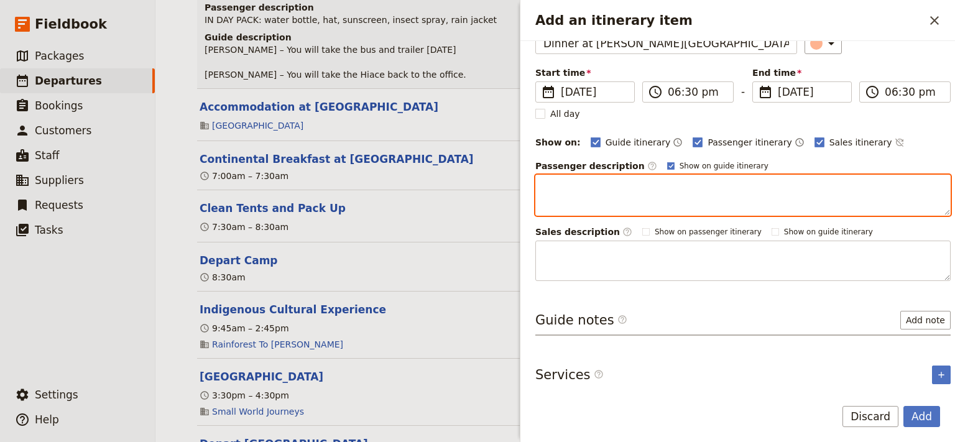
click at [553, 180] on textarea "Add an itinerary item" at bounding box center [744, 195] width 416 height 41
paste textarea "Menu: pre-order of tacos, fish, salad or burgers. Dessert included - dessert do…"
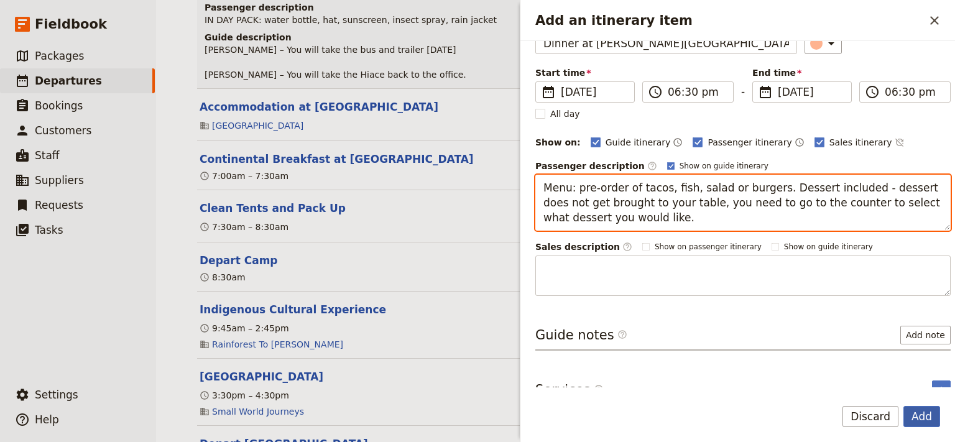
type textarea "Menu: pre-order of tacos, fish, salad or burgers. Dessert included - dessert do…"
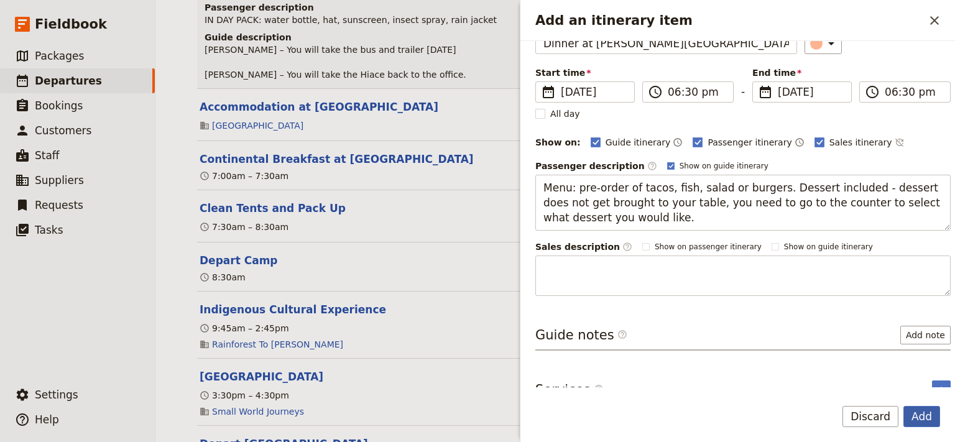
click at [921, 416] on button "Add" at bounding box center [922, 416] width 37 height 21
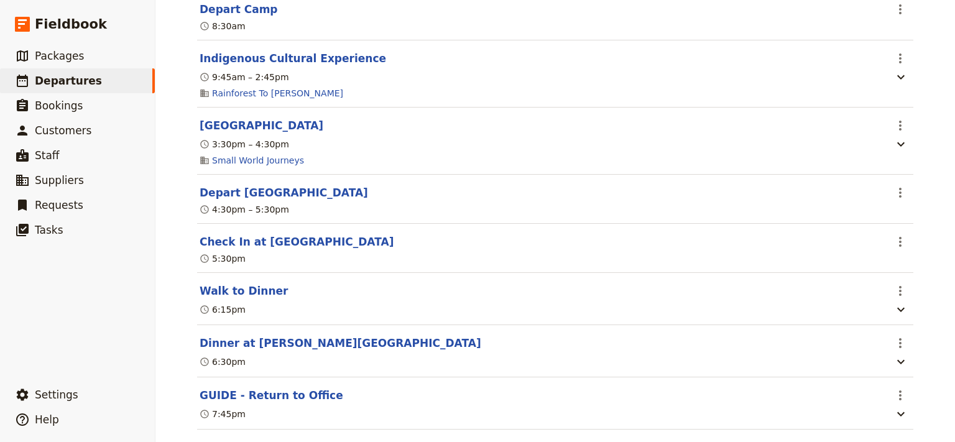
scroll to position [7969, 0]
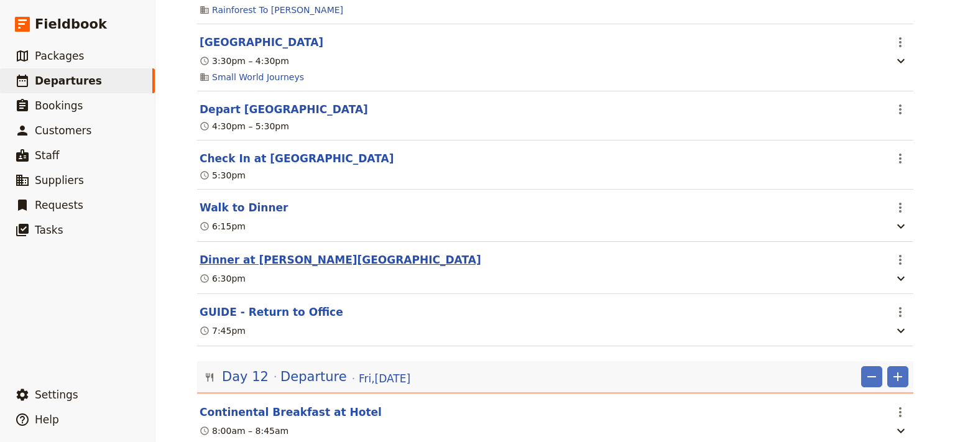
click at [280, 267] on button "Dinner at [PERSON_NAME][GEOGRAPHIC_DATA]" at bounding box center [341, 260] width 282 height 15
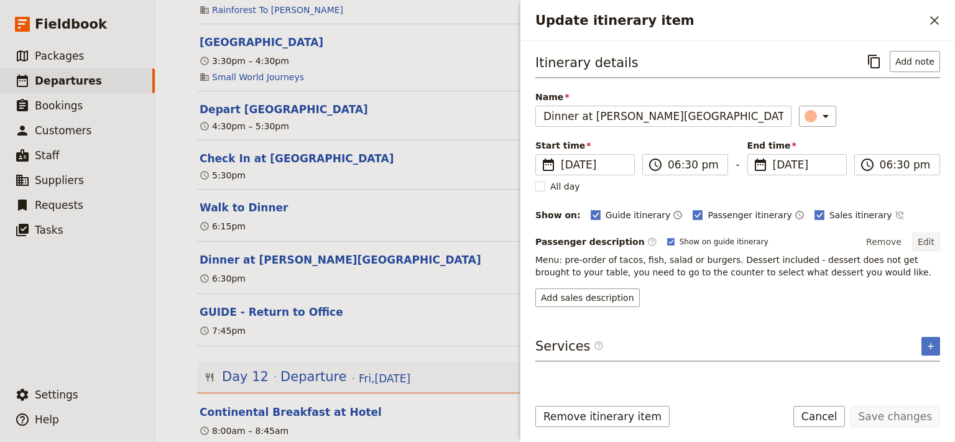
click at [932, 239] on button "Edit" at bounding box center [926, 242] width 28 height 19
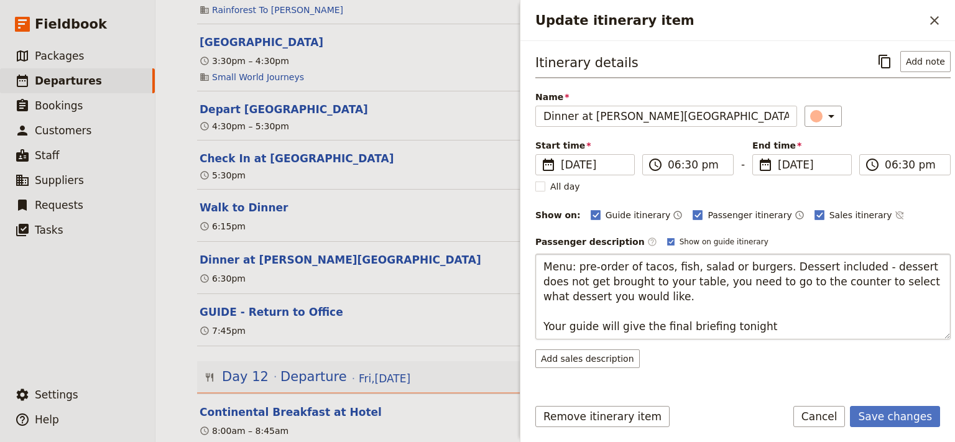
type textarea "Menu: pre-order of tacos, fish, salad or burgers. Dessert included - dessert do…"
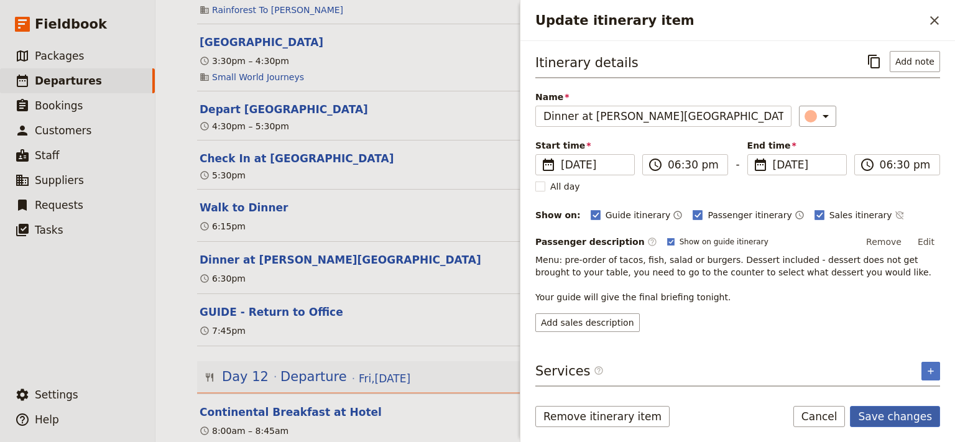
click at [899, 414] on button "Save changes" at bounding box center [895, 416] width 90 height 21
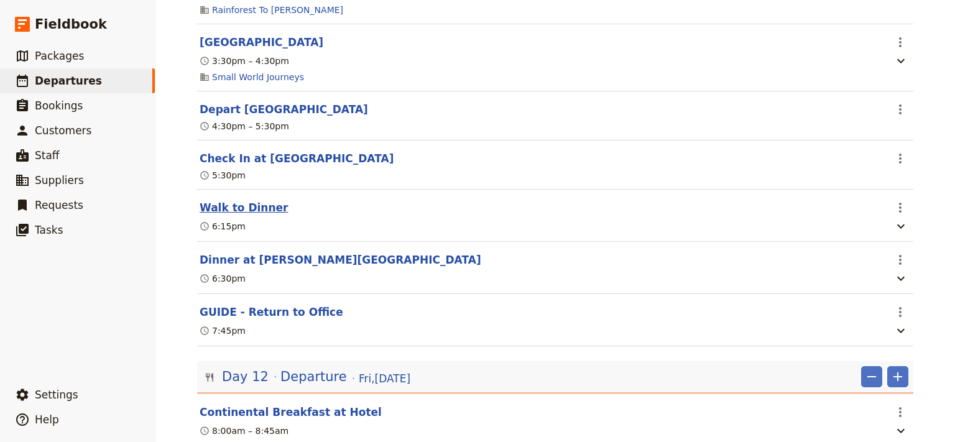
click at [254, 215] on button "Walk to Dinner" at bounding box center [244, 207] width 88 height 15
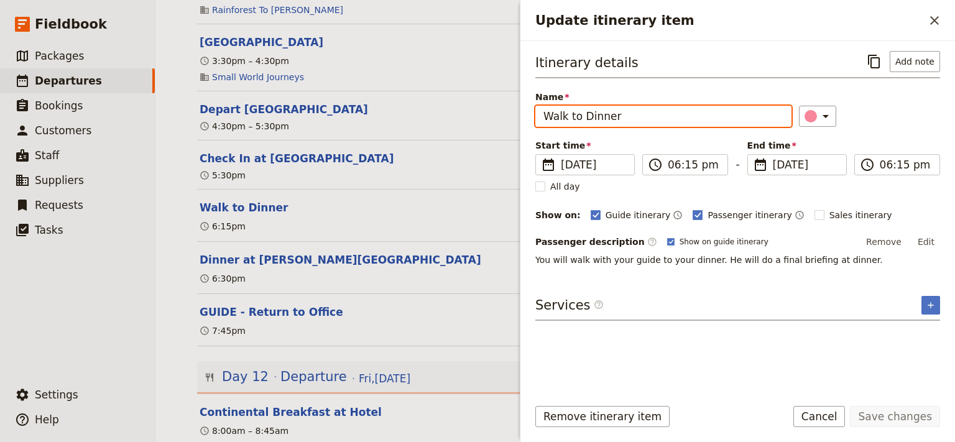
click at [545, 114] on input "Walk to Dinner" at bounding box center [664, 116] width 256 height 21
type input "Meet Your Guide in Reception & Walk to Dinner"
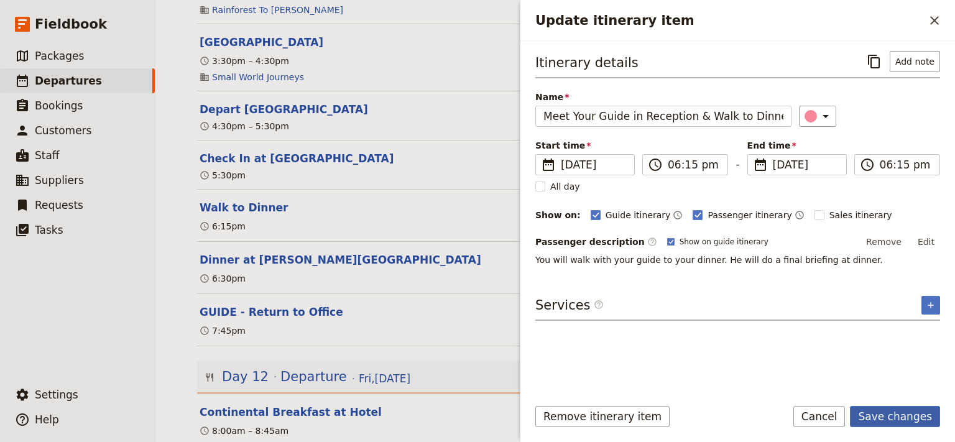
click at [897, 419] on button "Save changes" at bounding box center [895, 416] width 90 height 21
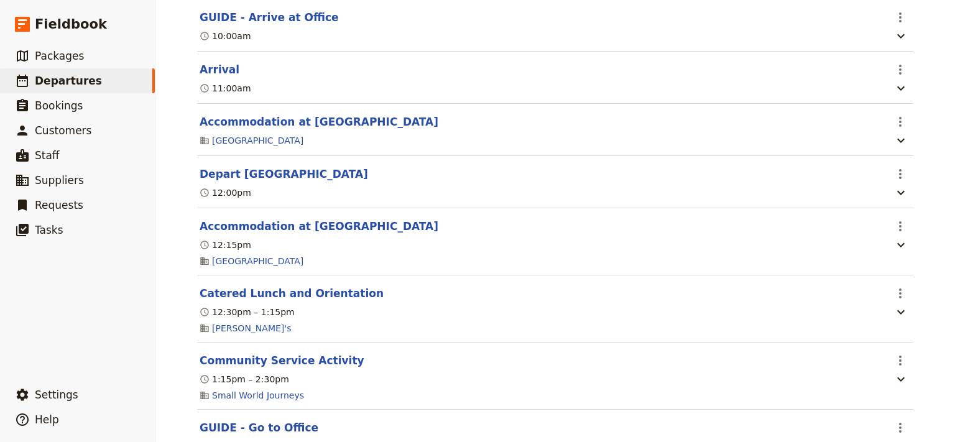
scroll to position [0, 0]
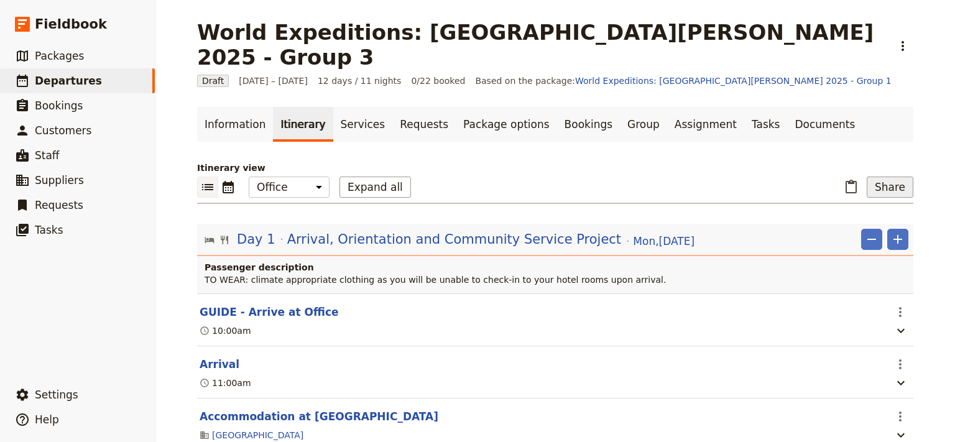
click at [893, 177] on button "Share" at bounding box center [890, 187] width 47 height 21
click at [860, 188] on span "Guide itinerary" at bounding box center [849, 189] width 65 height 12
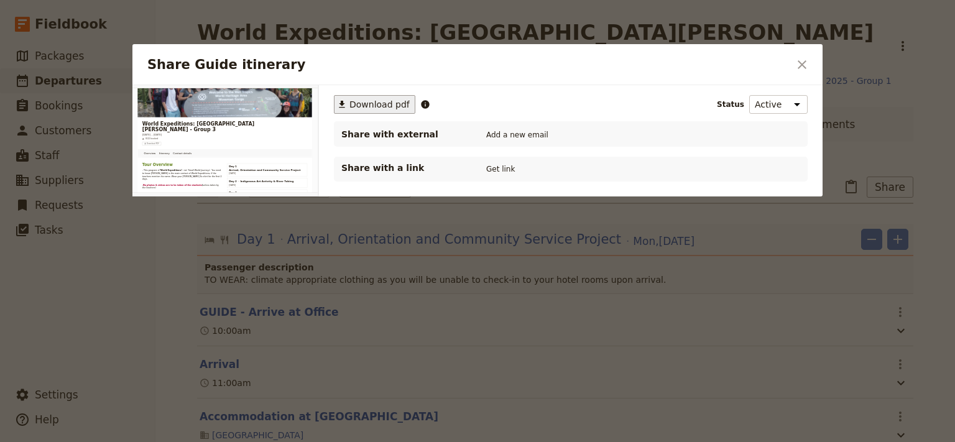
click at [371, 101] on span "Download pdf" at bounding box center [380, 104] width 60 height 12
click at [800, 66] on icon "Close dialog" at bounding box center [802, 64] width 15 height 15
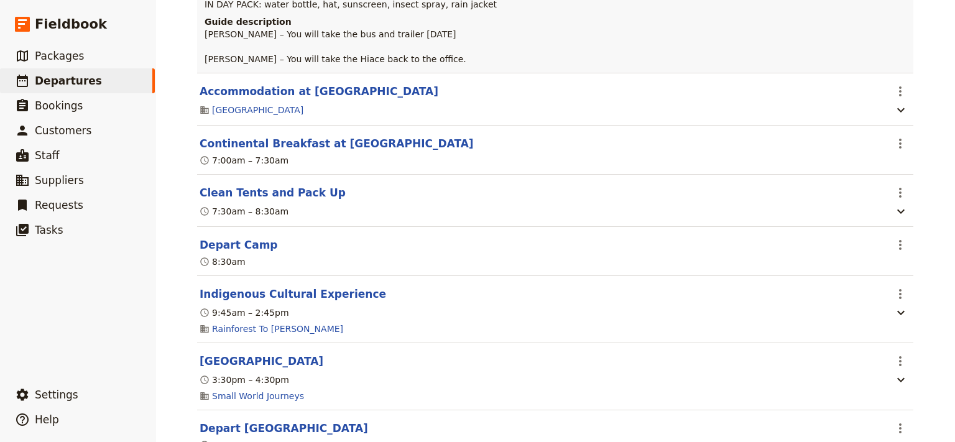
scroll to position [7566, 0]
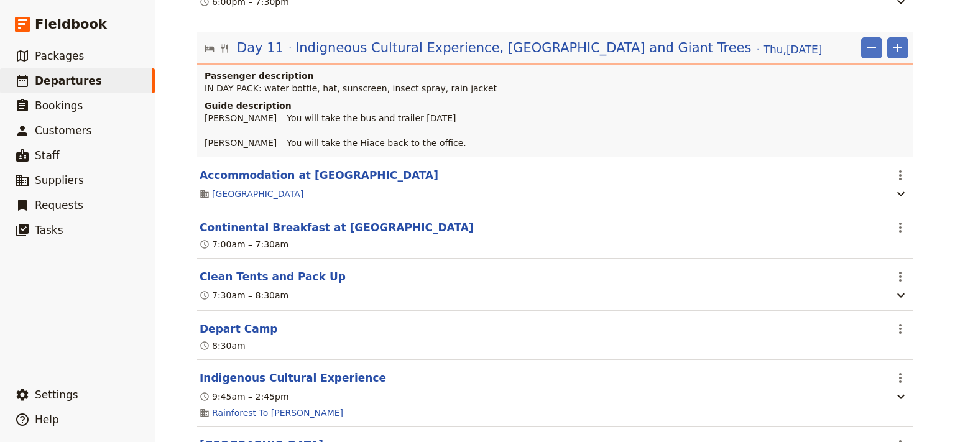
click at [451, 82] on h4 "Passenger description" at bounding box center [557, 76] width 704 height 12
click at [432, 57] on span "Indigneous Cultural Experience, [GEOGRAPHIC_DATA] and Giant Trees" at bounding box center [523, 48] width 456 height 19
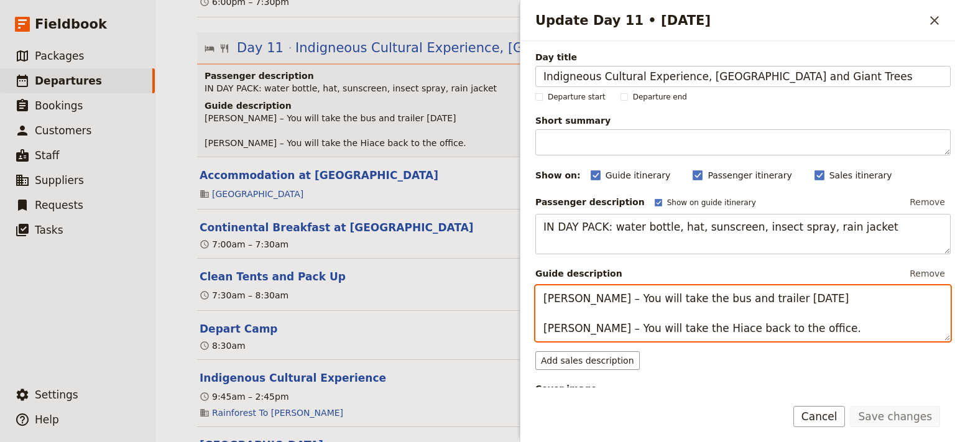
drag, startPoint x: 770, startPoint y: 331, endPoint x: 539, endPoint y: 305, distance: 232.8
click at [539, 305] on textarea "STEVE – You will take the bus and trailer today EVA – You will take the Hiace b…" at bounding box center [744, 314] width 416 height 56
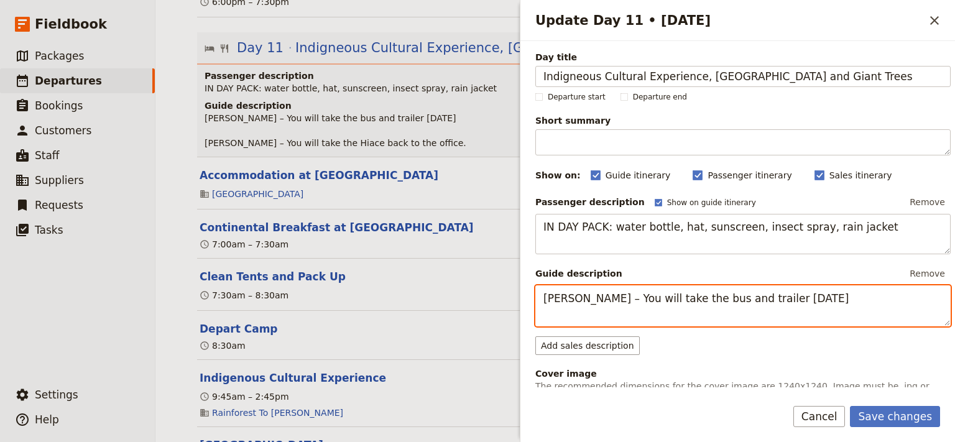
type textarea "STEVE – You will take the bus and trailer today EVA – You will take the Hiace b…"
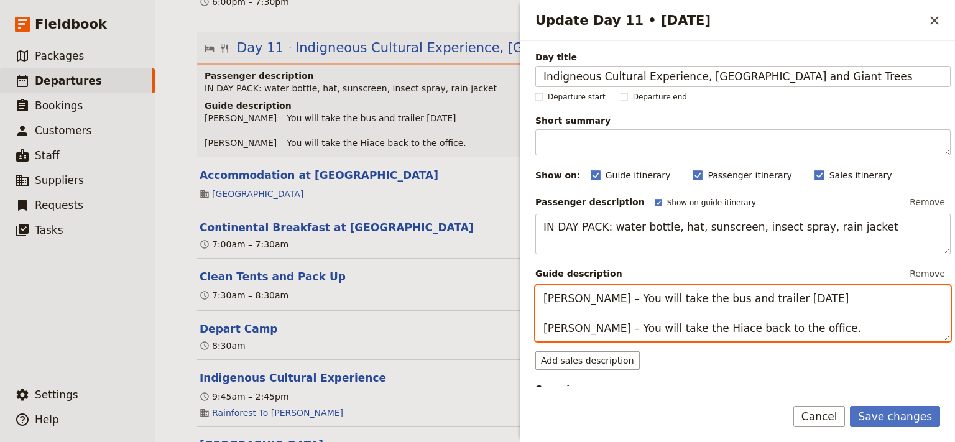
click at [804, 312] on textarea "STEVE – You will take the bus and trailer today EVA – You will take the Hiace b…" at bounding box center [744, 314] width 416 height 56
drag, startPoint x: 788, startPoint y: 328, endPoint x: 539, endPoint y: 301, distance: 250.3
click at [539, 301] on textarea "STEVE – You will take the bus and trailer today EVA – You will take the Hiace b…" at bounding box center [744, 314] width 416 height 56
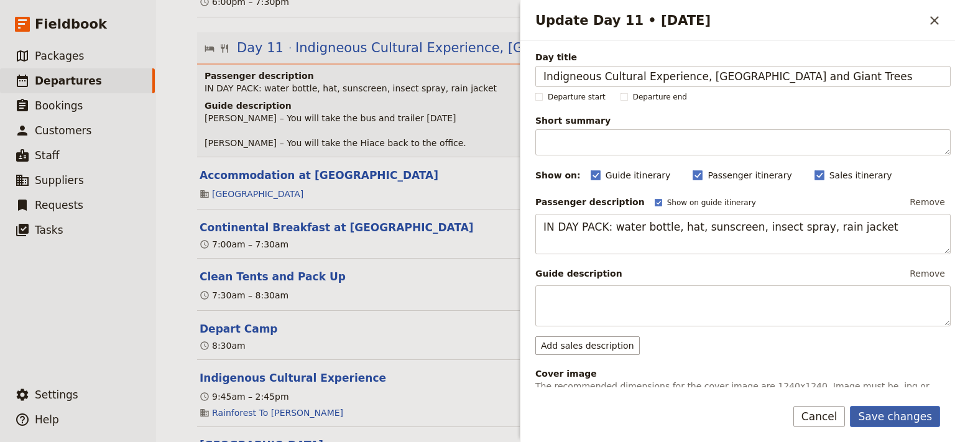
click at [880, 417] on button "Save changes" at bounding box center [895, 416] width 90 height 21
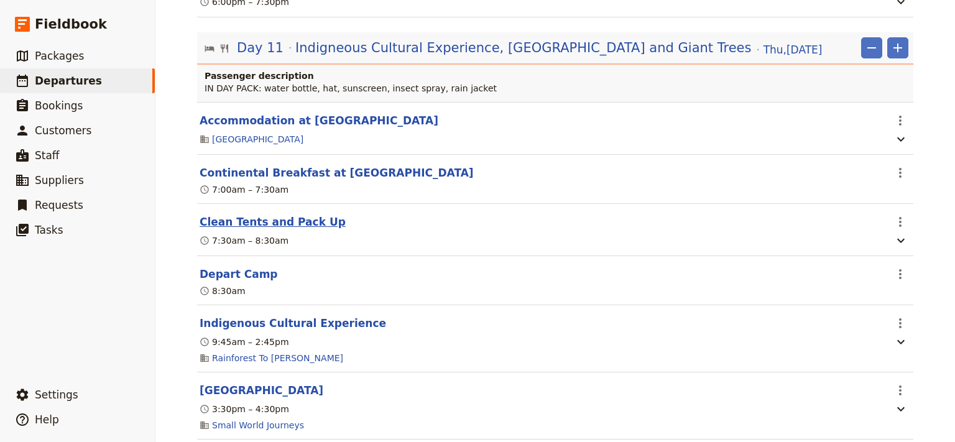
click at [281, 230] on button "Clean Tents and Pack Up" at bounding box center [273, 222] width 146 height 15
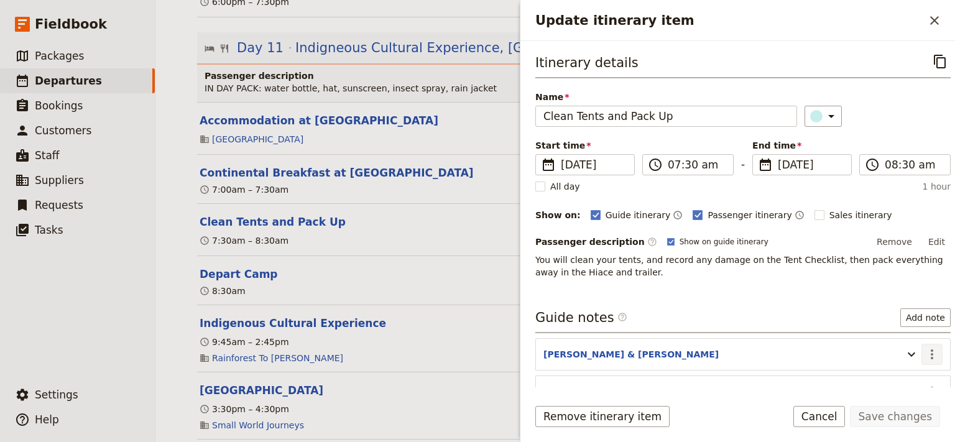
click at [931, 356] on icon "Actions" at bounding box center [932, 355] width 2 height 10
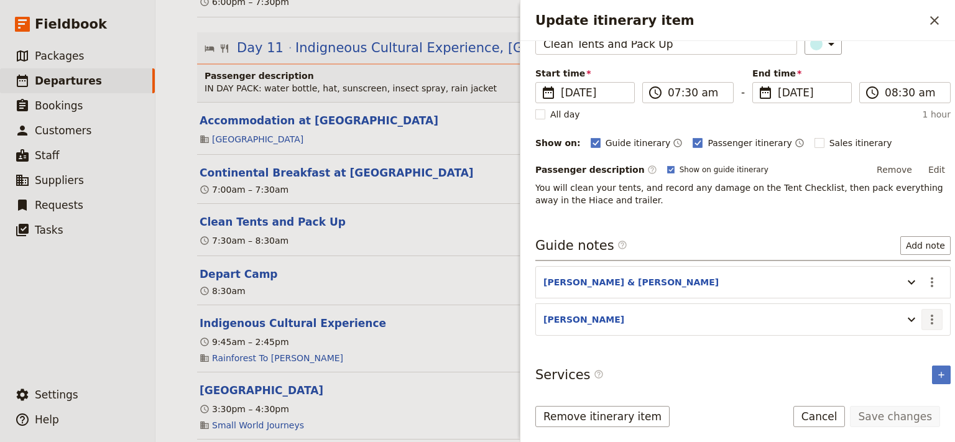
click at [925, 316] on icon "Actions" at bounding box center [932, 319] width 15 height 15
click at [894, 345] on span "Edit note" at bounding box center [885, 344] width 39 height 12
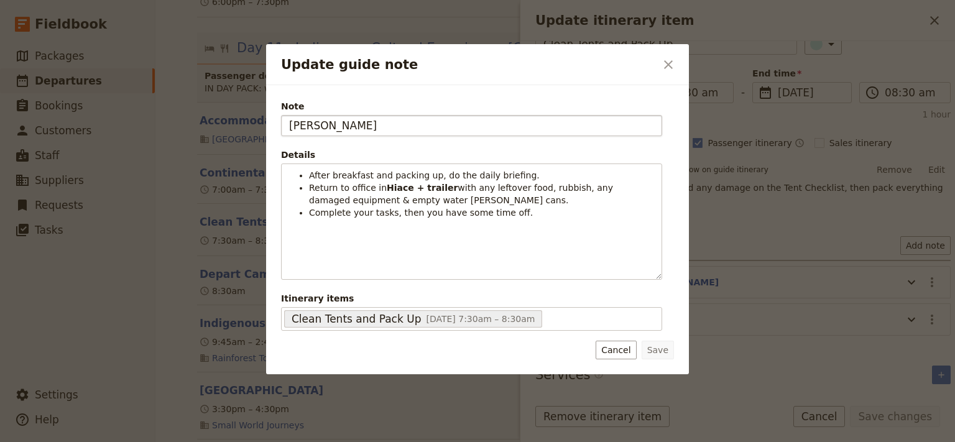
drag, startPoint x: 318, startPoint y: 127, endPoint x: 282, endPoint y: 131, distance: 36.9
click at [282, 131] on input "KATE" at bounding box center [471, 125] width 381 height 21
type input "EVA"
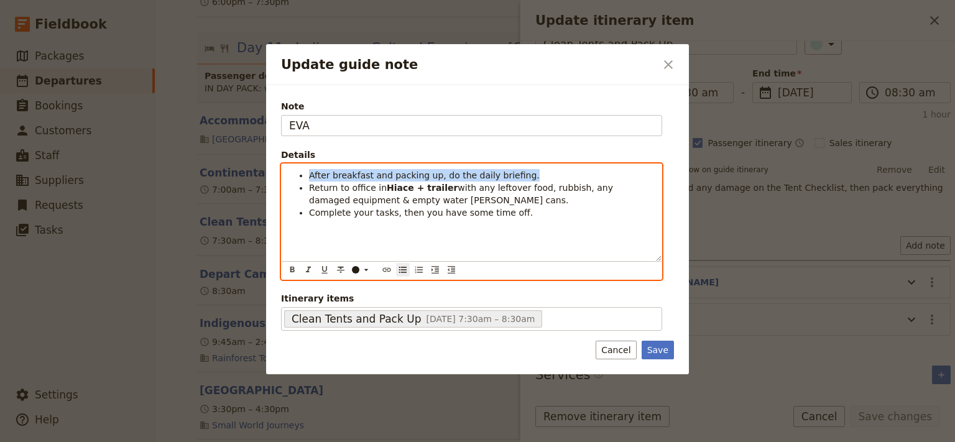
drag, startPoint x: 515, startPoint y: 177, endPoint x: 309, endPoint y: 167, distance: 206.8
click at [309, 167] on div "After breakfast and packing up, do the daily briefing. Return to office in Hiac…" at bounding box center [472, 212] width 380 height 97
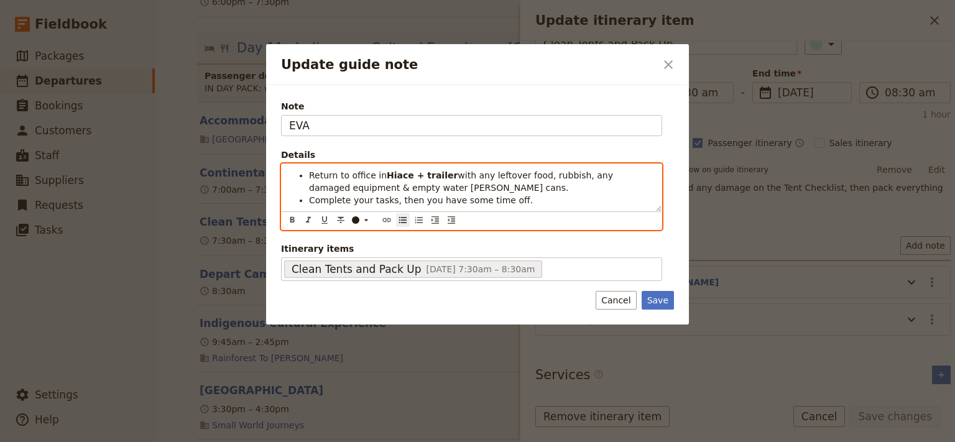
click at [405, 180] on li "Return to office in Hiace + trailer with any leftover food, rubbish, any damage…" at bounding box center [481, 181] width 345 height 25
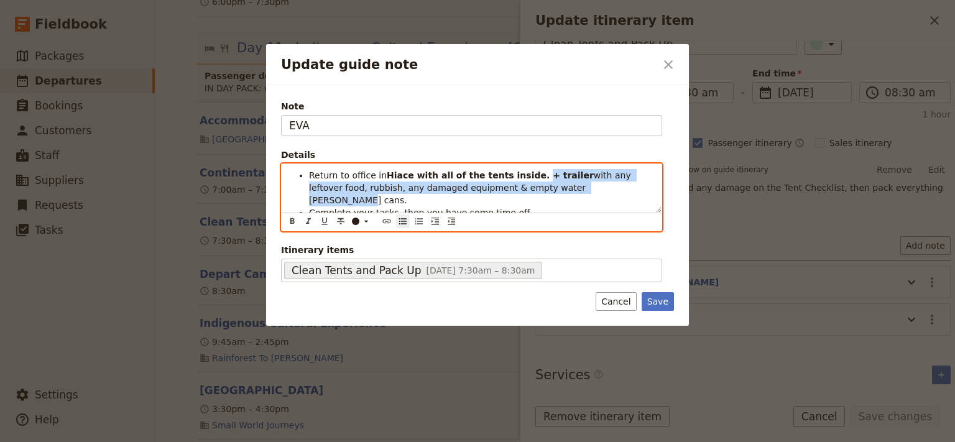
drag, startPoint x: 551, startPoint y: 192, endPoint x: 516, endPoint y: 177, distance: 38.2
click at [516, 177] on li "Return to office in Hiace with all of the tents inside. + trailer with any left…" at bounding box center [481, 187] width 345 height 37
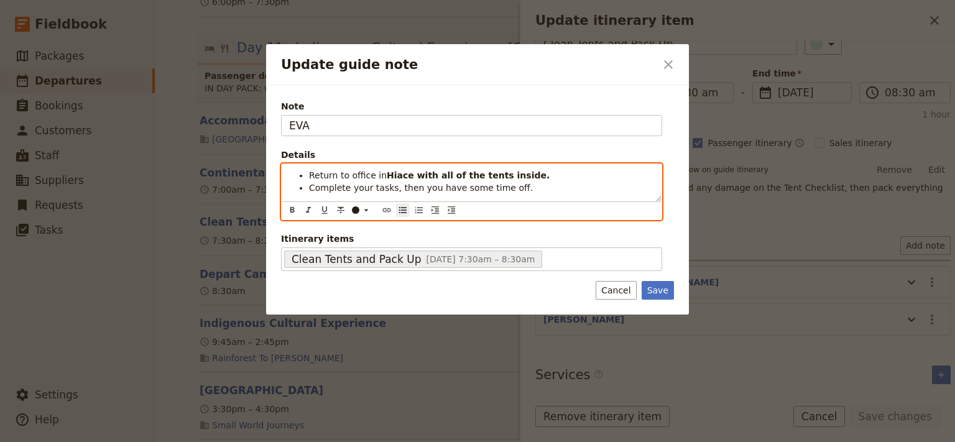
click at [310, 179] on span "Return to office in" at bounding box center [348, 175] width 78 height 10
drag, startPoint x: 508, startPoint y: 185, endPoint x: 309, endPoint y: 195, distance: 199.3
click at [309, 195] on div "After pack up return to office in Hiace with all of the tents inside. Complete …" at bounding box center [472, 182] width 380 height 37
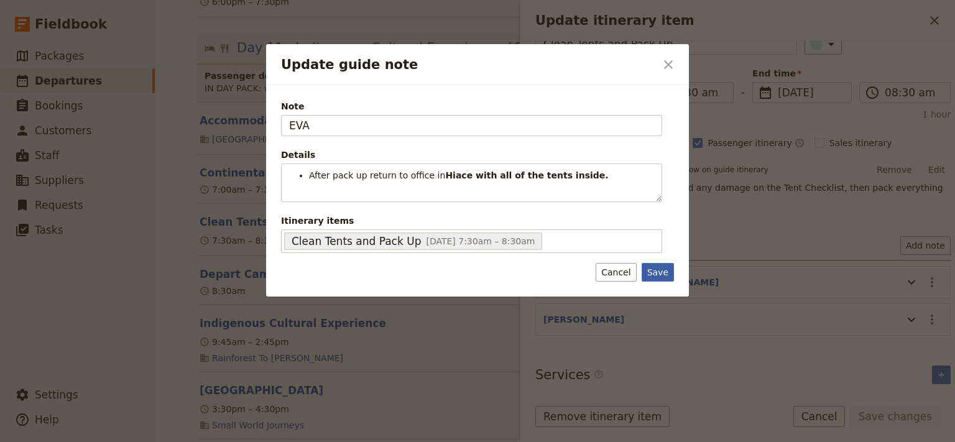
click at [663, 286] on div "Note EVA Details After pack up return to office in Hiace with all of the tents …" at bounding box center [477, 190] width 423 height 211
click at [661, 272] on button "Save" at bounding box center [658, 272] width 32 height 19
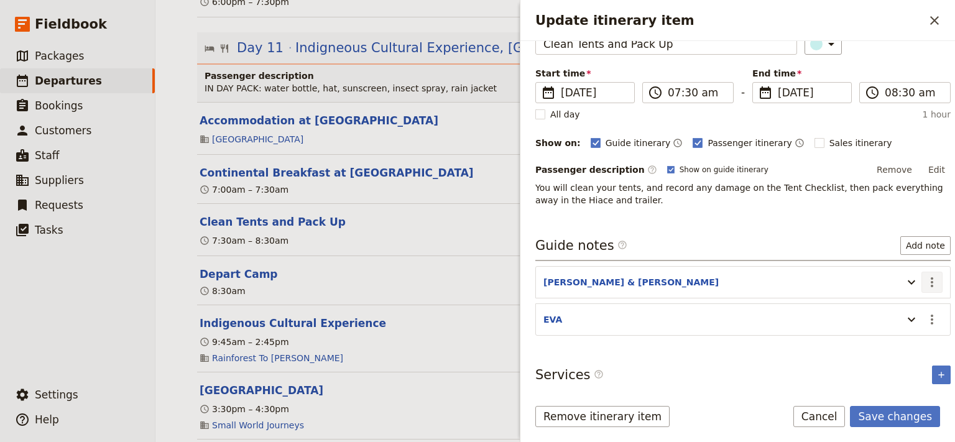
click at [931, 282] on icon "Actions" at bounding box center [932, 282] width 2 height 10
click at [904, 304] on span "Edit note" at bounding box center [885, 306] width 39 height 12
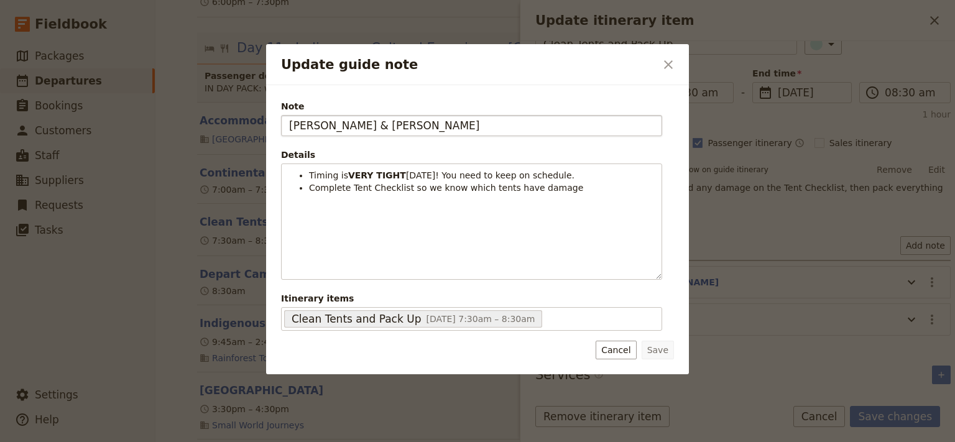
click at [374, 121] on input "STEVE & EVA" at bounding box center [471, 125] width 381 height 21
type input "STEVE"
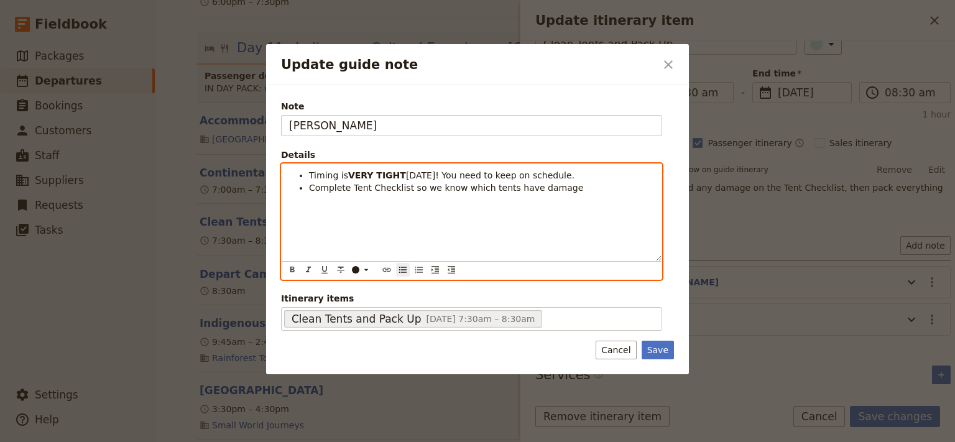
click at [555, 190] on li "Complete Tent Checklist so we know which tents have damage" at bounding box center [481, 188] width 345 height 12
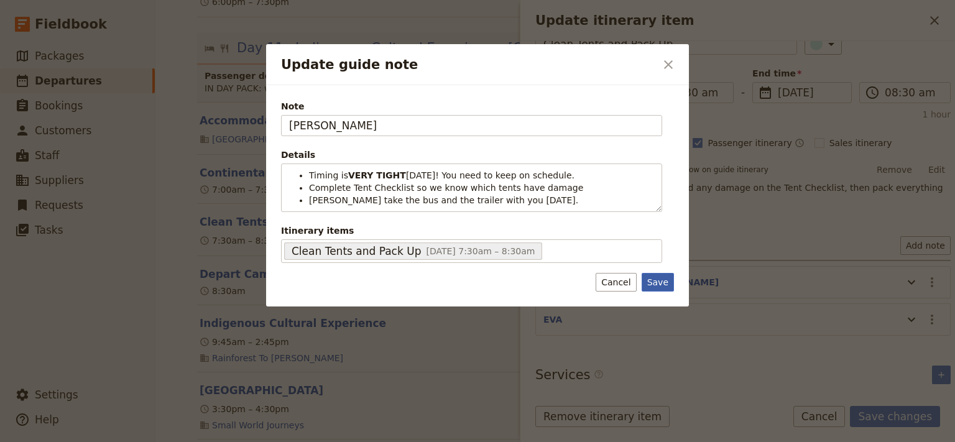
click at [656, 301] on div "Note STEVE Details Timing is VERY TIGHT today! You need to keep on schedule. Co…" at bounding box center [477, 195] width 423 height 221
click at [657, 287] on button "Save" at bounding box center [658, 282] width 32 height 19
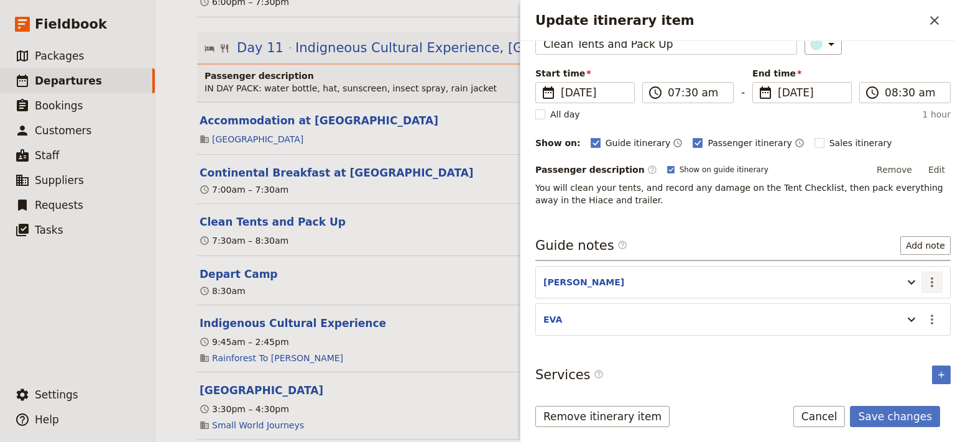
click at [925, 279] on icon "Actions" at bounding box center [932, 282] width 15 height 15
click at [898, 304] on span "Edit note" at bounding box center [885, 306] width 39 height 12
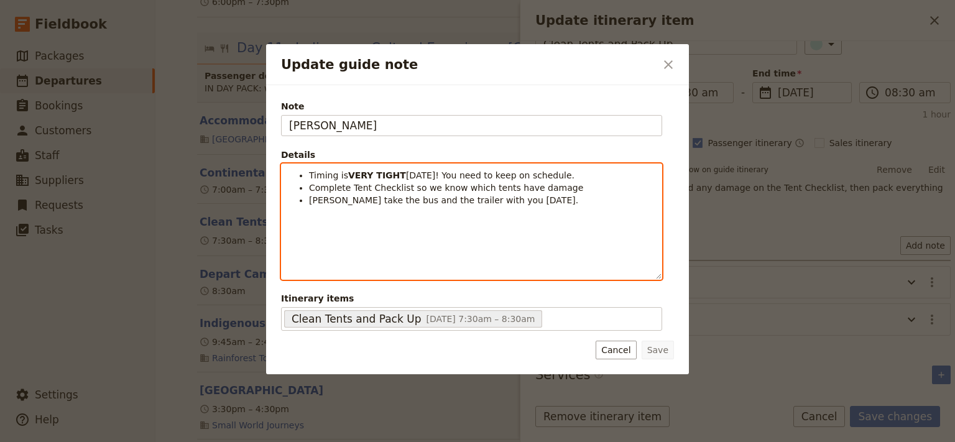
click at [506, 205] on li "Steve take the bus and the trailer with you today." at bounding box center [481, 200] width 345 height 12
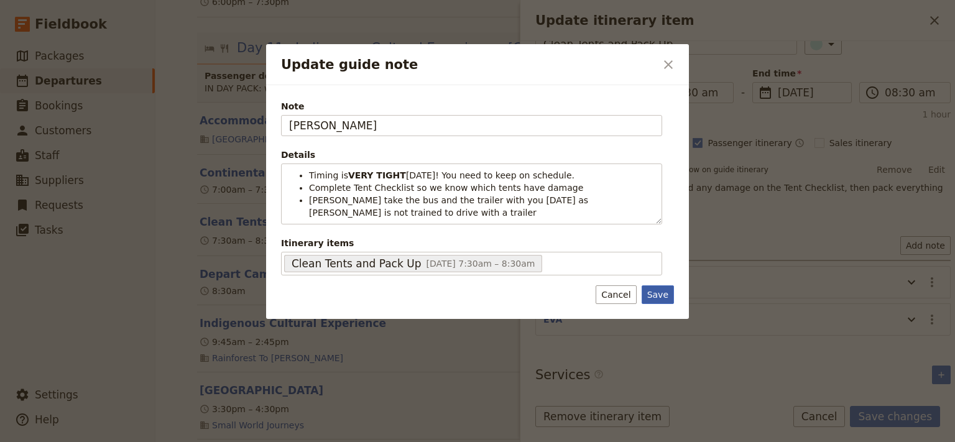
click at [660, 315] on div "Note STEVE Details Timing is VERY TIGHT today! You need to keep on schedule. Co…" at bounding box center [477, 202] width 423 height 234
click at [659, 296] on button "Save" at bounding box center [658, 295] width 32 height 19
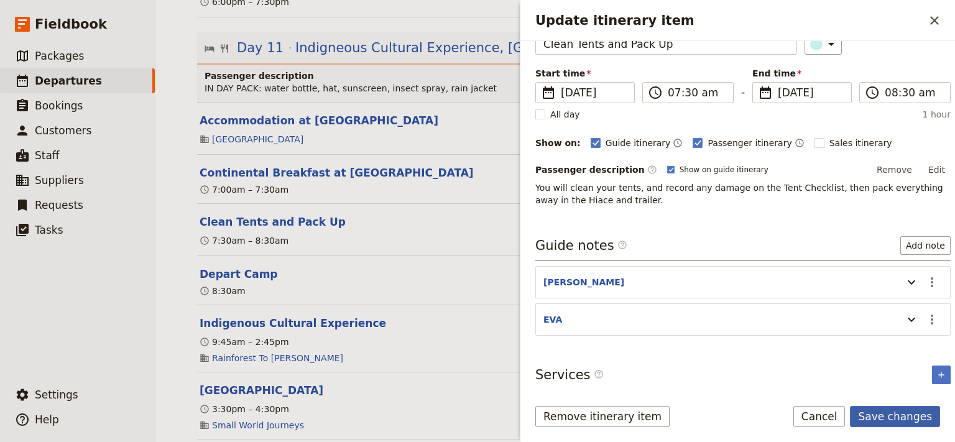
click at [890, 417] on button "Save changes" at bounding box center [895, 416] width 90 height 21
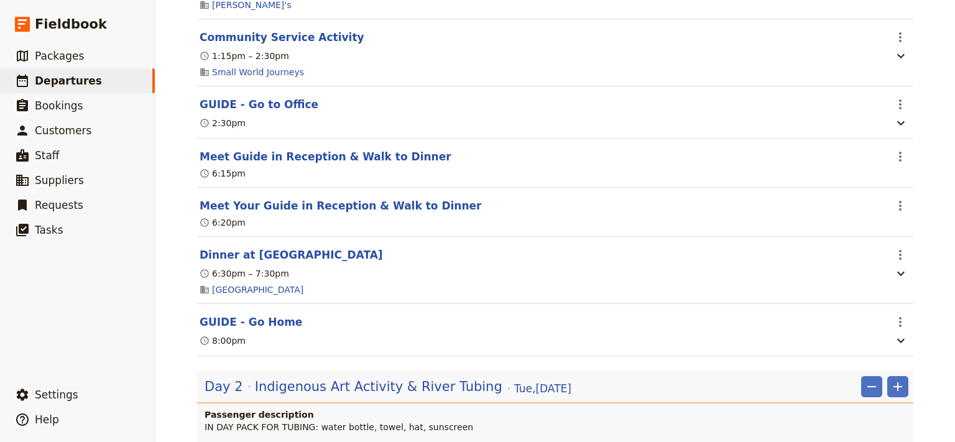
scroll to position [0, 0]
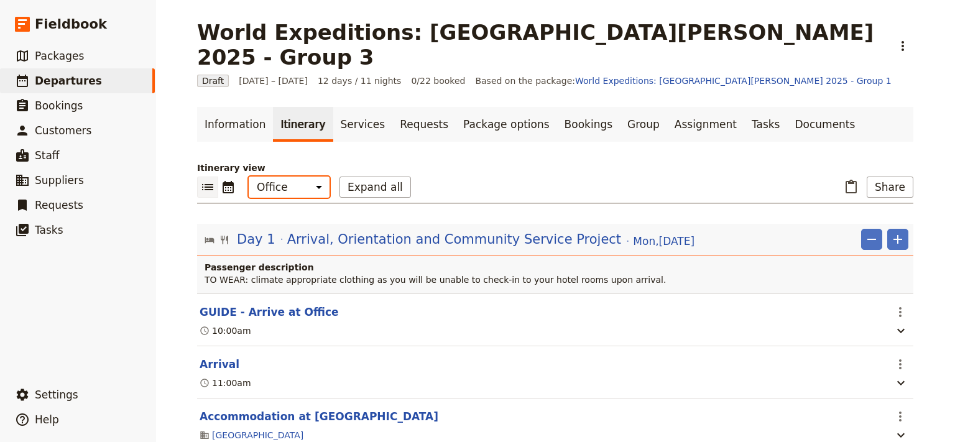
click at [249, 177] on select "Office Guide Passenger Sales" at bounding box center [289, 187] width 81 height 21
select select "STAFF"
click option "Guide" at bounding box center [0, 0] width 0 height 0
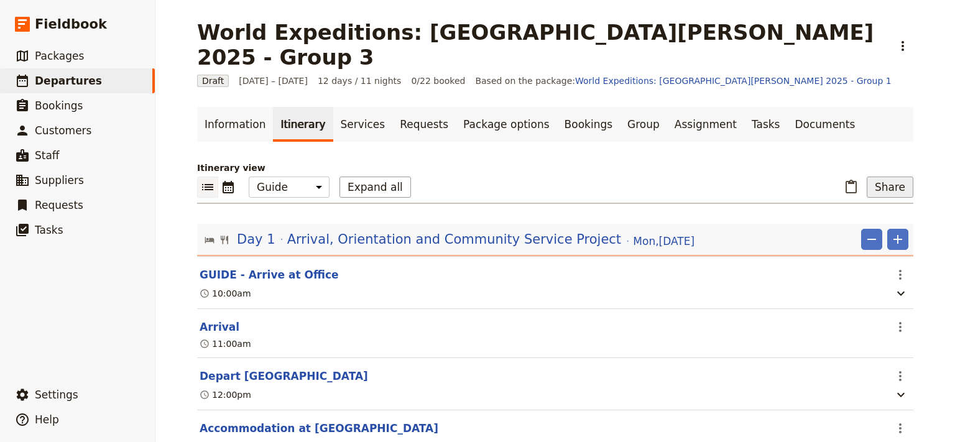
click at [881, 177] on button "Share" at bounding box center [890, 187] width 47 height 21
click at [862, 190] on span "Guide itinerary" at bounding box center [849, 189] width 65 height 12
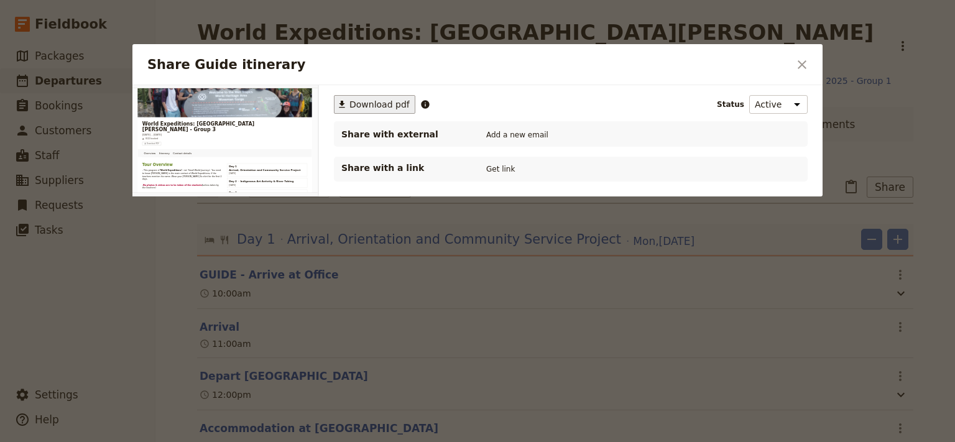
click at [360, 106] on span "Download pdf" at bounding box center [380, 104] width 60 height 12
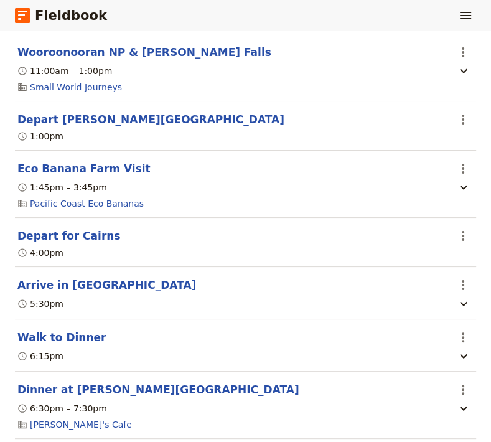
scroll to position [8084, 0]
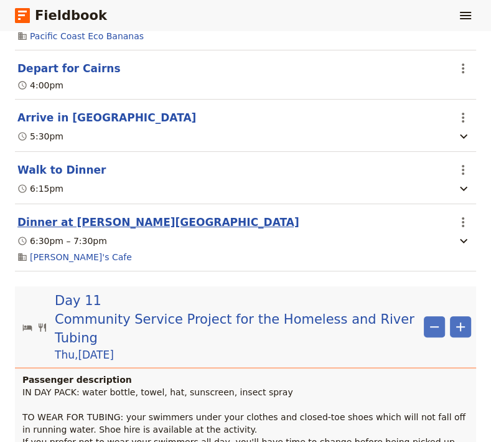
click at [83, 215] on button "Dinner at [PERSON_NAME][GEOGRAPHIC_DATA]" at bounding box center [158, 222] width 282 height 15
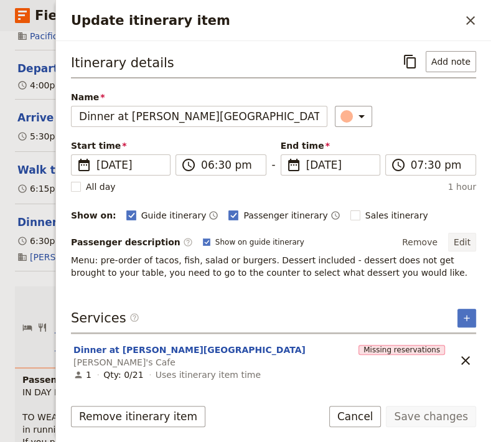
click at [462, 238] on button "Edit" at bounding box center [462, 242] width 28 height 19
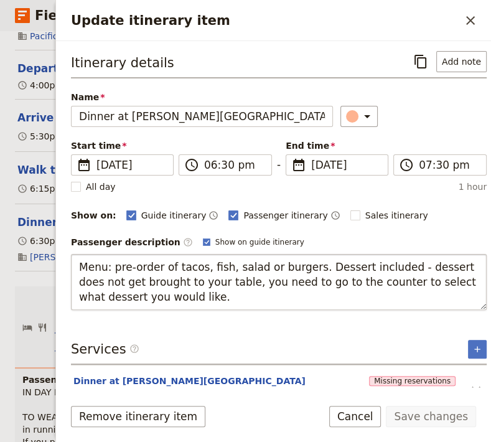
click at [168, 306] on textarea "Menu: pre-order of tacos, fish, salad or burgers. Dessert included - dessert do…" at bounding box center [279, 282] width 416 height 56
drag, startPoint x: 163, startPoint y: 297, endPoint x: 67, endPoint y: 262, distance: 102.5
click at [71, 262] on textarea "Menu: pre-order of tacos, fish, salad or burgers. Dessert included - dessert do…" at bounding box center [279, 282] width 416 height 56
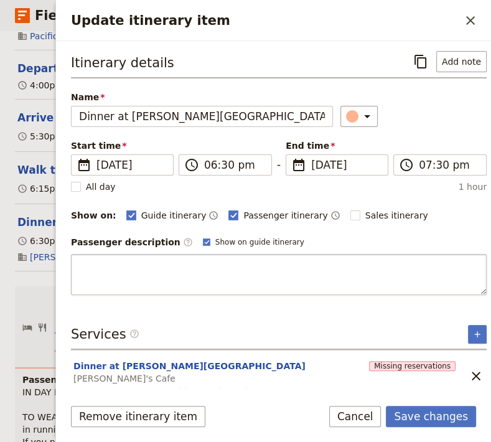
type textarea "Menu: pre-order of tacos, fish, salad or burgers. Dessert included - dessert do…"
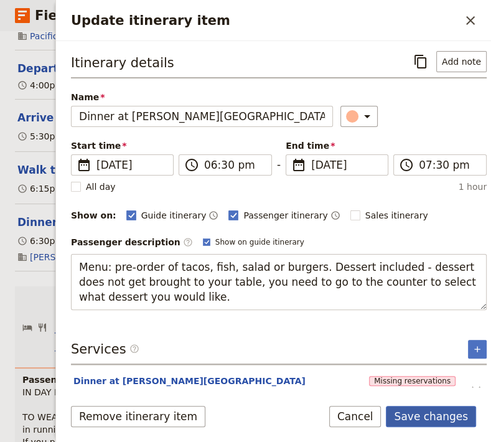
click at [429, 416] on button "Save changes" at bounding box center [431, 416] width 90 height 21
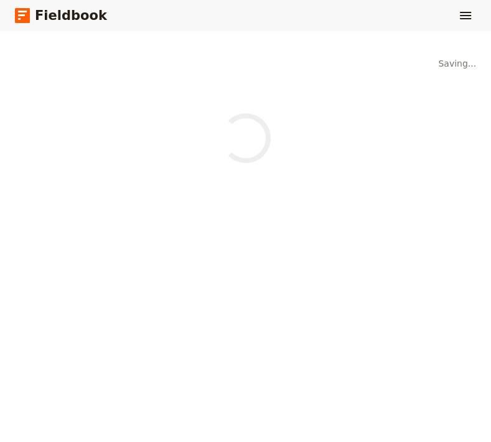
scroll to position [0, 0]
